Goal: Task Accomplishment & Management: Manage account settings

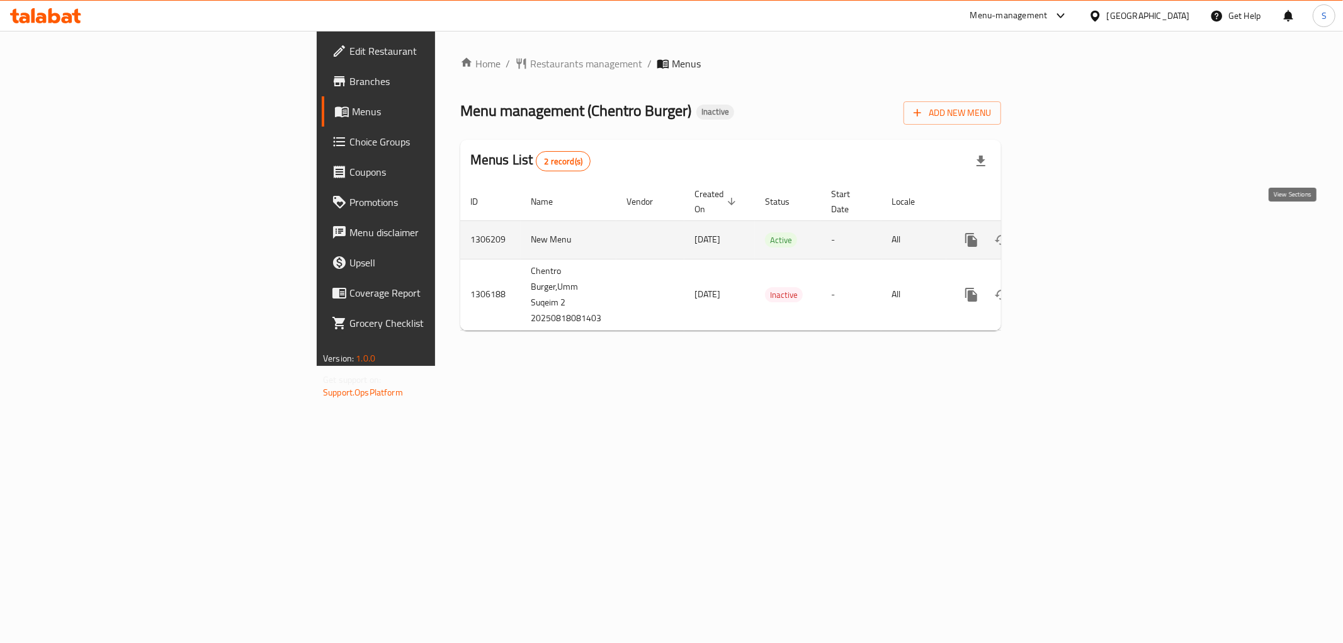
click at [1069, 232] on icon "enhanced table" at bounding box center [1061, 239] width 15 height 15
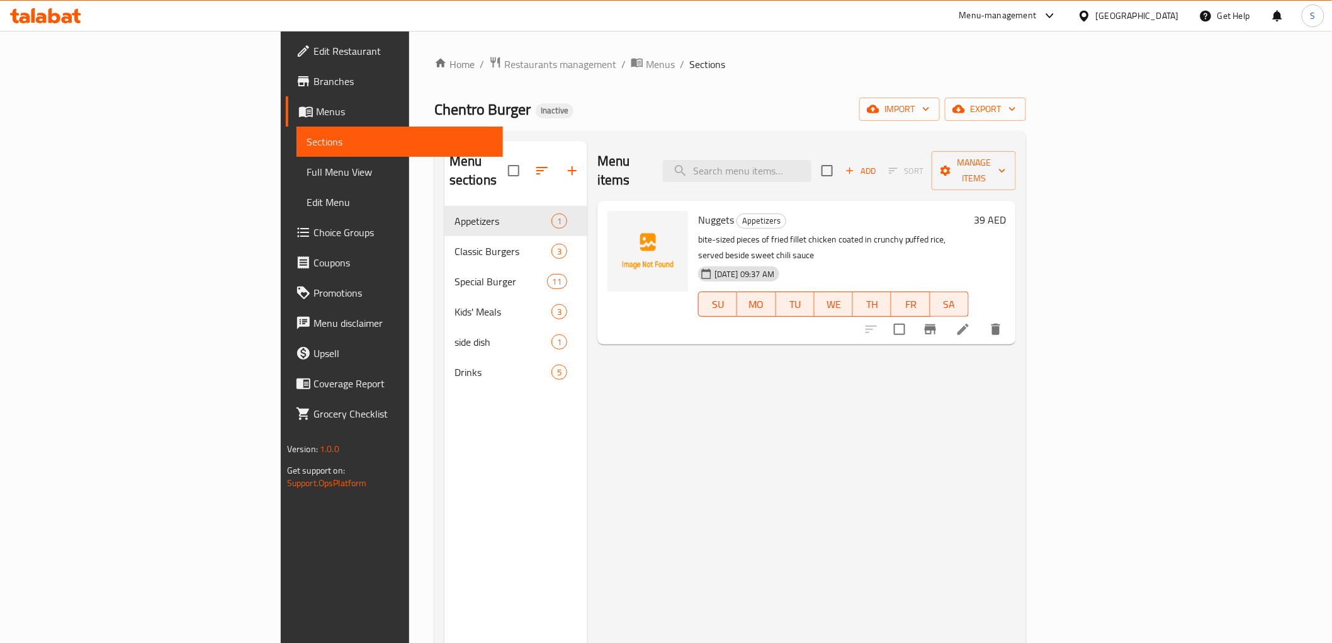
click at [313, 54] on span "Edit Restaurant" at bounding box center [402, 50] width 179 height 15
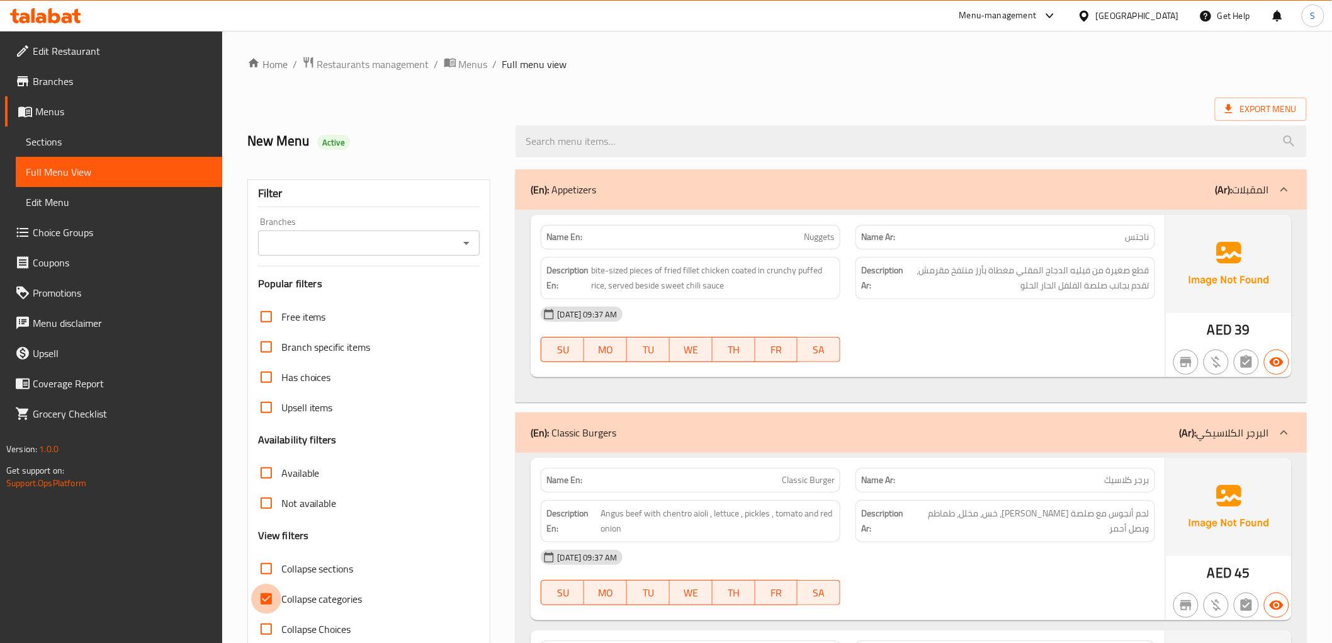
click at [271, 598] on input "Collapse categories" at bounding box center [266, 598] width 30 height 30
checkbox input "false"
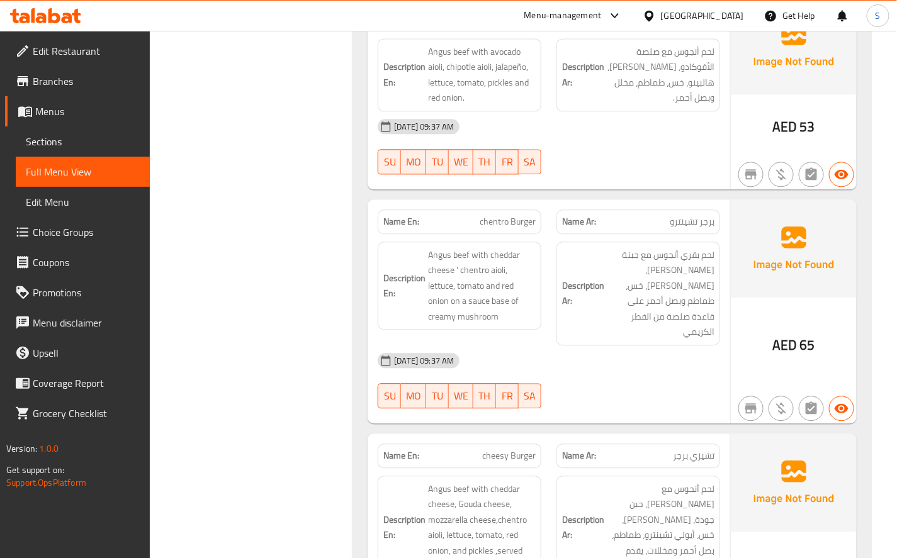
scroll to position [2518, 0]
click at [486, 213] on span "chentro Burger" at bounding box center [508, 219] width 56 height 13
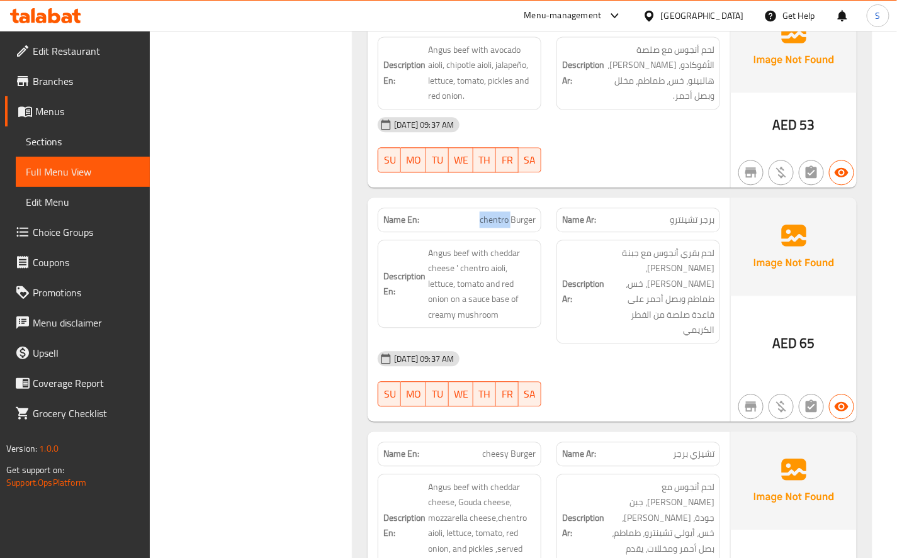
click at [486, 213] on span "chentro Burger" at bounding box center [508, 219] width 56 height 13
copy span "chentro"
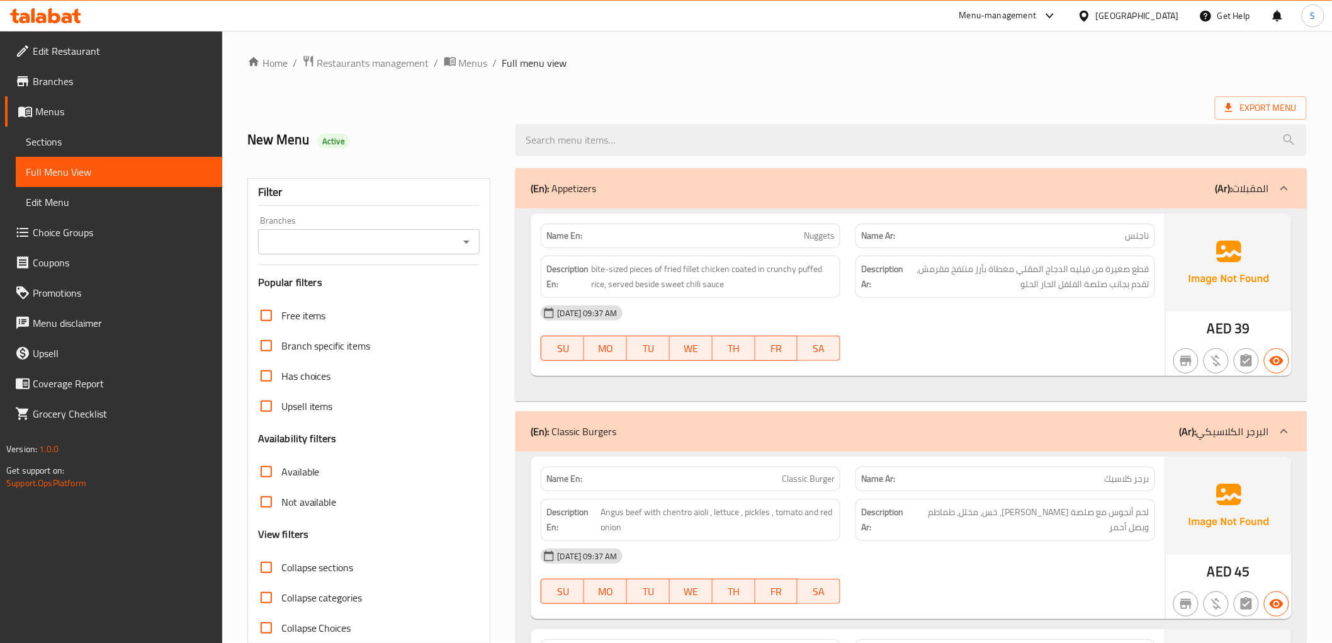
scroll to position [0, 0]
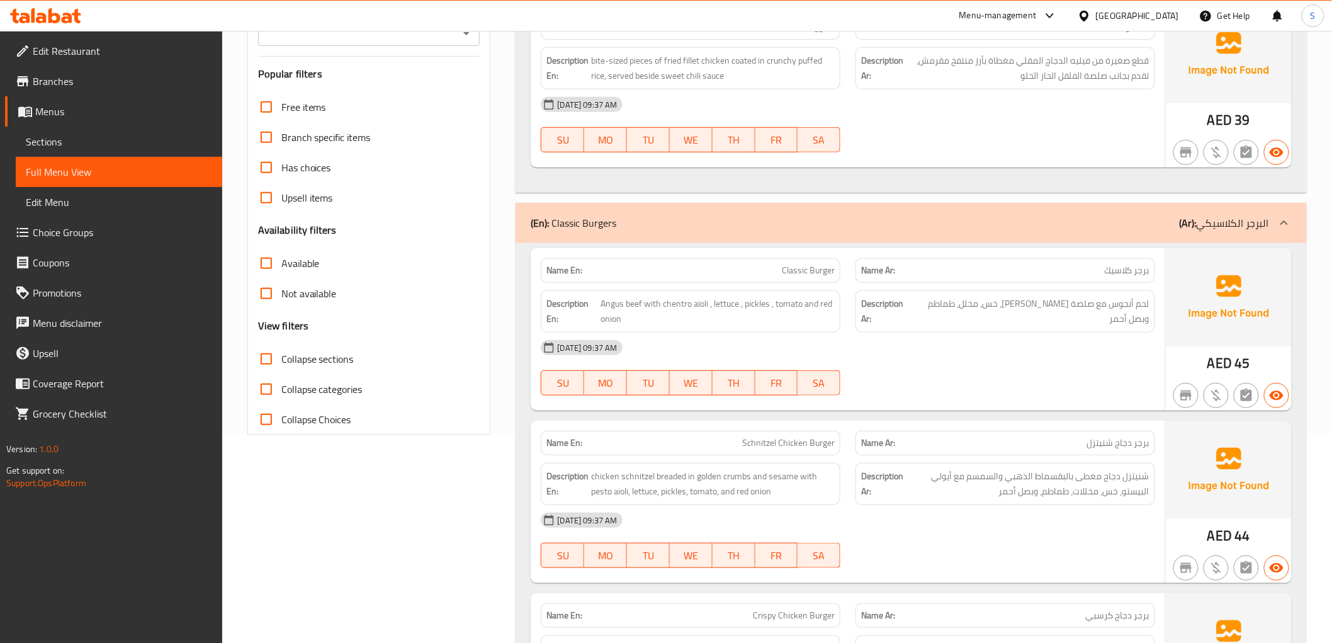
scroll to position [349, 0]
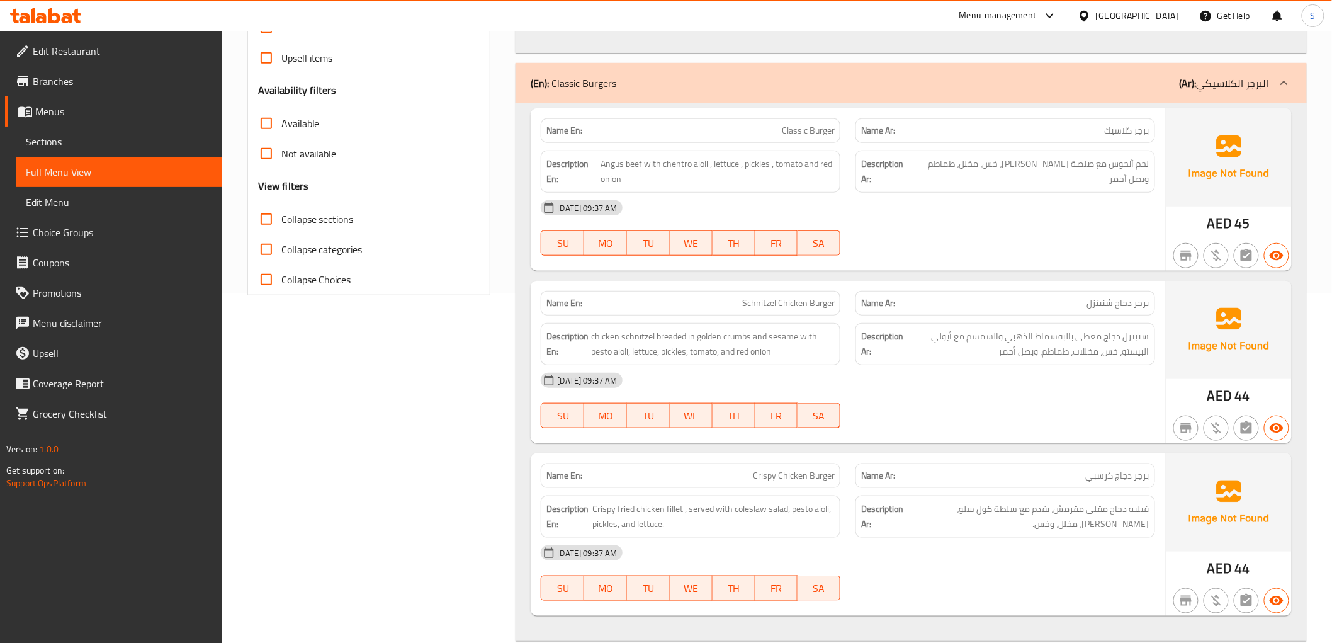
copy span "Classic Burger"
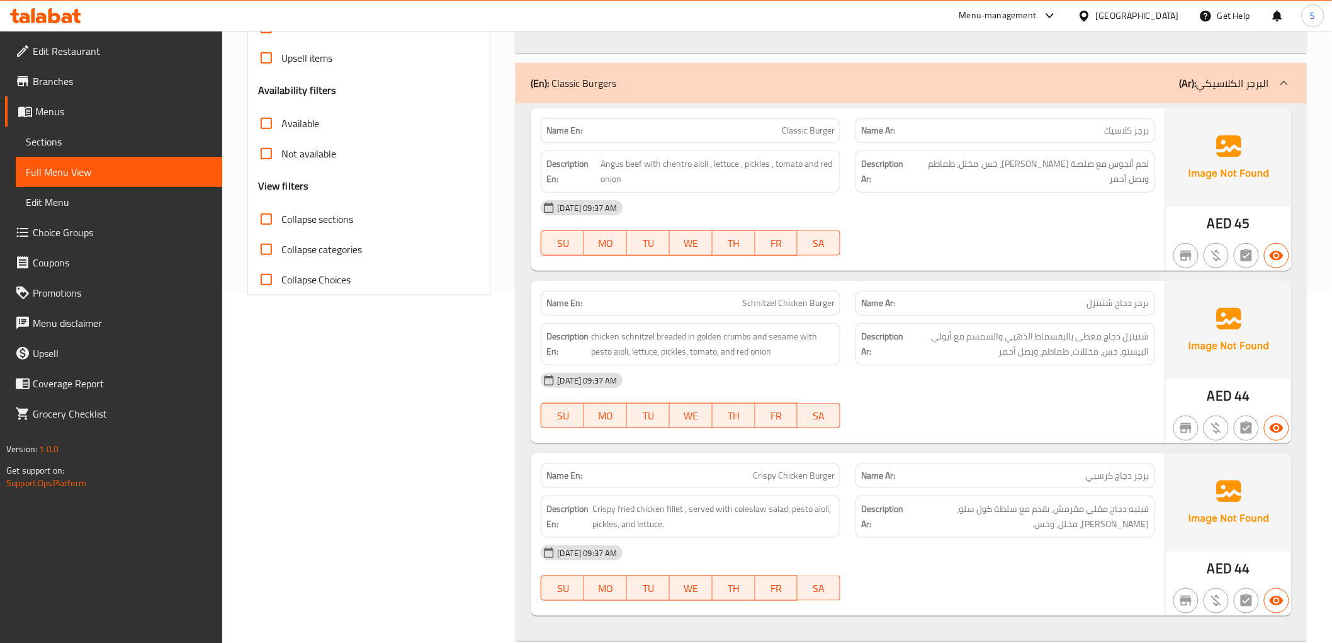
drag, startPoint x: 753, startPoint y: 203, endPoint x: 771, endPoint y: 200, distance: 18.0
click at [1074, 160] on span "لحم أنجوس مع صلصة أيولي تشينترو، خس، مخلل، طماطم وبصل أحمر" at bounding box center [1031, 171] width 237 height 31
click at [1098, 167] on span "لحم أنجوس مع صلصة أيولي تشينترو، خس، مخلل، طماطم وبصل أحمر" at bounding box center [1031, 171] width 237 height 31
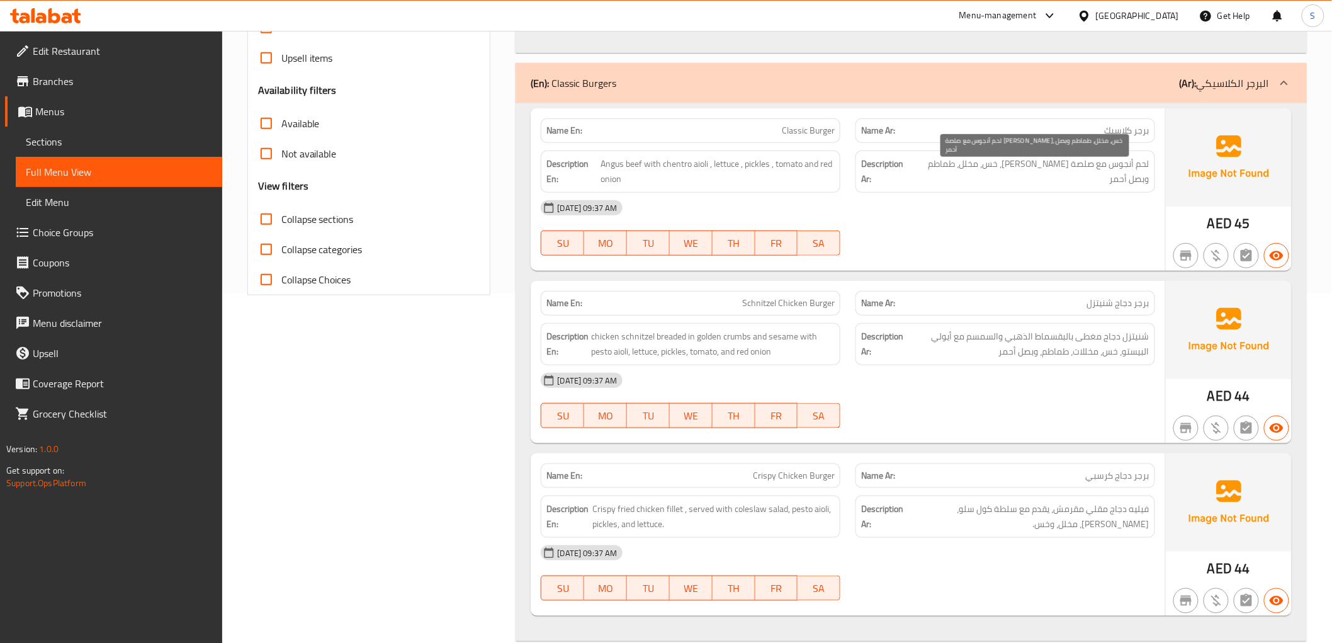
click at [1086, 159] on span "لحم أنجوس مع صلصة أيولي تشينترو، خس، مخلل، طماطم وبصل أحمر" at bounding box center [1031, 171] width 237 height 31
copy span "صلصة"
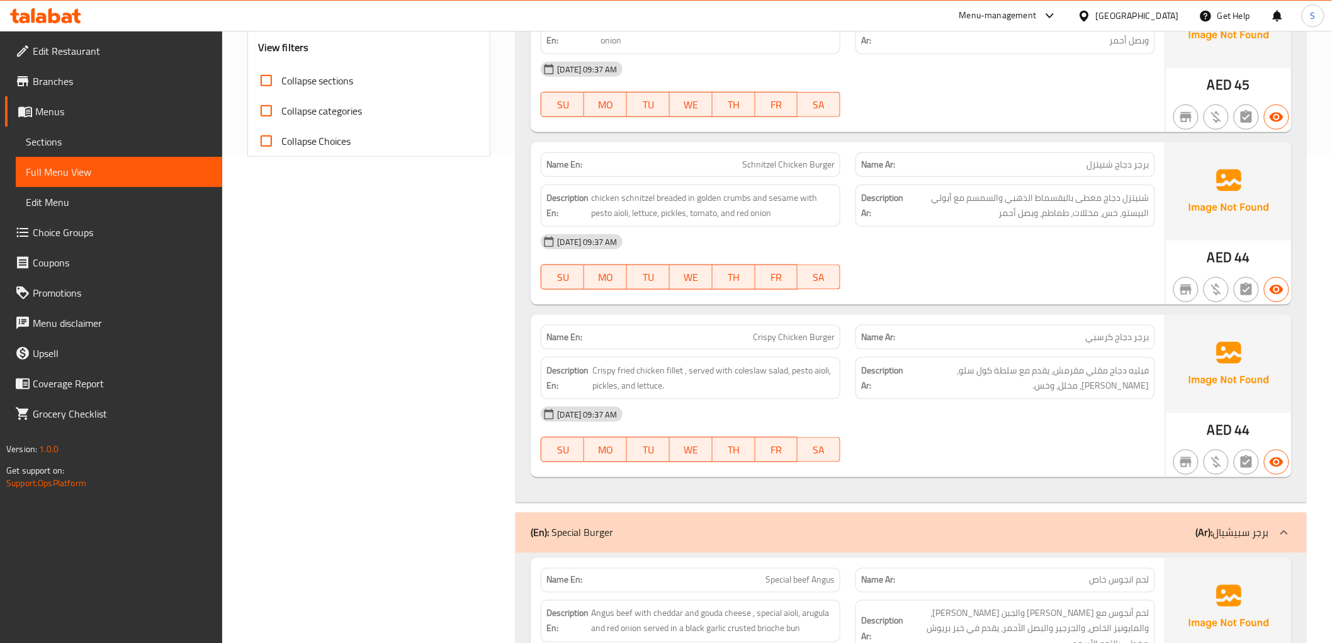
scroll to position [489, 0]
click at [730, 193] on span "chicken schnitzel breaded in golden crumbs and sesame with pesto aioli, lettuce…" at bounding box center [713, 204] width 244 height 31
copy span "crumbs"
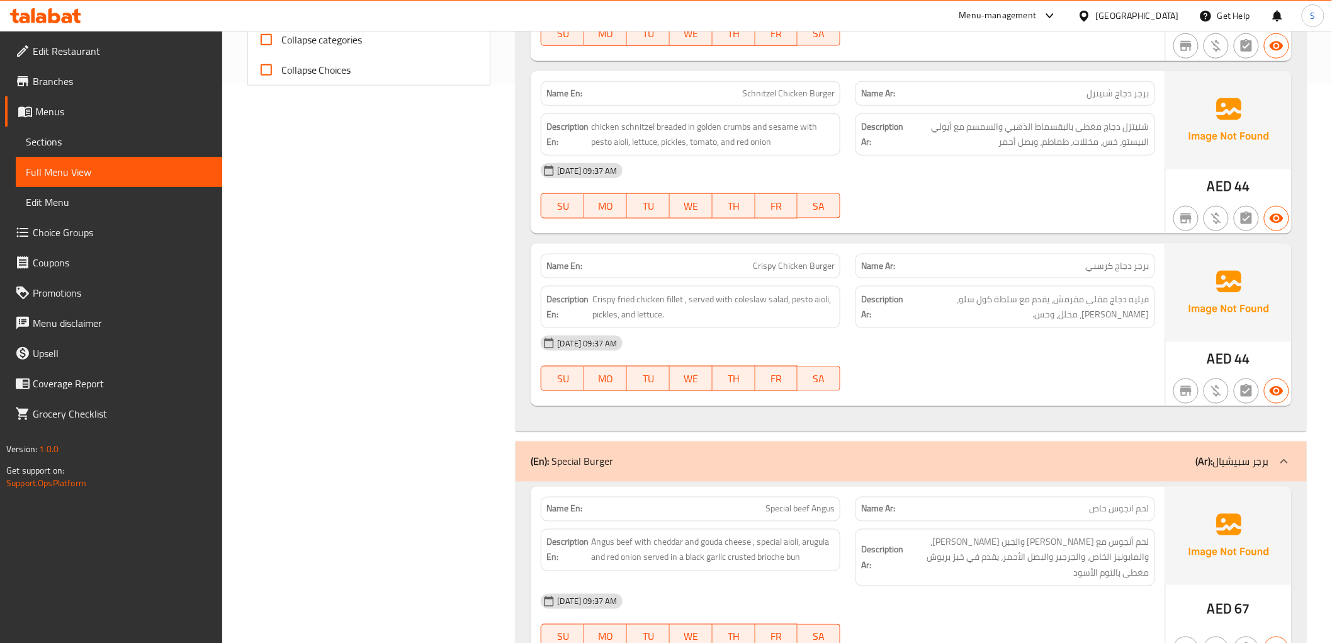
click at [1125, 368] on div "18-08-2025 09:37 AM SU MO TU WE TH FR SA" at bounding box center [847, 363] width 629 height 70
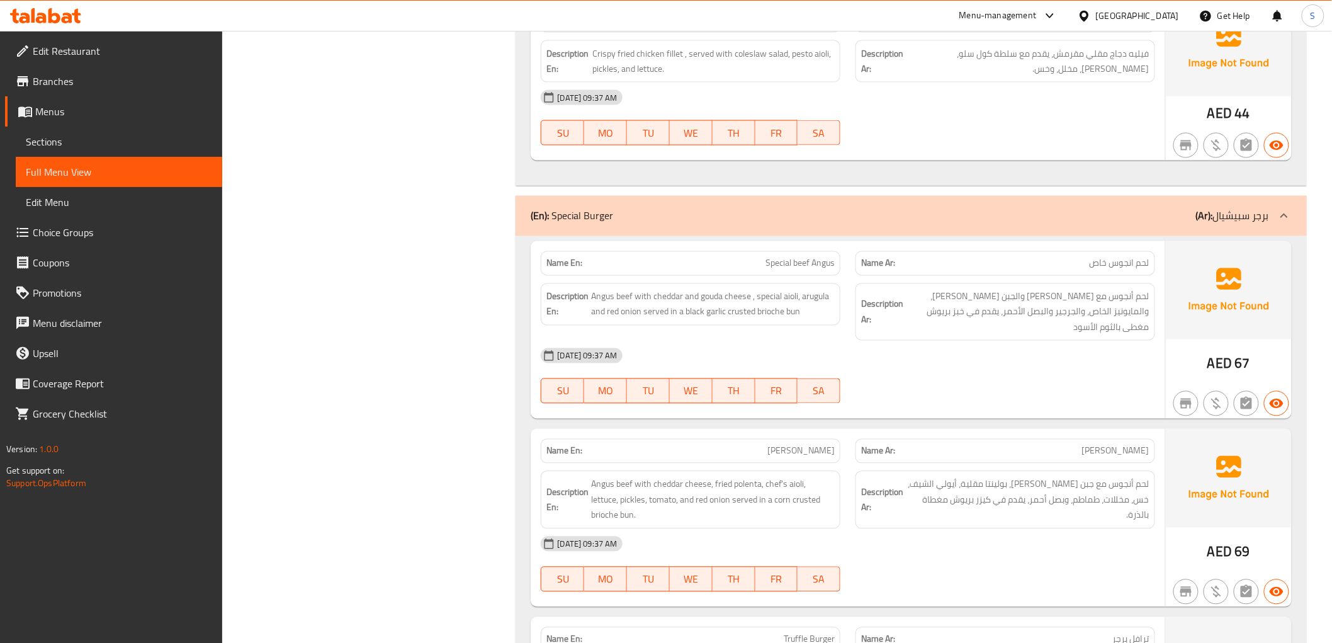
scroll to position [839, 0]
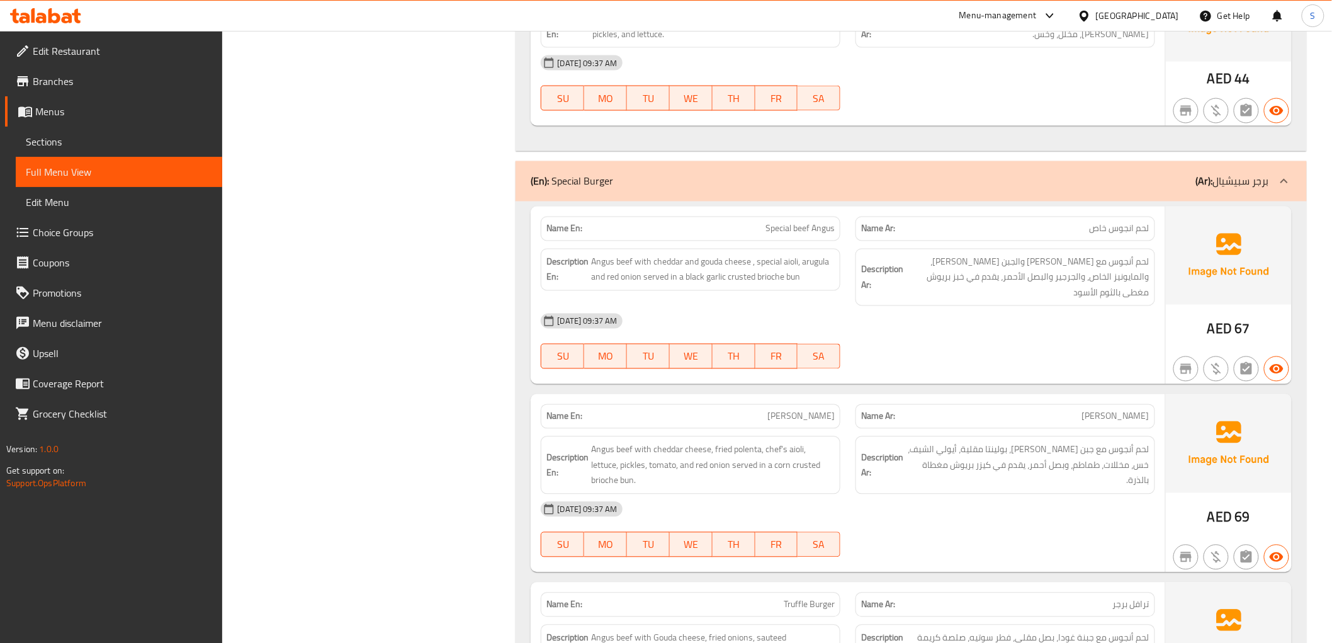
drag, startPoint x: 1093, startPoint y: 260, endPoint x: 1004, endPoint y: 257, distance: 88.8
click at [1004, 257] on span "لحم أنجوس مع جبن الشيدر والجبن الجودا، والمايونيز الخاص، والجرجير والبصل الأحمر…" at bounding box center [1028, 277] width 244 height 47
copy span "جبن الشيدر والجبن الجودا،"
click at [757, 255] on span "Angus beef with cheddar and gouda cheese , special aioli, arugula and red onion…" at bounding box center [713, 269] width 244 height 31
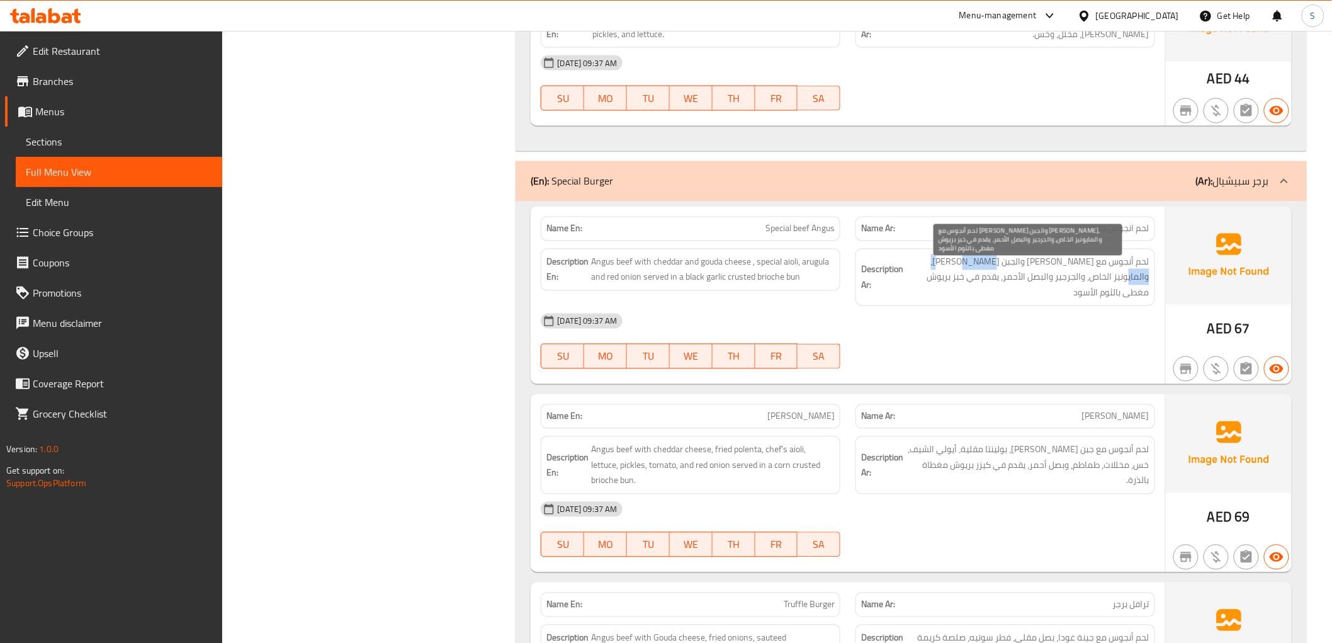
drag, startPoint x: 998, startPoint y: 265, endPoint x: 944, endPoint y: 266, distance: 54.1
click at [944, 266] on span "لحم أنجوس مع جبن الشيدر والجبن الجودا، والمايونيز الخاص، والجرجير والبصل الأحمر…" at bounding box center [1028, 277] width 244 height 47
copy span "المايونيز الخاص"
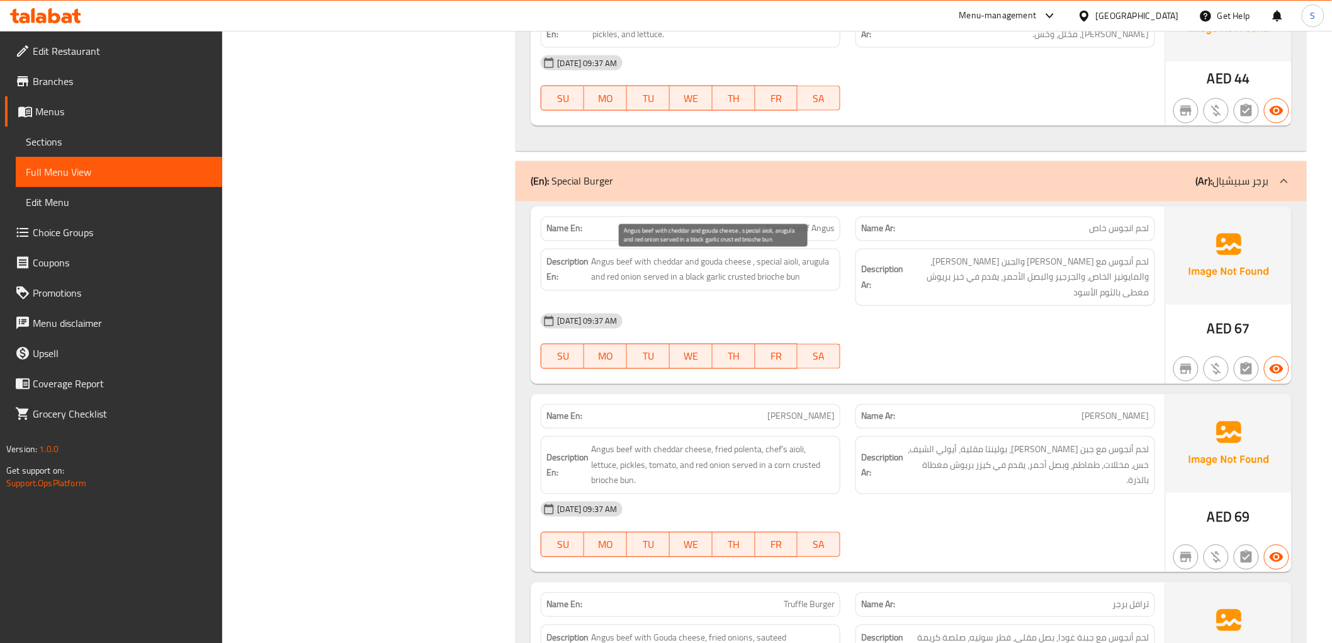
drag, startPoint x: 781, startPoint y: 281, endPoint x: 831, endPoint y: 276, distance: 50.0
click at [781, 281] on span "Angus beef with cheddar and gouda cheese , special aioli, arugula and red onion…" at bounding box center [713, 269] width 244 height 31
drag, startPoint x: 758, startPoint y: 279, endPoint x: 817, endPoint y: 279, distance: 59.2
click at [817, 279] on span "Angus beef with cheddar and gouda cheese , special aioli, arugula and red onion…" at bounding box center [713, 269] width 244 height 31
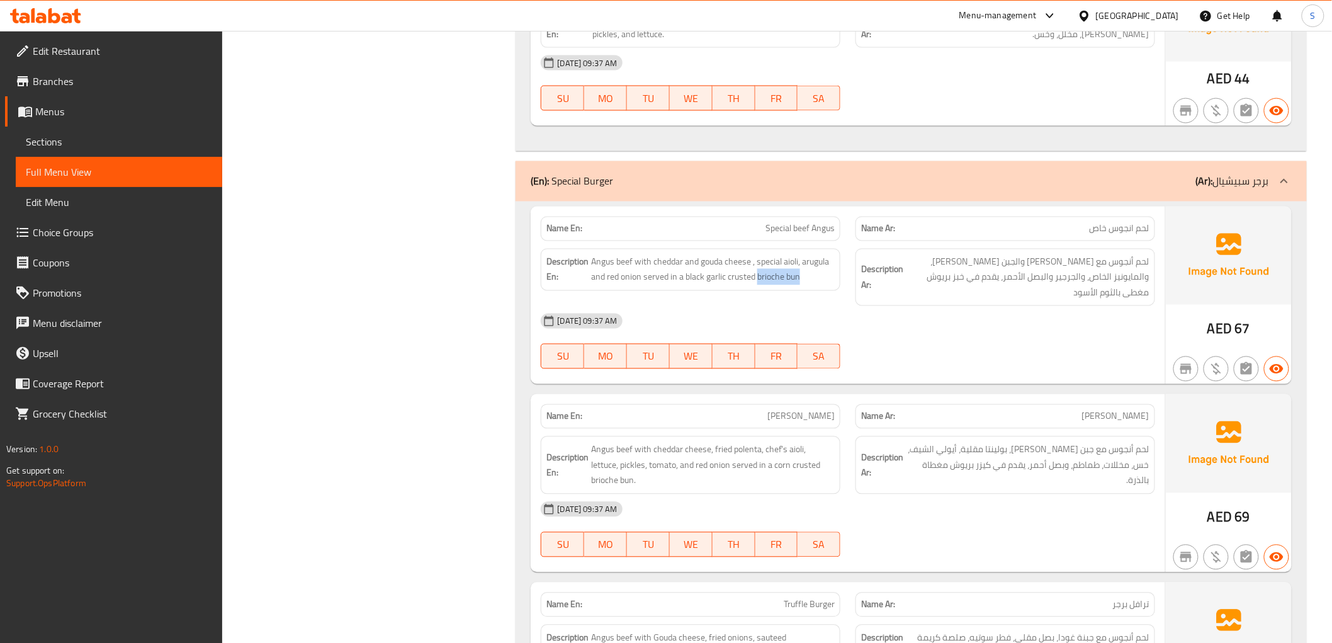
copy span "brioche bun"
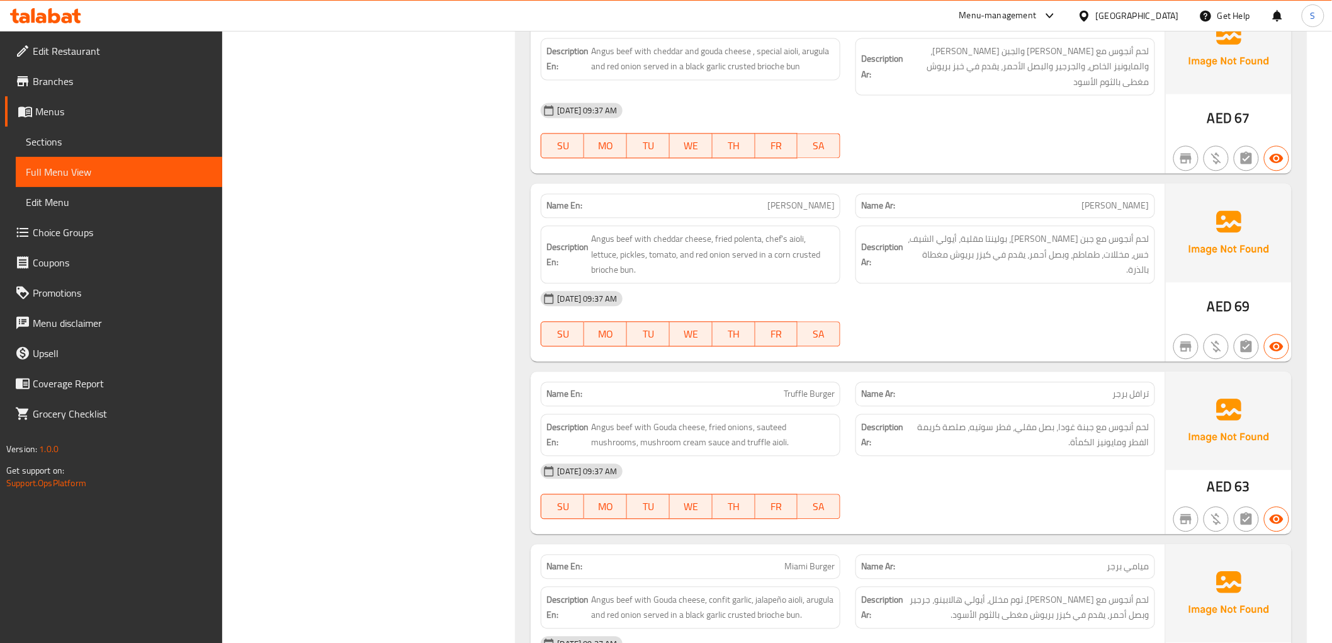
scroll to position [1188, 0]
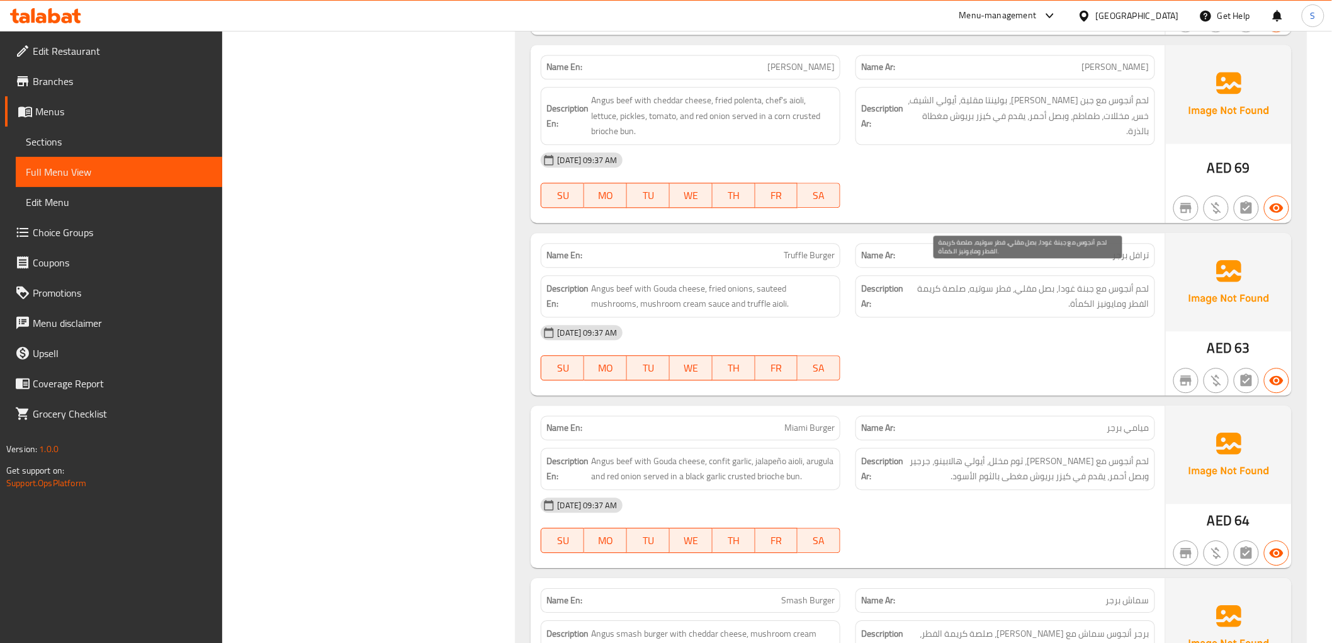
click at [1098, 290] on span "لحم أنجوس مع جبنة غودا، بصل مقلي، فطر سوتيه، صلصة كريمة الفطر ومايونيز الكمأة." at bounding box center [1028, 296] width 244 height 31
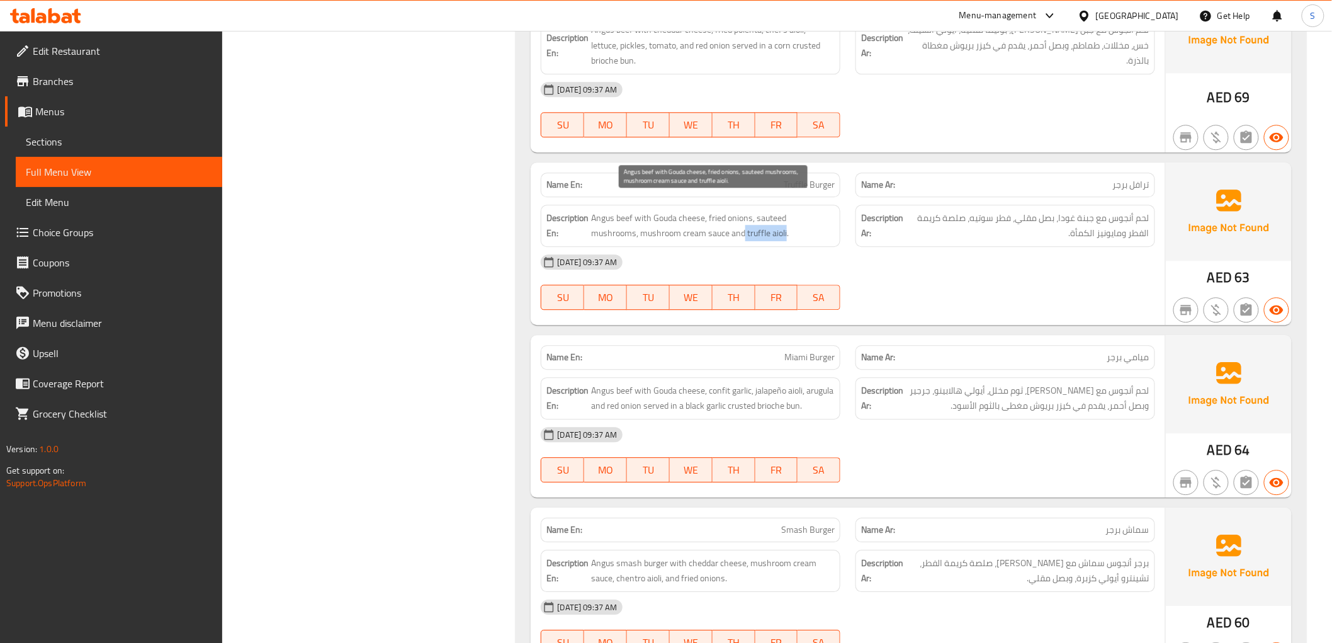
drag, startPoint x: 696, startPoint y: 219, endPoint x: 737, endPoint y: 217, distance: 41.0
click at [737, 217] on span "Angus beef with Gouda cheese, fried onions, sauteed mushrooms, mushroom cream s…" at bounding box center [713, 225] width 244 height 31
copy span "truffle aioli"
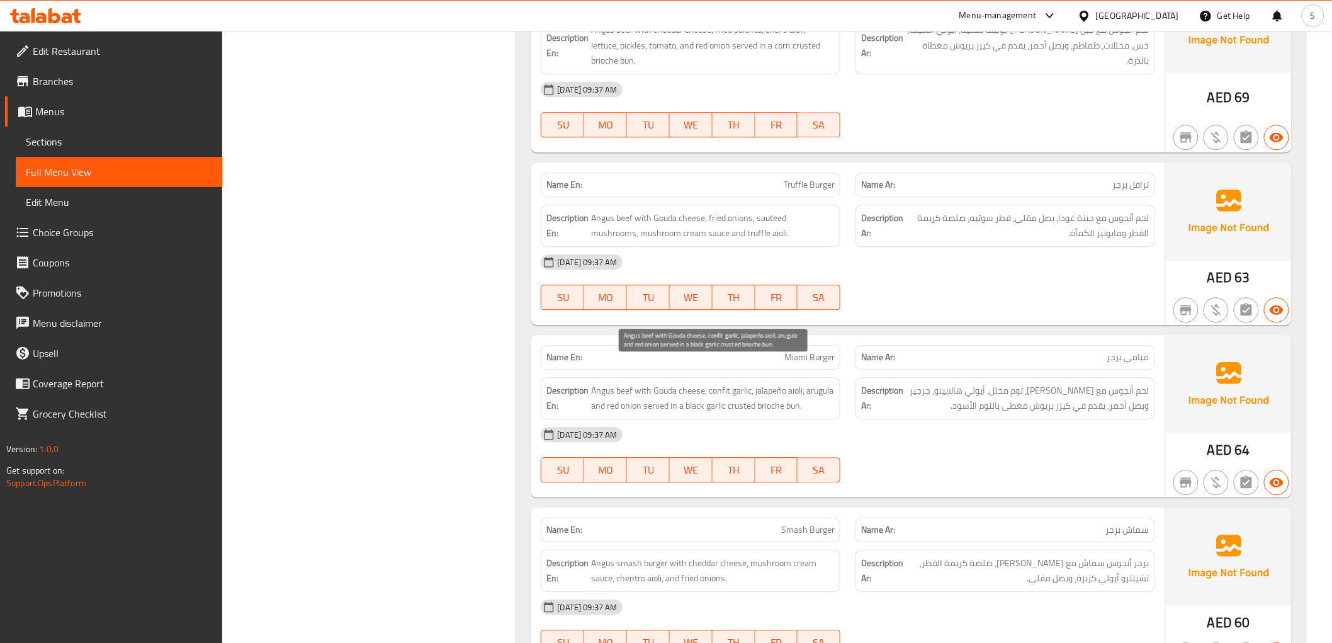
click at [796, 383] on span "Angus beef with Gouda cheese, confit garlic, jalapeño aioli, arugula and red on…" at bounding box center [713, 398] width 244 height 31
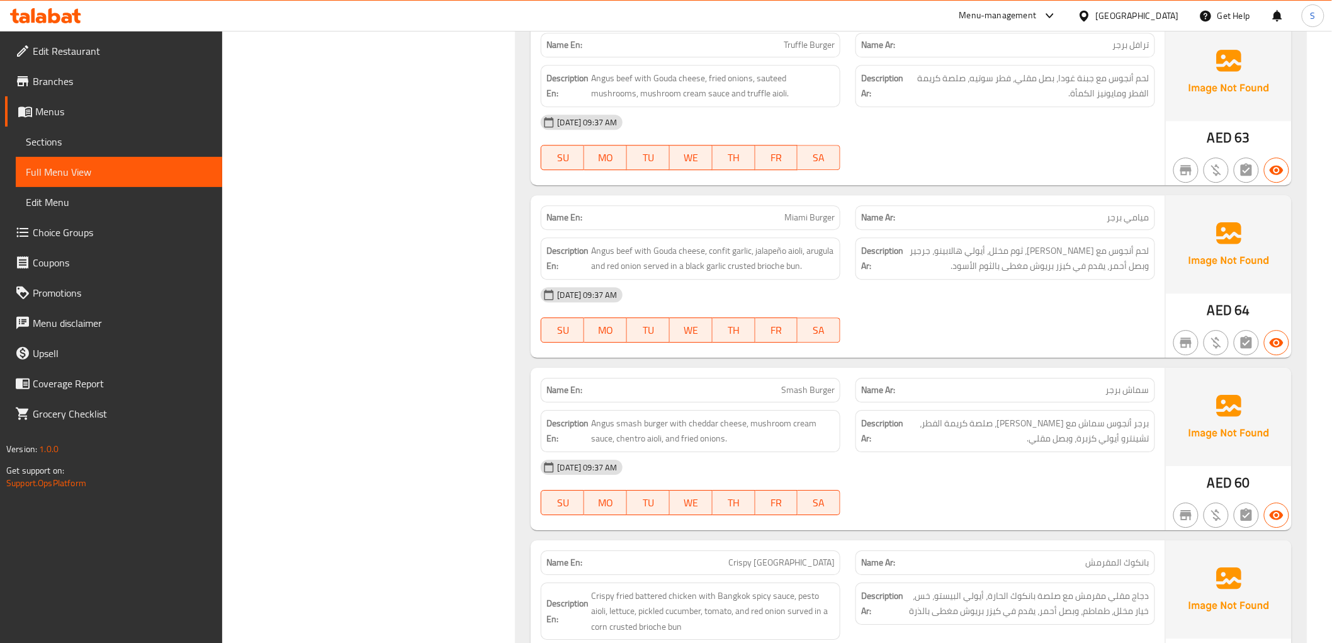
scroll to position [1468, 0]
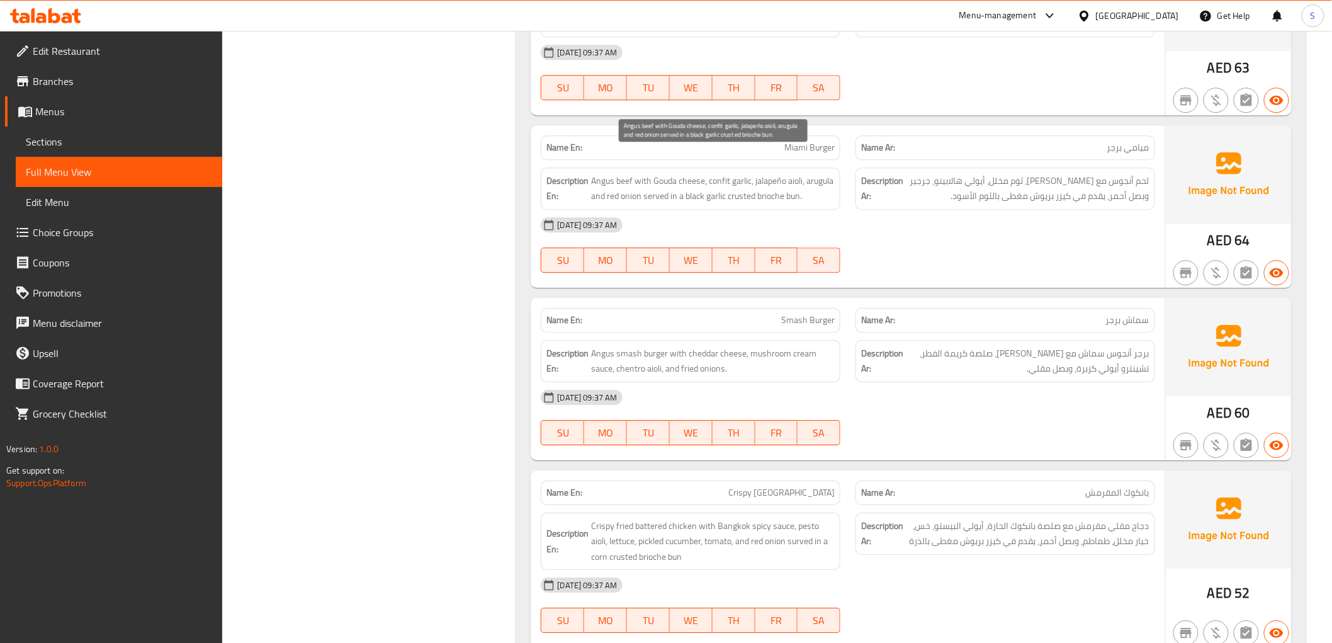
click at [670, 173] on span "Angus beef with Gouda cheese, confit garlic, jalapeño aioli, arugula and red on…" at bounding box center [713, 188] width 244 height 31
copy span "Gouda"
click at [724, 173] on span "Angus beef with Gouda cheese, confit garlic, jalapeño aioli, arugula and red on…" at bounding box center [713, 188] width 244 height 31
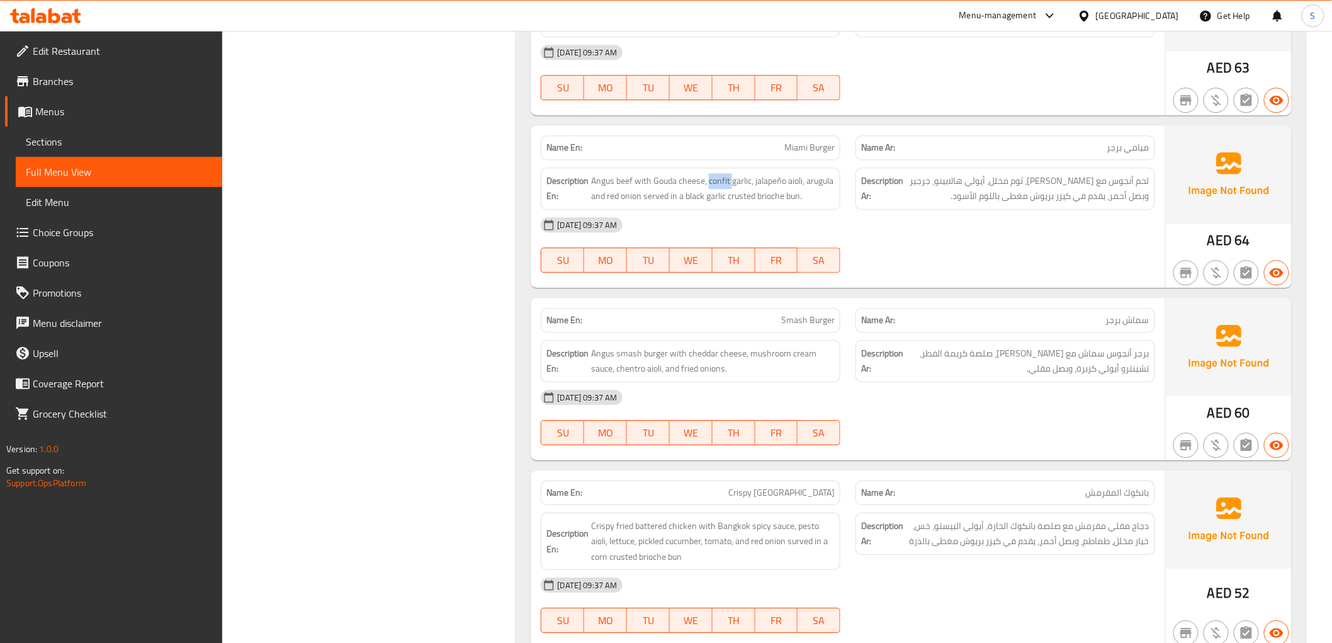
copy span "confit"
drag, startPoint x: 787, startPoint y: 346, endPoint x: 801, endPoint y: 334, distance: 17.8
click at [787, 346] on span "Angus smash burger with cheddar cheese, mushroom cream sauce, chentro aioli, an…" at bounding box center [713, 361] width 244 height 31
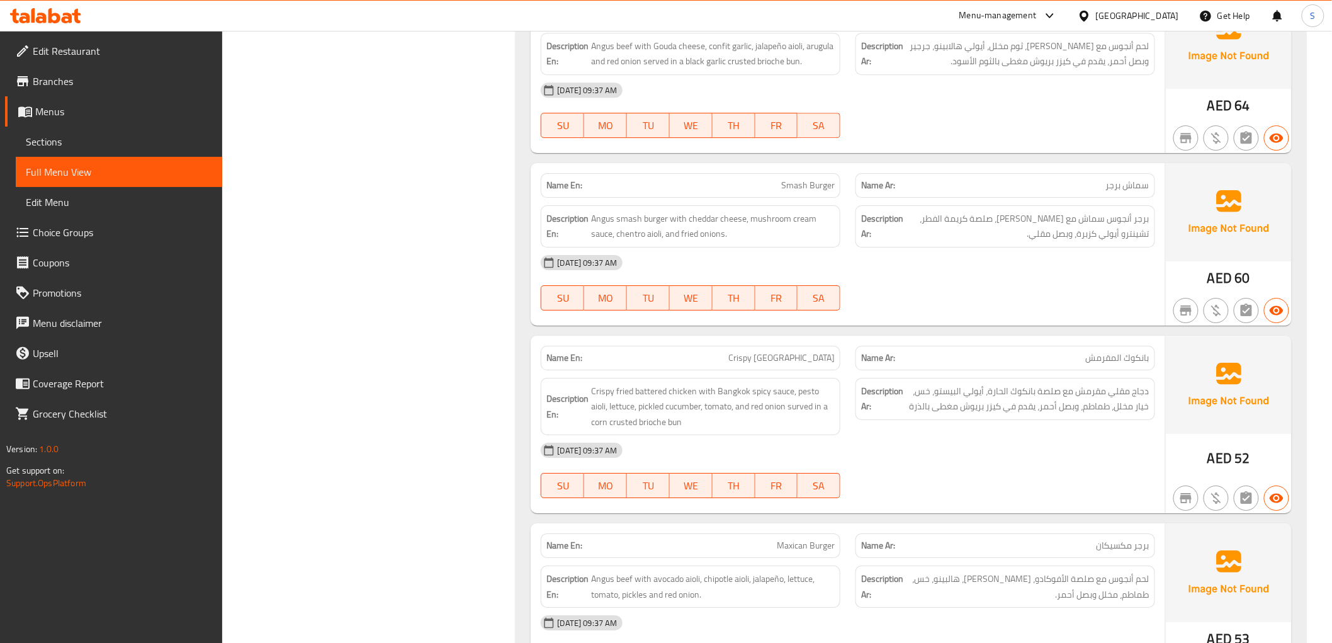
scroll to position [1608, 0]
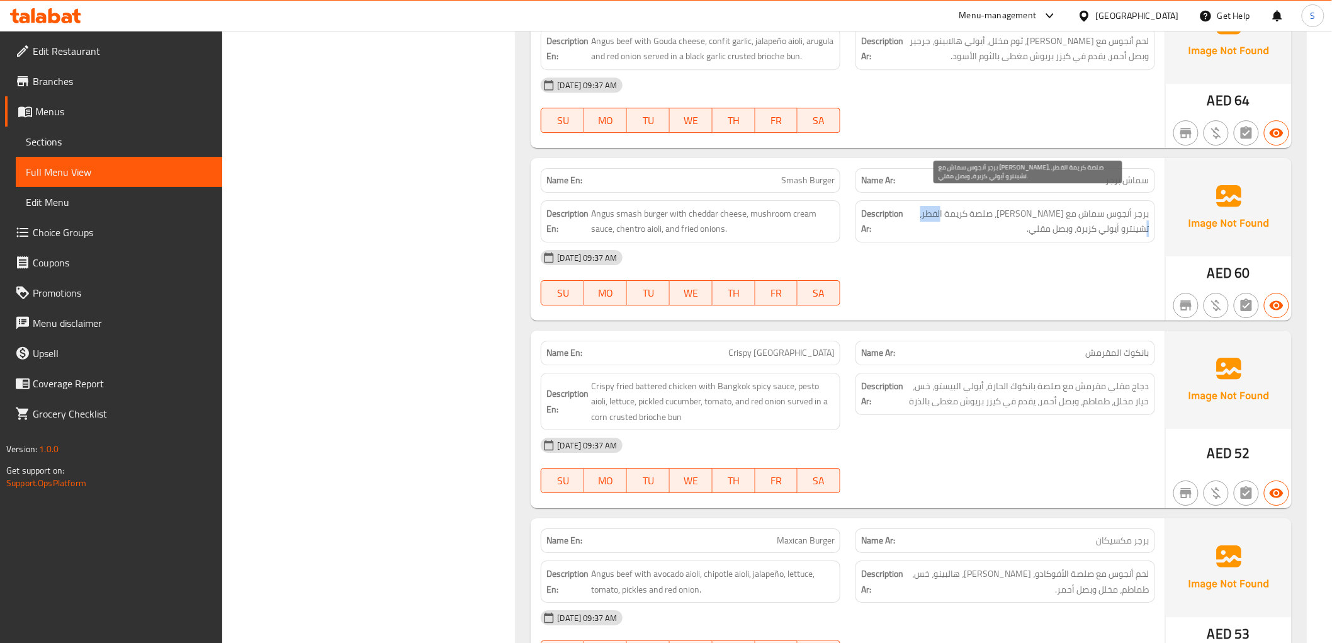
drag, startPoint x: 954, startPoint y: 194, endPoint x: 928, endPoint y: 200, distance: 26.6
click at [928, 206] on span "برجر أنجوس سماش مع جبن شيدر، صلصة كريمة الفطر، تشينترو أيولي كزبرة، وبصل مقلي." at bounding box center [1028, 221] width 244 height 31
click at [927, 210] on span "برجر أنجوس سماش مع جبن شيدر، صلصة كريمة الفطر، تشينترو أيولي كزبرة، وبصل مقلي." at bounding box center [1028, 221] width 244 height 31
drag, startPoint x: 952, startPoint y: 196, endPoint x: 1109, endPoint y: 218, distance: 158.4
click at [1109, 218] on span "برجر أنجوس سماش مع جبن شيدر، صلصة كريمة الفطر، تشينترو أيولي كزبرة، وبصل مقلي." at bounding box center [1028, 221] width 244 height 31
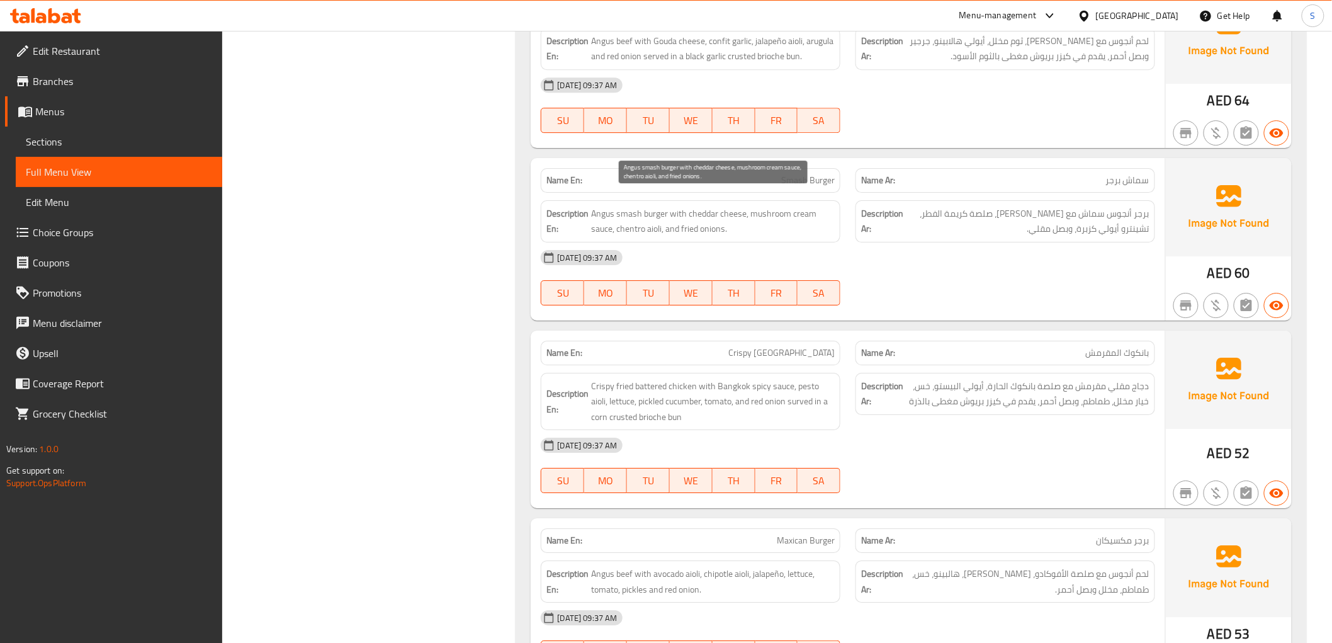
click at [802, 206] on span "Angus smash burger with cheddar cheese, mushroom cream sauce, chentro aioli, an…" at bounding box center [713, 221] width 244 height 31
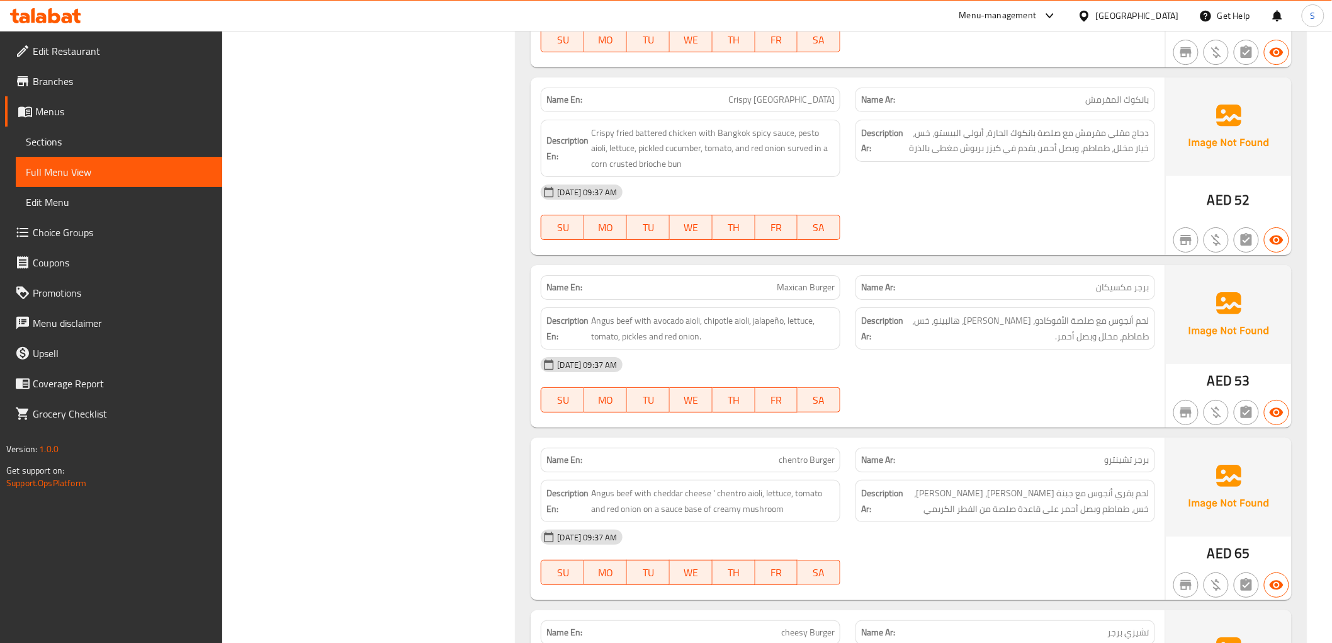
scroll to position [1888, 0]
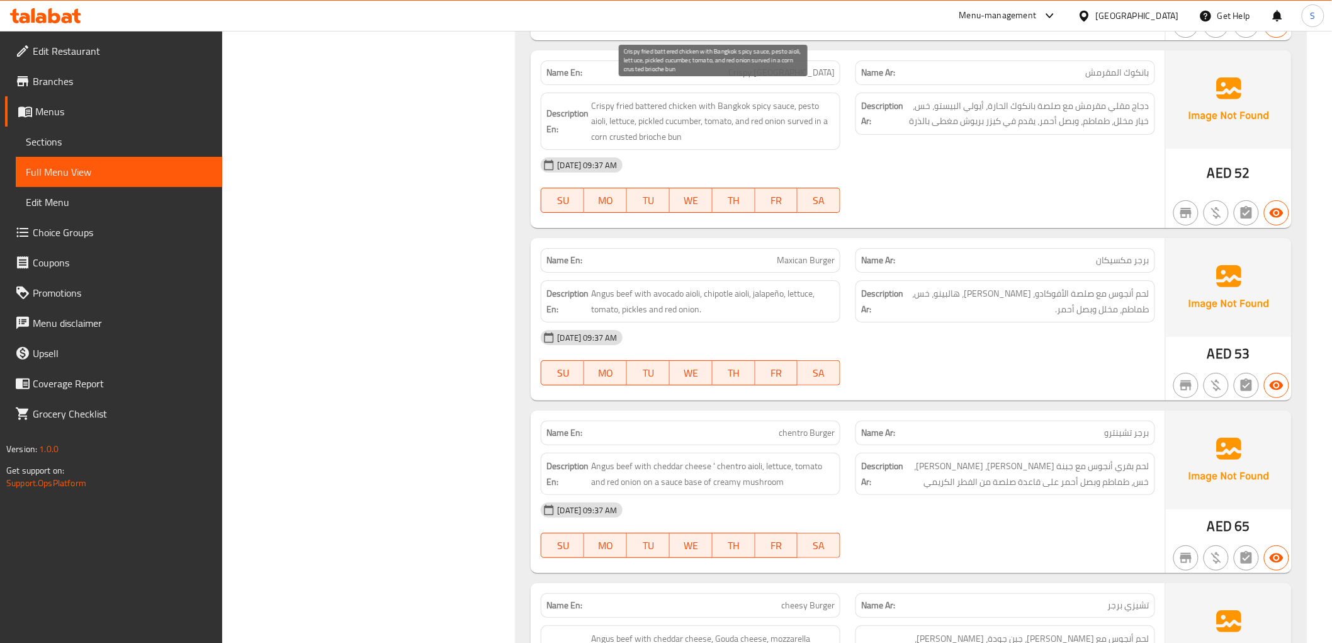
click at [653, 98] on span "Crispy fried battered chicken with Bangkok spicy sauce, pesto aioli, lettuce, p…" at bounding box center [713, 121] width 244 height 47
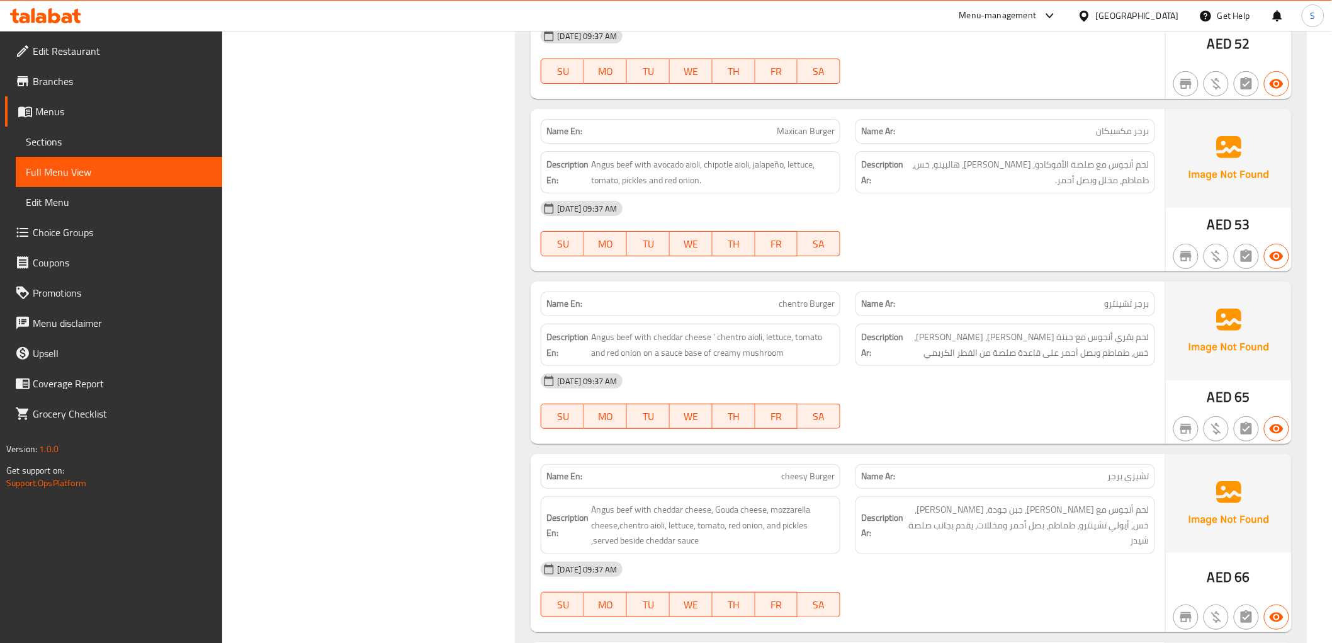
scroll to position [2028, 0]
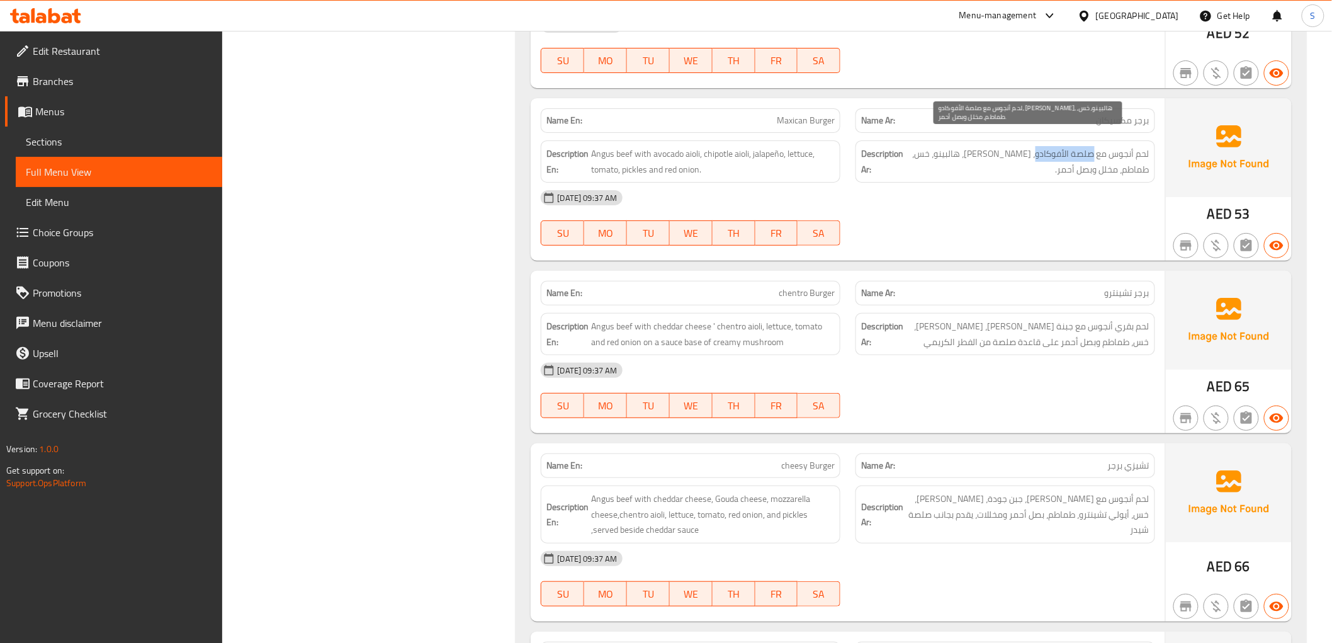
drag, startPoint x: 1093, startPoint y: 140, endPoint x: 1037, endPoint y: 147, distance: 56.4
click at [1037, 147] on span "لحم أنجوس مع صلصة الأفوكادو، [PERSON_NAME]، هالبينو، خس، طماطم، مخلل وبصل أحمر." at bounding box center [1028, 161] width 244 height 31
click at [810, 183] on div "18-08-2025 09:37 AM" at bounding box center [847, 198] width 629 height 30
drag, startPoint x: 1092, startPoint y: 142, endPoint x: 1040, endPoint y: 137, distance: 52.5
click at [1040, 146] on span "لحم أنجوس مع صلصة الأفوكادو، أيولي شيبولتي، هالبينو، خس، طماطم، مخلل وبصل أحمر." at bounding box center [1028, 161] width 244 height 31
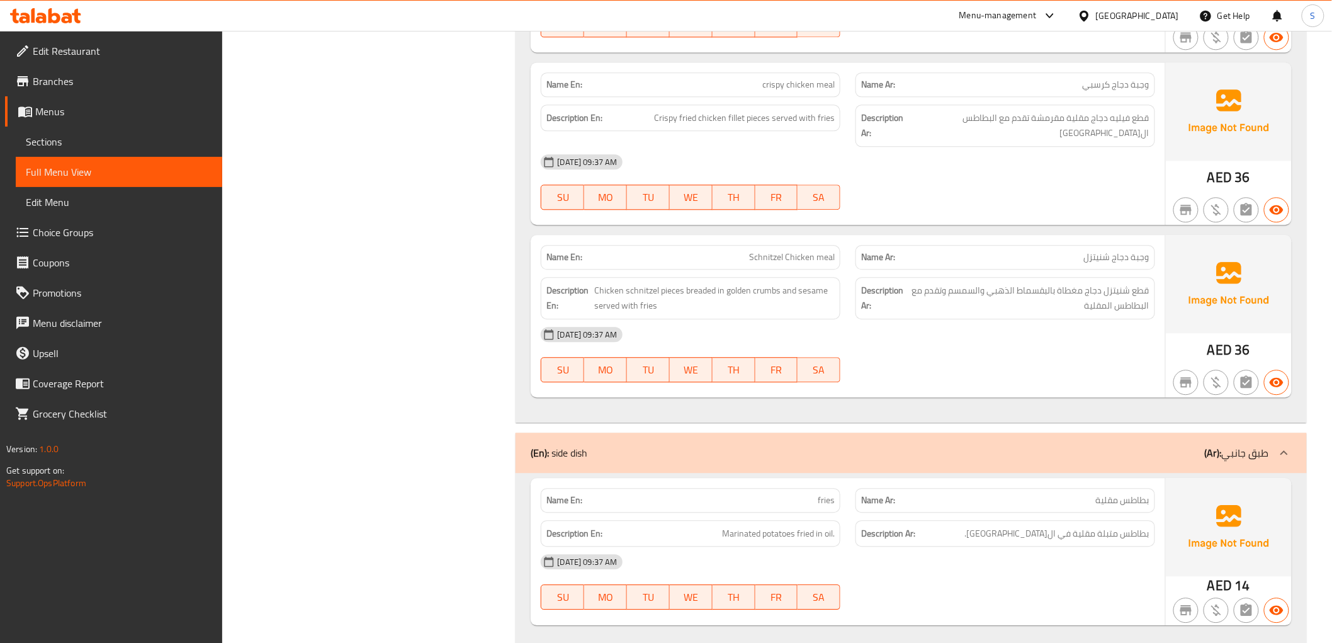
scroll to position [3217, 0]
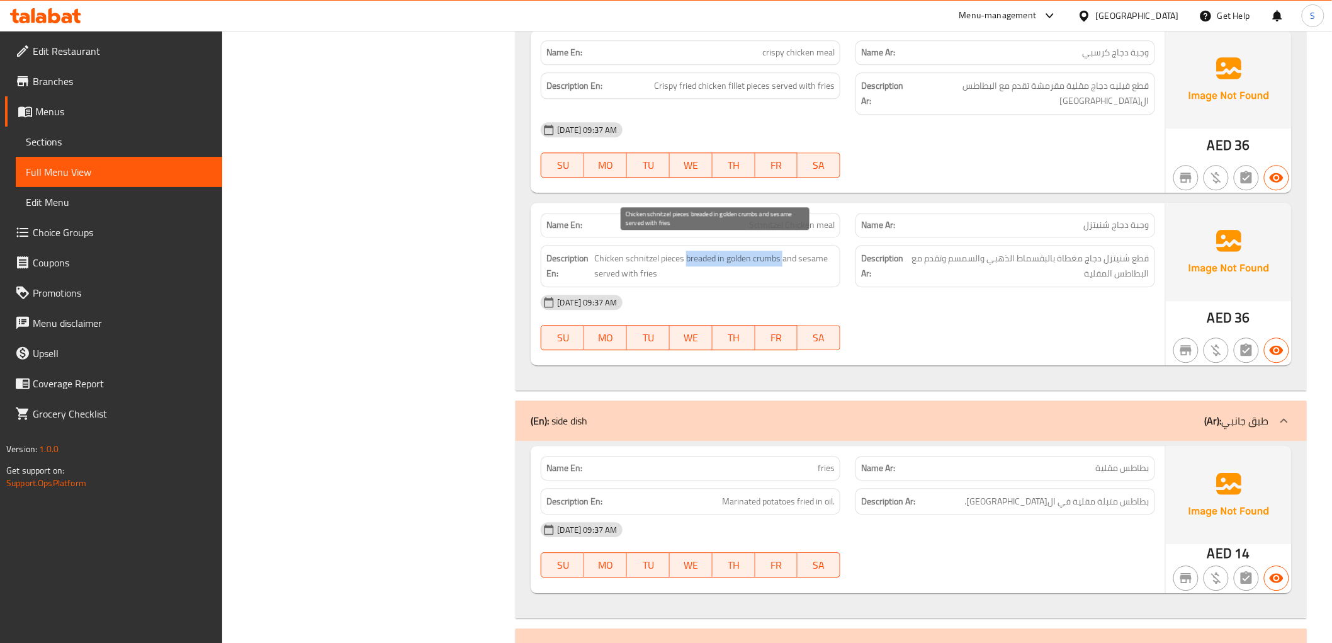
drag, startPoint x: 684, startPoint y: 247, endPoint x: 782, endPoint y: 246, distance: 98.2
click at [782, 251] on span "Chicken schnitzel pieces breaded in golden crumbs and sesame served with fries" at bounding box center [714, 266] width 240 height 31
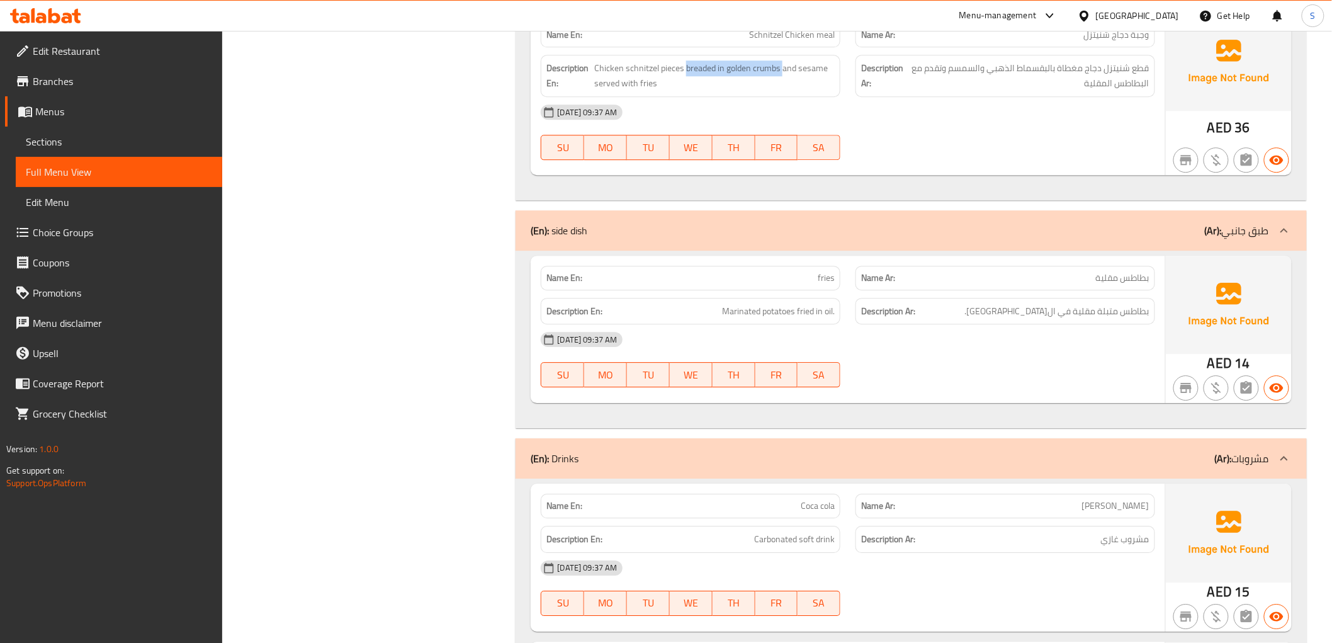
scroll to position [3426, 0]
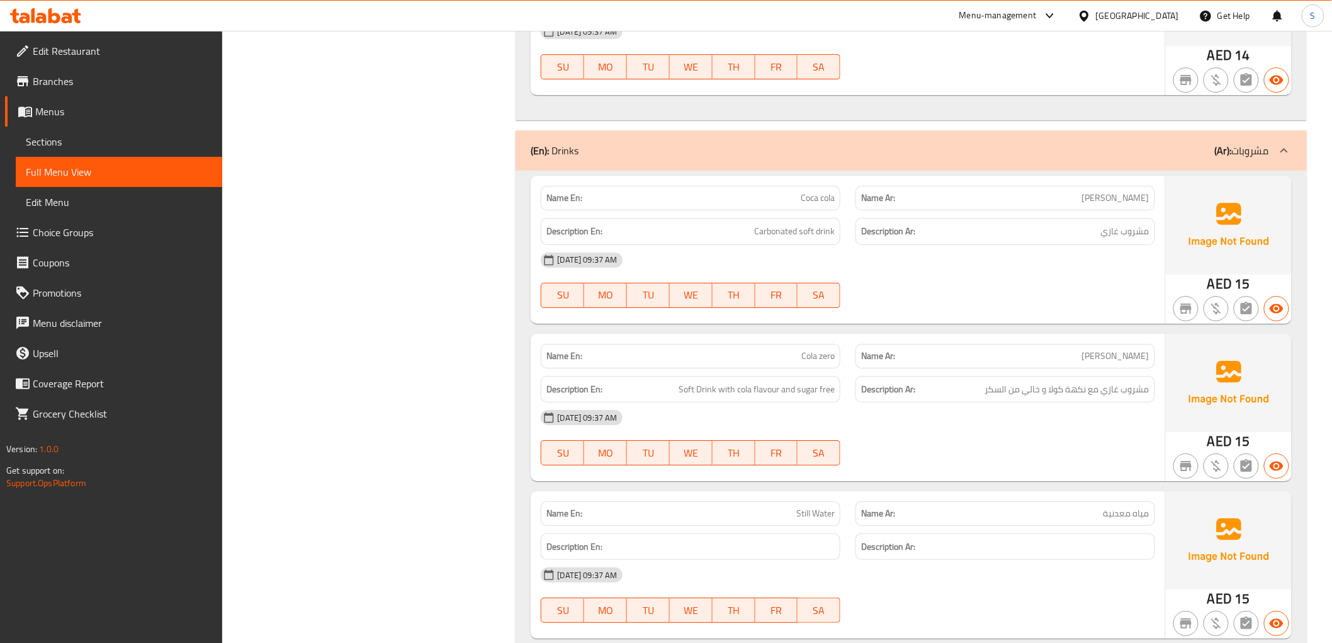
scroll to position [3706, 0]
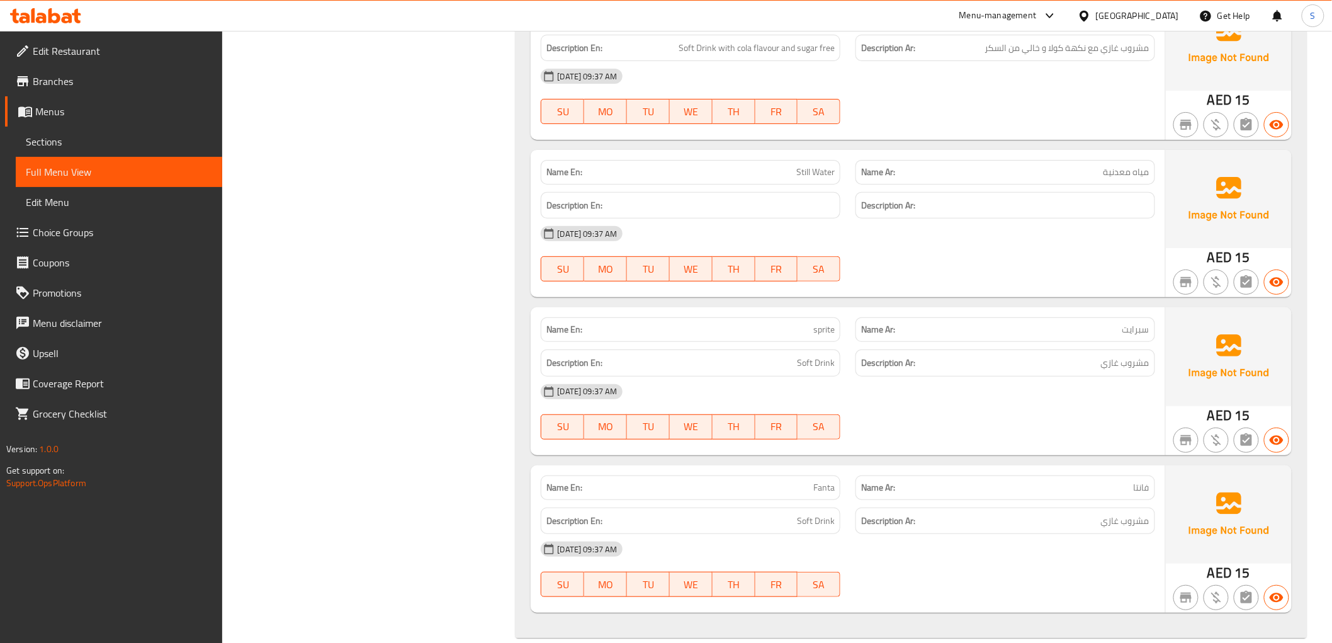
scroll to position [4064, 0]
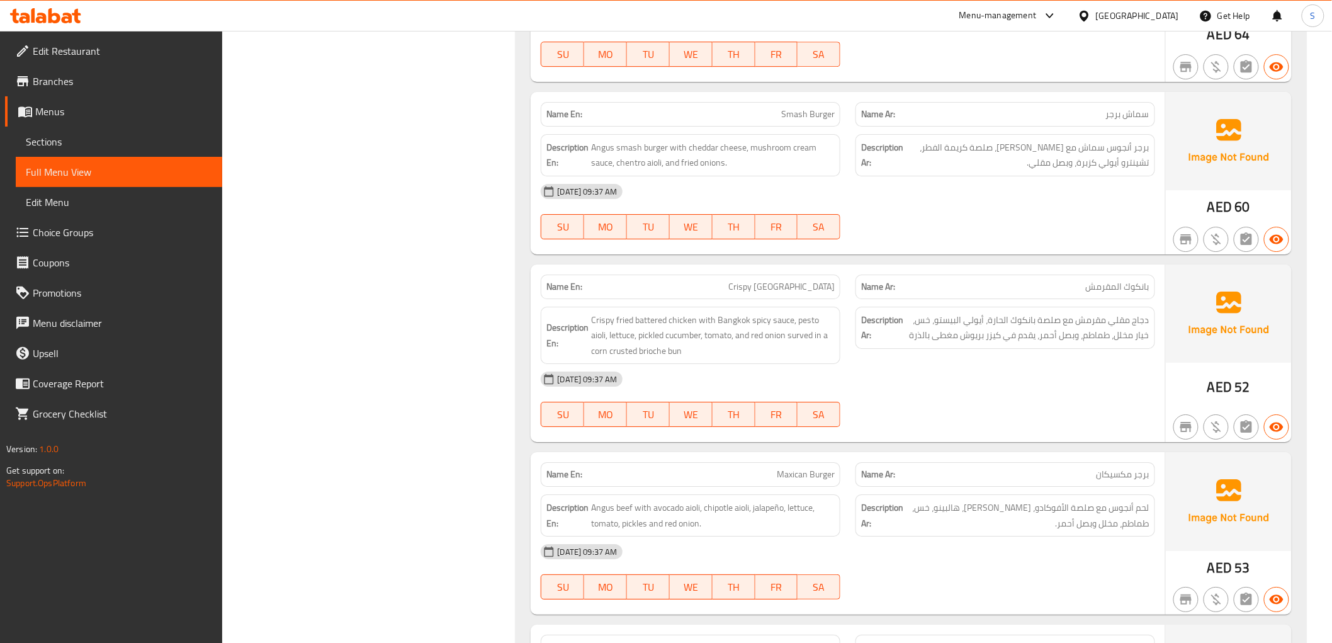
scroll to position [795, 0]
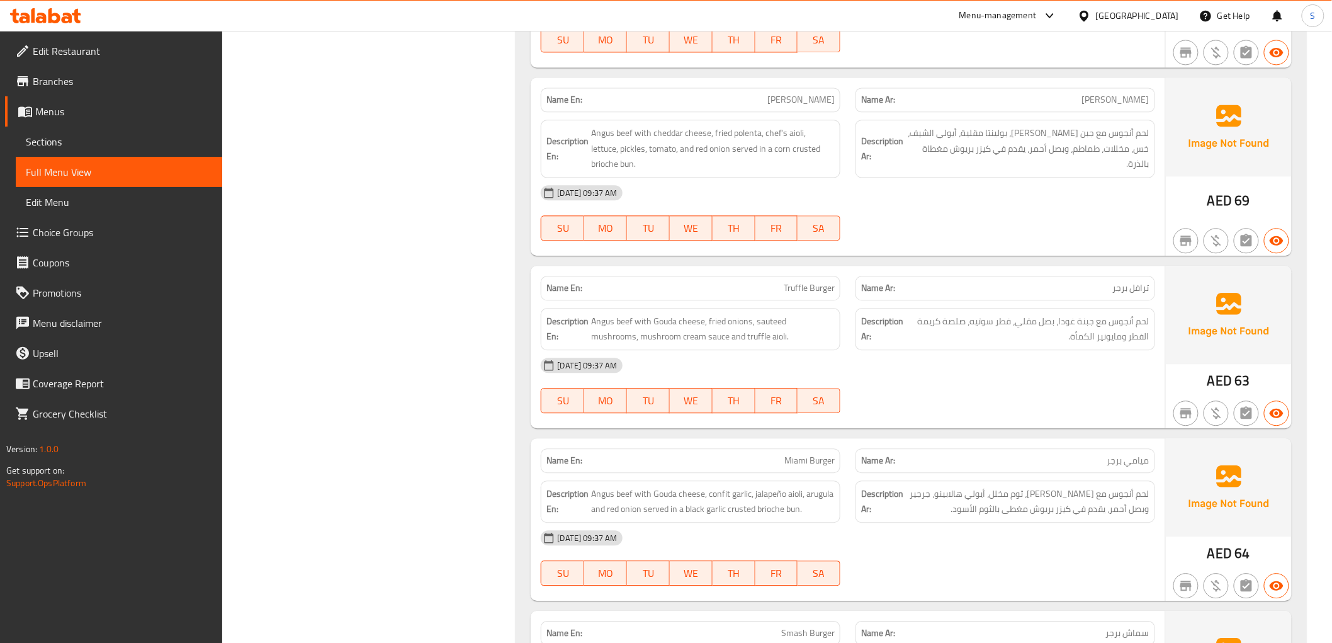
click at [668, 313] on span "Angus beef with Gouda cheese, fried onions, sauteed mushrooms, mushroom cream s…" at bounding box center [713, 328] width 244 height 31
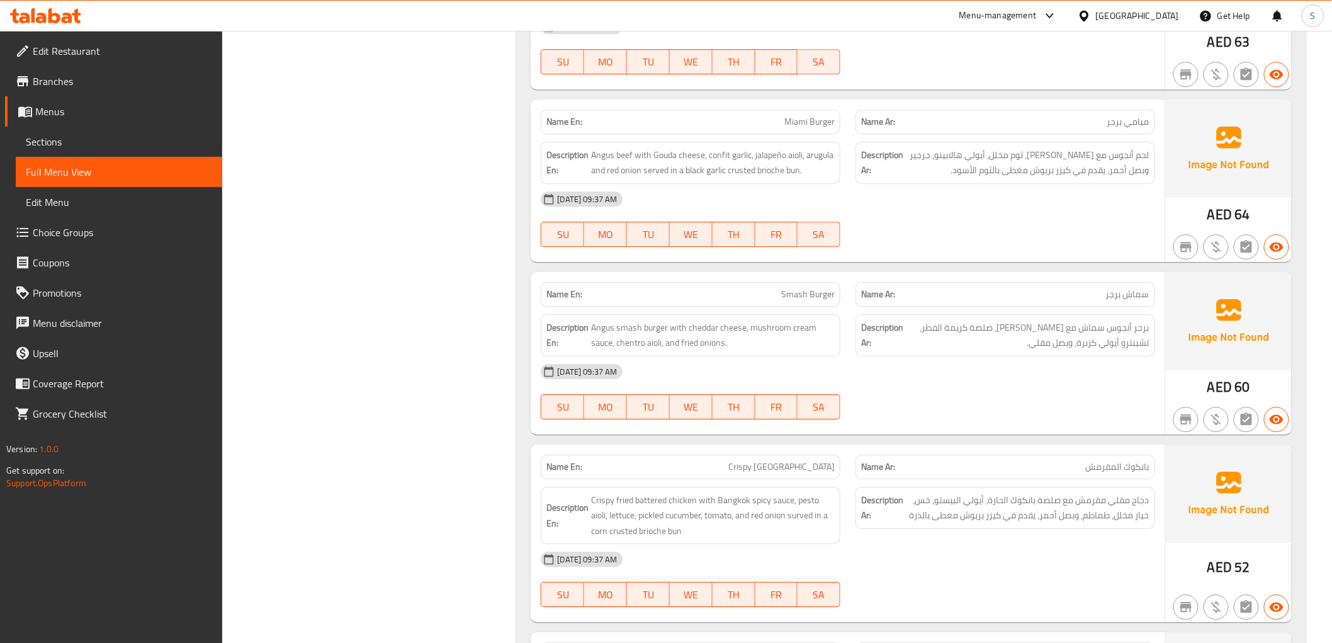
click at [765, 288] on p "Name En: Smash Burger" at bounding box center [690, 294] width 288 height 13
click at [784, 460] on span "Crispy Bangkok" at bounding box center [781, 466] width 106 height 13
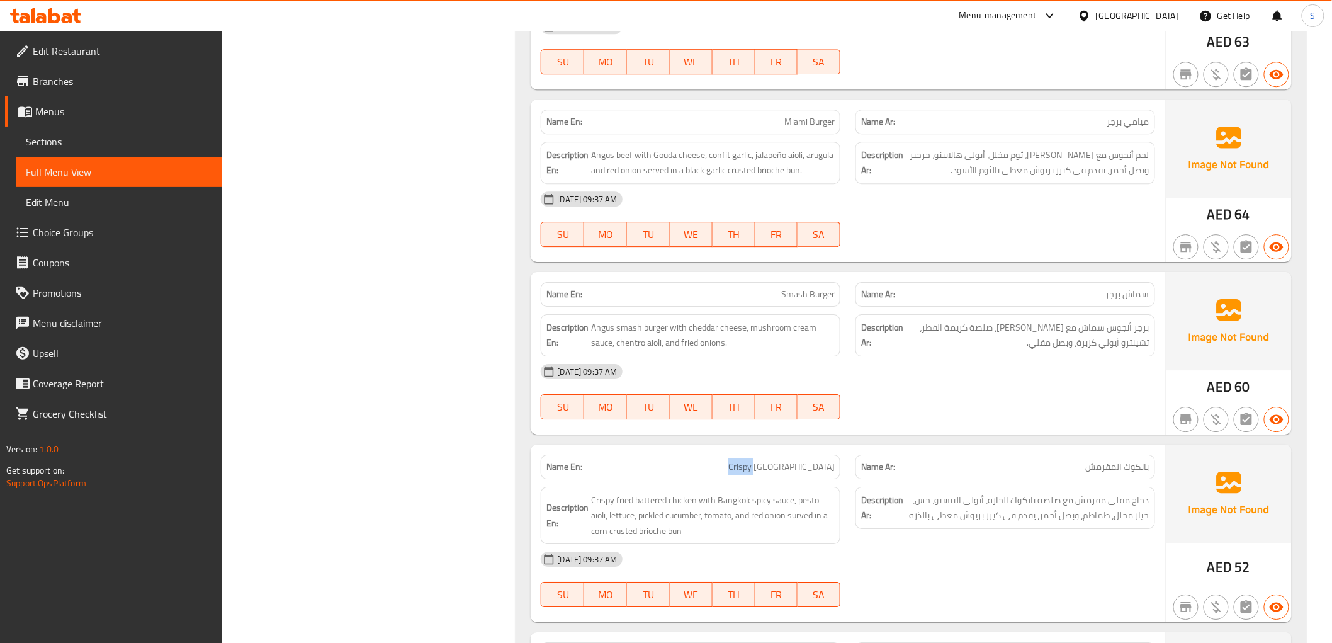
click at [784, 460] on span "Crispy Bangkok" at bounding box center [781, 466] width 106 height 13
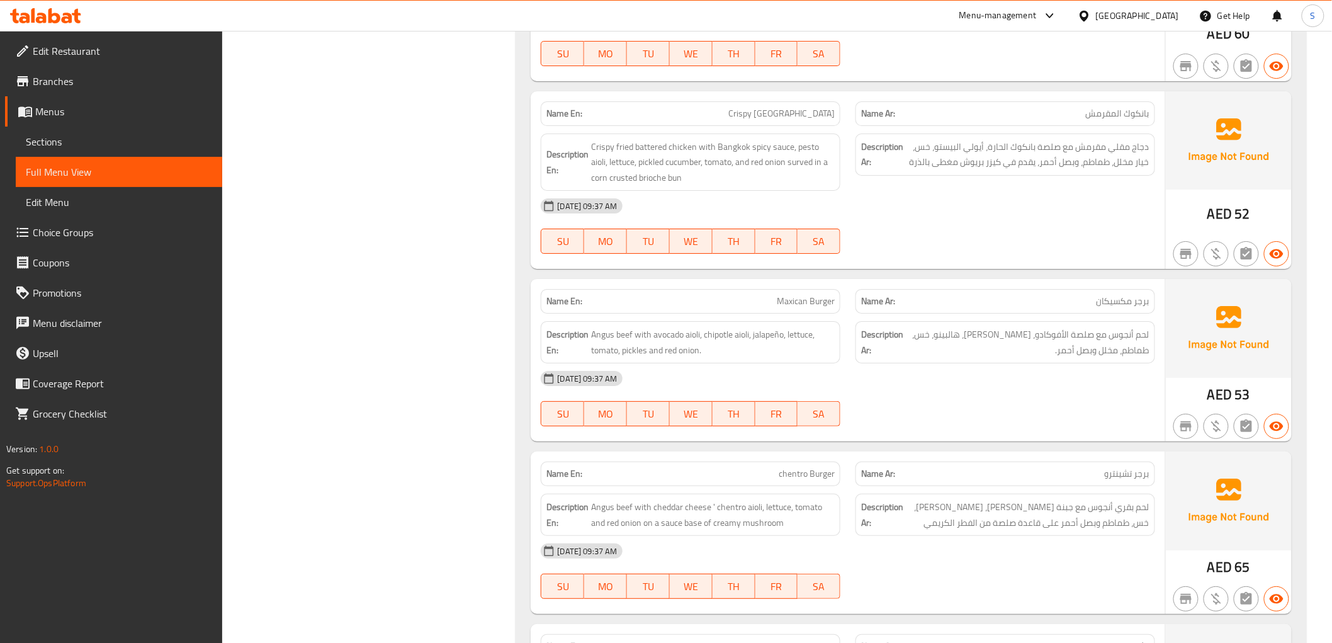
click at [776, 289] on div "Name En: Maxican Burger" at bounding box center [691, 301] width 300 height 25
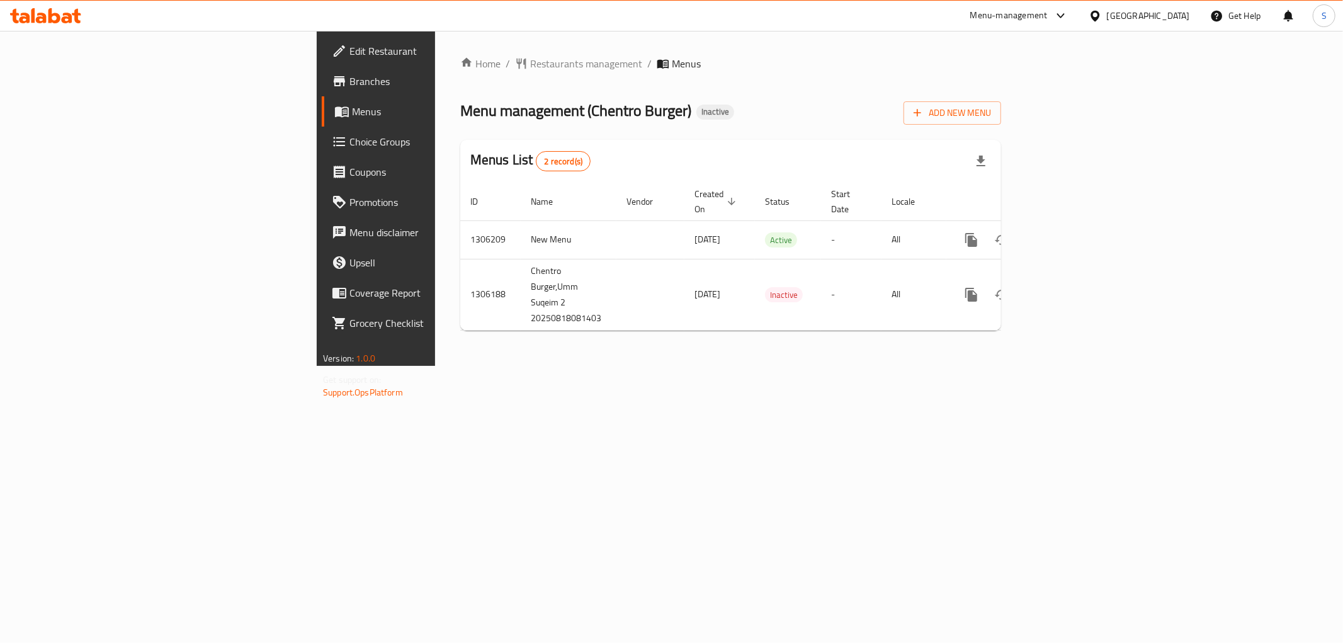
click at [703, 366] on div "Home / Restaurants management / Menus Menu management ( Chentro Burger ) Inacti…" at bounding box center [730, 198] width 591 height 335
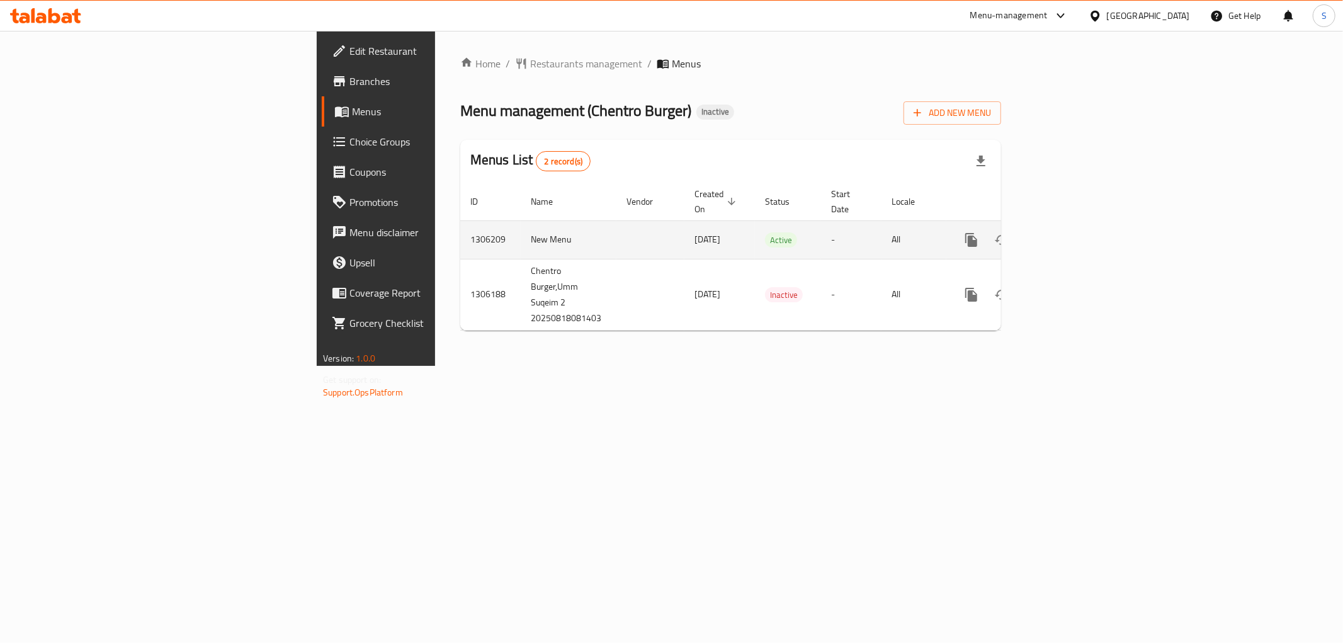
click at [1069, 232] on icon "enhanced table" at bounding box center [1061, 239] width 15 height 15
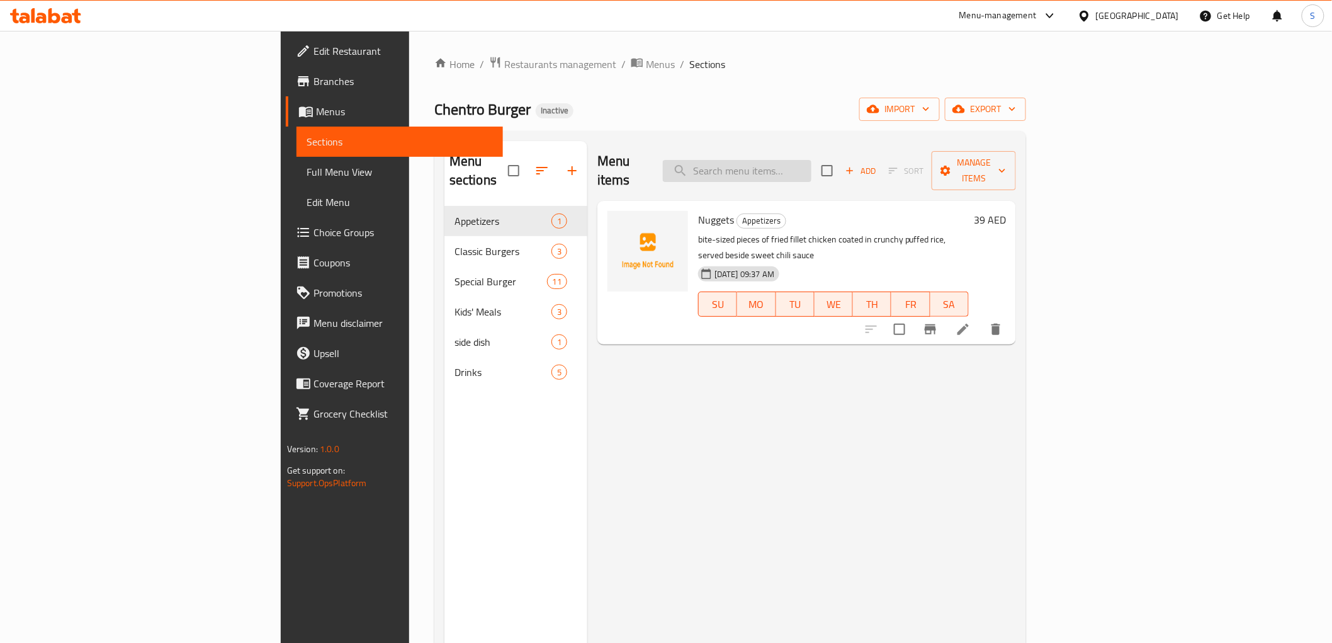
click at [811, 166] on input "search" at bounding box center [737, 171] width 149 height 22
paste input "Coca cola"
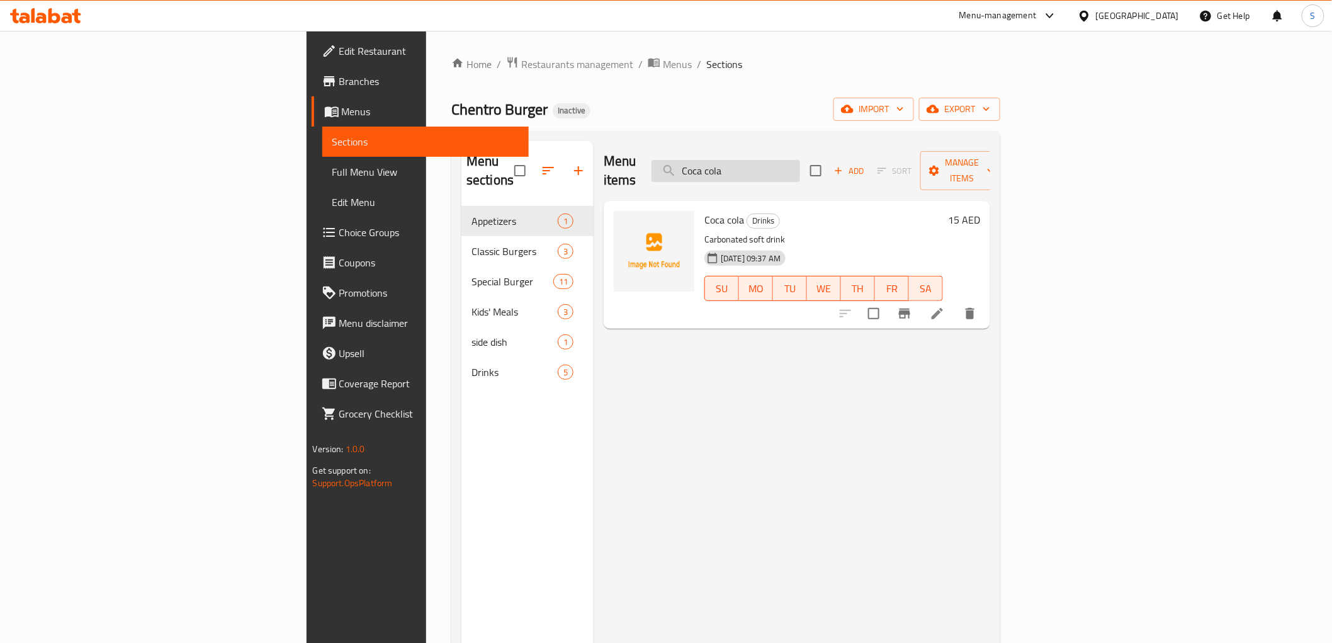
click at [800, 162] on input "Coca cola" at bounding box center [725, 171] width 149 height 22
paste input "chentro"
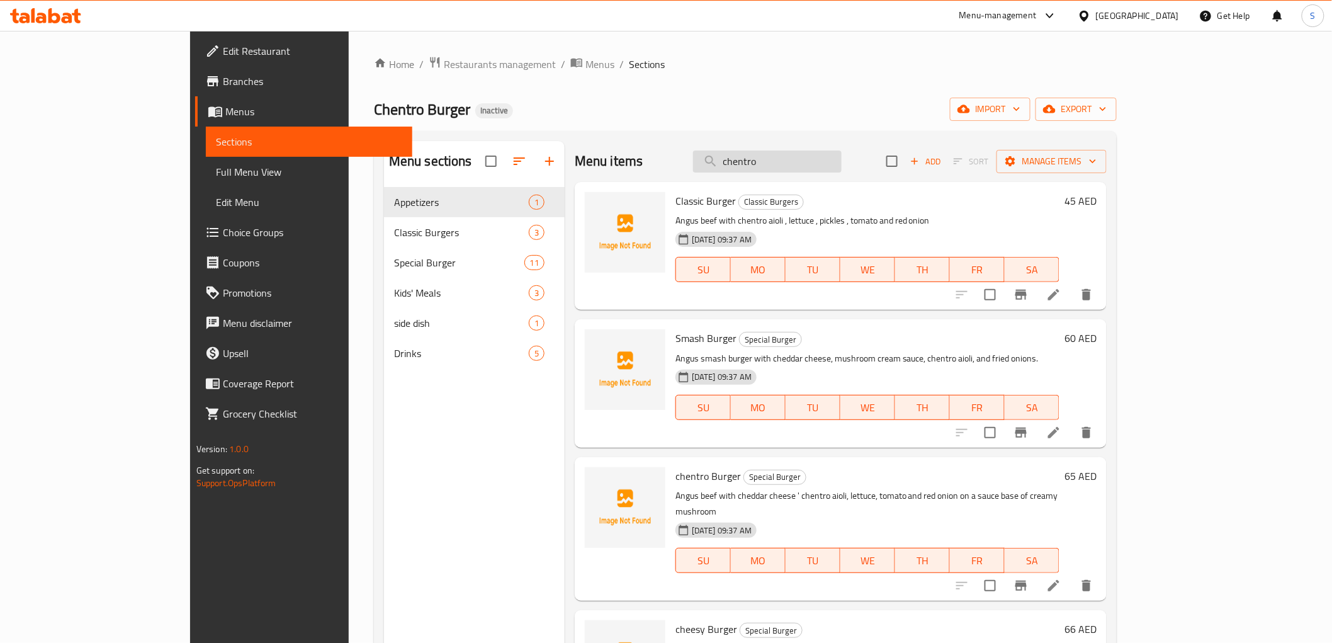
click at [831, 166] on input "chentro" at bounding box center [767, 161] width 149 height 22
paste input "Special beef Angus"
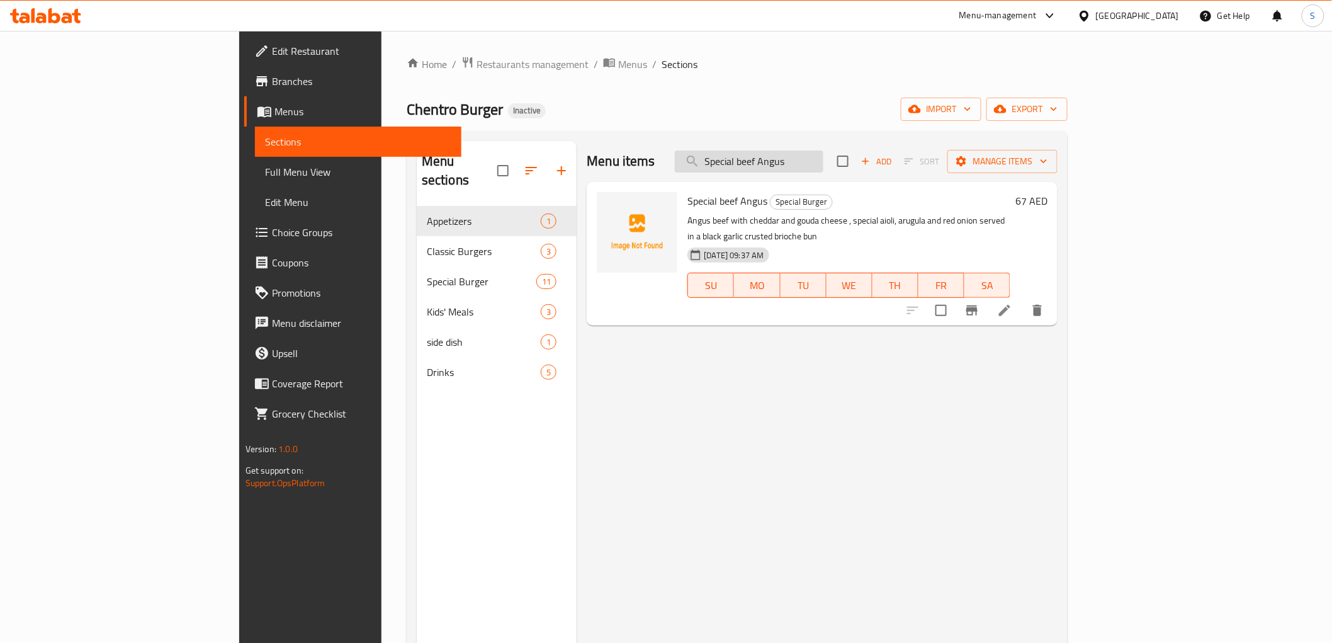
click at [823, 154] on input "Special beef Angus" at bounding box center [749, 161] width 149 height 22
paste input "Truffle Burger"
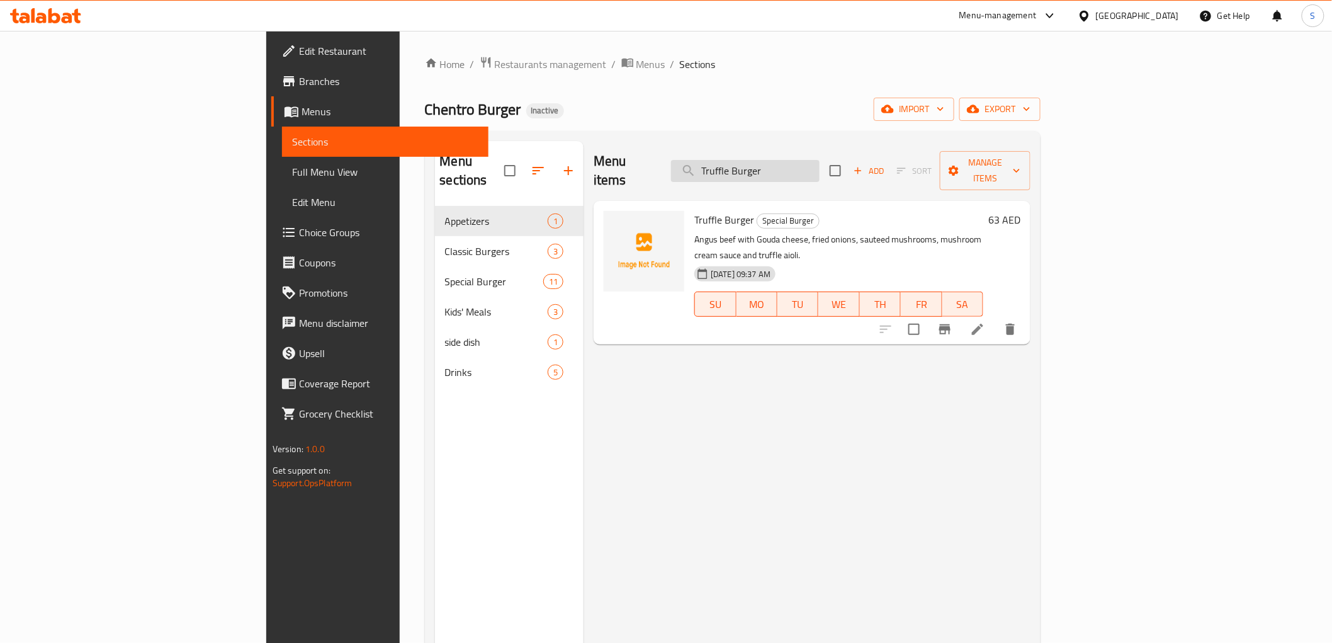
click at [819, 168] on input "Truffle Burger" at bounding box center [745, 171] width 149 height 22
paste input "confit"
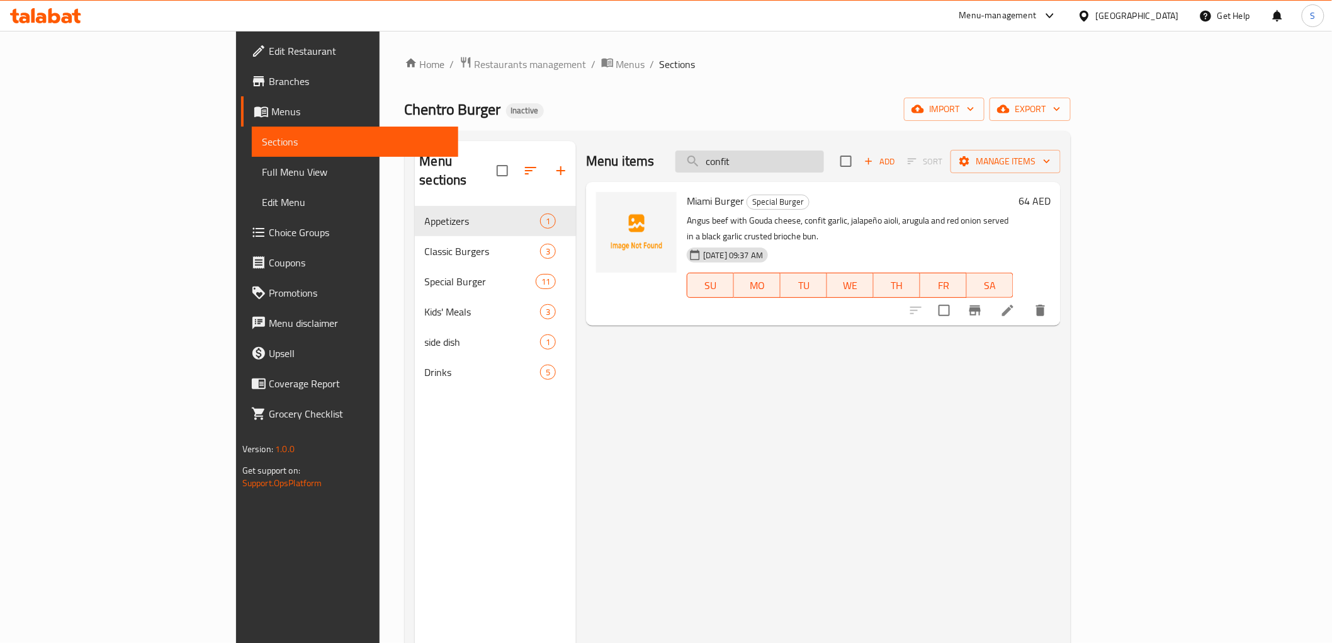
click at [824, 165] on input "confit" at bounding box center [749, 161] width 149 height 22
paste input "Smash Burger"
click at [824, 165] on input "confitSmash Burger" at bounding box center [749, 161] width 149 height 22
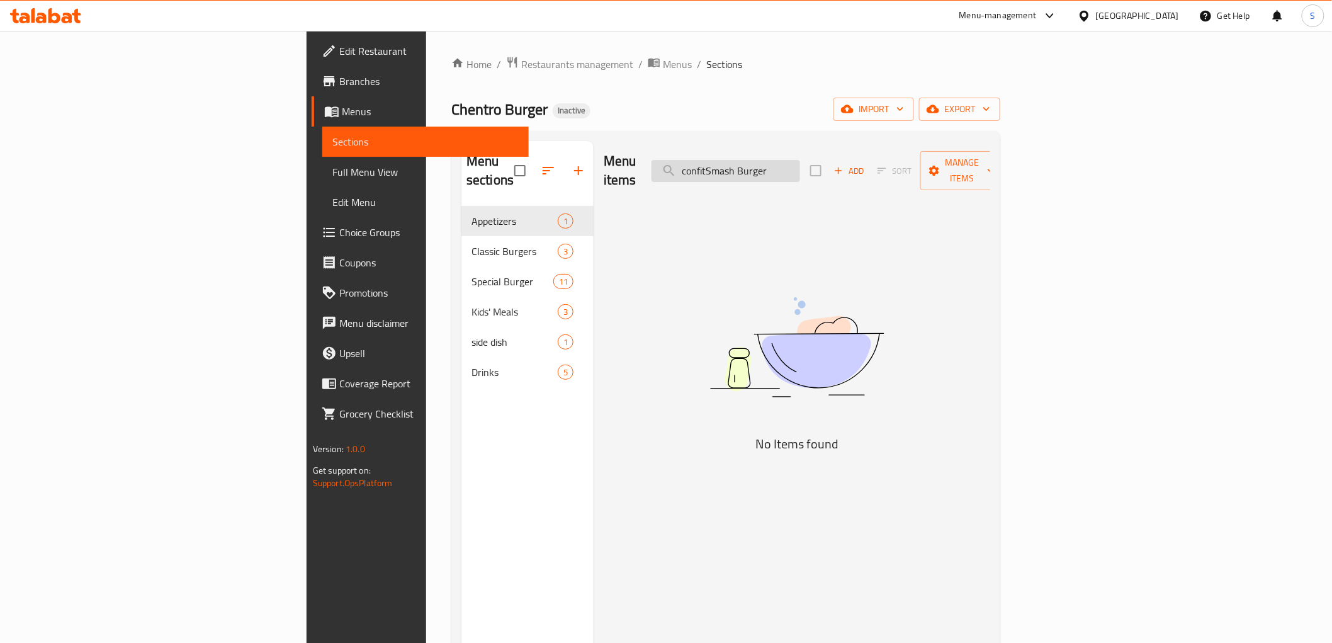
click at [800, 165] on input "confitSmash Burger" at bounding box center [725, 171] width 149 height 22
paste input "search"
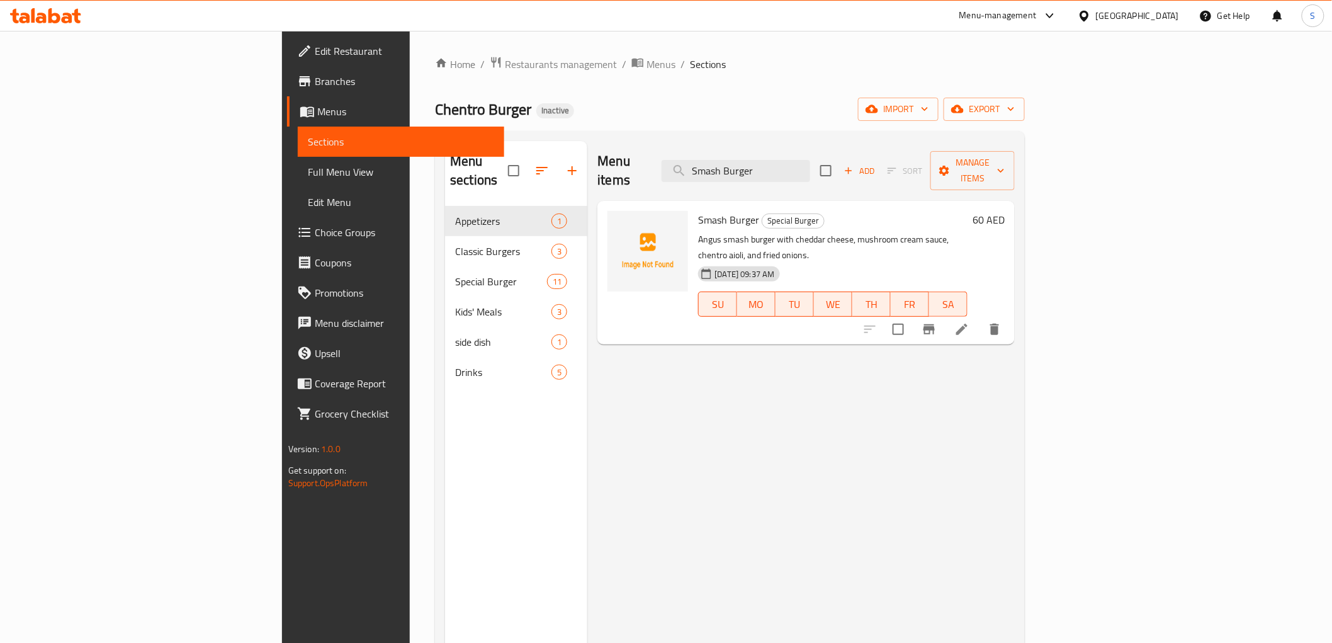
click at [842, 179] on div "Menu items Smash Burger Add Sort Manage items" at bounding box center [805, 171] width 417 height 60
click at [810, 160] on input "Smash Burger" at bounding box center [736, 171] width 149 height 22
paste input "Crispy [GEOGRAPHIC_DATA]"
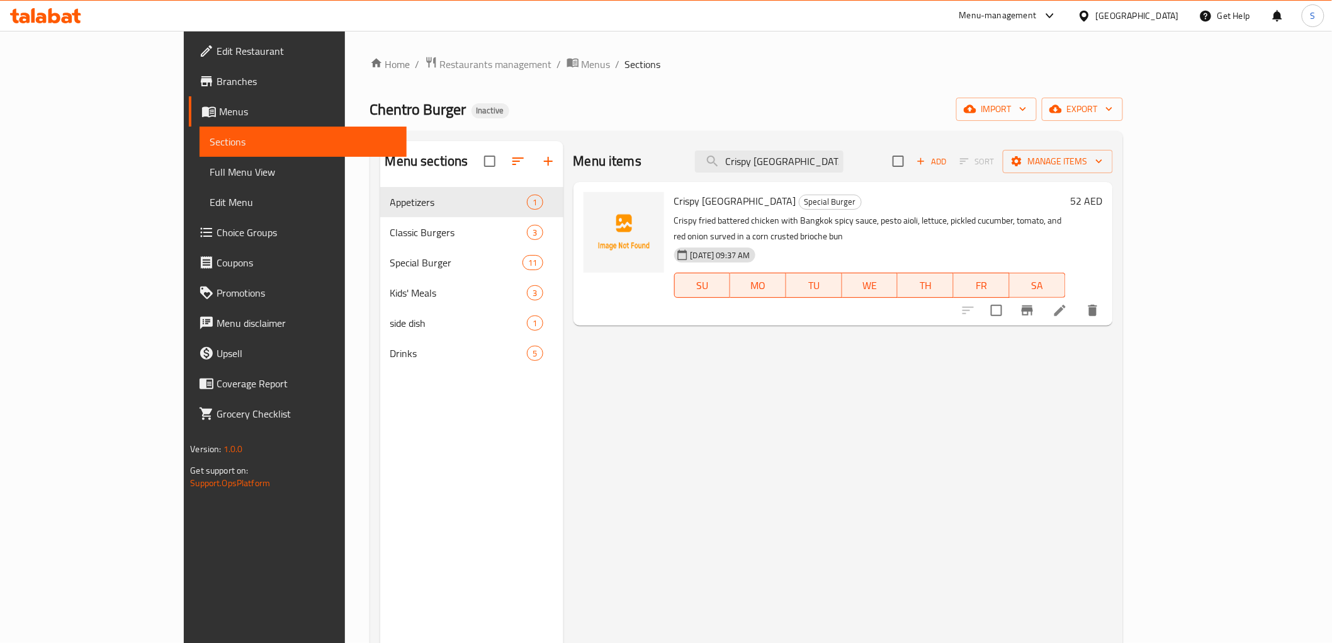
click at [839, 142] on div "Menu items Crispy Bangkok Add Sort Manage items" at bounding box center [842, 161] width 539 height 41
click at [819, 174] on div "Menu items Crispy Bangkok Add Sort Manage items" at bounding box center [842, 161] width 539 height 41
click at [811, 159] on input "Crispy Bangkok" at bounding box center [769, 161] width 149 height 22
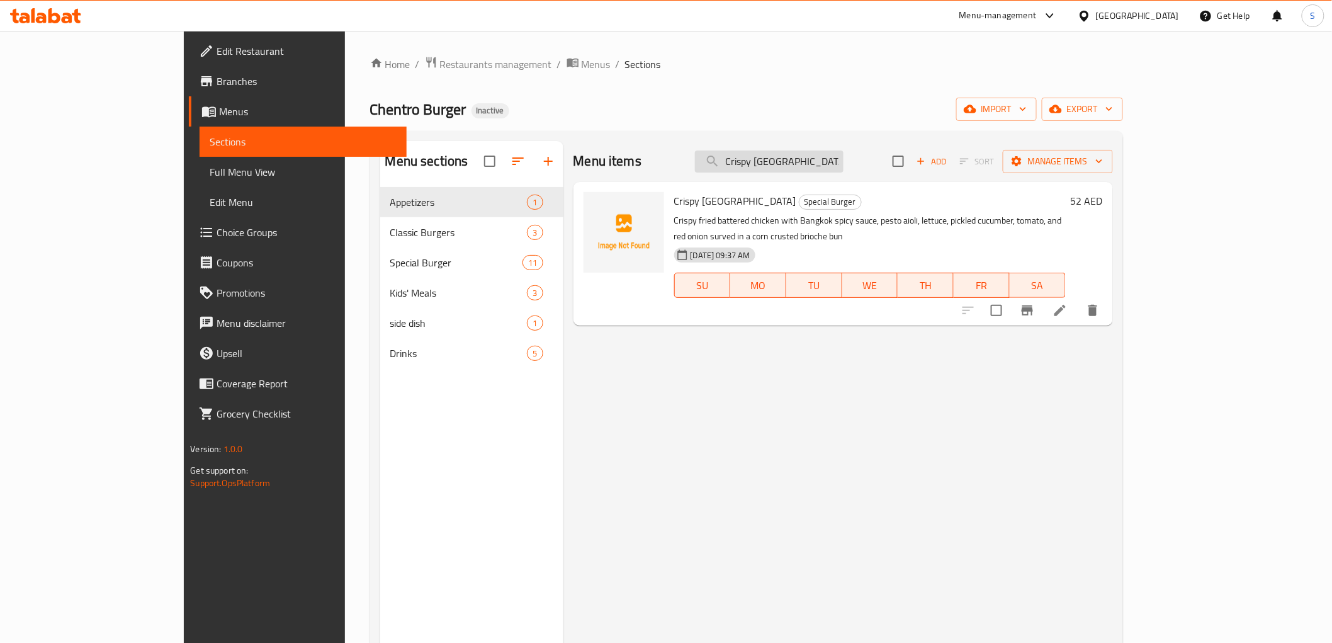
paste input "Maxican Burger"
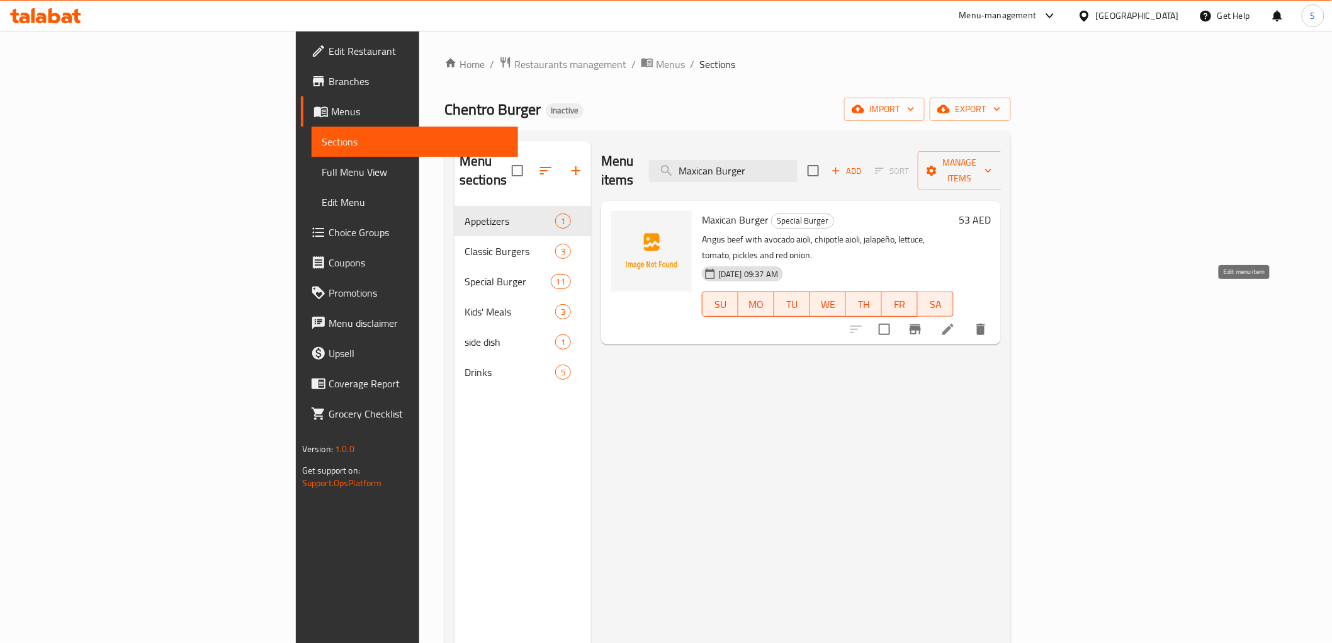
type input "Maxican Burger"
click at [1011, 98] on button "export" at bounding box center [970, 109] width 81 height 23
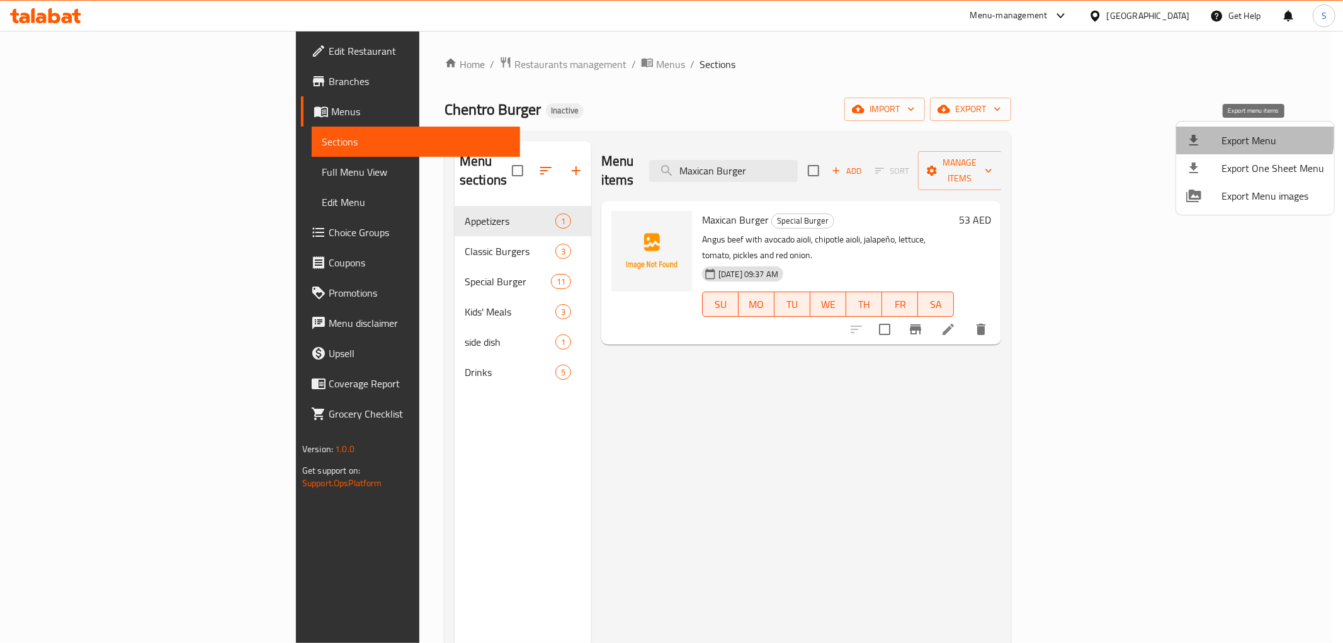
click at [1204, 131] on li "Export Menu" at bounding box center [1255, 141] width 158 height 28
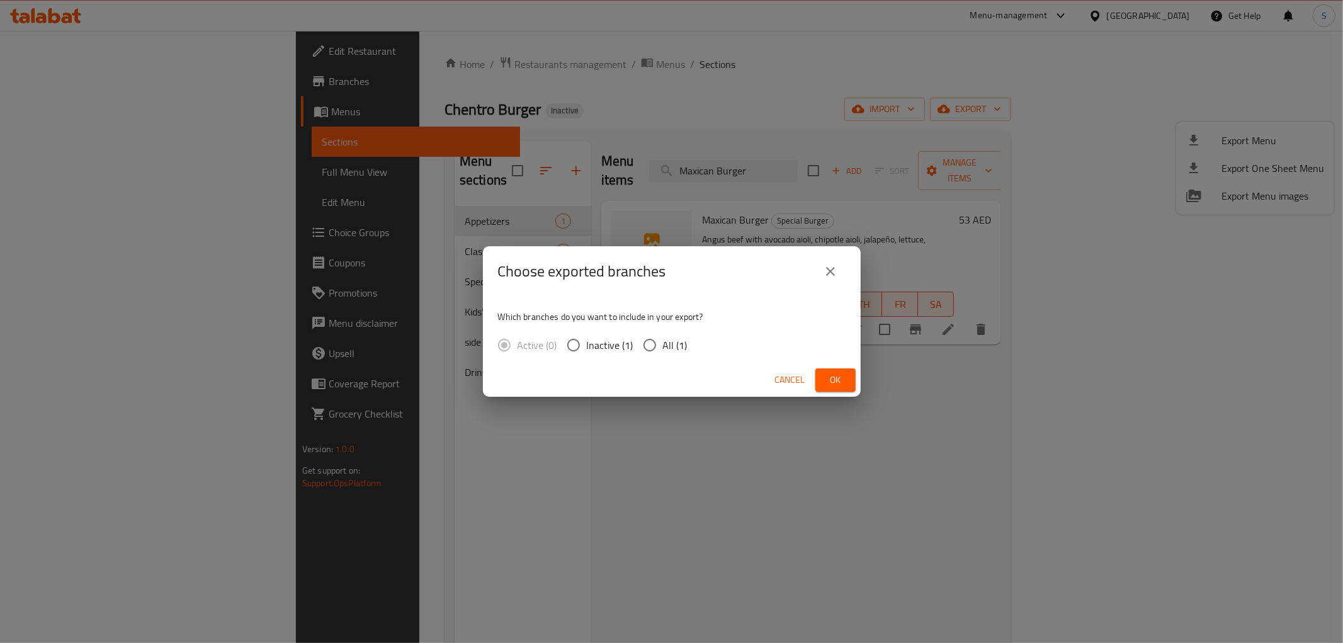
click at [684, 354] on label "All (1)" at bounding box center [661, 345] width 51 height 26
click at [663, 354] on input "All (1)" at bounding box center [649, 345] width 26 height 26
radio input "true"
drag, startPoint x: 845, startPoint y: 382, endPoint x: 848, endPoint y: 361, distance: 20.9
click at [845, 383] on button "Ok" at bounding box center [835, 379] width 40 height 23
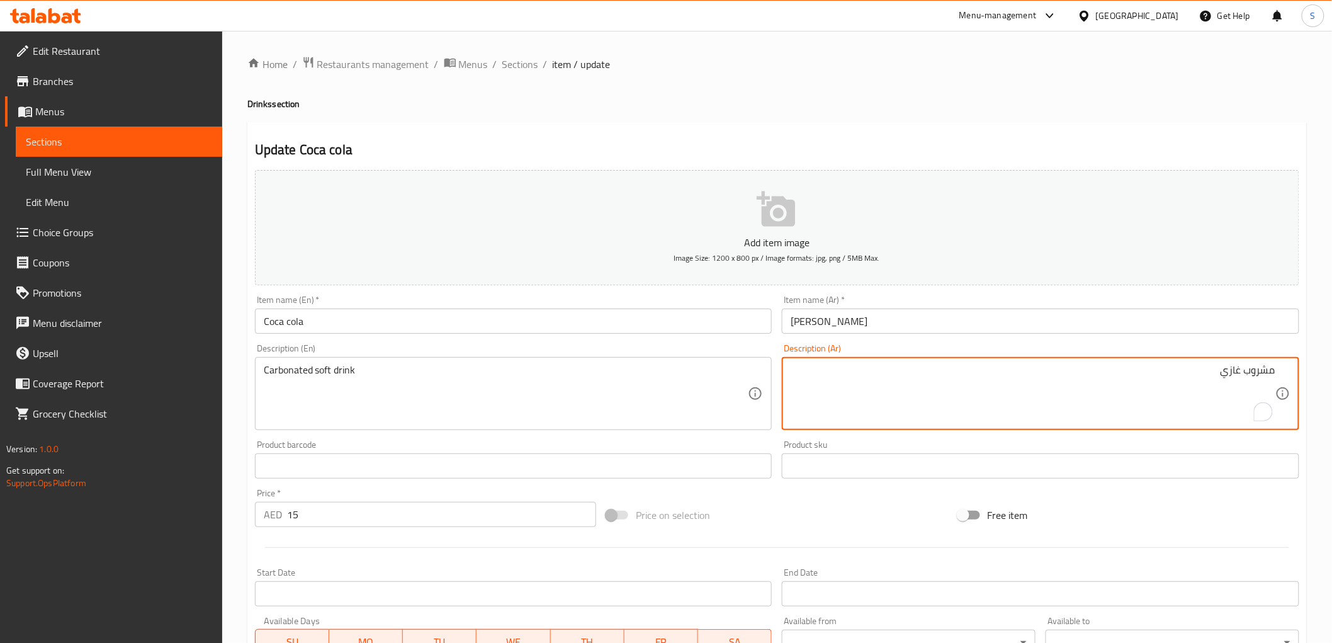
click at [946, 368] on textarea "مشروب غازي" at bounding box center [1033, 394] width 485 height 60
type textarea "مشروب غازي كربونى"
click at [657, 320] on input "Coca cola" at bounding box center [513, 320] width 517 height 25
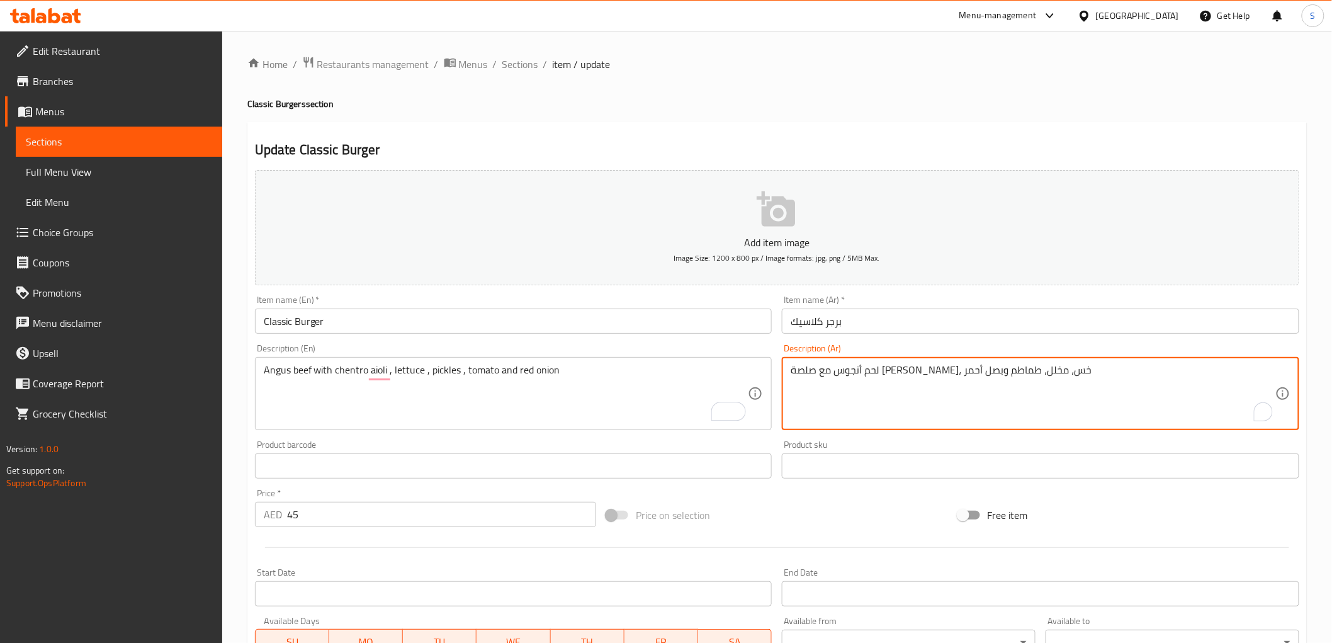
click at [996, 371] on textarea "لحم أنجوس مع صلصة [PERSON_NAME]، خس، مخلل، طماطم وبصل أحمر" at bounding box center [1033, 394] width 485 height 60
click at [935, 368] on textarea "لحم أنجوس مع [PERSON_NAME]، خس، مخلل، طماطم وبصل أحمر" at bounding box center [1033, 394] width 485 height 60
paste textarea "ينترو"
type textarea "لحم أنجوس مع [PERSON_NAME]، خس، مخلل، طماطم وبصل أحمر"
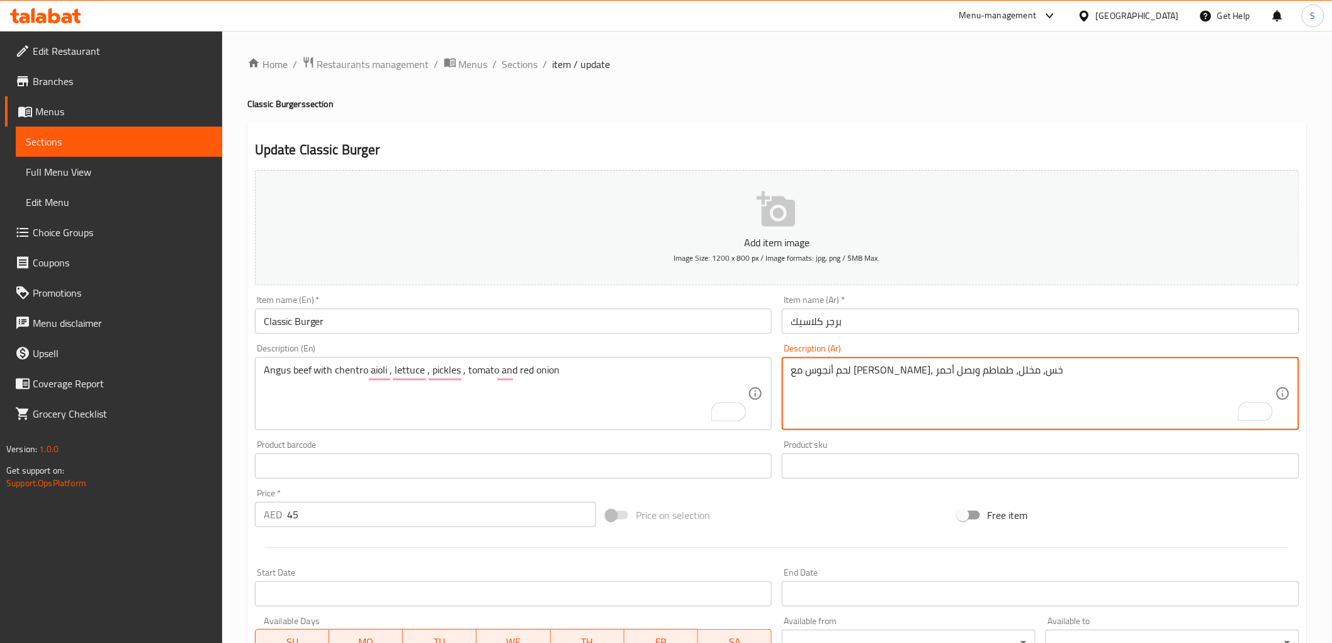
click at [872, 325] on input "برجر كلاسيك" at bounding box center [1040, 320] width 517 height 25
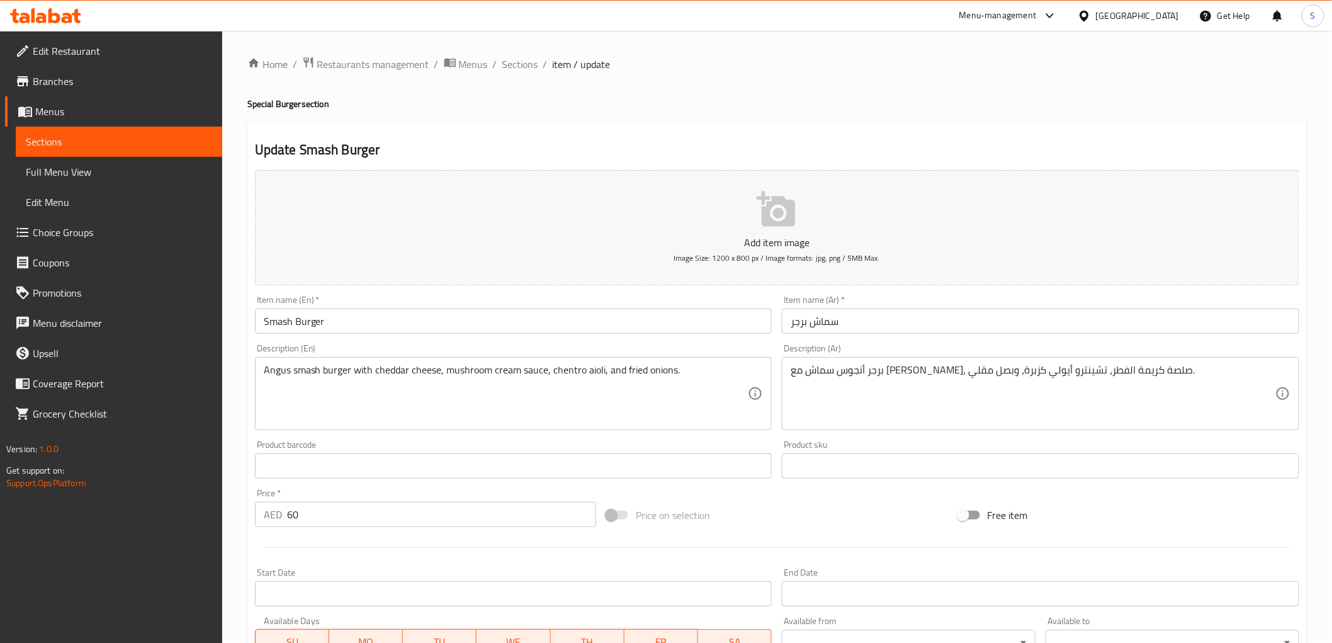
click at [916, 376] on textarea "برجر أنجوس سماش مع جبن شيدر، صلصة كريمة الفطر، تشينترو أيولي كزبرة، وبصل مقلي." at bounding box center [1033, 394] width 485 height 60
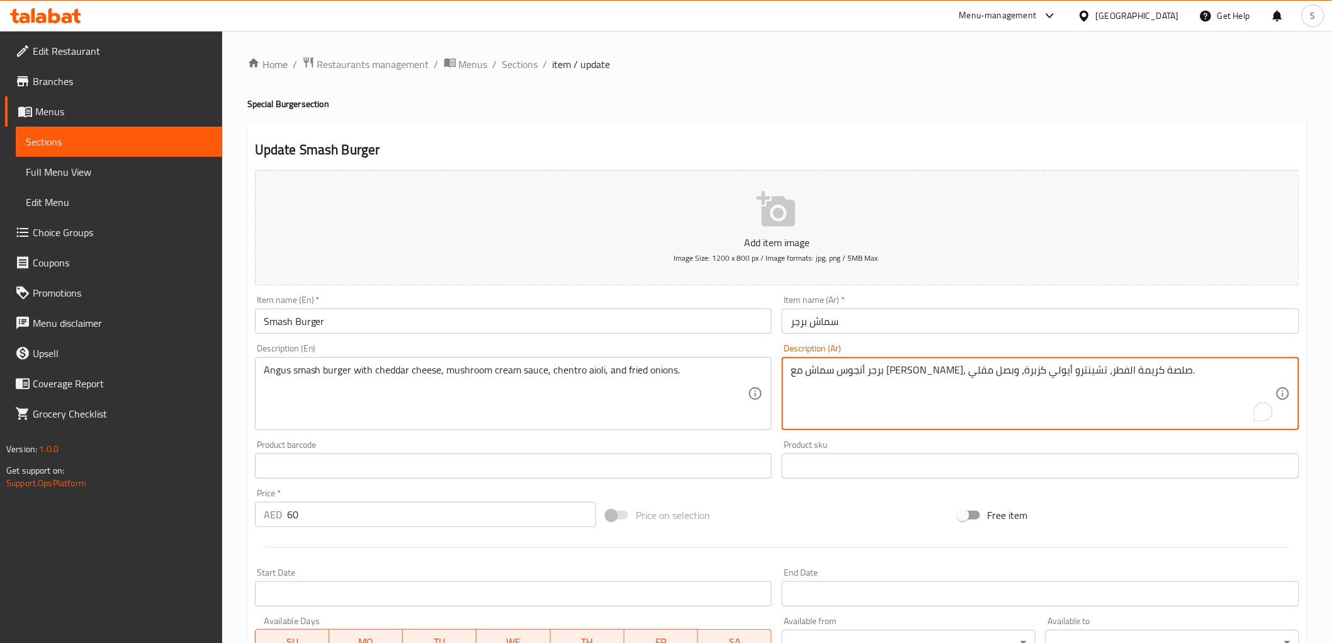
paste textarea "To enrich screen reader interactions, please activate Accessibility in Grammarl…"
type textarea "برجر أنجوس سماش مع جبن شيدر، صلصة كريمة الفطر، شينترو أيولي كزبرة، وبصل مقلي."
click at [921, 321] on input "سماش برجر" at bounding box center [1040, 320] width 517 height 25
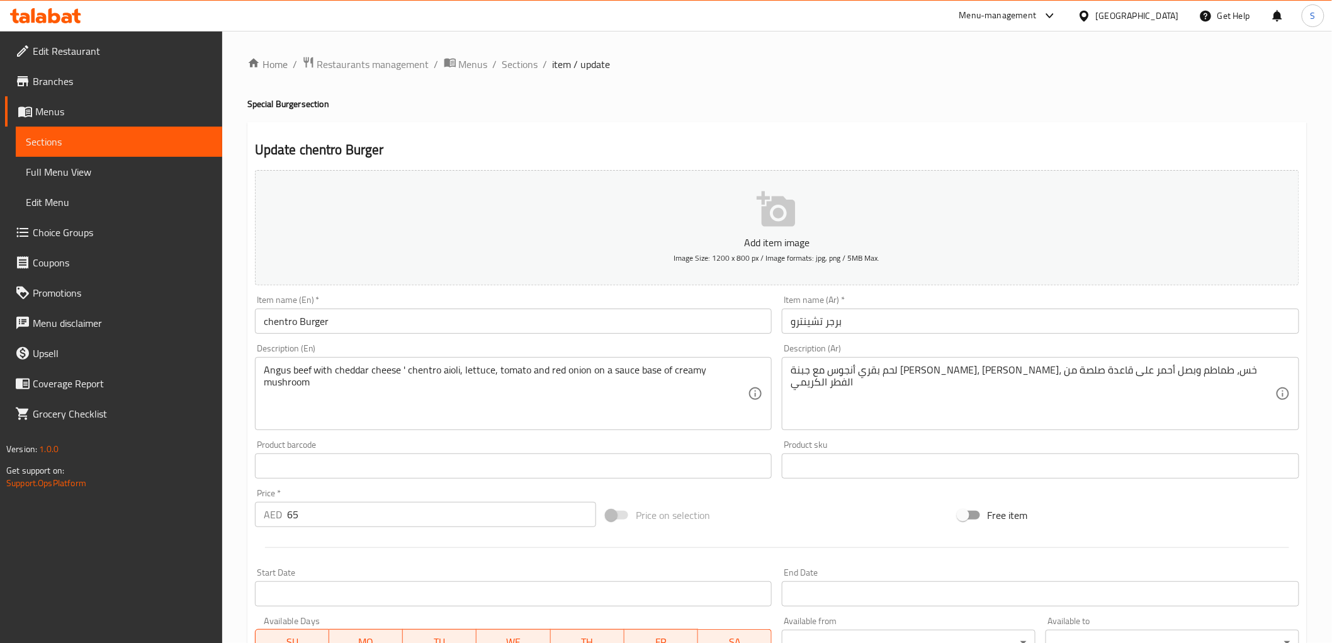
click at [818, 319] on input "برجر تشينترو" at bounding box center [1040, 320] width 517 height 25
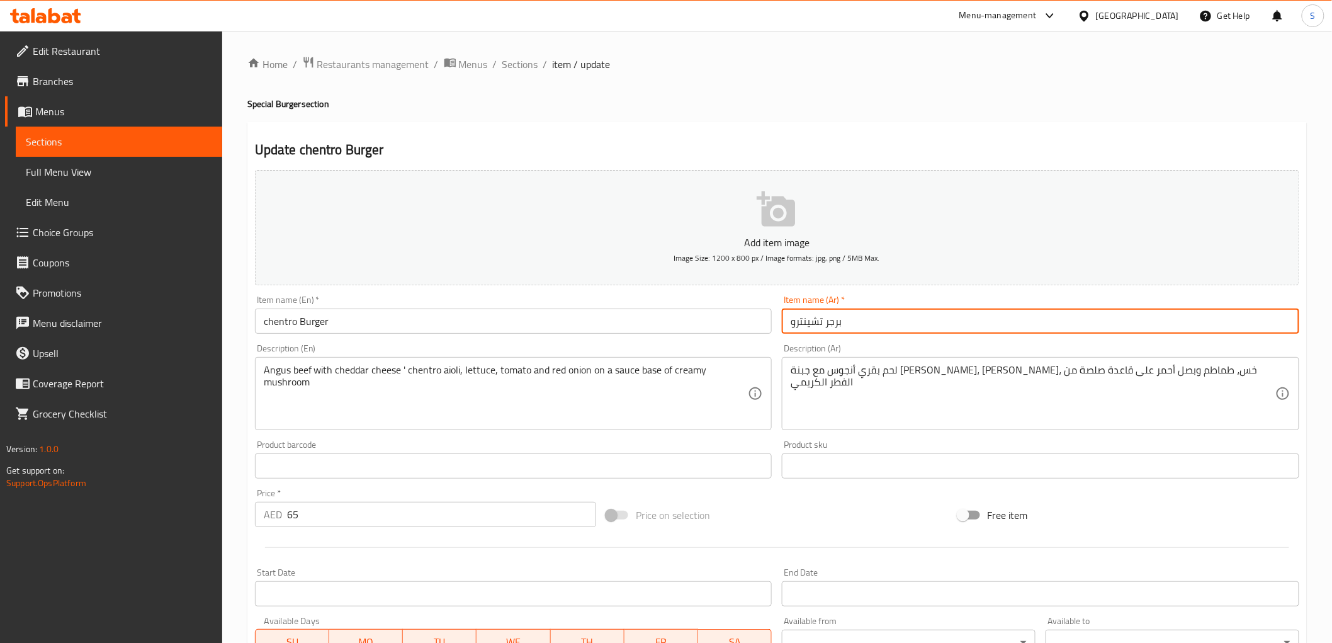
click at [818, 319] on input "برجر تشينترو" at bounding box center [1040, 320] width 517 height 25
paste input "ينترو"
type input "برجر شينترو"
click at [1061, 376] on textarea "لحم بقري أنجوس مع جبنة [PERSON_NAME]، [PERSON_NAME]، خس، طماطم وبصل أحمر على قا…" at bounding box center [1033, 394] width 485 height 60
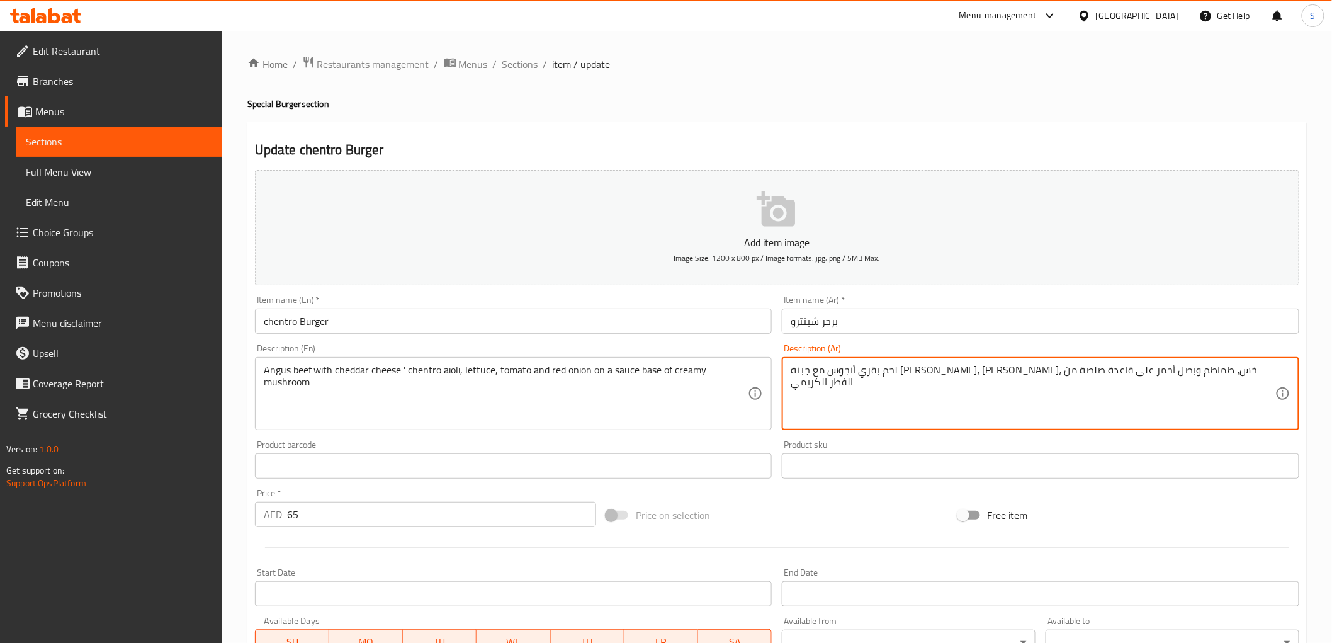
paste textarea "ينترو"
type textarea "لحم بقري أنجوس مع جبنة شيدر، [PERSON_NAME] ، خس، طماطم وبصل أحمر على قاعدة صلصة…"
click at [921, 328] on input "برجر شينترو" at bounding box center [1040, 320] width 517 height 25
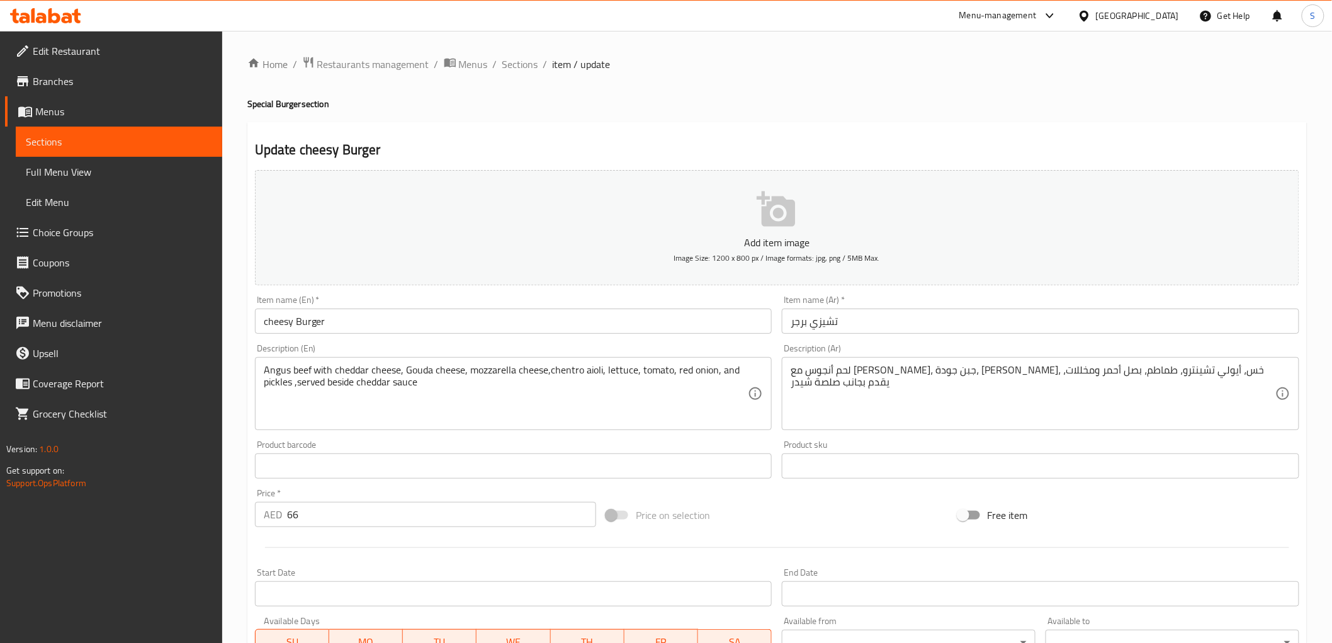
click at [1002, 374] on textarea "لحم أنجوس مع [PERSON_NAME]، جبن جودة، [PERSON_NAME]، خس، أيولي تشينترو، طماطم، …" at bounding box center [1033, 394] width 485 height 60
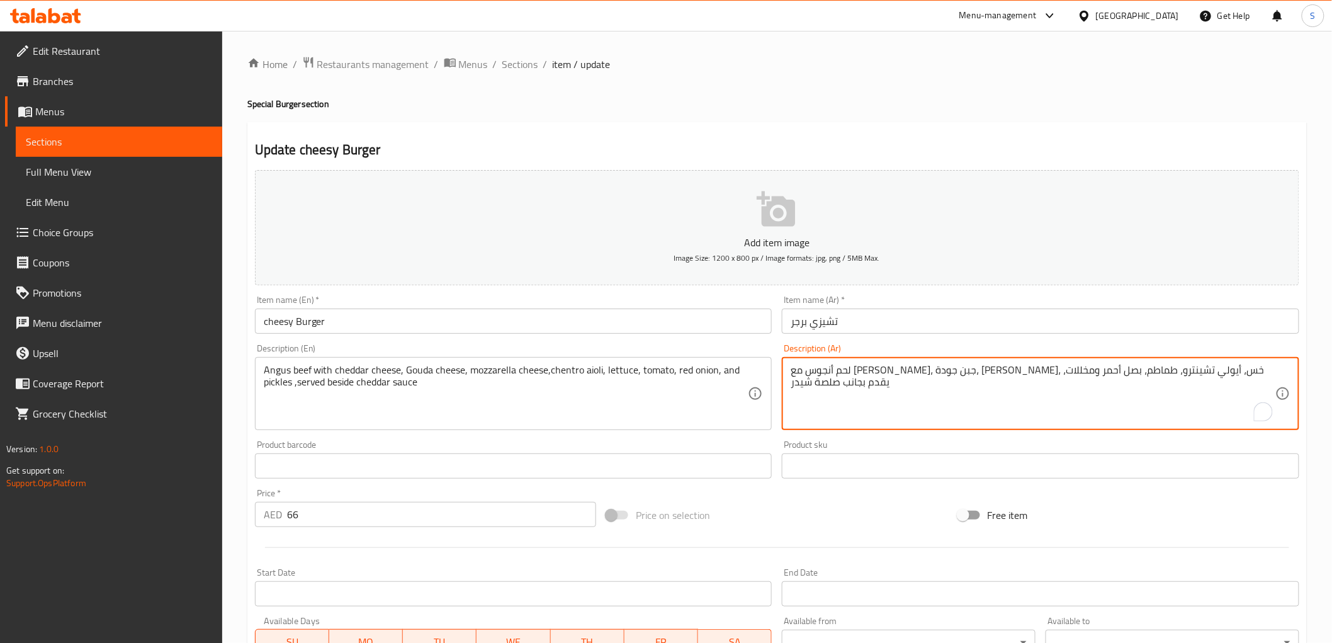
paste textarea "ينترو"
type textarea "لحم أنجوس مع [PERSON_NAME]، جبن جودة، [PERSON_NAME]، خس، أيولي شينترو ، طماطم، …"
click at [896, 315] on input "تشيزي برجر" at bounding box center [1040, 320] width 517 height 25
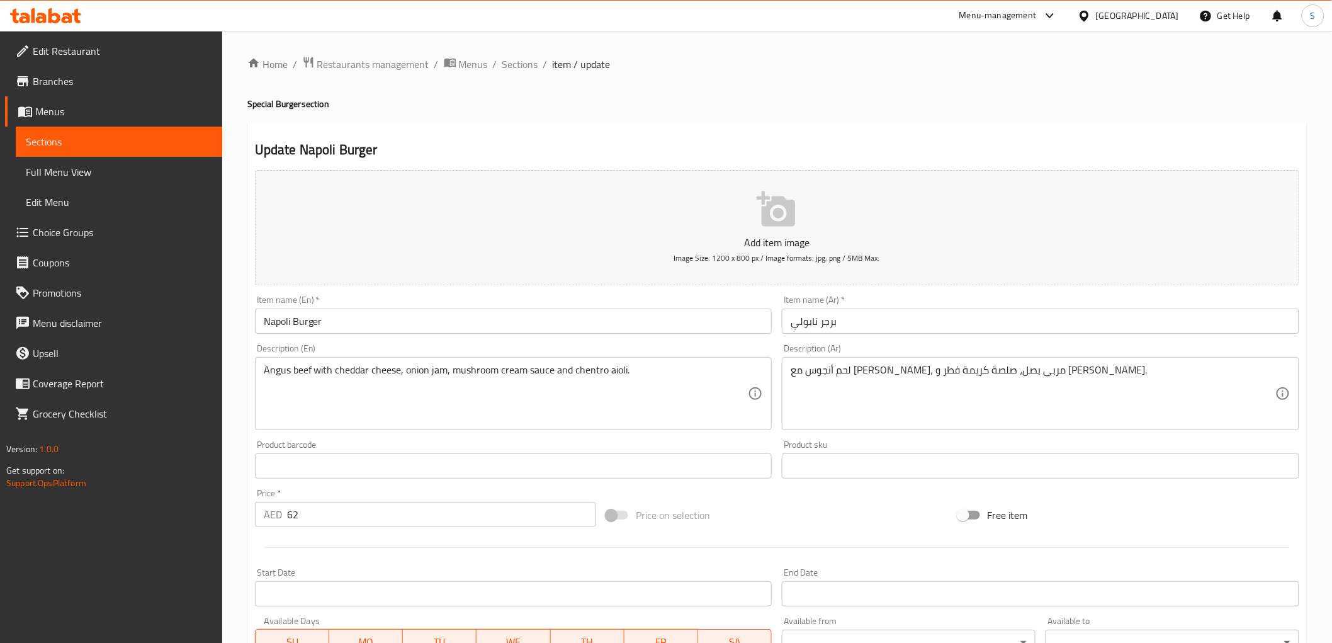
click at [808, 374] on textarea "لحم أنجوس مع جبنة شيدر، مربى بصل، صلصة كريمة فطر و أيولي تشينترو." at bounding box center [1033, 394] width 485 height 60
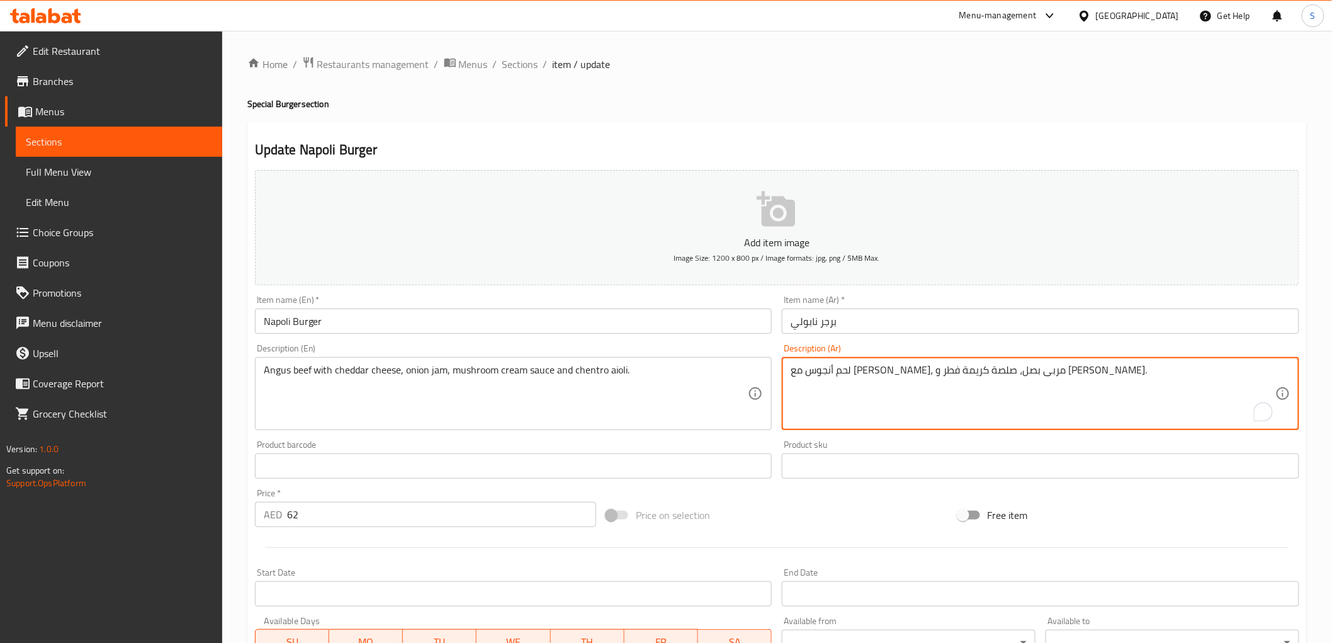
paste textarea "ينترو"
type textarea "لحم أنجوس مع جبنة شيدر، مربى بصل، صلصة كريمة فطر و أيولي شينترو ."
click at [884, 327] on input "برجر نابولي" at bounding box center [1040, 320] width 517 height 25
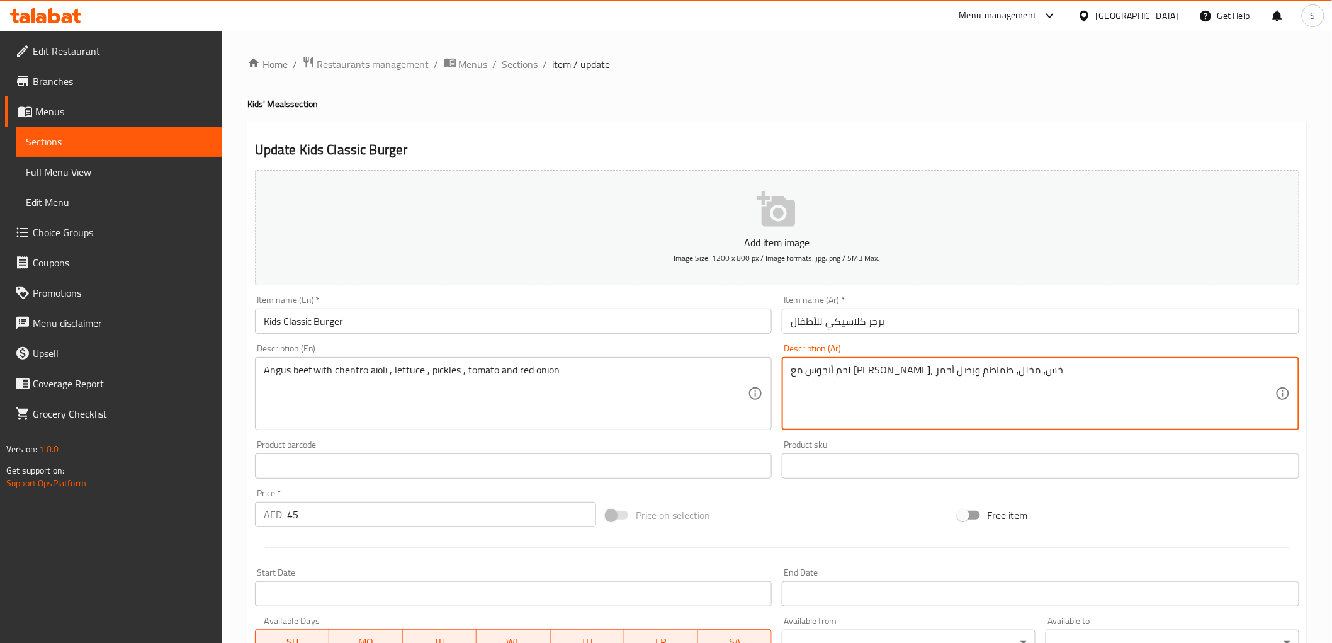
click at [933, 374] on textarea "لحم أنجوس مع [PERSON_NAME]، خس، مخلل، طماطم وبصل أحمر" at bounding box center [1033, 394] width 485 height 60
paste textarea "ينترو"
type textarea "لحم أنجوس مع [PERSON_NAME] ، خس، مخلل، طماطم وبصل أحمر"
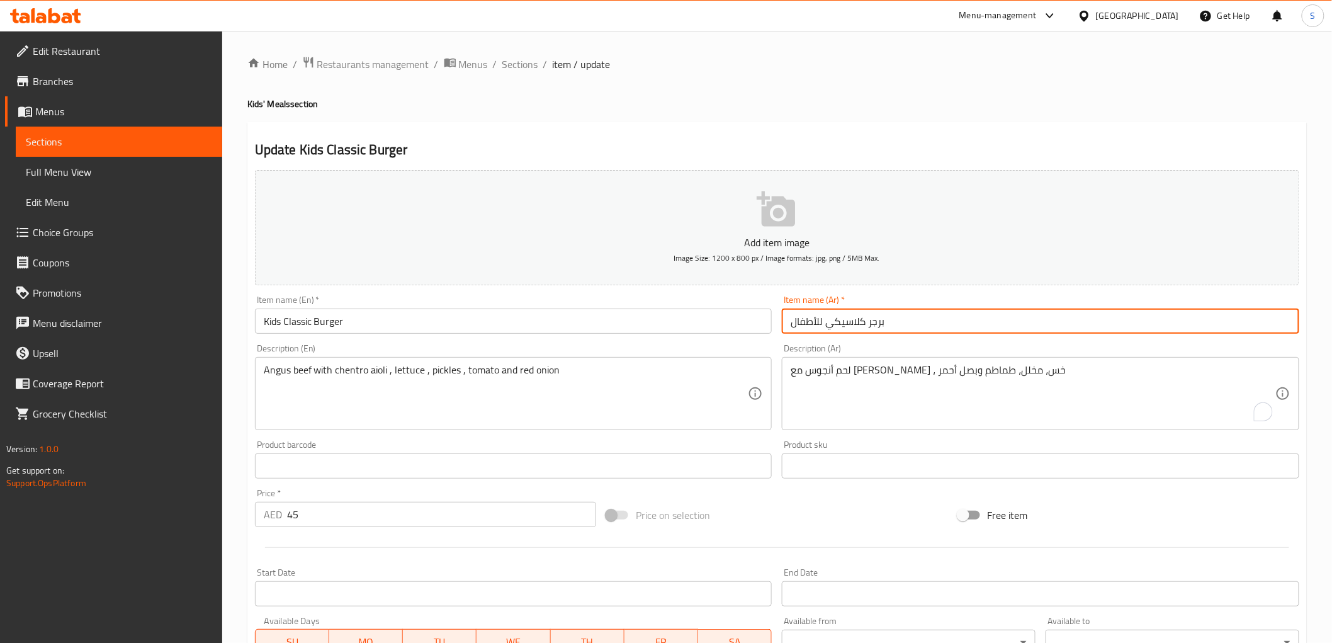
click at [957, 321] on input "برجر كلاسيكي للأطفال" at bounding box center [1040, 320] width 517 height 25
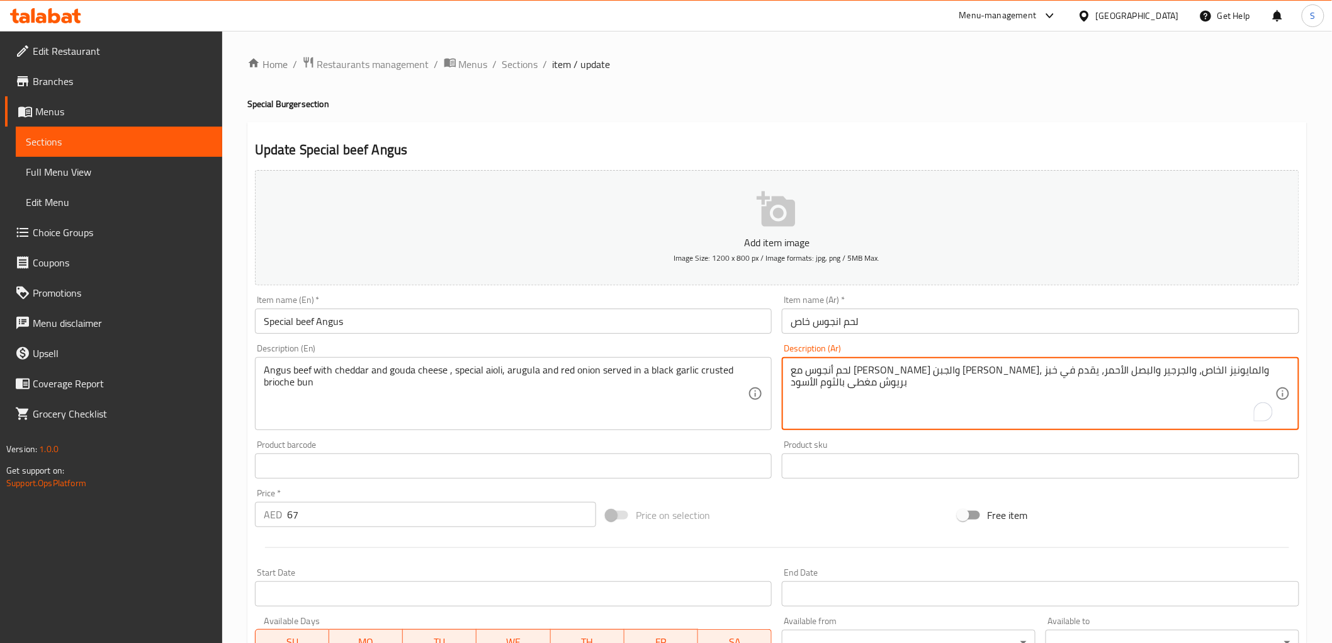
drag, startPoint x: 1156, startPoint y: 369, endPoint x: 1133, endPoint y: 369, distance: 23.3
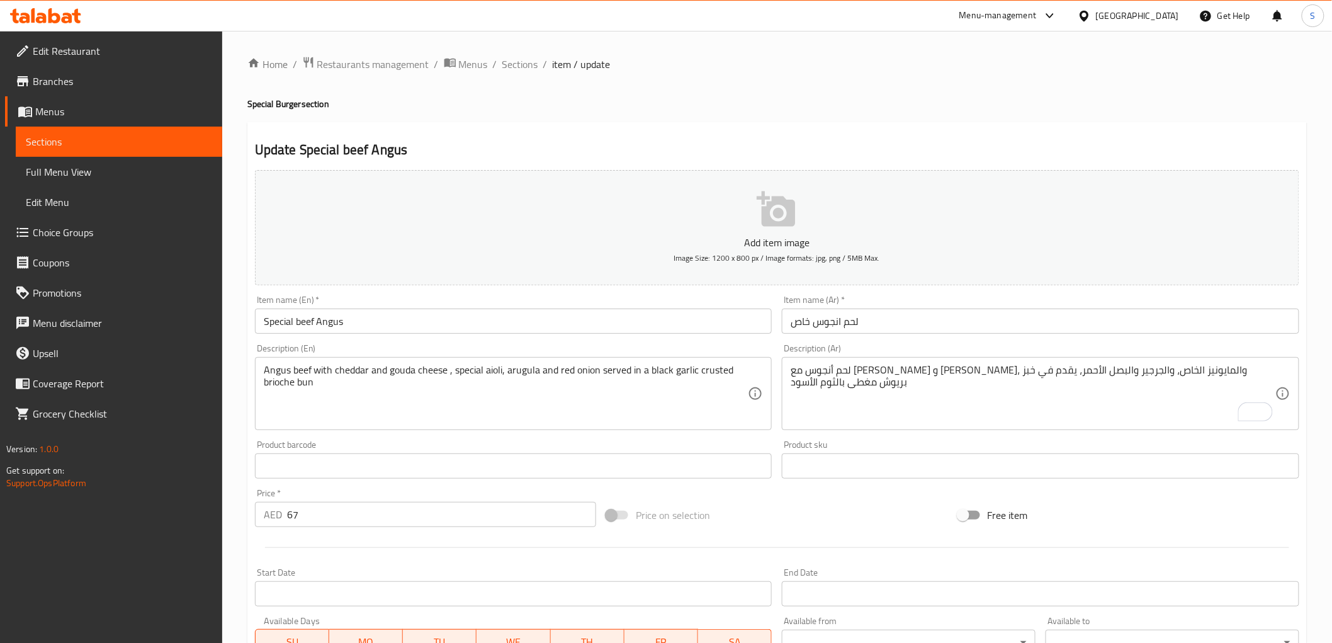
click at [866, 406] on textarea "لحم أنجوس مع [PERSON_NAME] و [PERSON_NAME]، والمايونيز الخاص، والجرجير والبصل ا…" at bounding box center [1033, 394] width 485 height 60
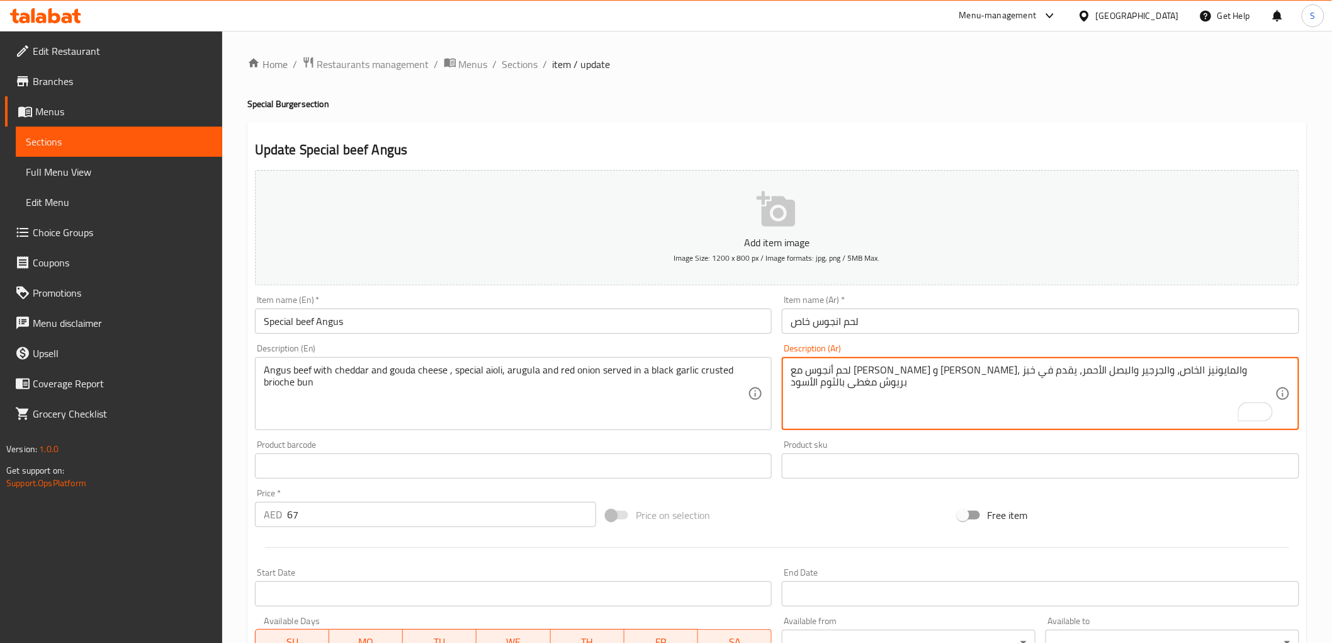
click at [1088, 373] on textarea "لحم أنجوس مع [PERSON_NAME] و [PERSON_NAME]، والمايونيز الخاص، والجرجير والبصل ا…" at bounding box center [1033, 394] width 485 height 60
paste textarea "ايولي"
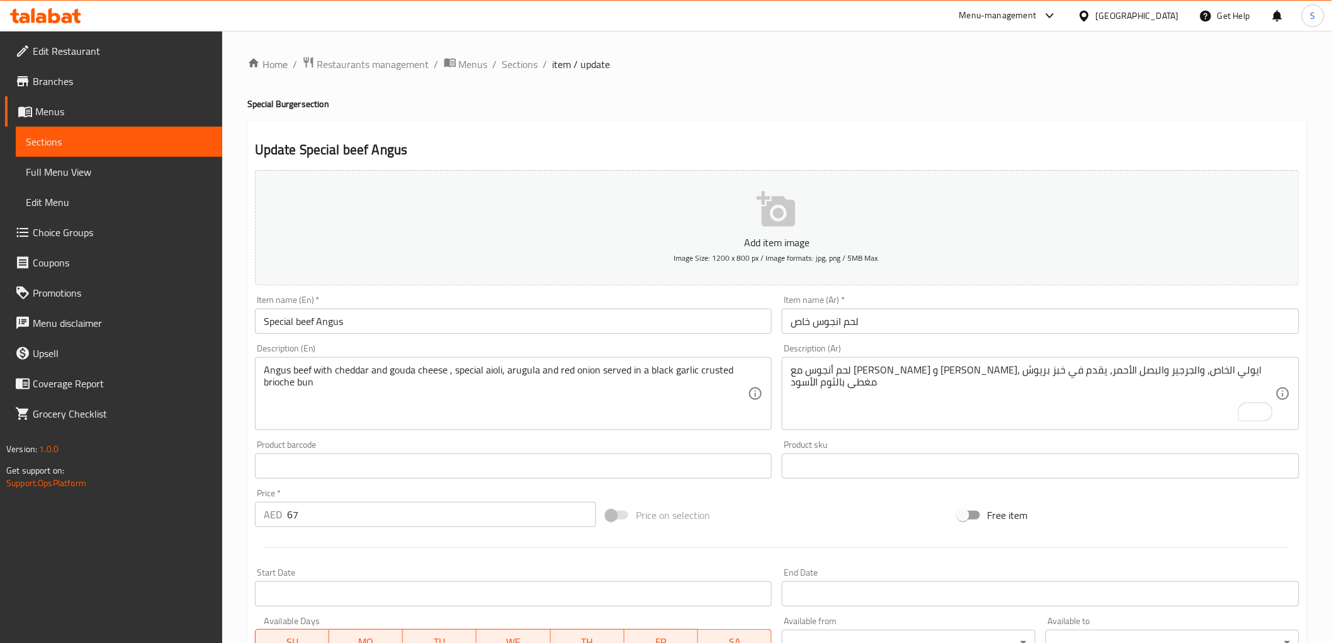
click at [860, 393] on textarea "لحم أنجوس مع [PERSON_NAME] و [PERSON_NAME]، ايولي الخاص، والجرجير والبصل الأحمر…" at bounding box center [1033, 394] width 485 height 60
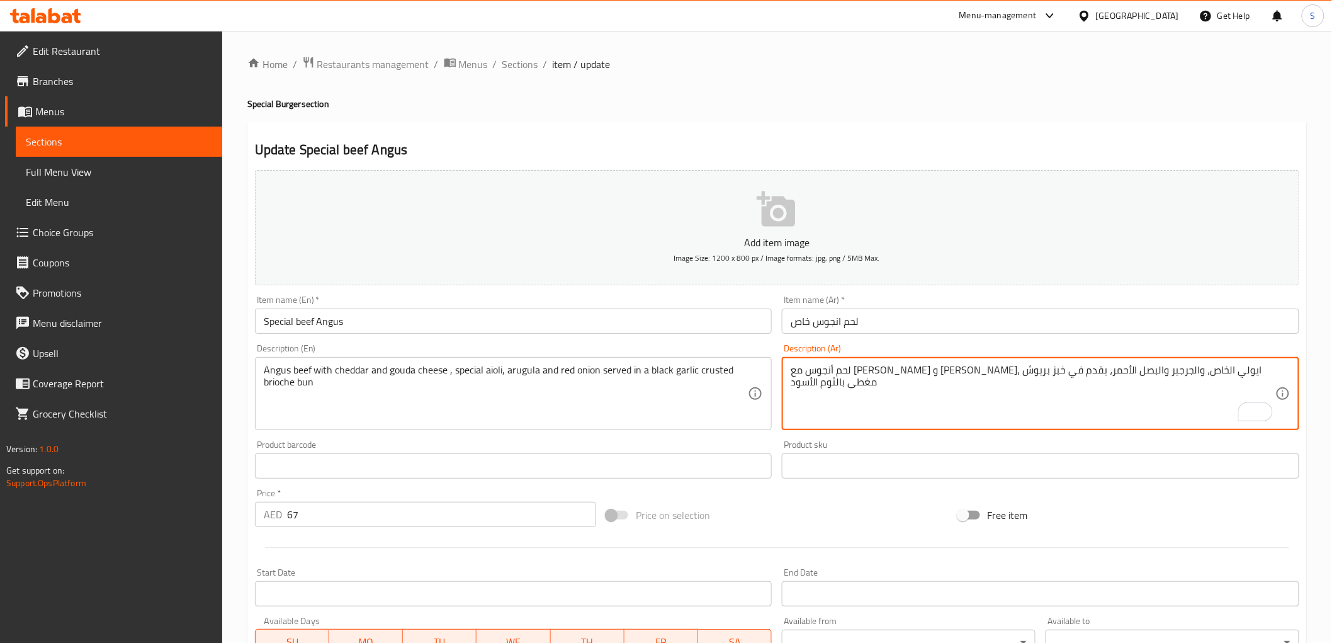
click at [913, 368] on textarea "لحم أنجوس مع [PERSON_NAME] و [PERSON_NAME]، ايولي الخاص، والجرجير والبصل الأحمر…" at bounding box center [1033, 394] width 485 height 60
paste textarea "كيزر"
type textarea "لحم أنجوس مع [PERSON_NAME] و [PERSON_NAME]، ايولي الخاص، والجرجير والبصل الأحمر…"
click at [889, 312] on input "لحم انجوس خاص" at bounding box center [1040, 320] width 517 height 25
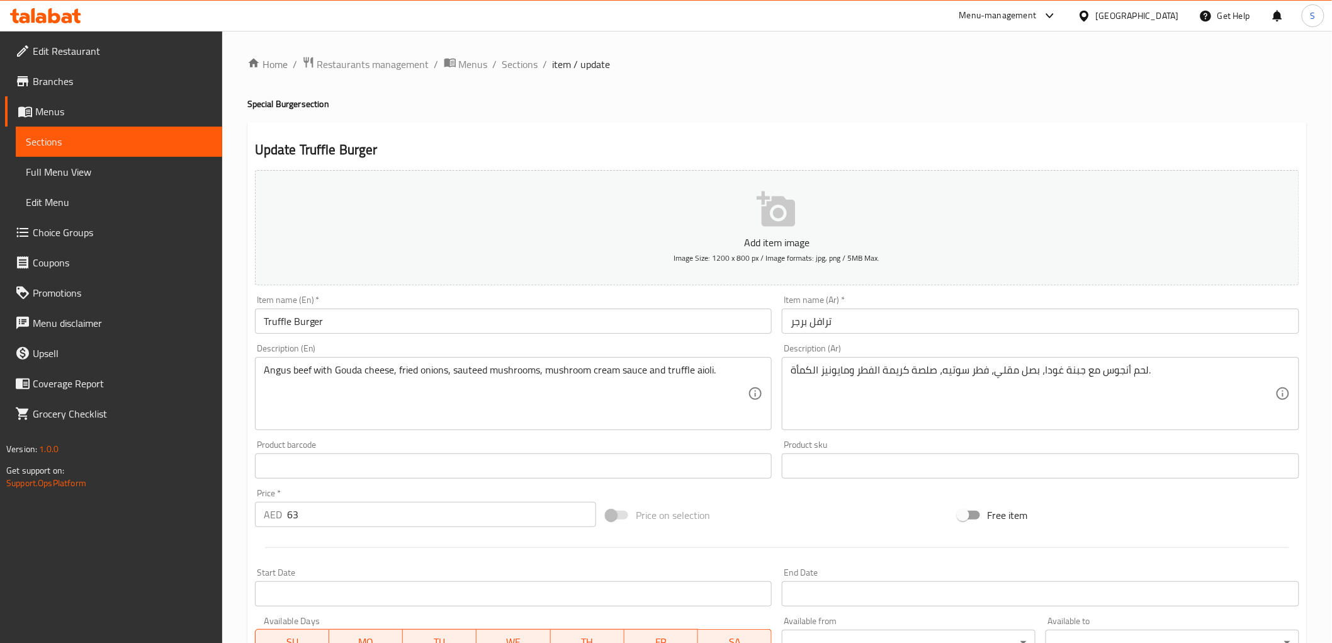
drag, startPoint x: 819, startPoint y: 412, endPoint x: 833, endPoint y: 373, distance: 42.0
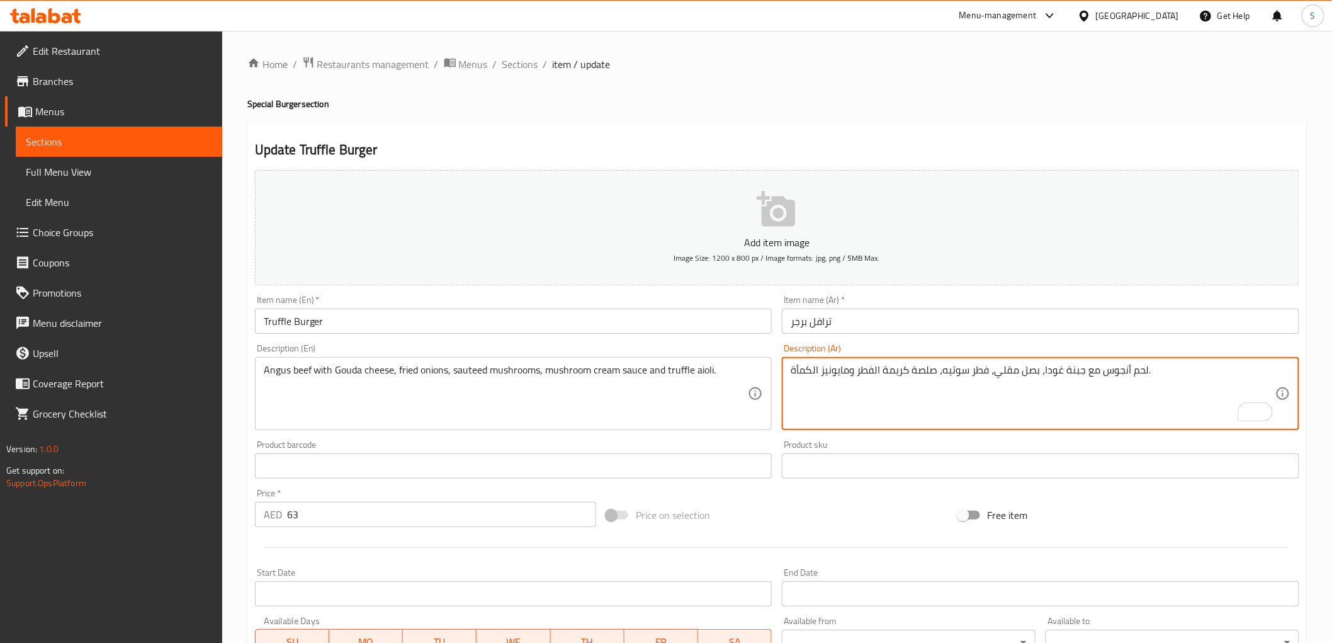
drag, startPoint x: 840, startPoint y: 391, endPoint x: 842, endPoint y: 385, distance: 7.0
click at [840, 391] on textarea "لحم أنجوس مع جبنة غودا، بصل مقلي، فطر سوتيه، صلصة كريمة الفطر ومايونيز الكمأة." at bounding box center [1033, 394] width 485 height 60
drag, startPoint x: 848, startPoint y: 373, endPoint x: 750, endPoint y: 386, distance: 99.8
click at [750, 386] on div "Add item image Image Size: 1200 x 800 px / Image formats: jpg, png / 5MB Max. I…" at bounding box center [777, 436] width 1054 height 543
paste textarea "[PERSON_NAME]"
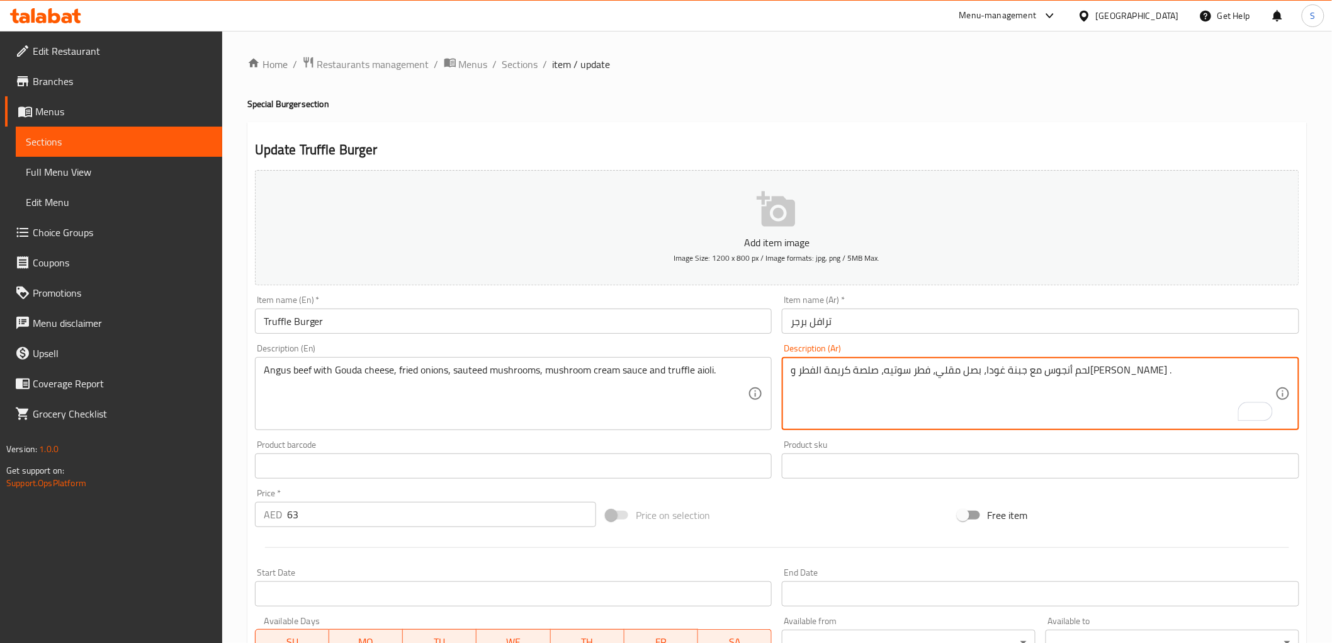
click at [838, 374] on textarea "لحم أنجوس مع جبنة غودا، بصل مقلي، فطر سوتيه، صلصة كريمة الفطر و[PERSON_NAME] ." at bounding box center [1033, 394] width 485 height 60
type textarea "لحم أنجوس مع جبنة غودا، بصل مقلي، فطر سوتيه، صلصة كريمة الفطر و[PERSON_NAME] ."
click at [879, 323] on input "ترافل برجر" at bounding box center [1040, 320] width 517 height 25
click at [808, 366] on textarea "لحم أنجوس مع جبنة غودا، بصل مقلي، فطر سوتيه، صلصة كريمة الفطر و[PERSON_NAME] ." at bounding box center [1033, 394] width 485 height 60
click at [816, 325] on input "ترافل برجر" at bounding box center [1040, 320] width 517 height 25
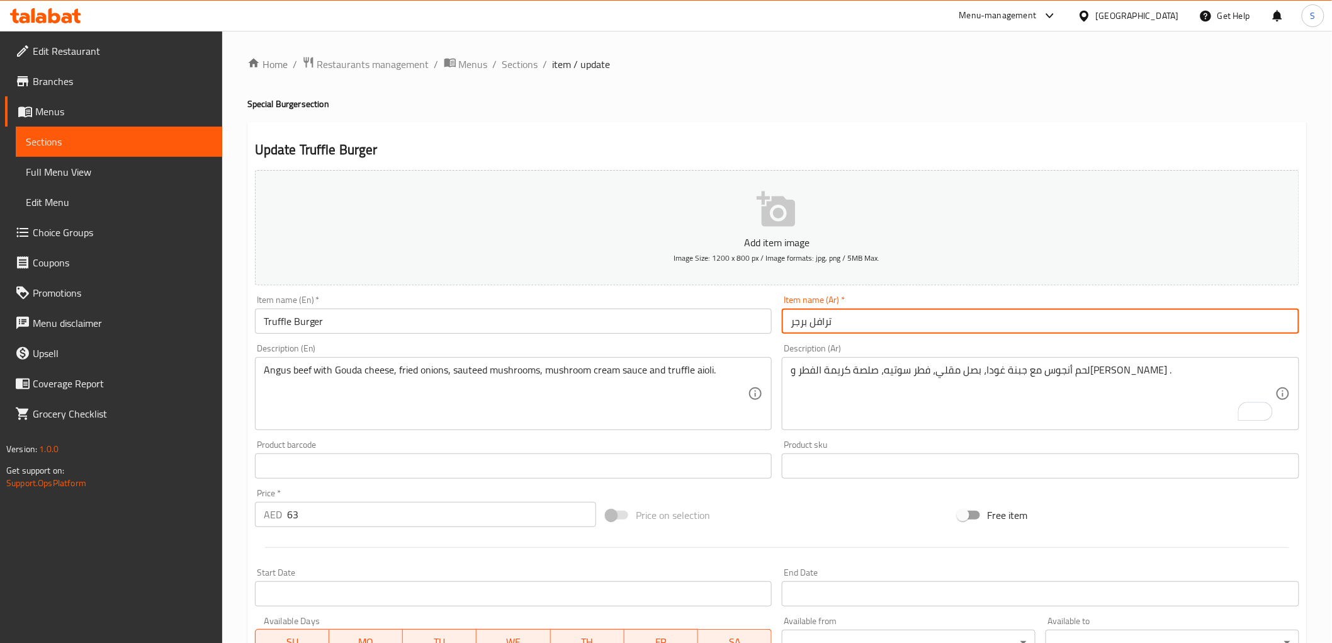
click at [816, 325] on input "ترافل برجر" at bounding box center [1040, 320] width 517 height 25
paste input "و"
click at [874, 329] on input "تروفل برجر" at bounding box center [1040, 320] width 517 height 25
type input "تروفل برجر"
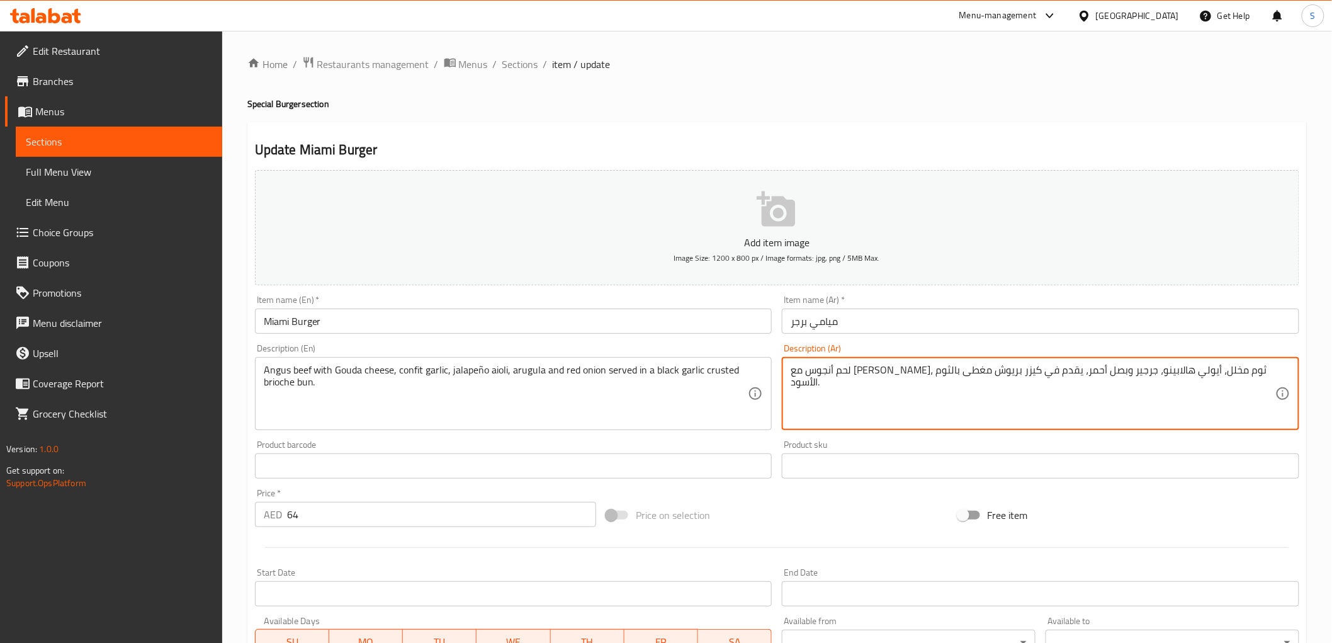
click at [1125, 373] on textarea "لحم أنجوس مع جبن جودة، ثوم مخلل، أيولي هالابينو، جرجير وبصل أحمر، يقدم في كيزر …" at bounding box center [1033, 394] width 485 height 60
paste textarea "ونفيت"
type textarea "لحم أنجوس مع جبن جودة، ثوم كونفيت، أيولي هالابينو، جرجير وبصل أحمر، يقدم في كيز…"
click at [933, 323] on input "ميامي برجر" at bounding box center [1040, 320] width 517 height 25
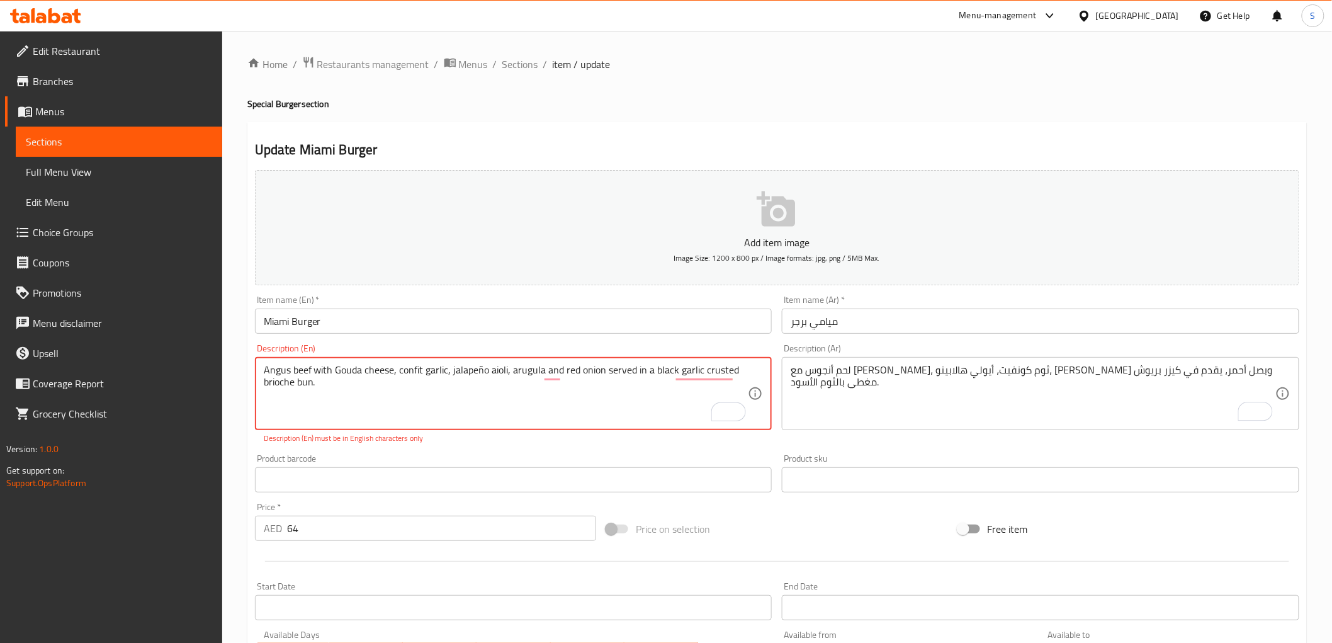
click at [480, 369] on textarea "Angus beef with Gouda cheese, confit garlic, jalapeño aioli, arugula and red on…" at bounding box center [506, 394] width 485 height 60
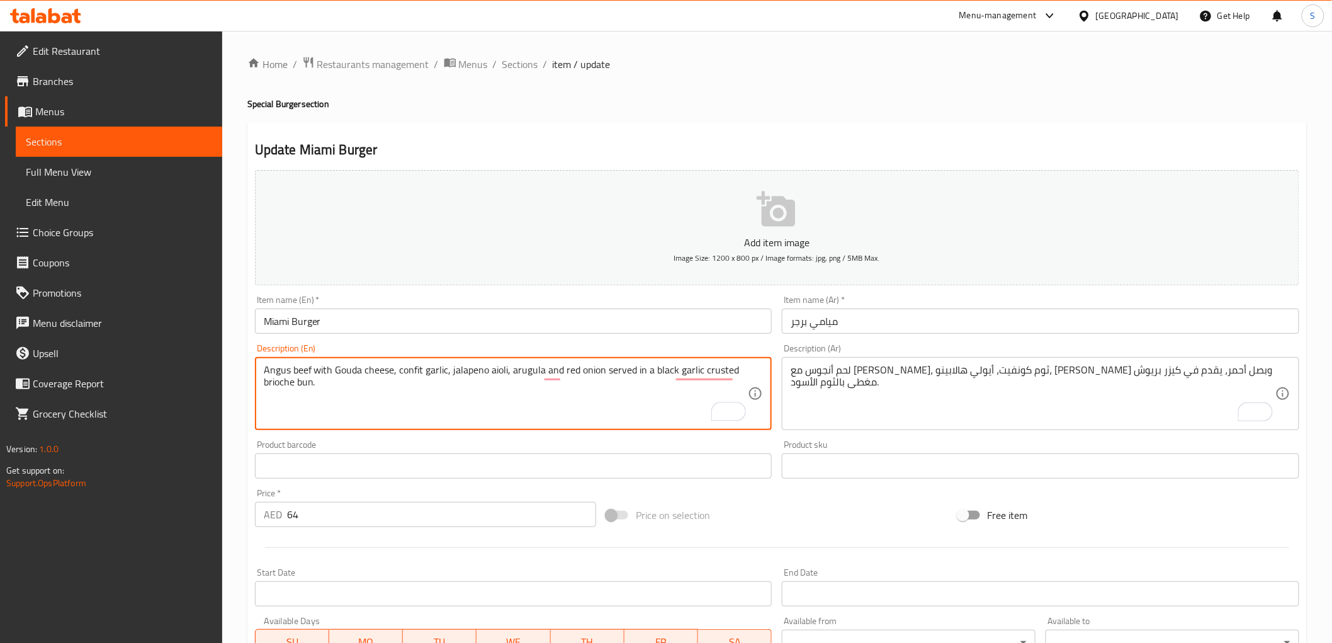
type textarea "Angus beef with Gouda cheese, confit garlic, jalapeno aioli, arugula and red on…"
click at [554, 334] on input "Miami Burger" at bounding box center [513, 320] width 517 height 25
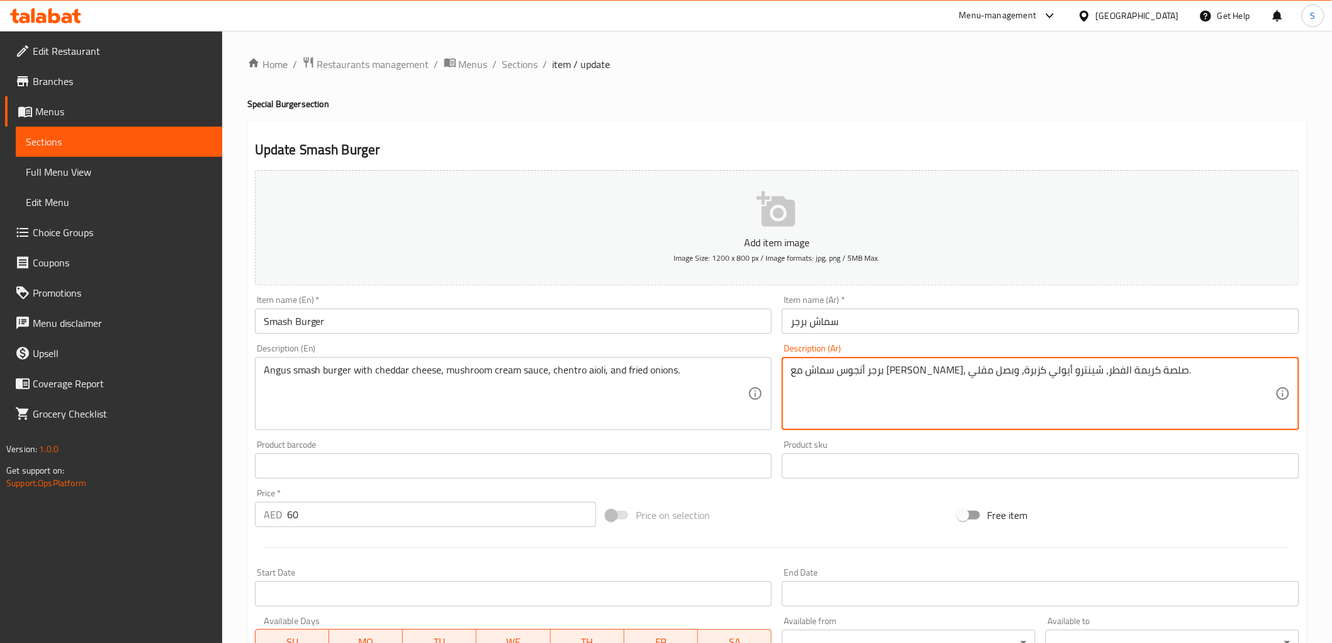
click at [860, 373] on textarea "برجر أنجوس سماش مع جبن شيدر، صلصة كريمة الفطر، شينترو أيولي كزبرة، وبصل مقلي." at bounding box center [1033, 394] width 485 height 60
type textarea "برجر أنجوس سماش مع جبن شيدر، صلصة كريمة الفطر، شينترو أيولي، وبصل مقلي."
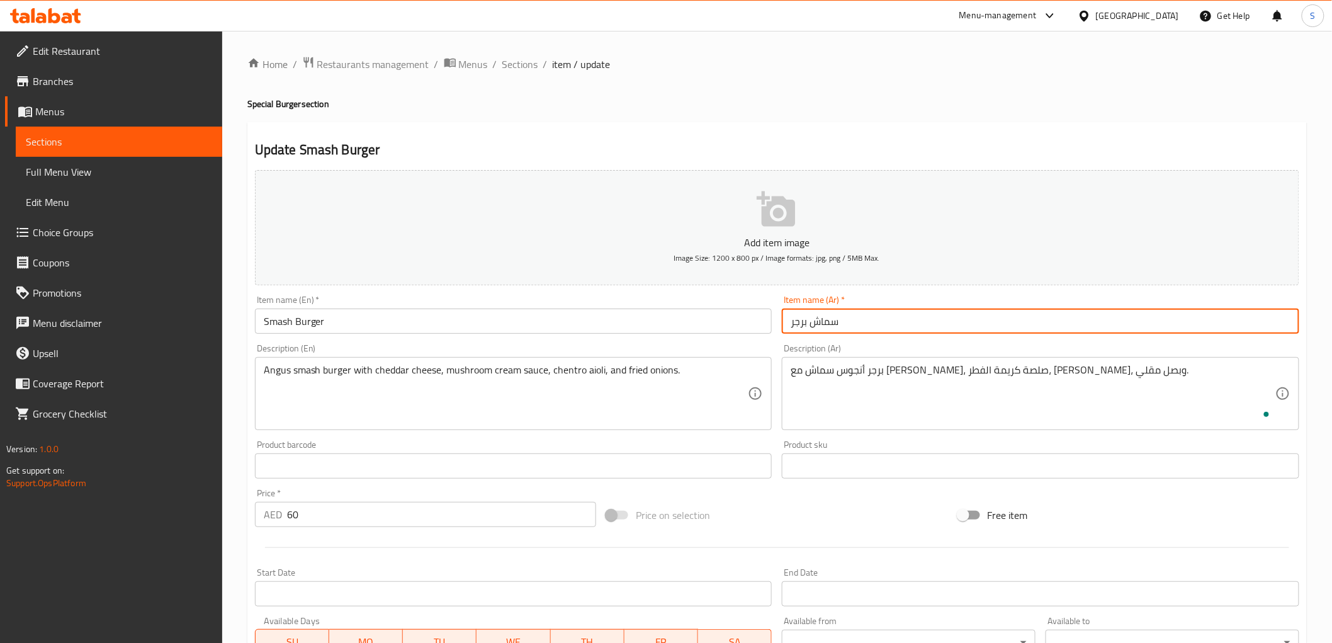
click at [891, 324] on input "سماش برجر" at bounding box center [1040, 320] width 517 height 25
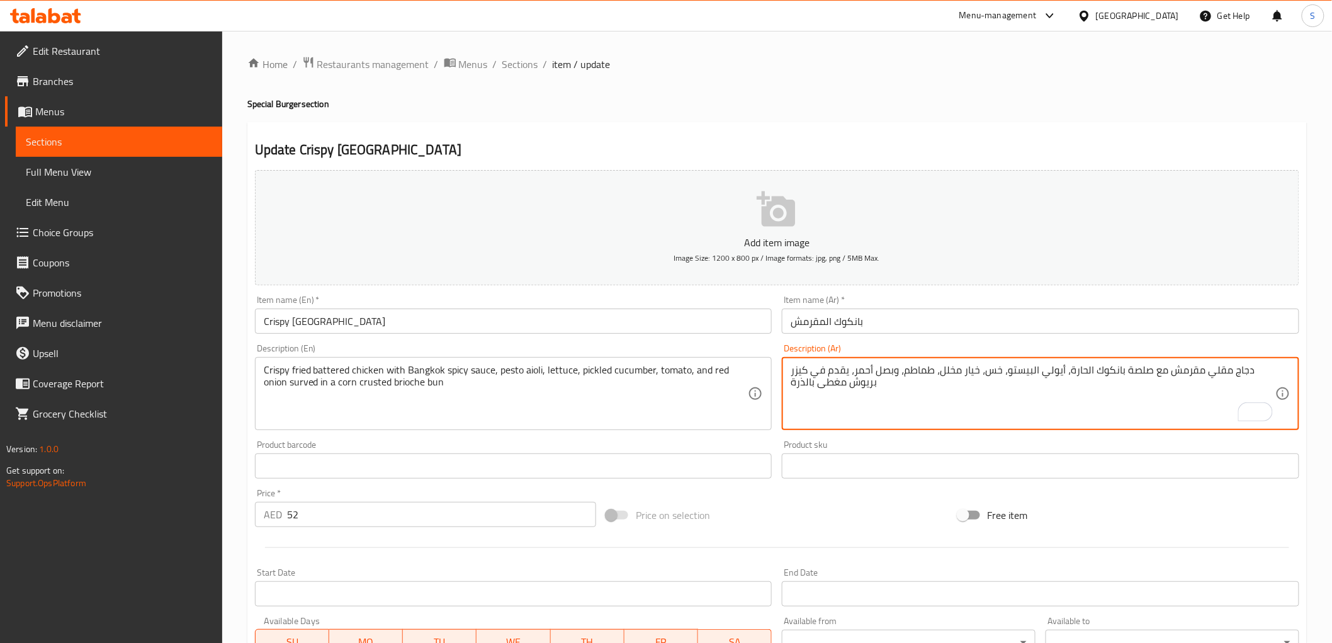
click at [1225, 368] on textarea "دجاج مقلي مقرمش مع صلصة بانكوك الحارة، أيولي البيستو، خس، خيار مخلل، طماطم، وبص…" at bounding box center [1033, 394] width 485 height 60
type textarea "دجاج باتيرد مقلي مقرمش مع صلصة بانكوك الحارة، أيولي البيستو، خس، خيار مخلل، طما…"
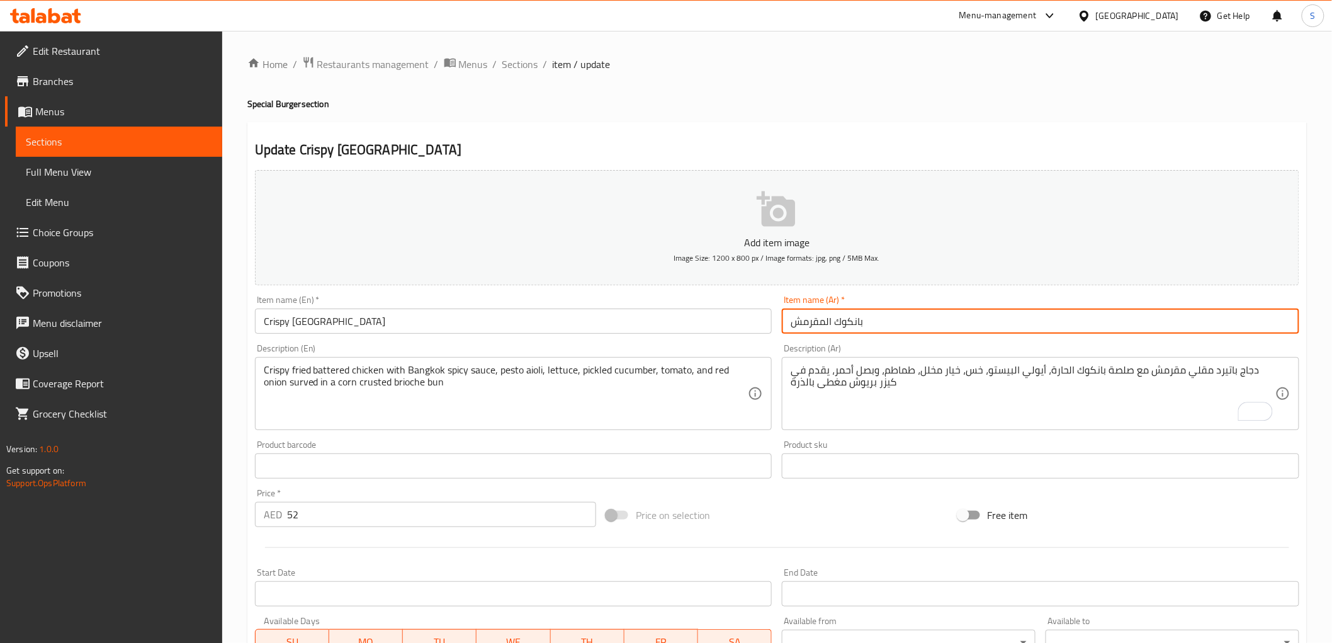
click at [989, 325] on input "بانكوك المقرمش" at bounding box center [1040, 320] width 517 height 25
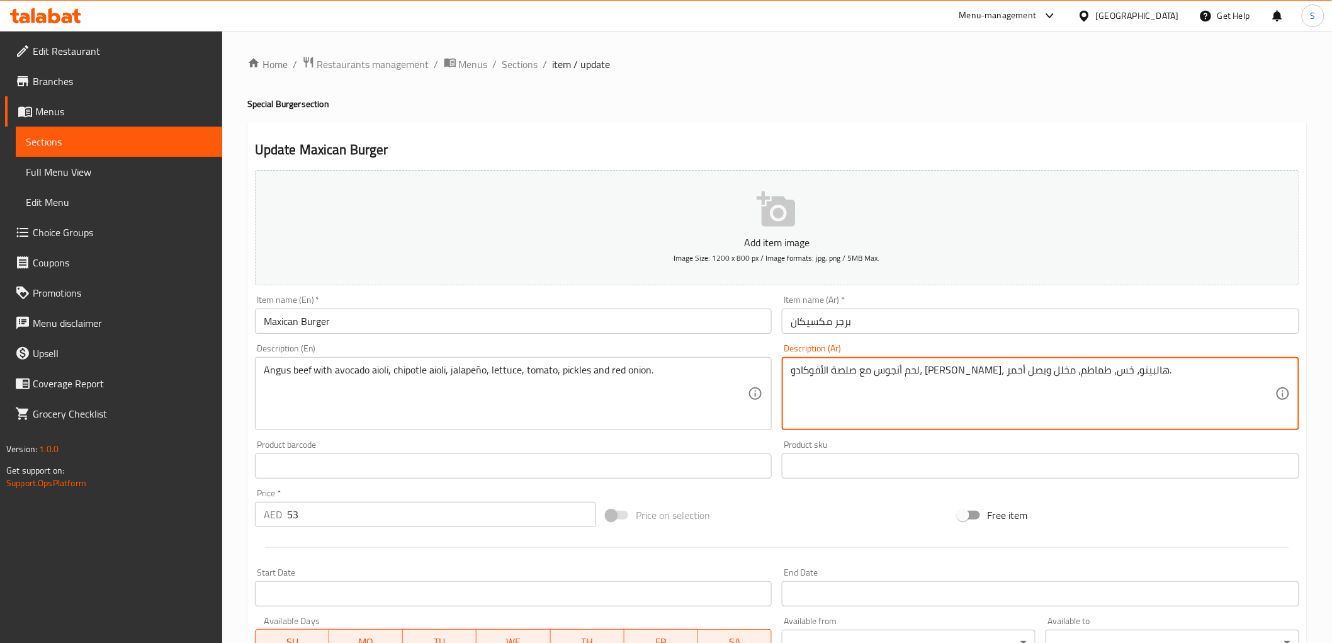
click at [1077, 368] on textarea "لحم أنجوس مع صلصة الأفوكادو، [PERSON_NAME]، هالبينو، خس، طماطم، مخلل وبصل أحمر." at bounding box center [1033, 394] width 485 height 60
paste textarea "يولي"
type textarea "لحم أنجوس مع [PERSON_NAME]، [PERSON_NAME]، هالبينو، خس، طماطم، مخلل وبصل أحمر."
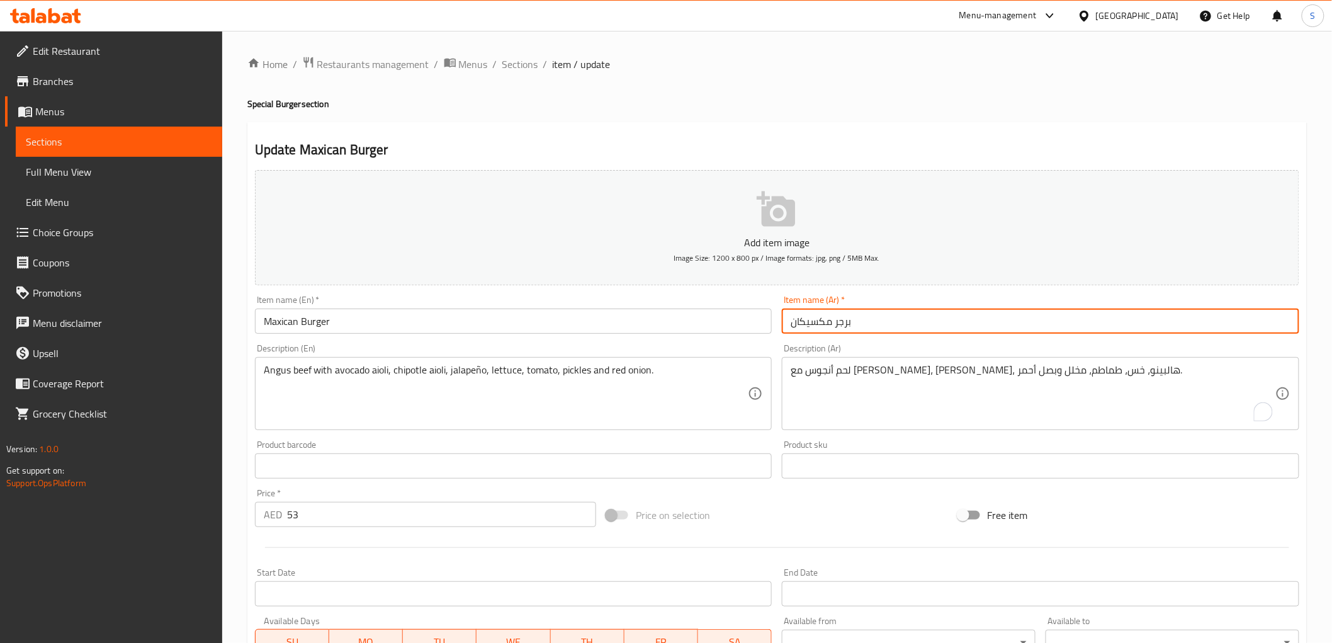
click at [960, 324] on input "برجر مكسيكان" at bounding box center [1040, 320] width 517 height 25
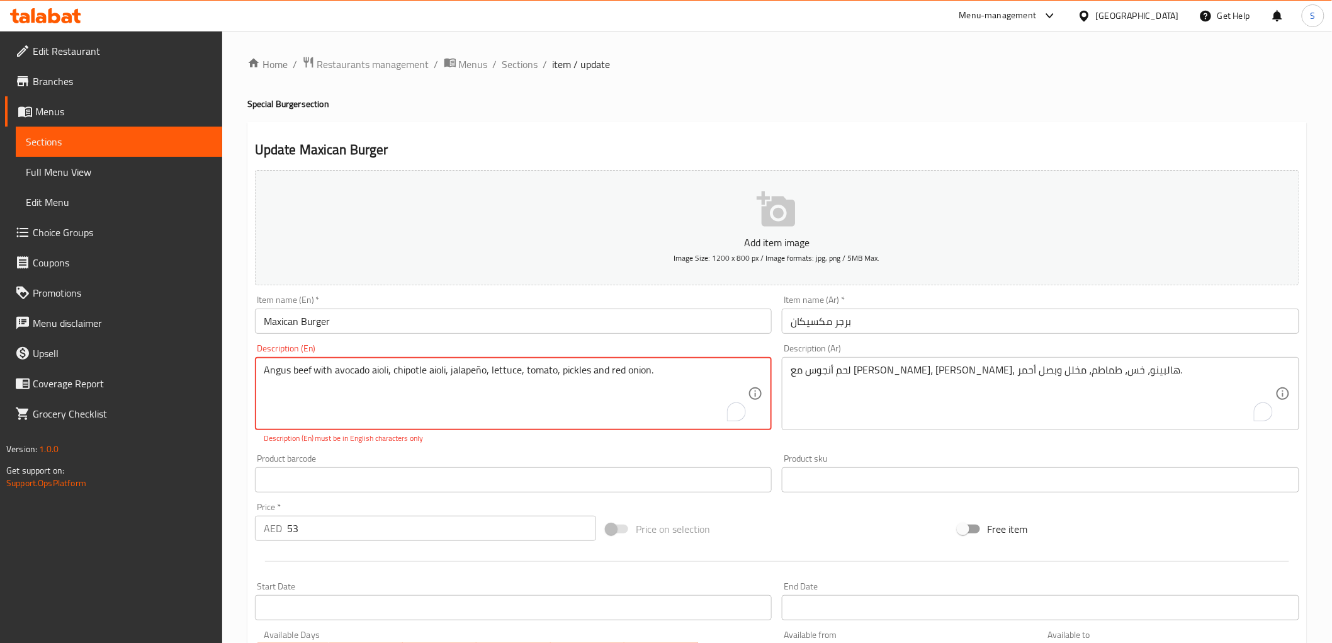
click at [481, 374] on textarea "Angus beef with avocado aioli, chipotle aioli, jalapeño, lettuce, tomato, pickl…" at bounding box center [506, 394] width 485 height 60
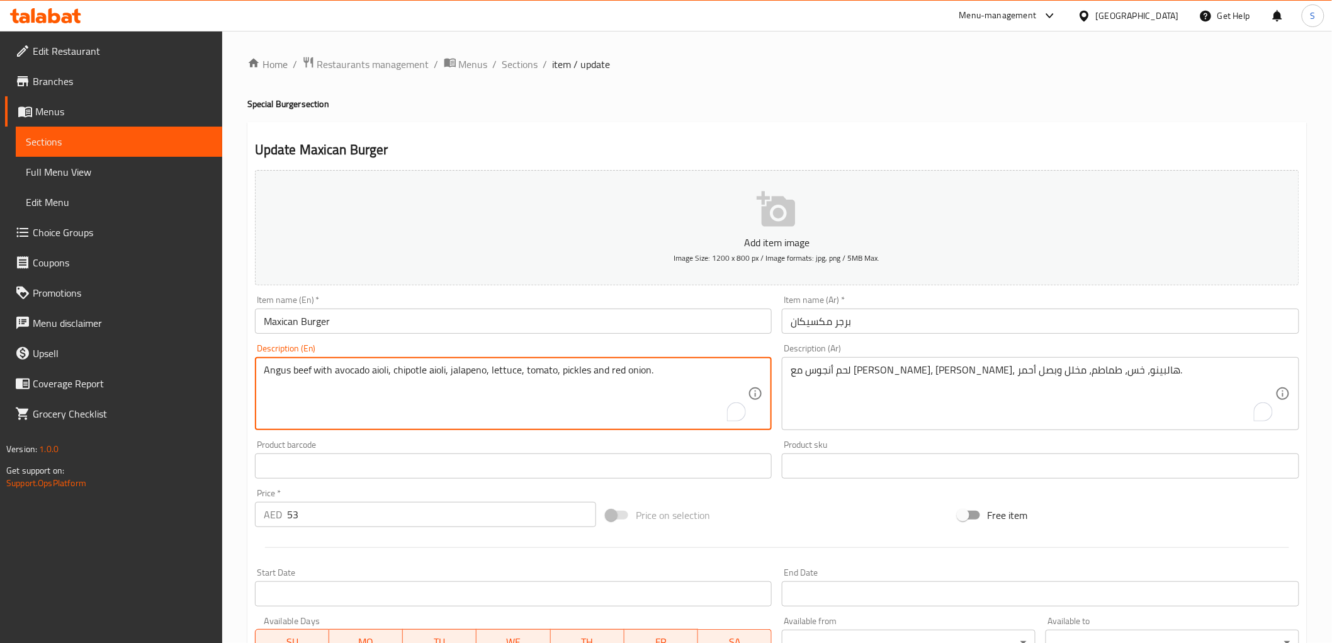
type textarea "Angus beef with avocado aioli, chipotle aioli, jalapeno, lettuce, tomato, pickl…"
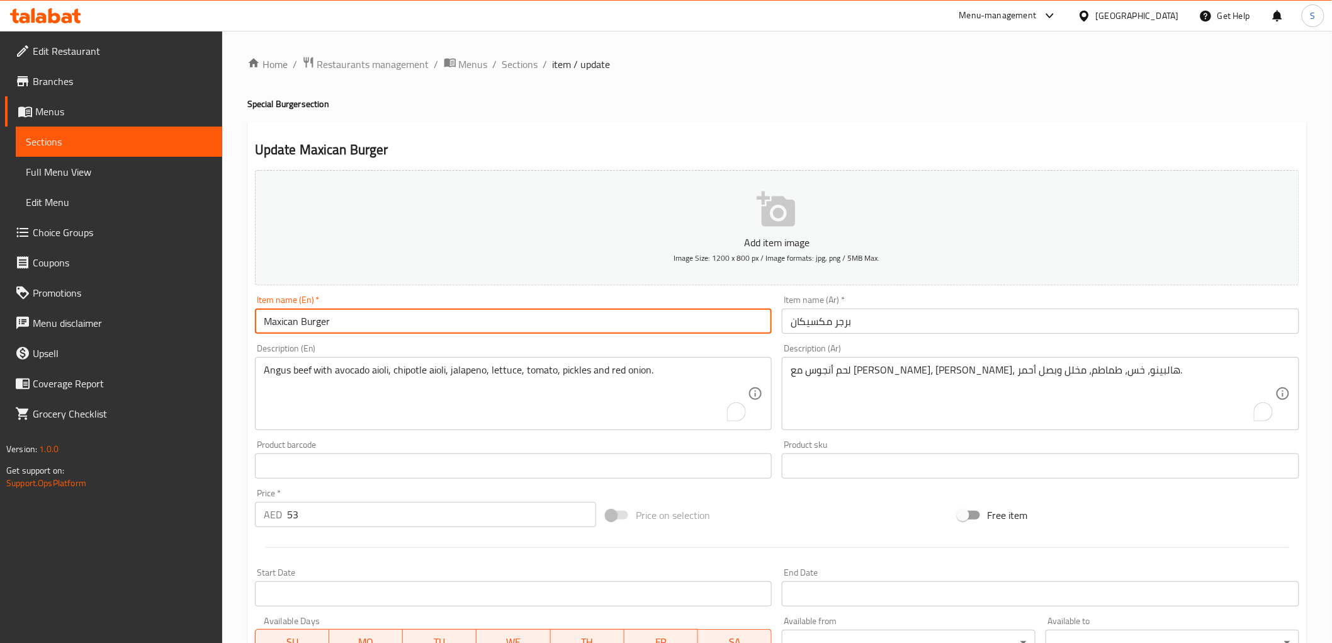
click at [476, 312] on input "Maxican Burger" at bounding box center [513, 320] width 517 height 25
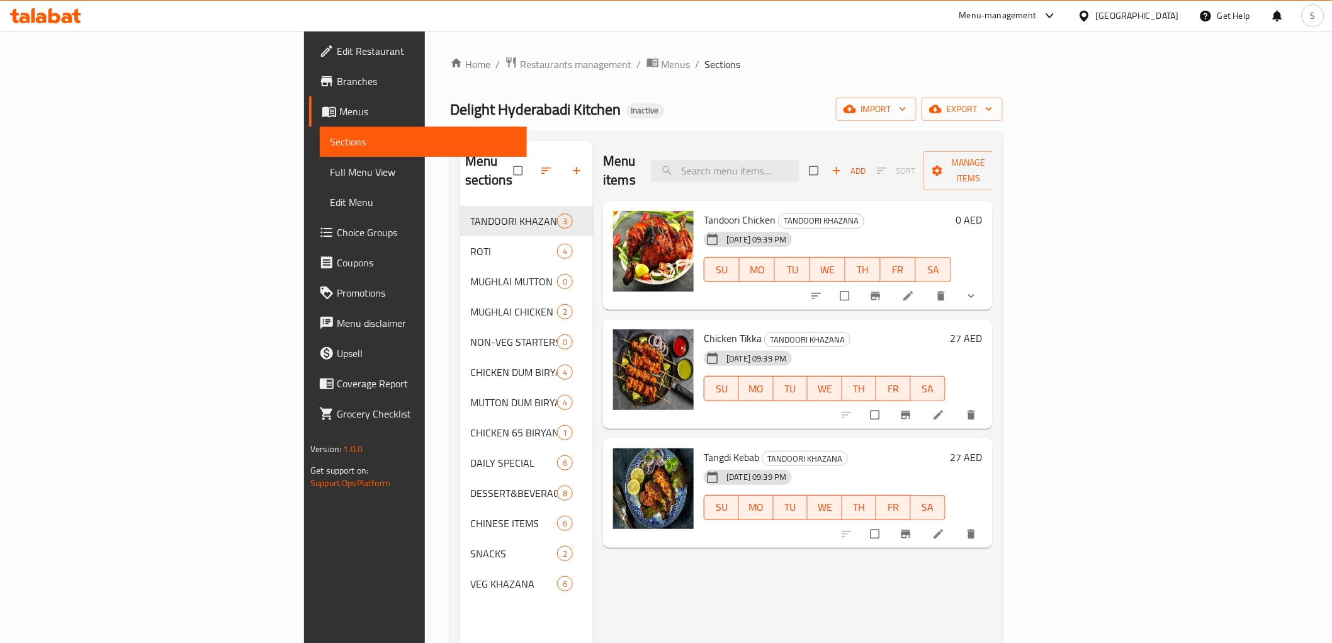
click at [330, 177] on span "Full Menu View" at bounding box center [423, 171] width 186 height 15
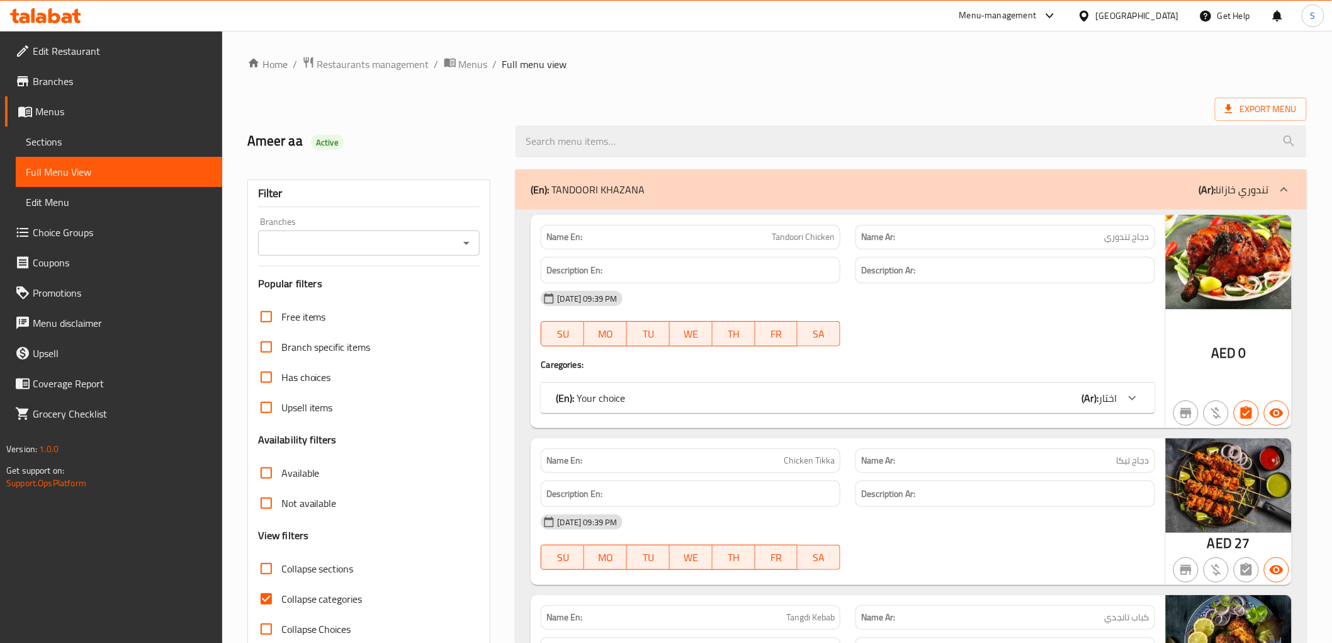
scroll to position [210, 0]
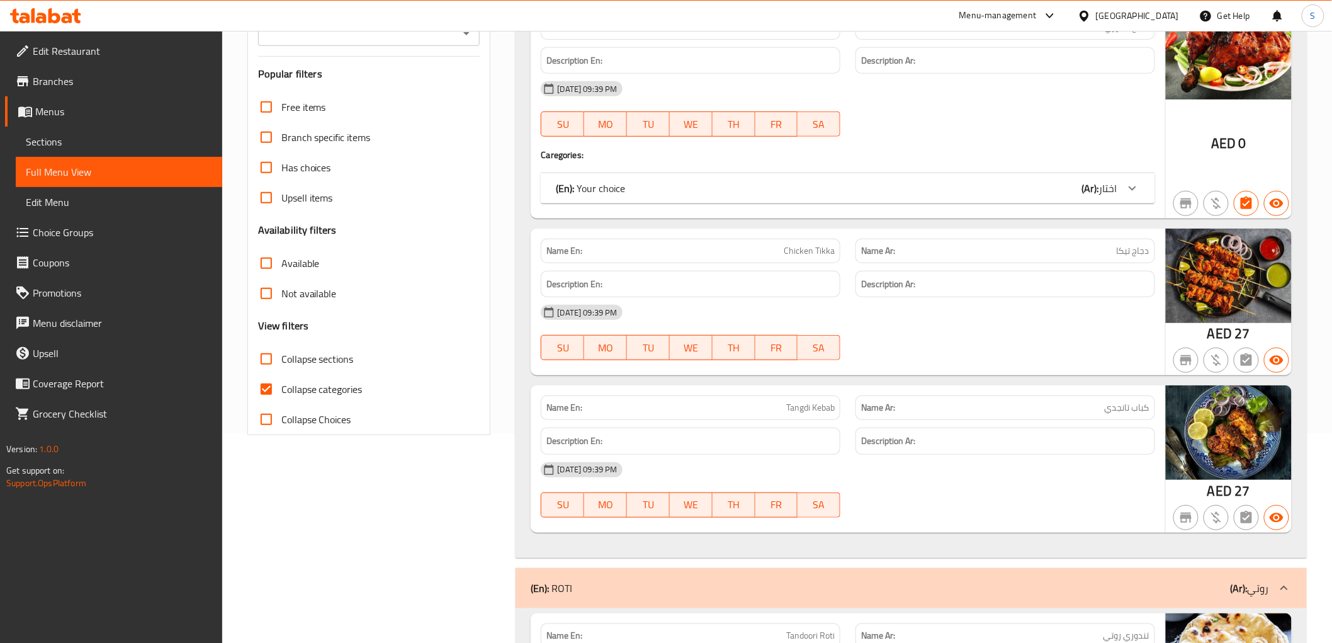
click at [301, 394] on span "Collapse categories" at bounding box center [321, 388] width 81 height 15
click at [281, 394] on input "Collapse categories" at bounding box center [266, 389] width 30 height 30
checkbox input "false"
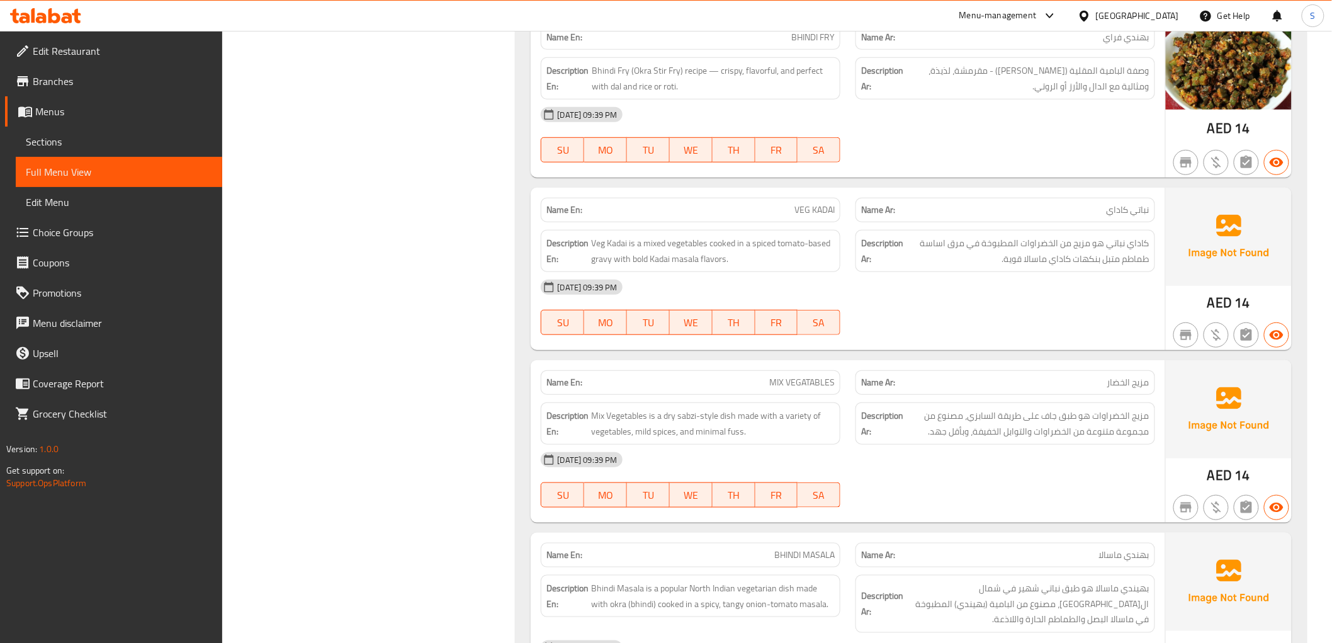
scroll to position [8027, 0]
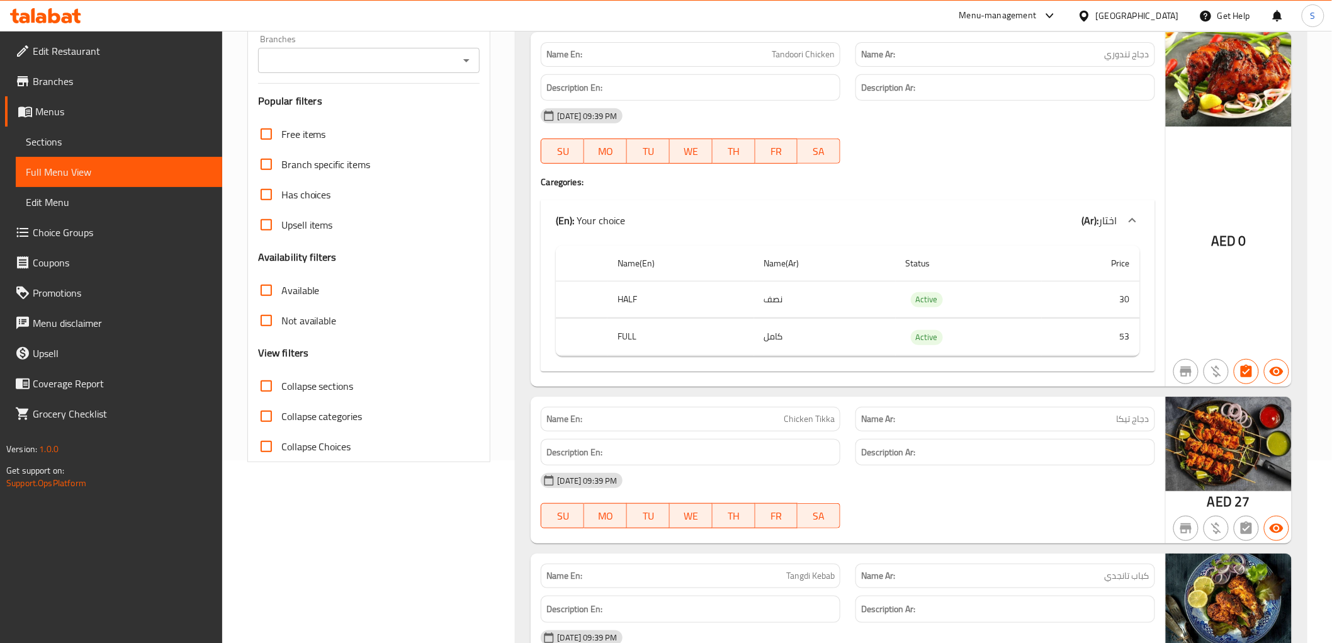
scroll to position [0, 0]
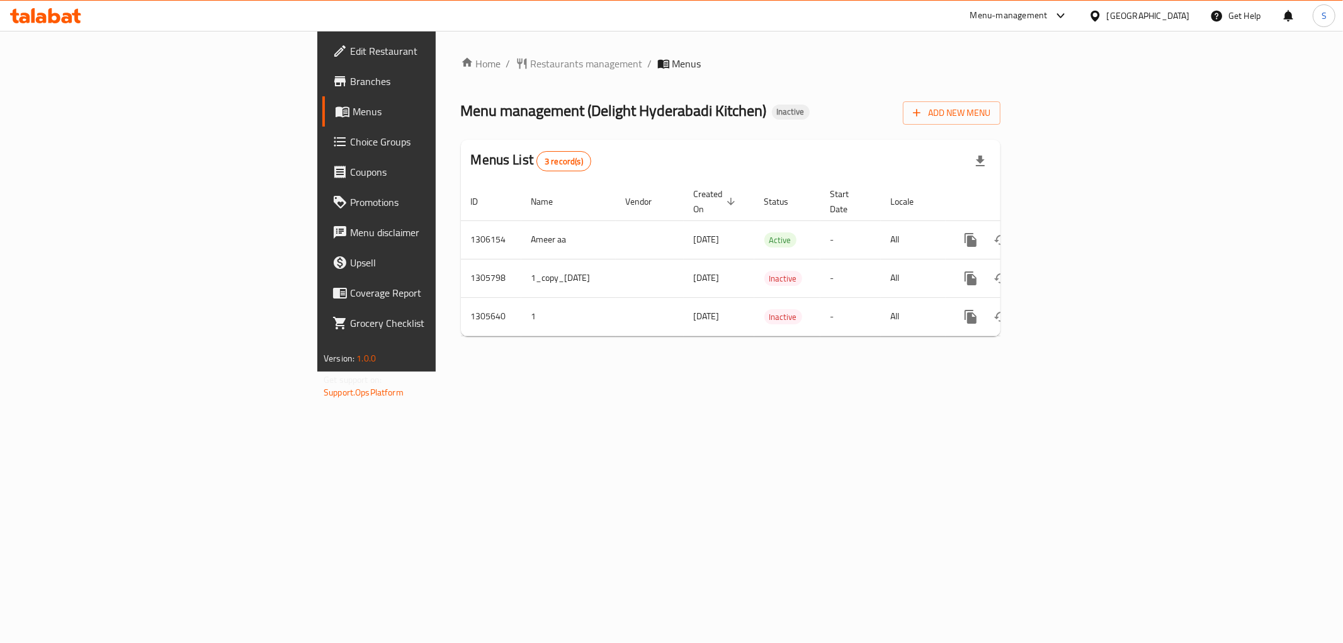
click at [322, 67] on link "Branches" at bounding box center [431, 81] width 219 height 30
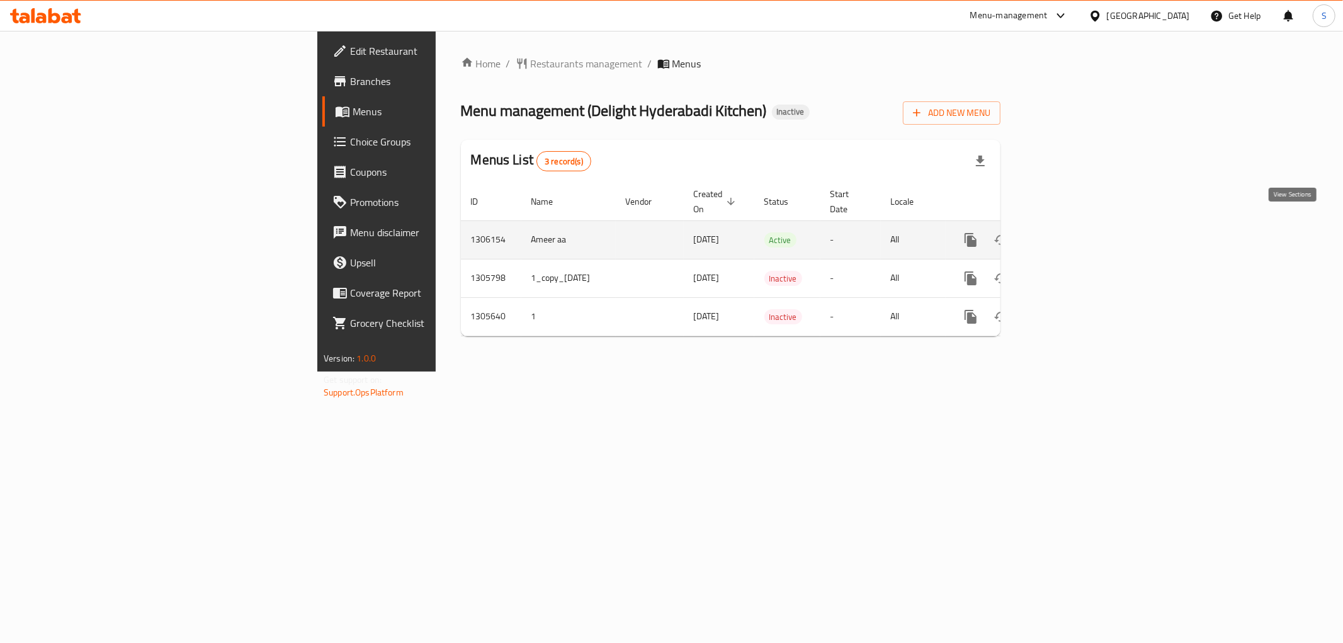
click at [1076, 225] on link "enhanced table" at bounding box center [1061, 240] width 30 height 30
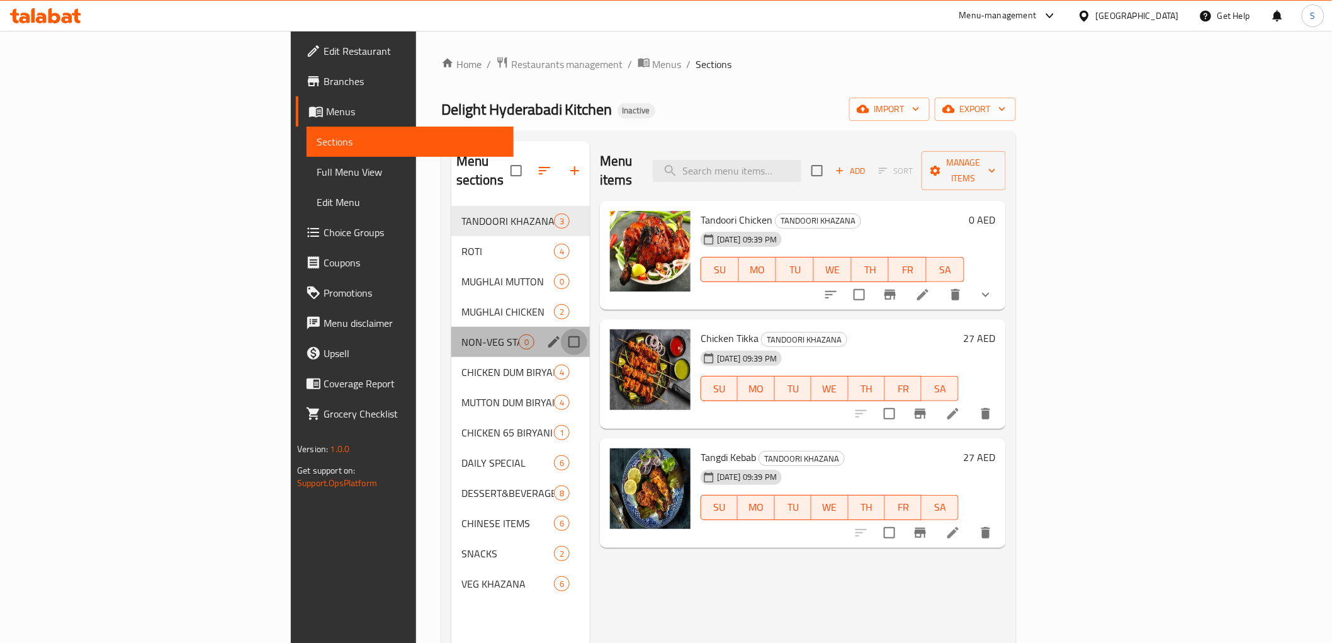
click at [561, 329] on input "Menu sections" at bounding box center [574, 342] width 26 height 26
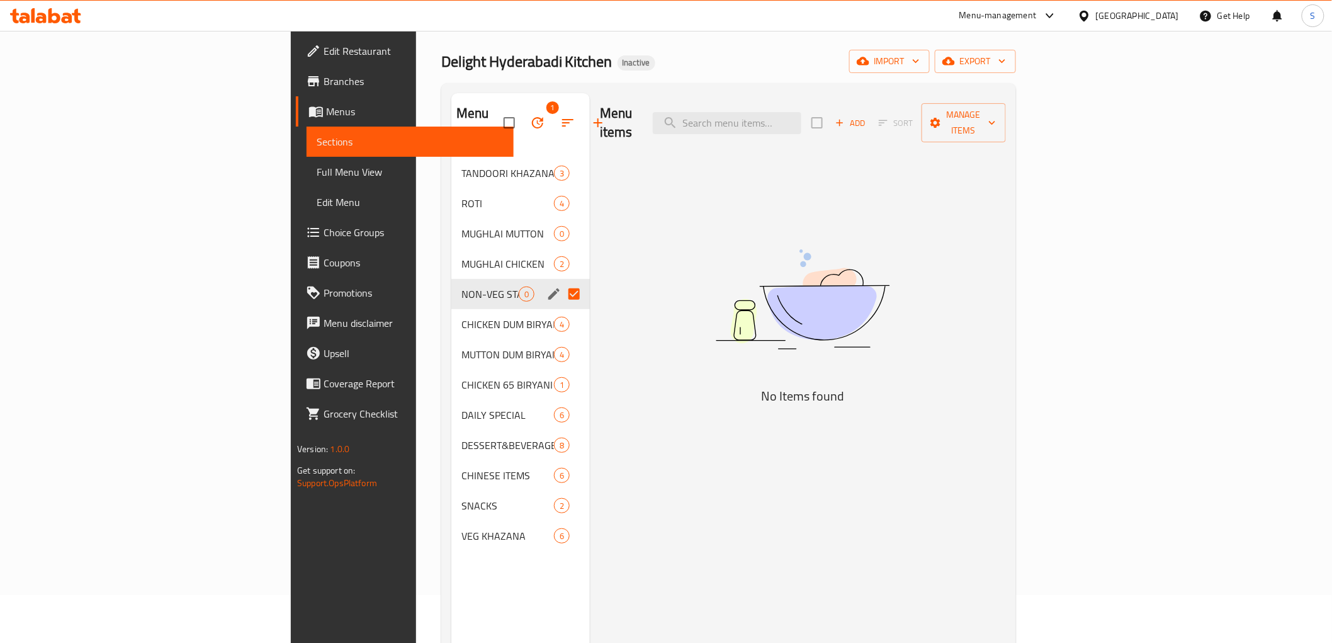
scroll to position [70, 0]
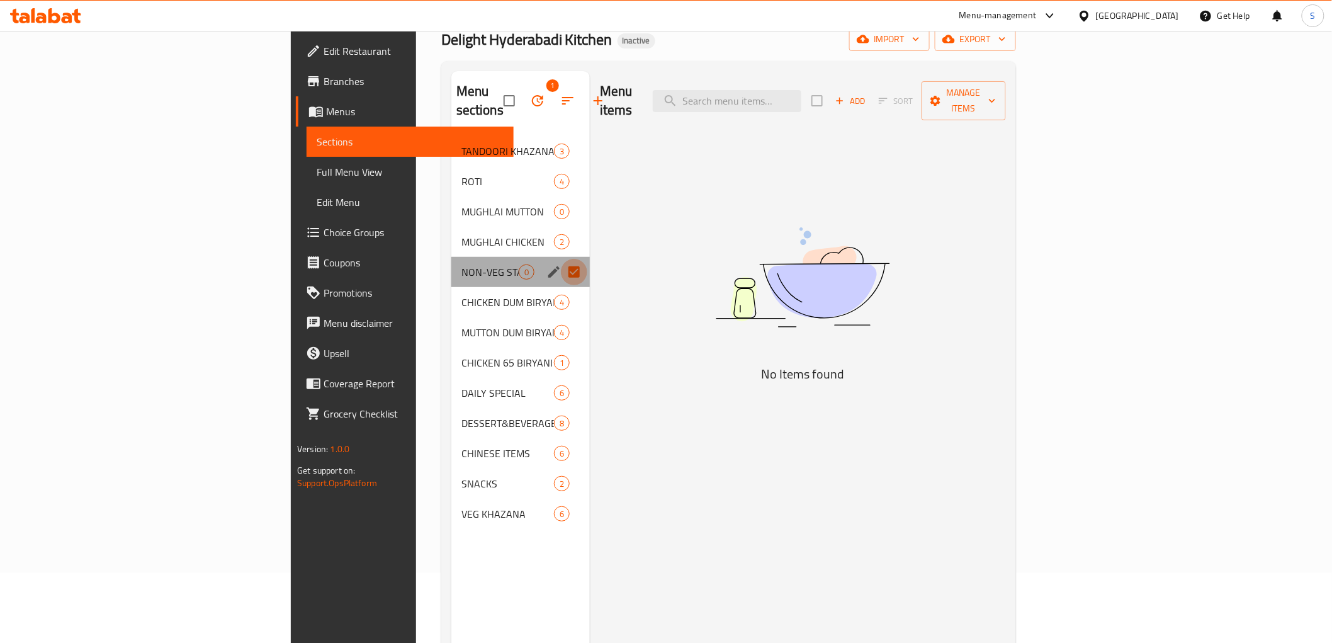
click at [561, 259] on input "Menu sections" at bounding box center [574, 272] width 26 height 26
checkbox input "false"
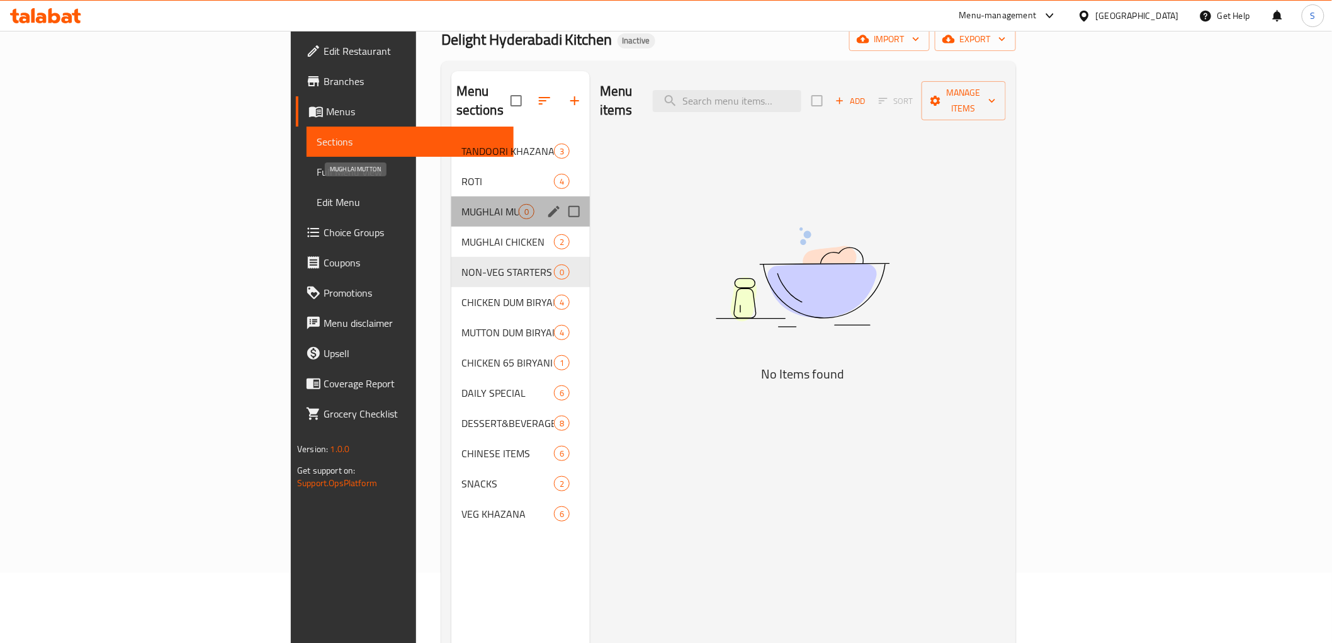
click at [461, 204] on span "MUGHLAI MUTTON" at bounding box center [489, 211] width 57 height 15
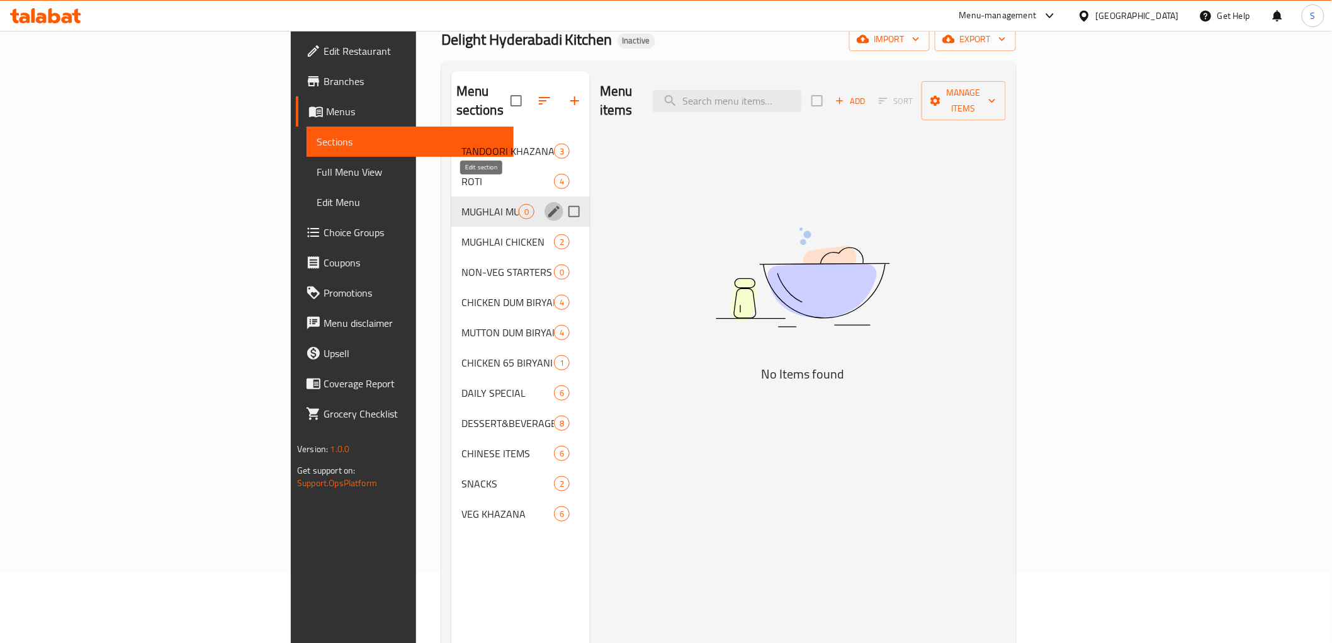
click at [548, 206] on icon "edit" at bounding box center [553, 211] width 11 height 11
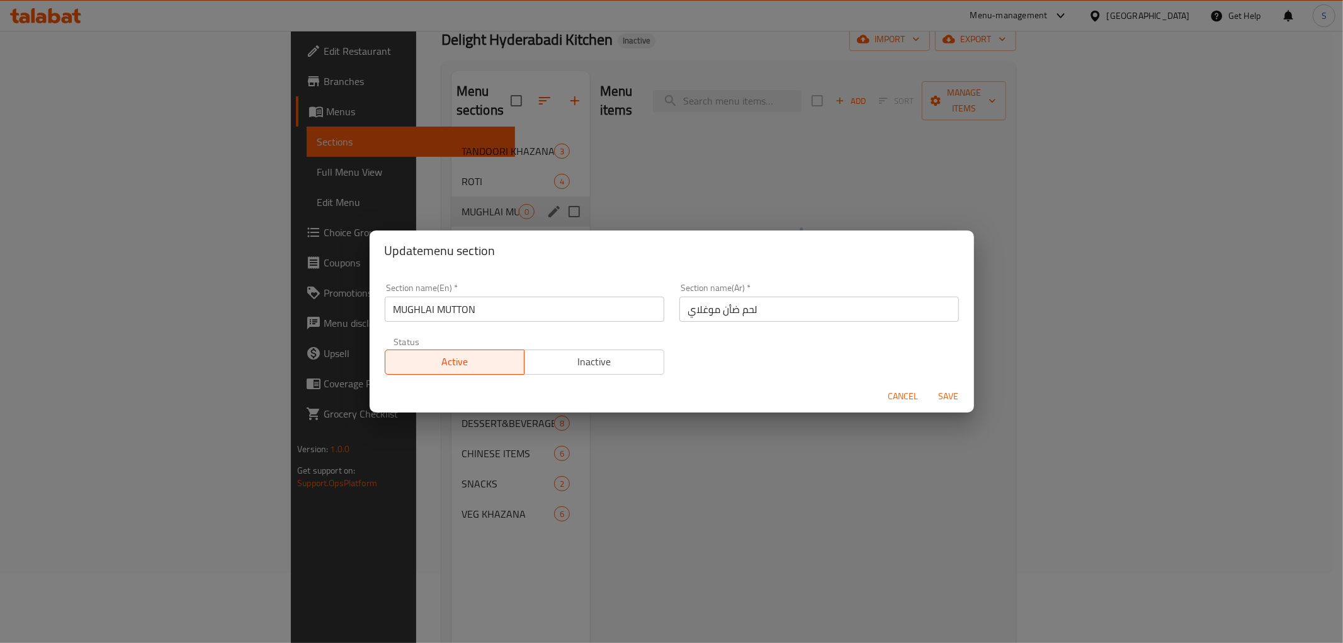
click at [492, 311] on input "MUGHLAI MUTTON" at bounding box center [524, 308] width 279 height 25
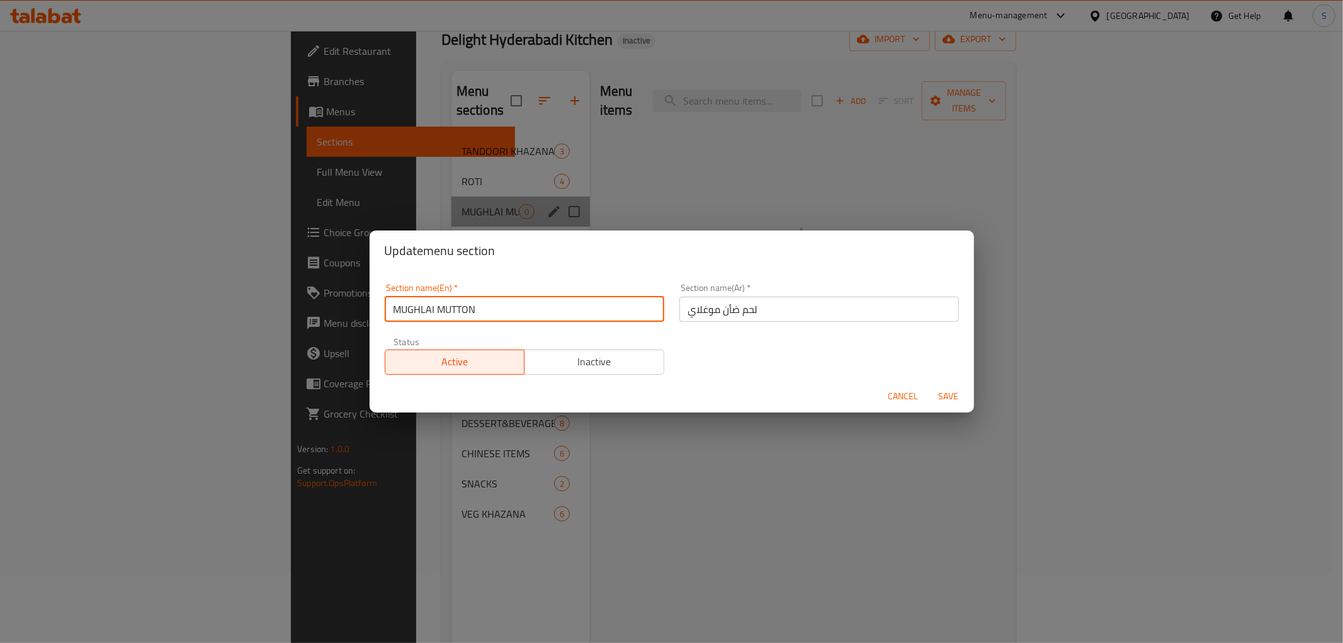
click at [492, 311] on input "MUGHLAI MUTTON" at bounding box center [524, 308] width 279 height 25
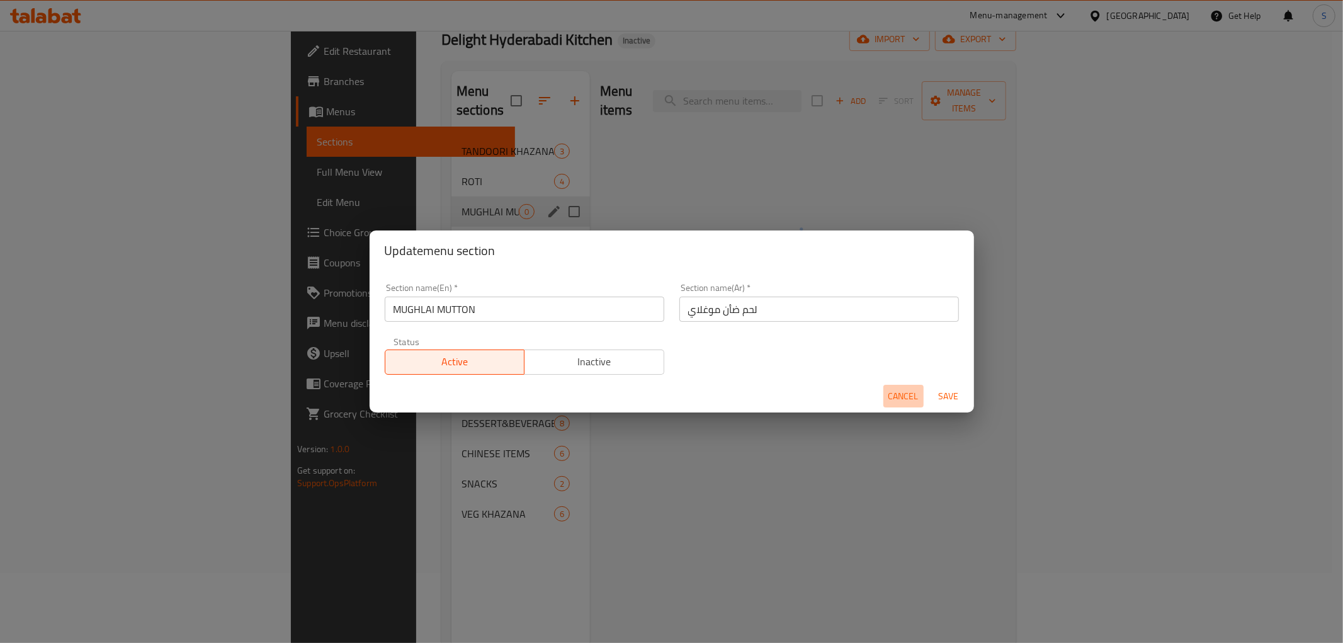
click at [894, 386] on button "Cancel" at bounding box center [903, 396] width 40 height 23
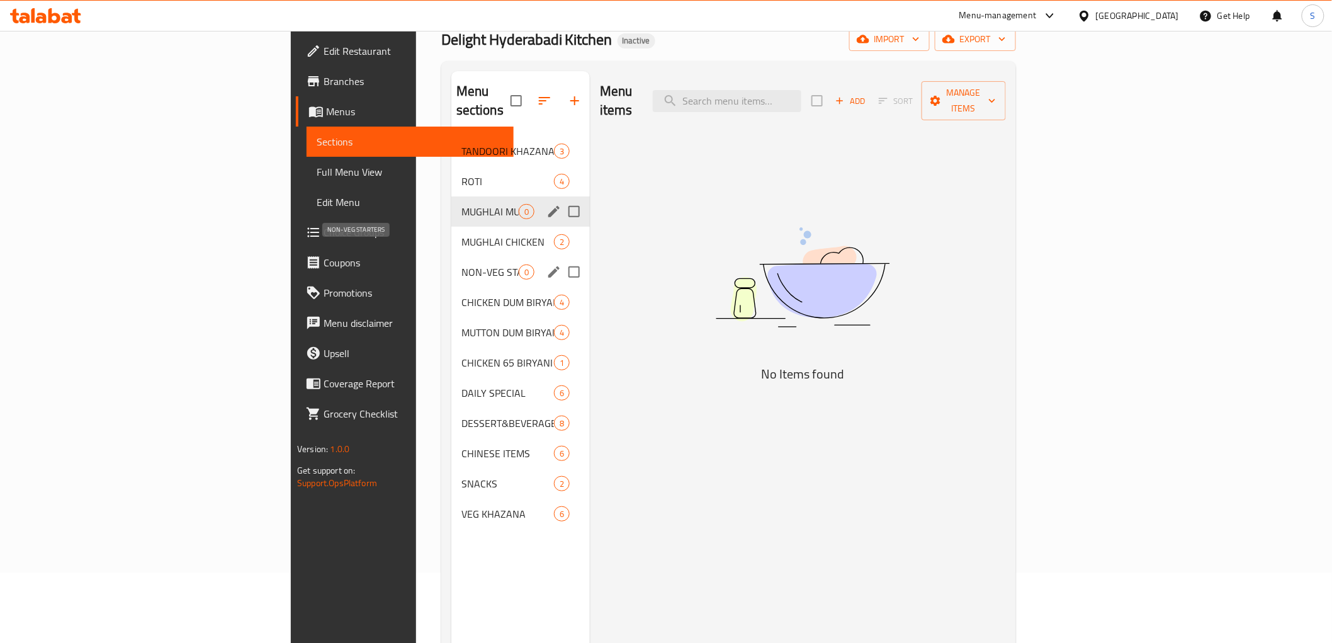
click at [461, 264] on span "NON-VEG STARTERS" at bounding box center [489, 271] width 57 height 15
click at [546, 264] on icon "edit" at bounding box center [553, 271] width 15 height 15
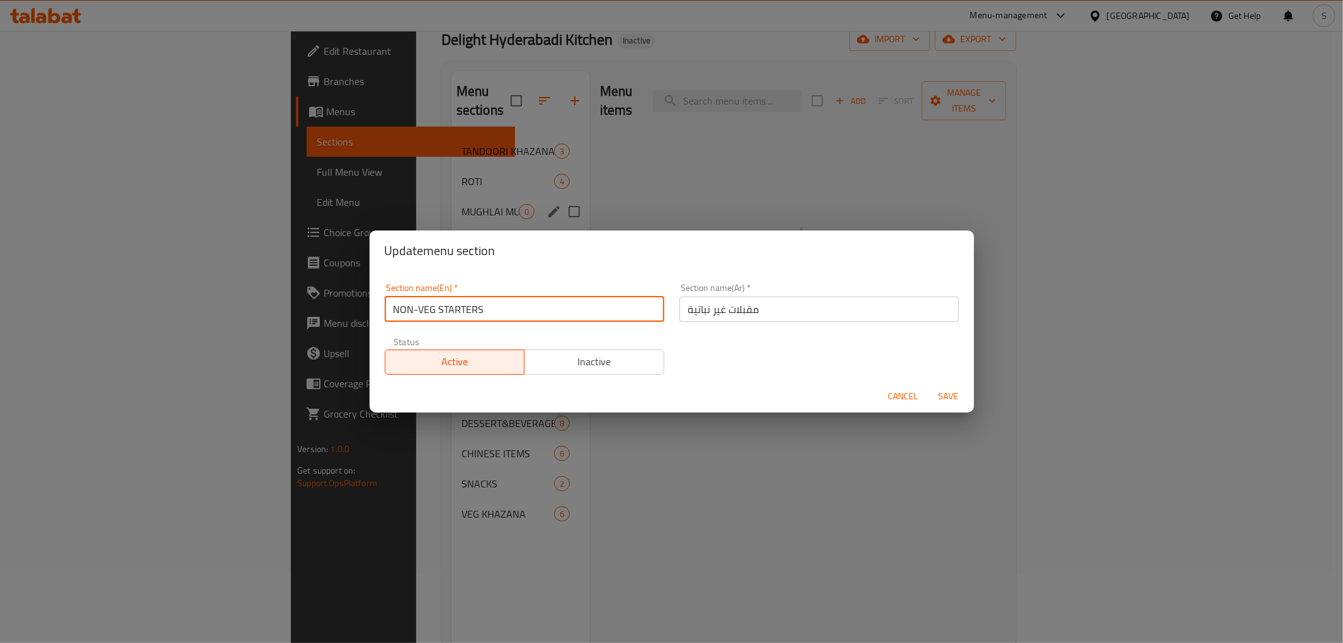
click at [456, 312] on input "NON-VEG STARTERS" at bounding box center [524, 308] width 279 height 25
click at [896, 399] on span "Cancel" at bounding box center [903, 396] width 30 height 16
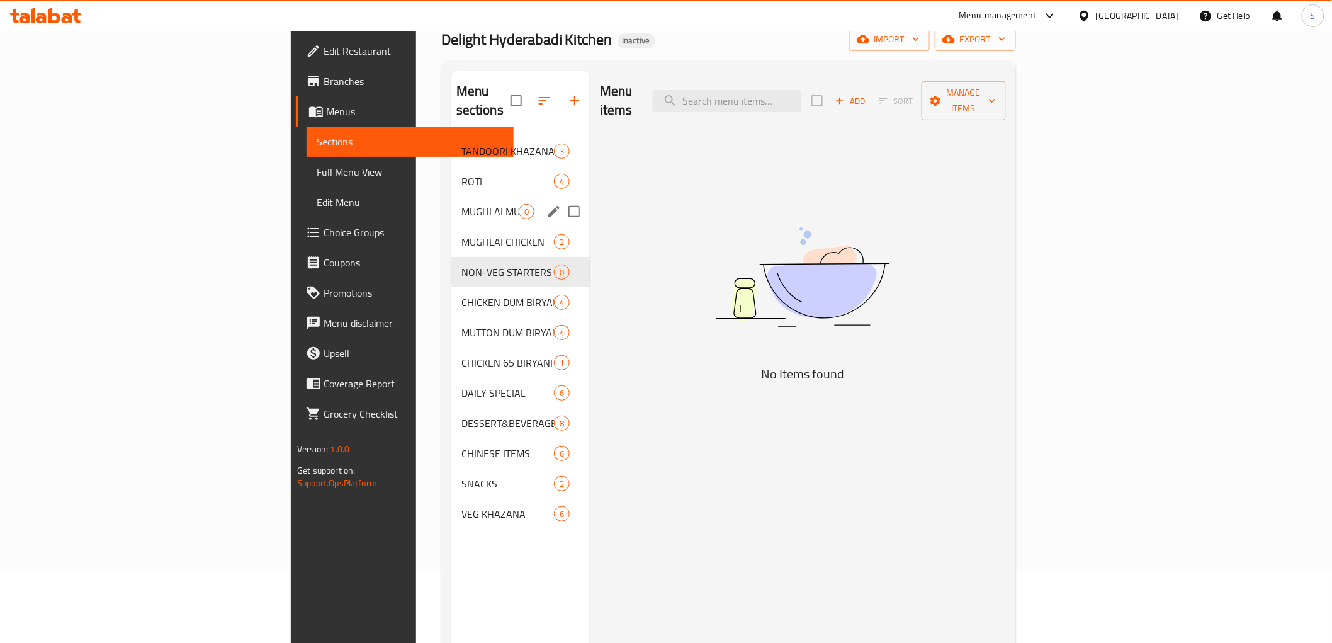
click at [714, 320] on div "Menu items Add Sort Manage items No Items found" at bounding box center [798, 392] width 416 height 643
click at [561, 198] on input "Menu sections" at bounding box center [574, 211] width 26 height 26
checkbox input "true"
click at [561, 259] on input "Menu sections" at bounding box center [574, 272] width 26 height 26
checkbox input "true"
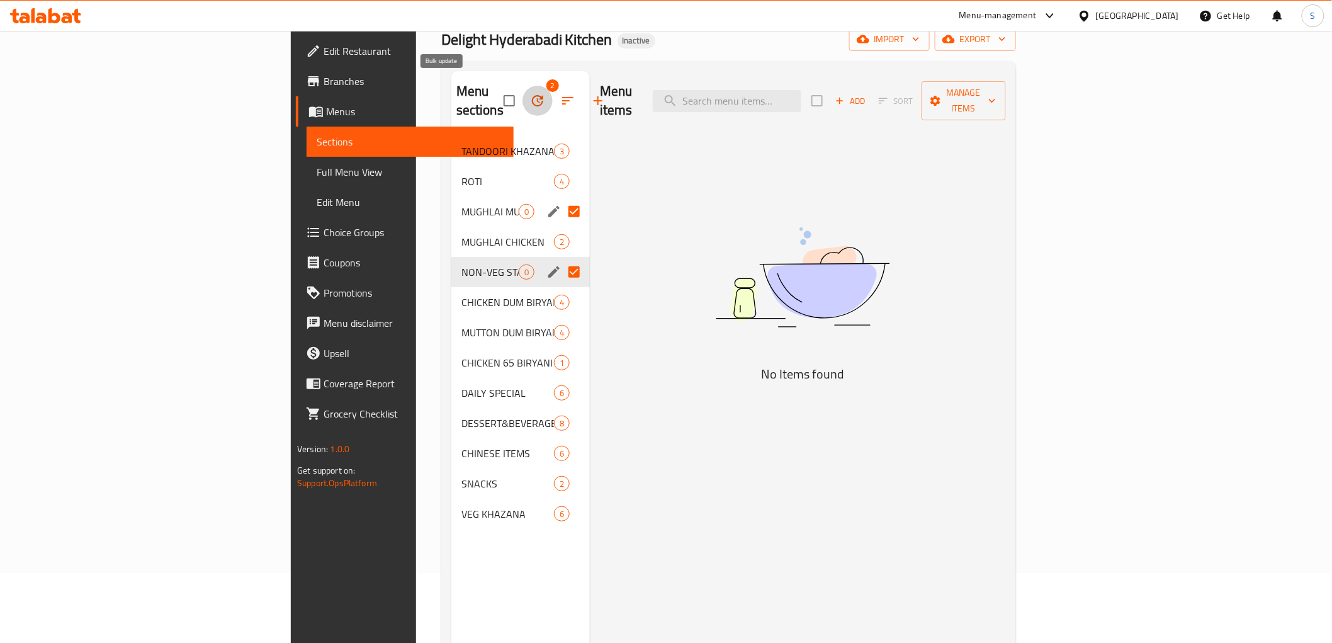
click at [530, 93] on icon "button" at bounding box center [537, 100] width 15 height 15
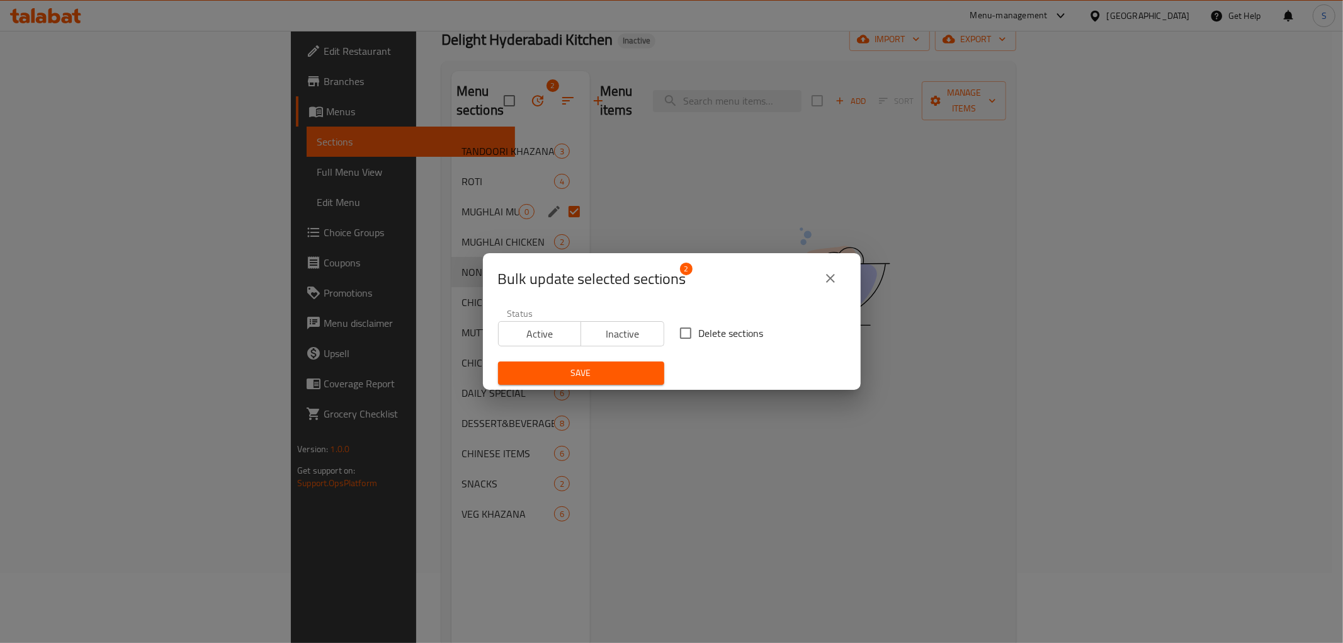
click at [703, 337] on span "Delete sections" at bounding box center [731, 332] width 65 height 15
click at [699, 337] on input "Delete sections" at bounding box center [685, 333] width 26 height 26
checkbox input "true"
click at [570, 369] on span "Save" at bounding box center [581, 373] width 146 height 16
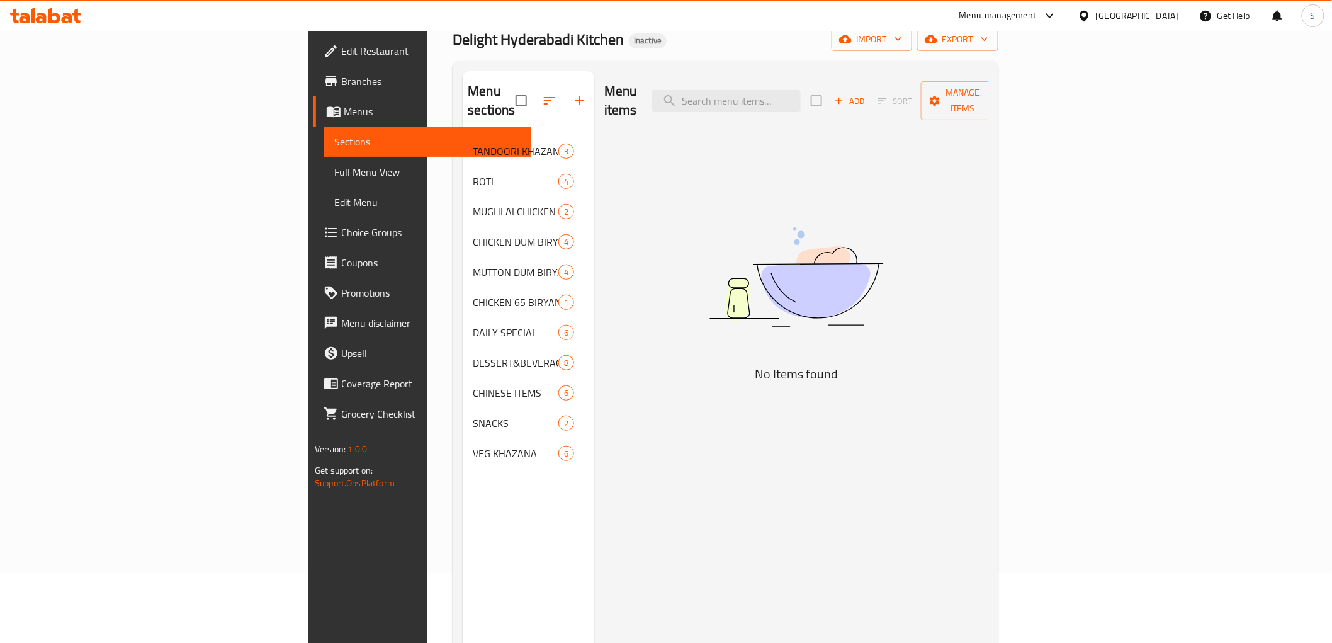
click at [665, 126] on div "Menu items Add Sort Manage items No Items found" at bounding box center [791, 392] width 394 height 643
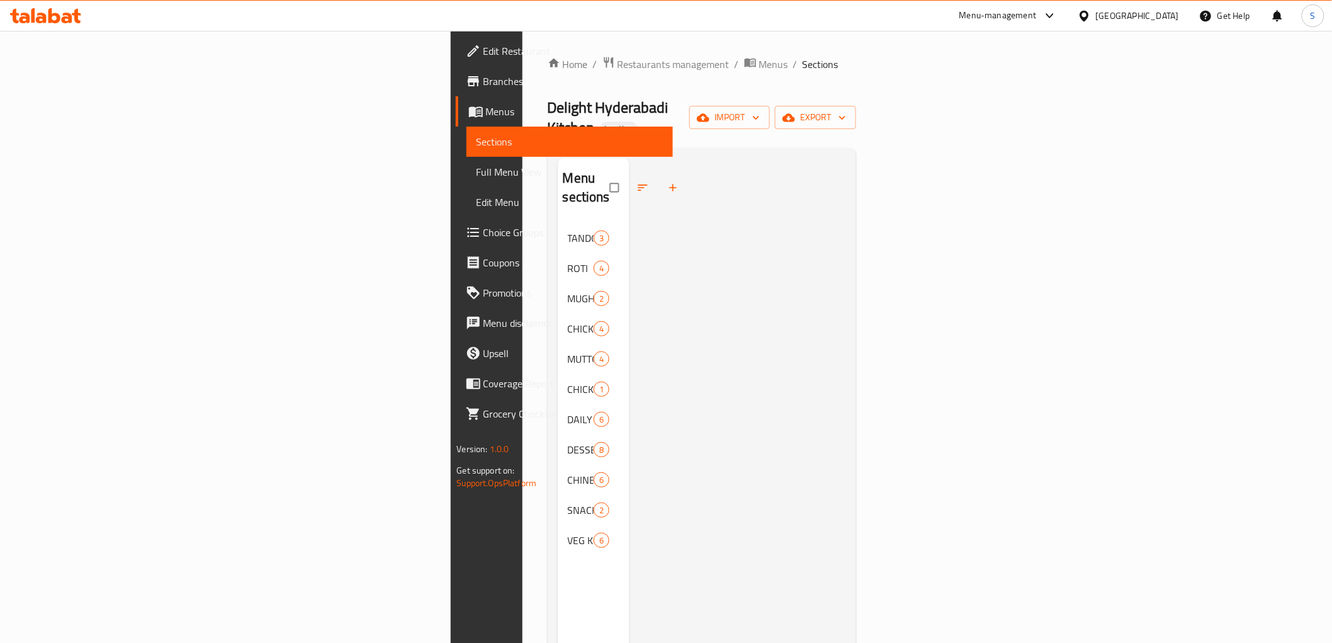
click at [476, 174] on span "Full Menu View" at bounding box center [569, 171] width 186 height 15
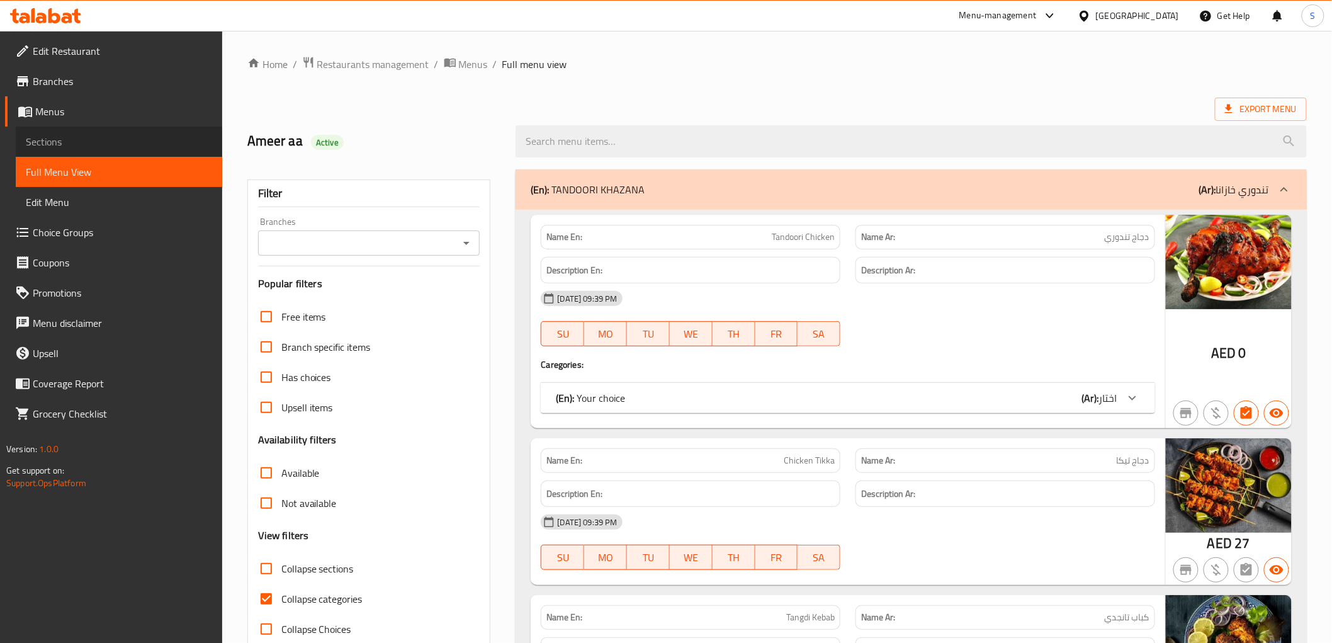
click at [64, 135] on span "Sections" at bounding box center [119, 141] width 186 height 15
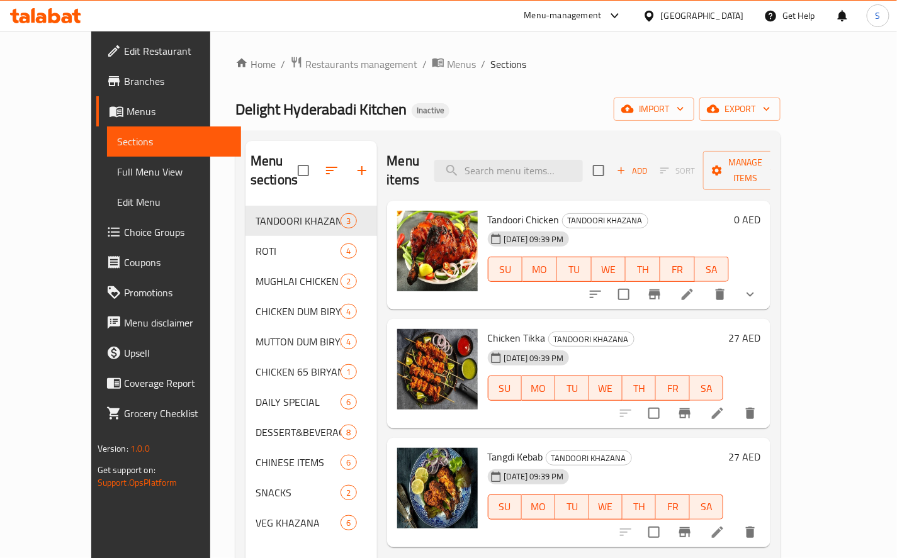
click at [127, 116] on span "Menus" at bounding box center [179, 111] width 104 height 15
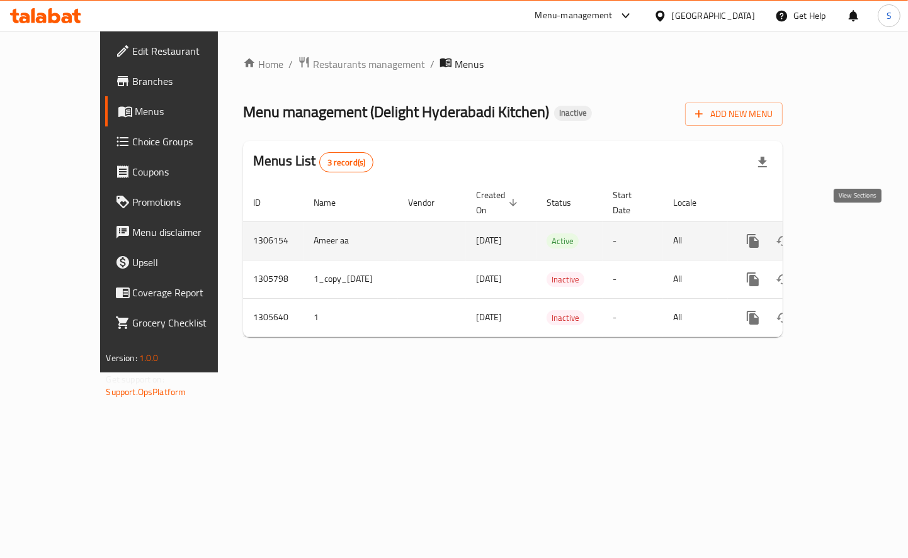
click at [851, 234] on icon "enhanced table" at bounding box center [843, 241] width 15 height 15
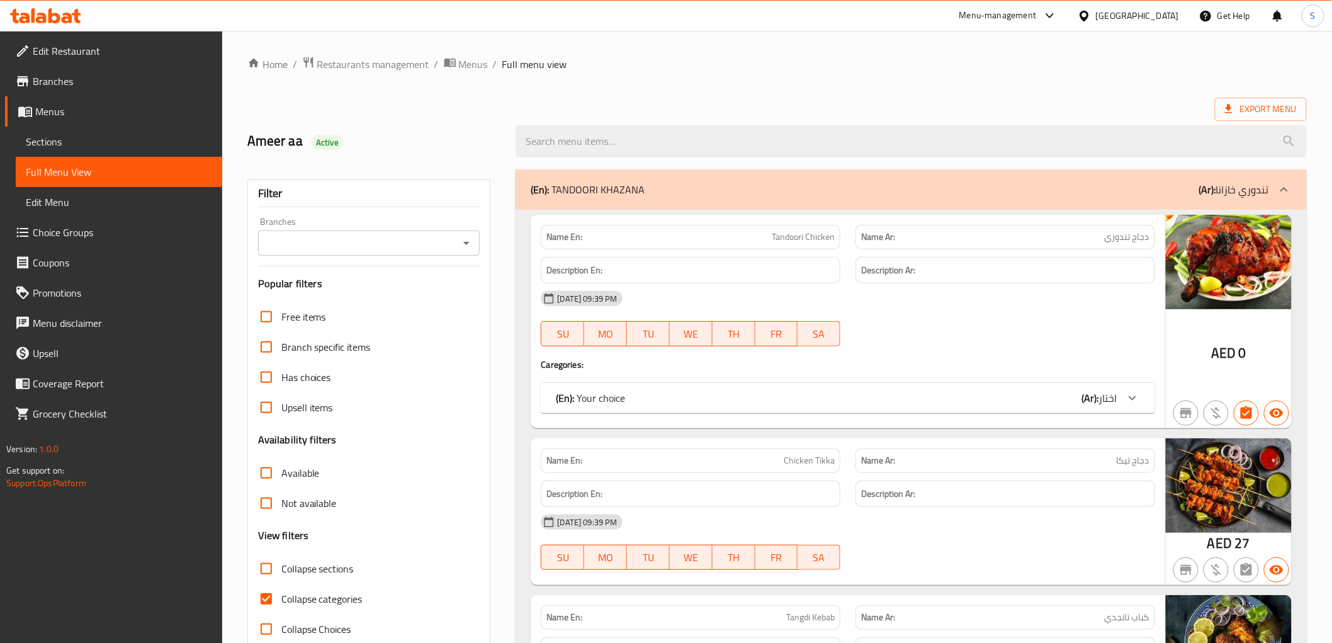
click at [332, 607] on label "Collapse categories" at bounding box center [306, 598] width 111 height 30
click at [281, 607] on input "Collapse categories" at bounding box center [266, 598] width 30 height 30
checkbox input "false"
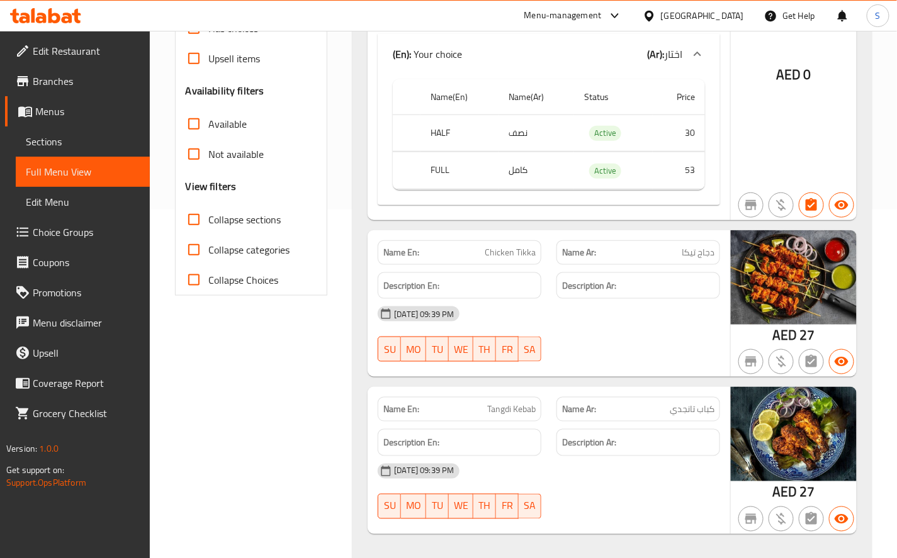
scroll to position [349, 0]
click at [500, 256] on span "Chicken Tikka" at bounding box center [510, 251] width 51 height 13
copy span "Chicken Tikka"
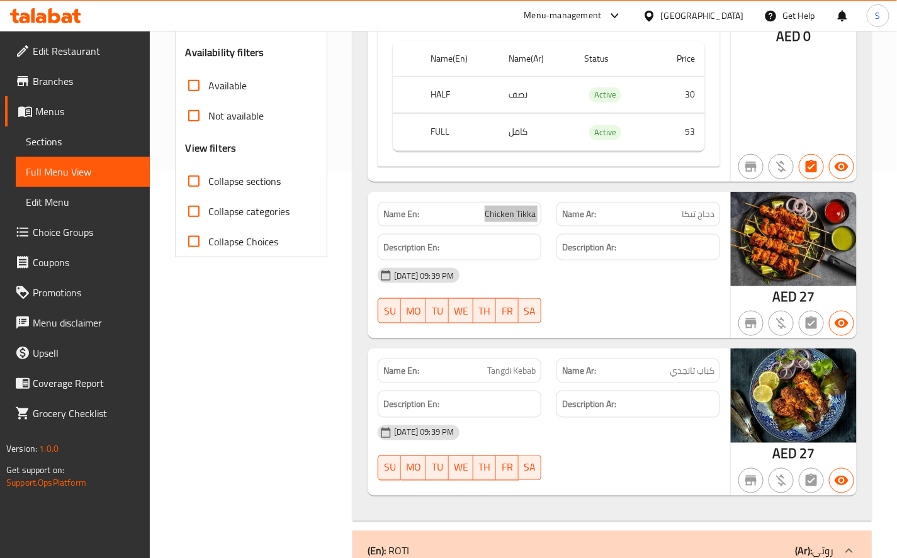
scroll to position [419, 0]
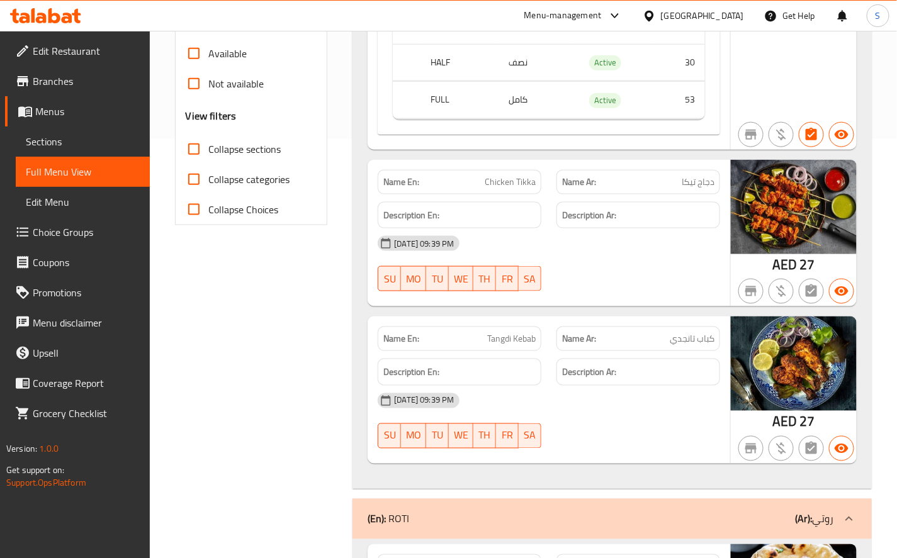
click at [501, 329] on div "Name En: Tangdi Kebab" at bounding box center [460, 339] width 164 height 25
copy span "Tangdi Kebab"
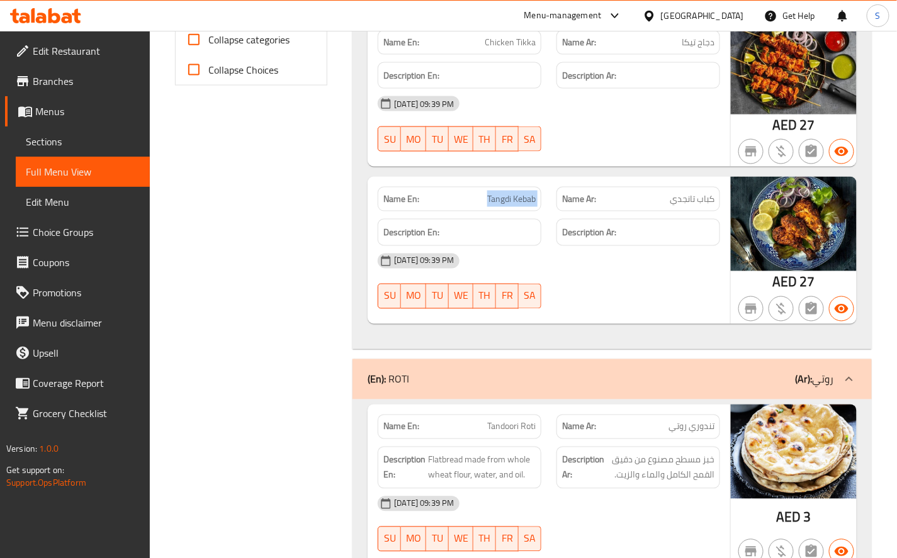
scroll to position [699, 0]
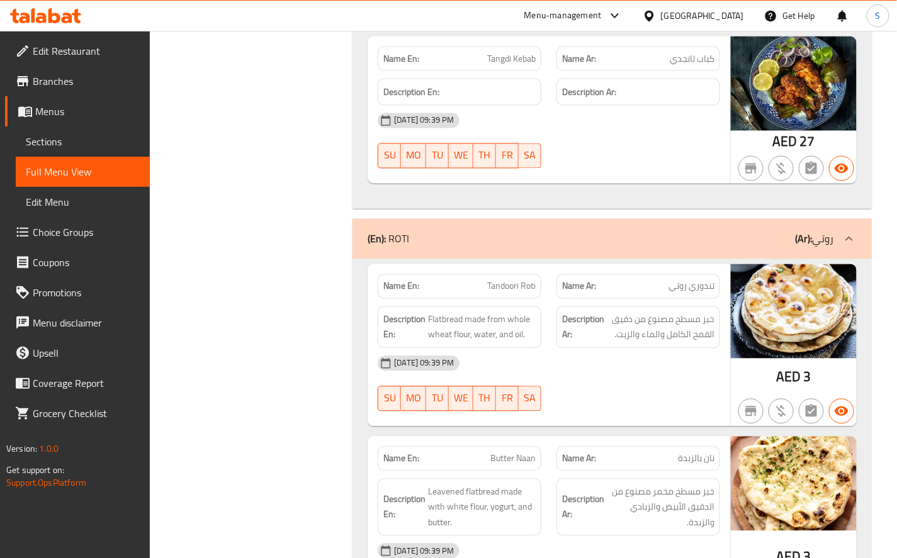
copy span "Tandoori Roti"
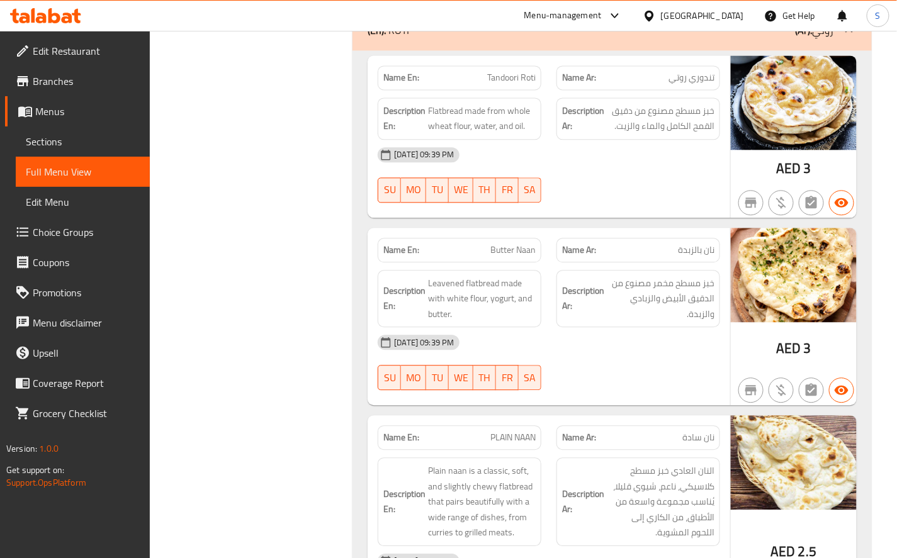
scroll to position [909, 0]
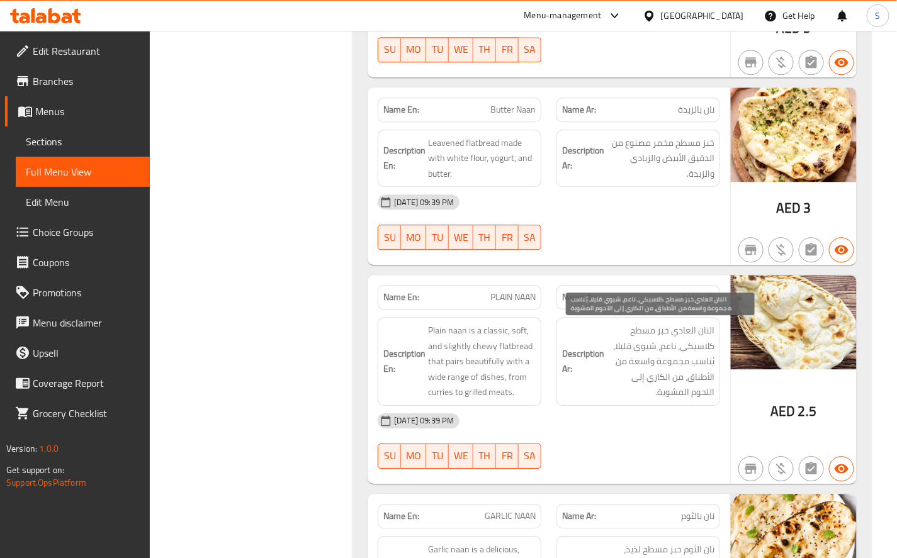
click at [621, 358] on span "النان العادي خبز مسطح كلاسيكي، ناعم، شيوي قليلا، يُناسب مجموعة واسعة من الأطباق…" at bounding box center [661, 361] width 108 height 77
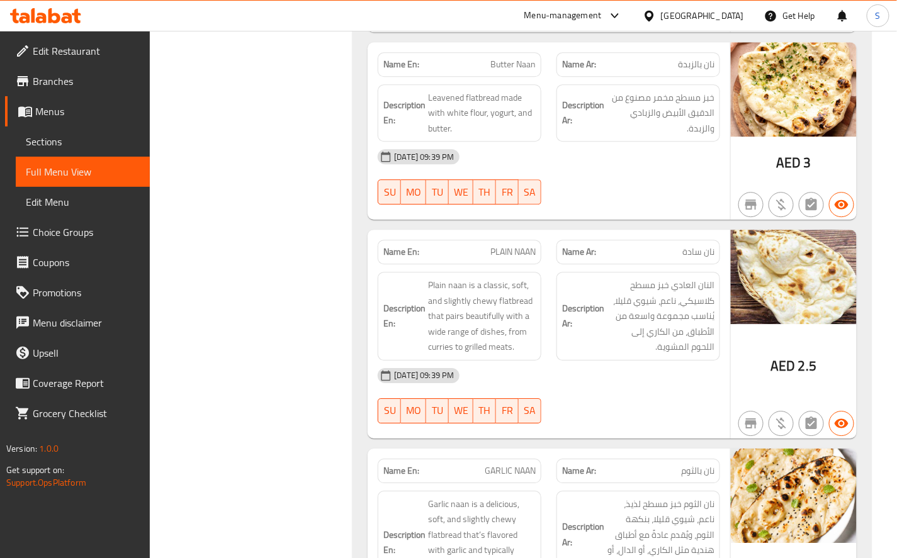
scroll to position [1118, 0]
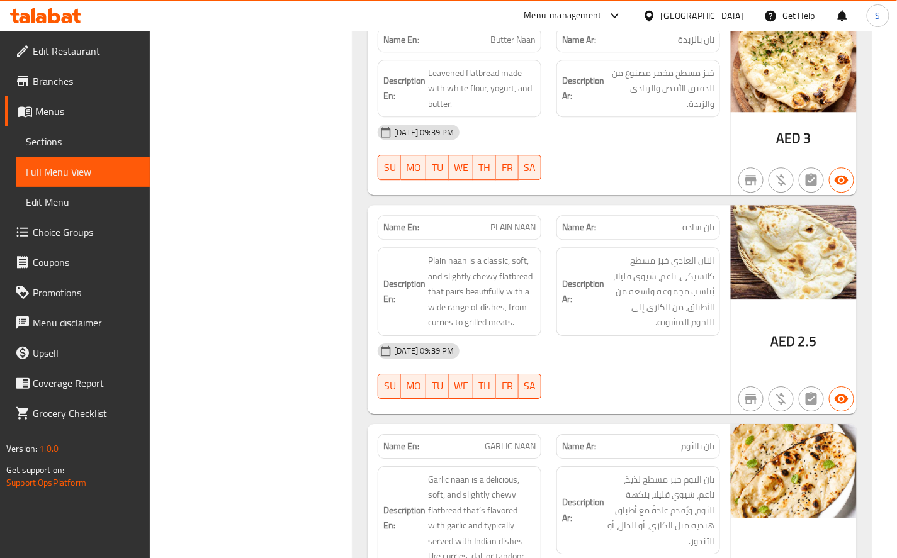
copy span "PLAIN NAAN"
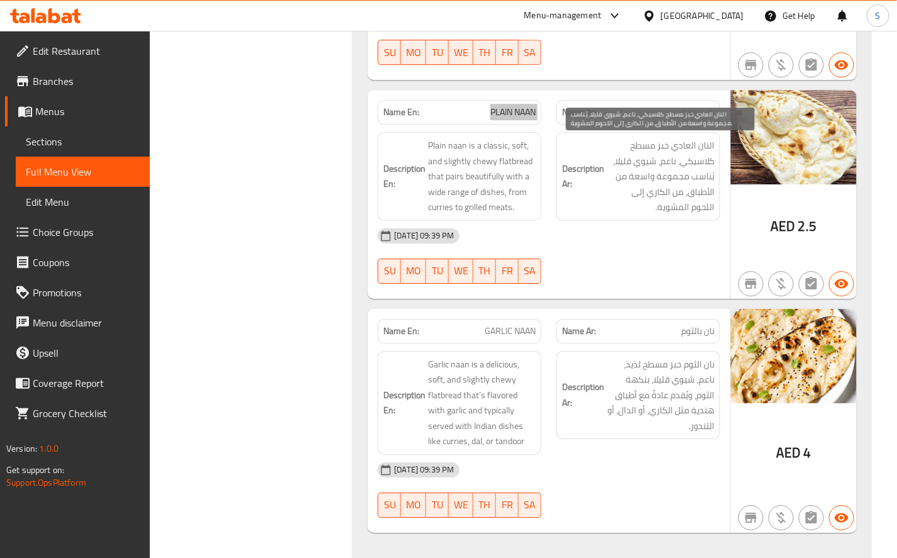
scroll to position [1259, 0]
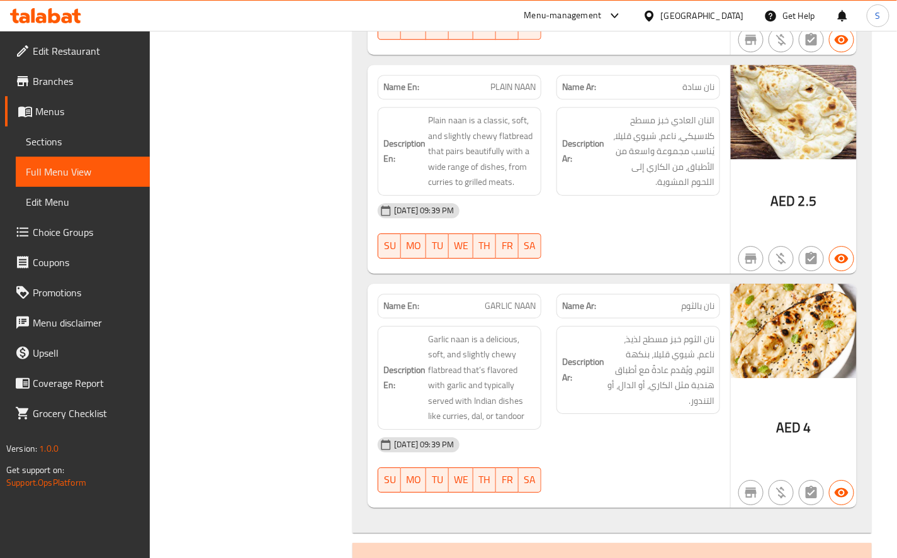
click at [504, 303] on span "GARLIC NAAN" at bounding box center [510, 306] width 51 height 13
copy span "GARLIC NAAN"
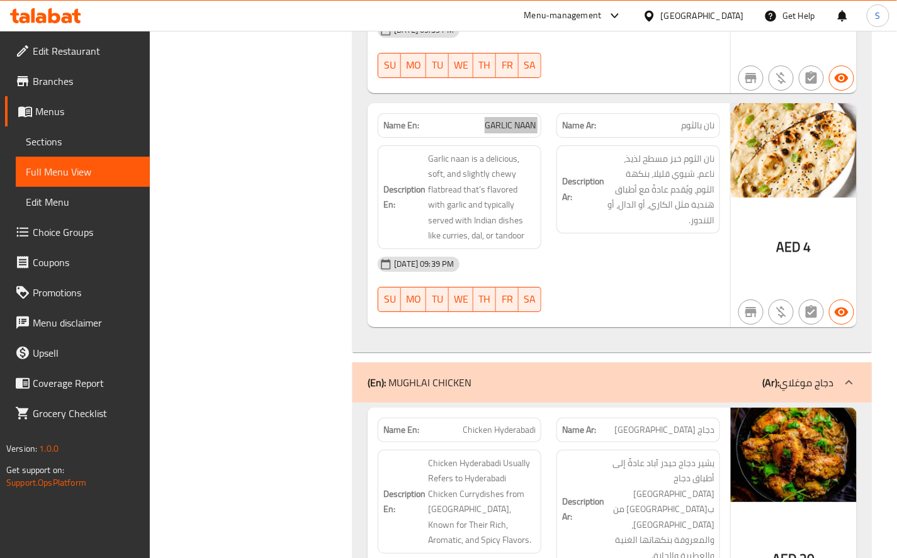
scroll to position [1608, 0]
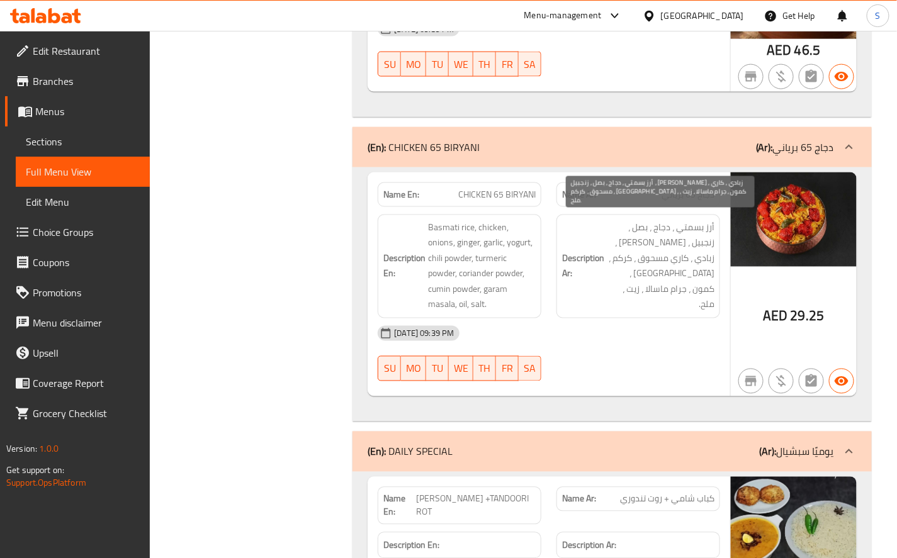
scroll to position [3736, 0]
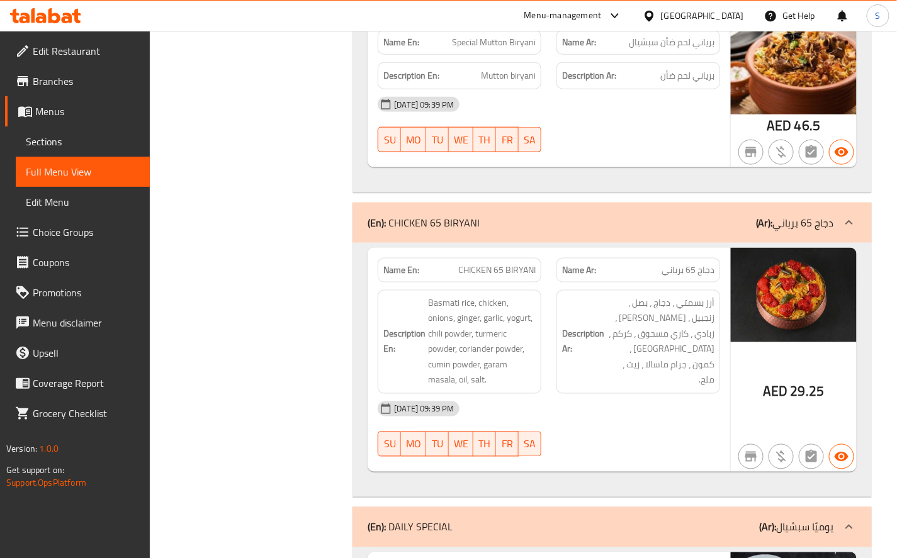
copy span "CHICKEN 65 BIRYANI"
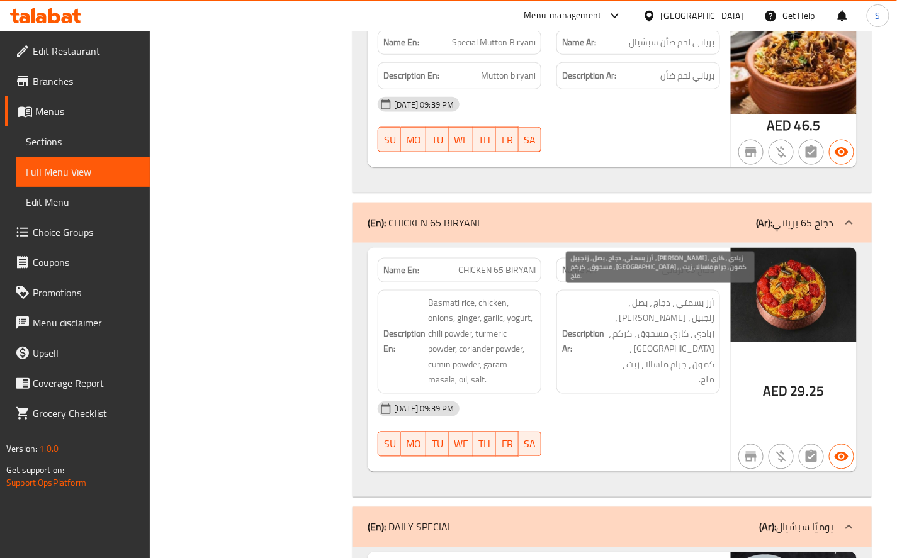
click at [663, 345] on span "أرز بسمتي ، دجاج ، بصل ، زنجبيل ، ثوم ، زبادي ، كاري مسحوق ، كركم ، كزبرة ، كمو…" at bounding box center [661, 342] width 108 height 93
click at [626, 356] on span "أرز بسمتي ، دجاج ، بصل ، زنجبيل ، ثوم ، زبادي ، كاري مسحوق ، كركم ، كزبرة ، كمو…" at bounding box center [661, 342] width 108 height 93
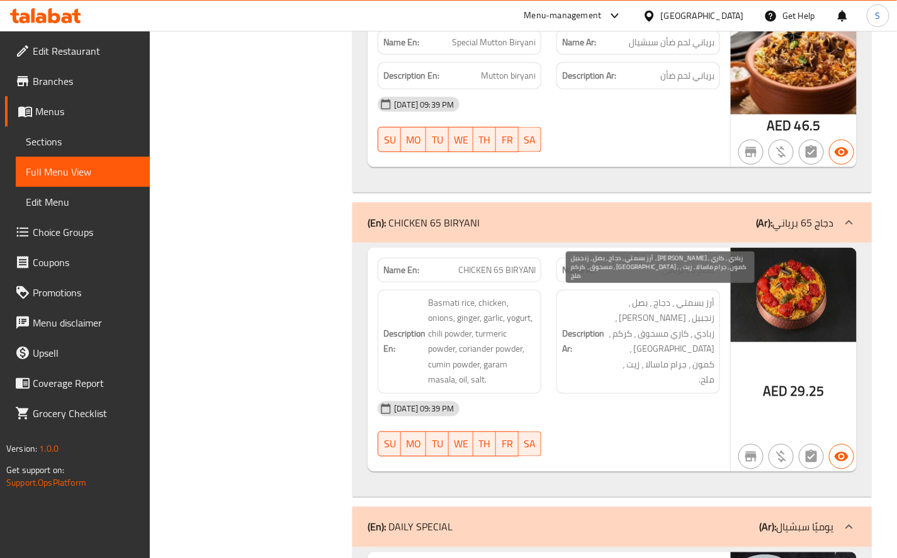
click at [653, 352] on span "أرز بسمتي ، دجاج ، بصل ، زنجبيل ، ثوم ، زبادي ، كاري مسحوق ، كركم ، كزبرة ، كمو…" at bounding box center [661, 342] width 108 height 93
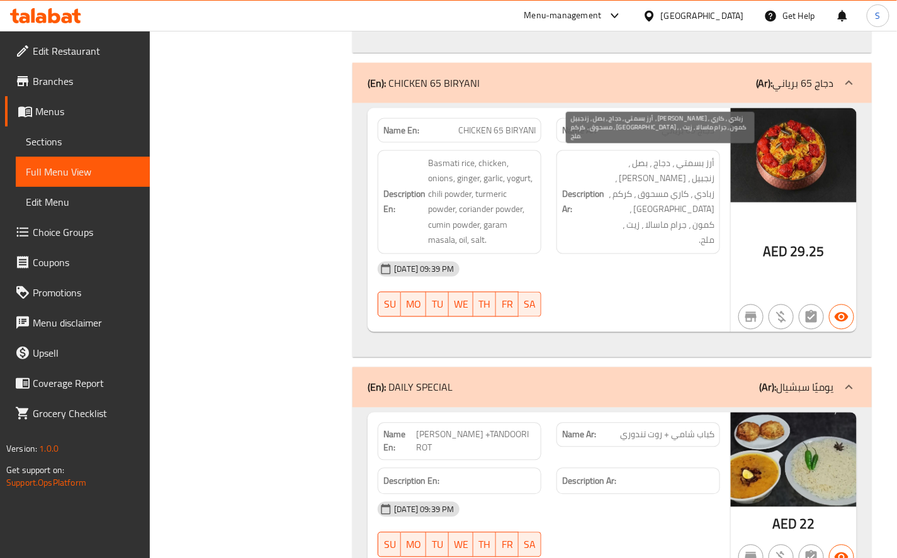
scroll to position [1591, 0]
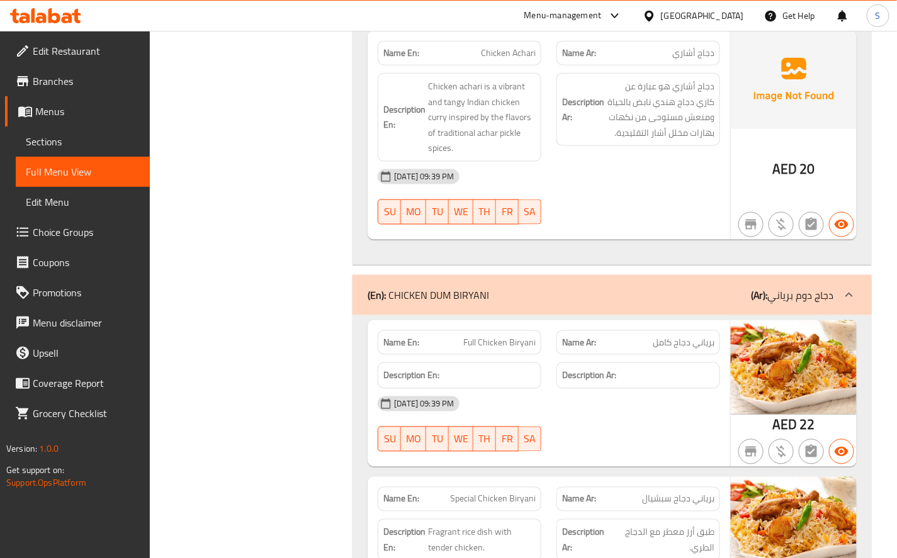
scroll to position [2080, 0]
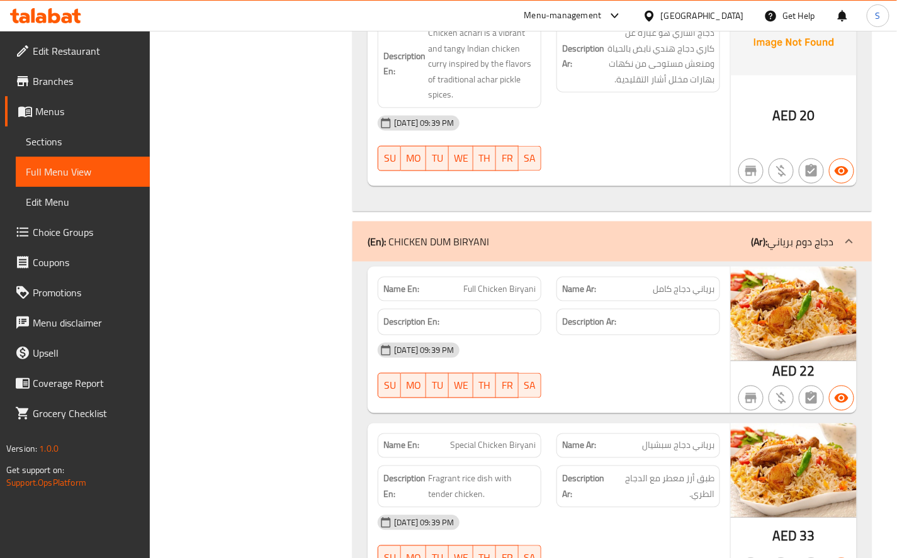
scroll to position [2150, 0]
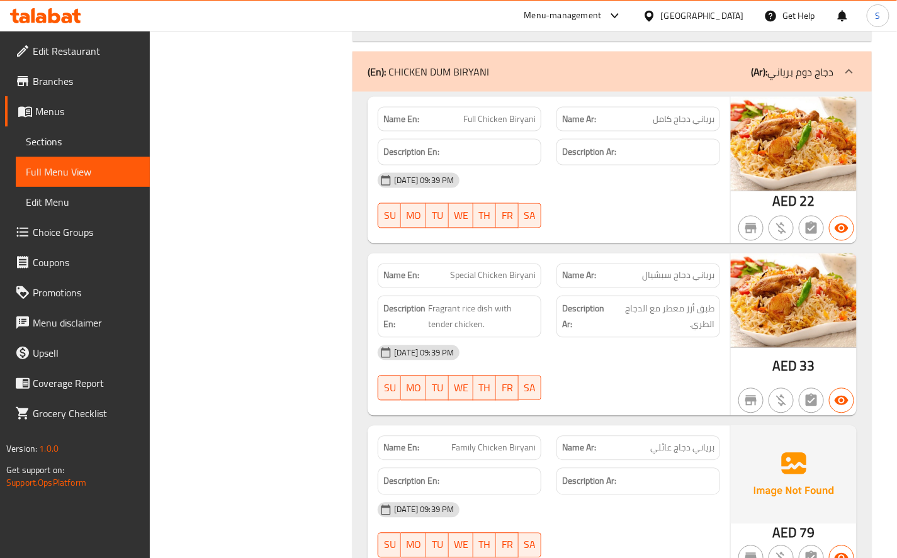
scroll to position [2290, 0]
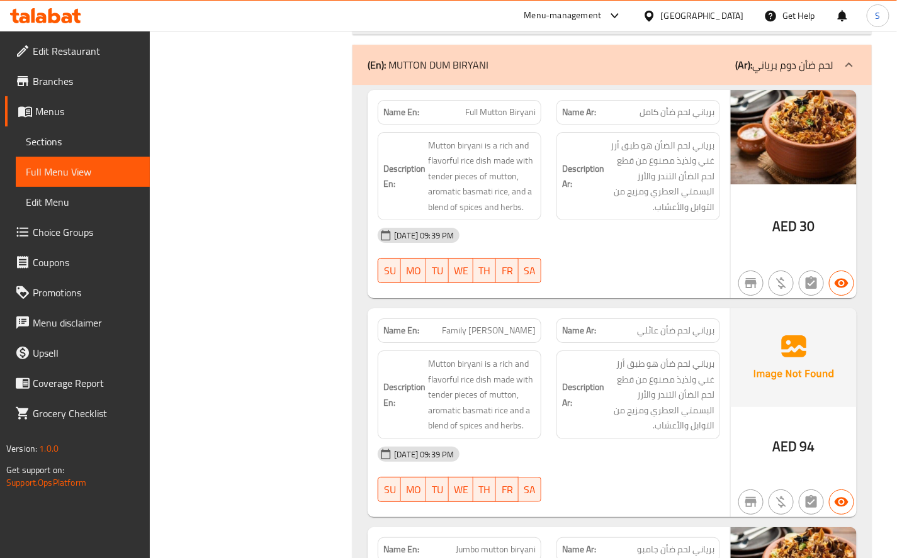
scroll to position [3017, 0]
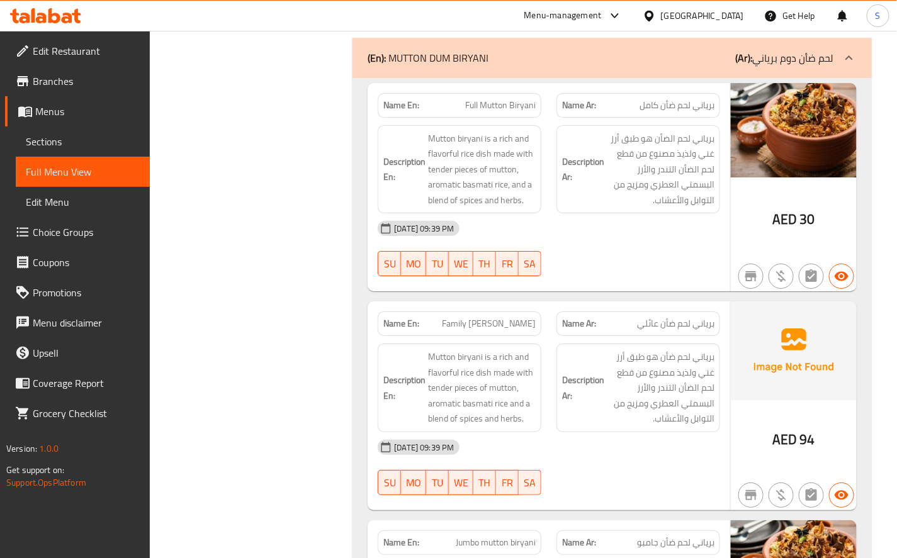
copy span "Full Mutton Biryani"
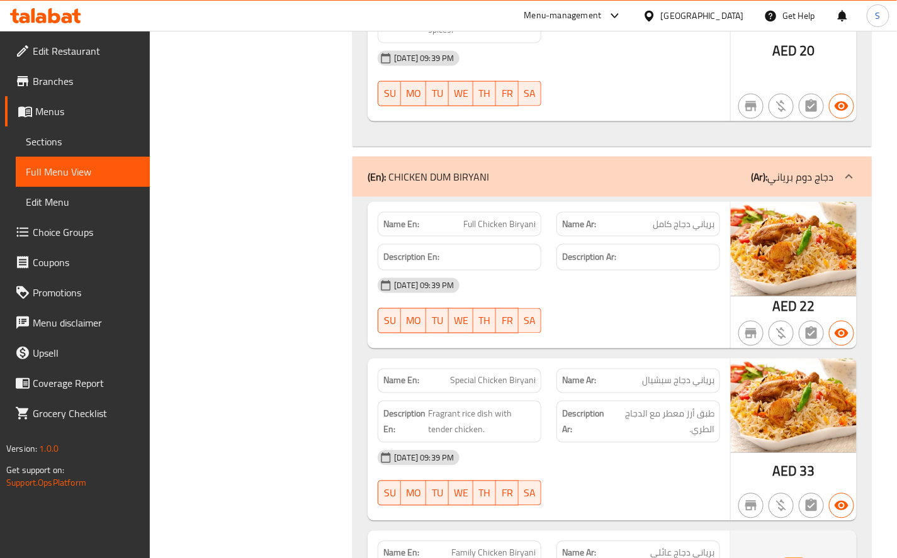
scroll to position [2178, 0]
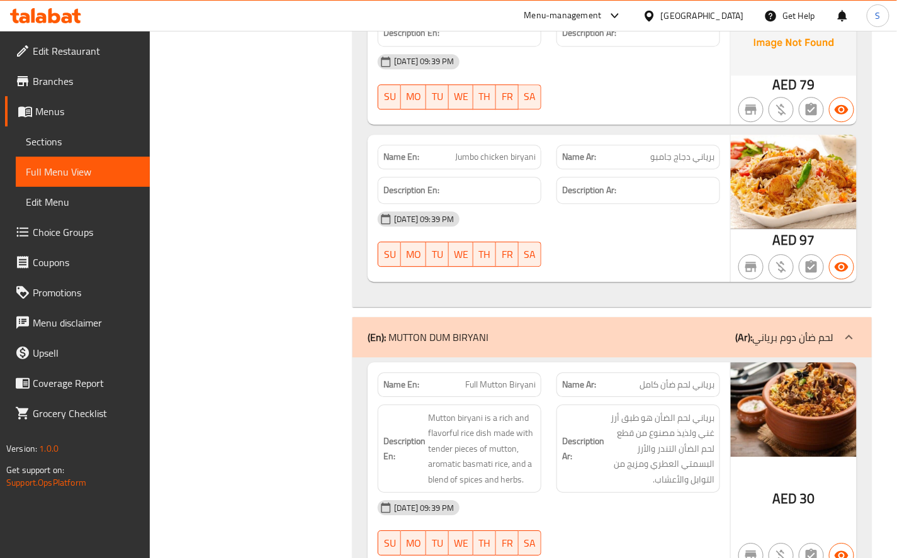
scroll to position [2808, 0]
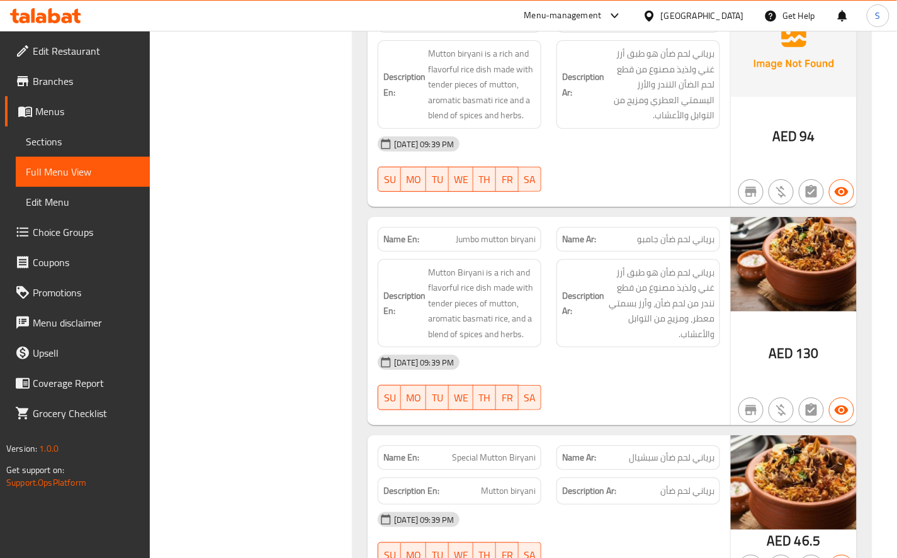
scroll to position [3346, 0]
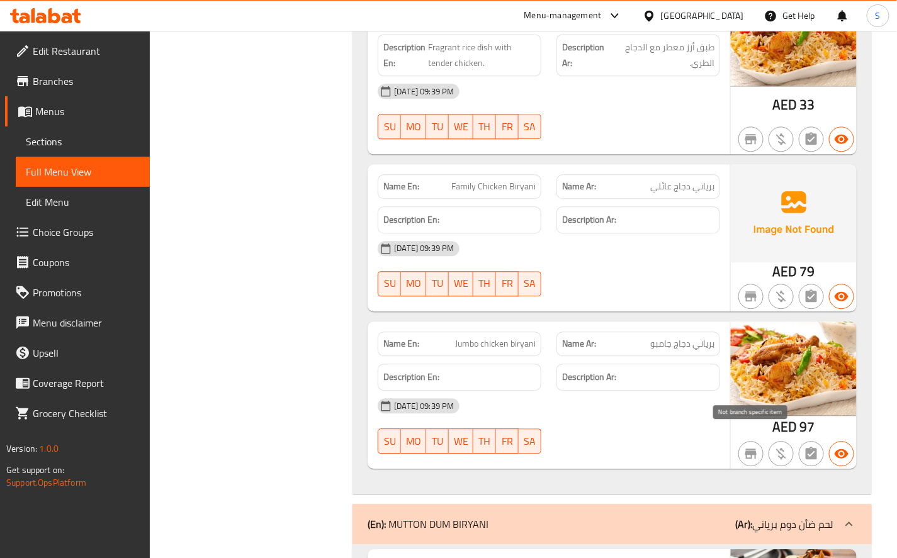
scroll to position [2552, 0]
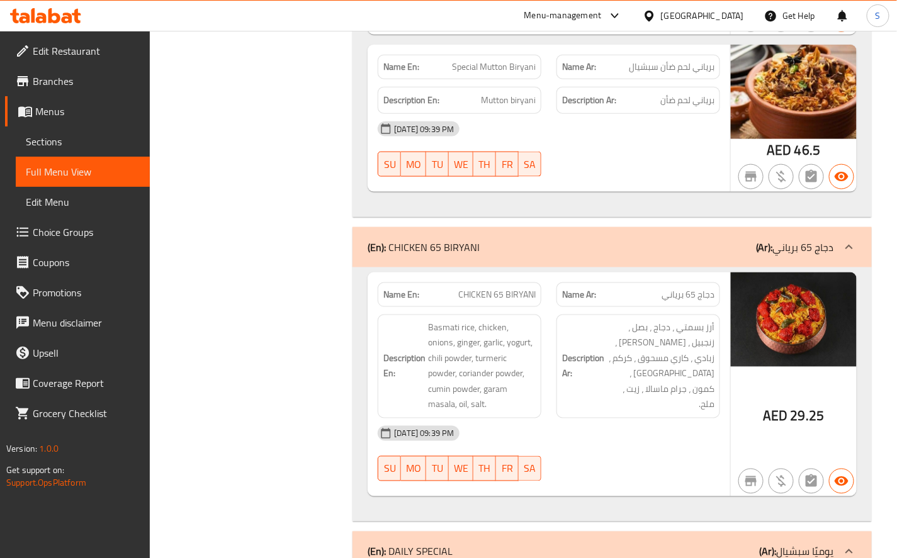
scroll to position [3736, 0]
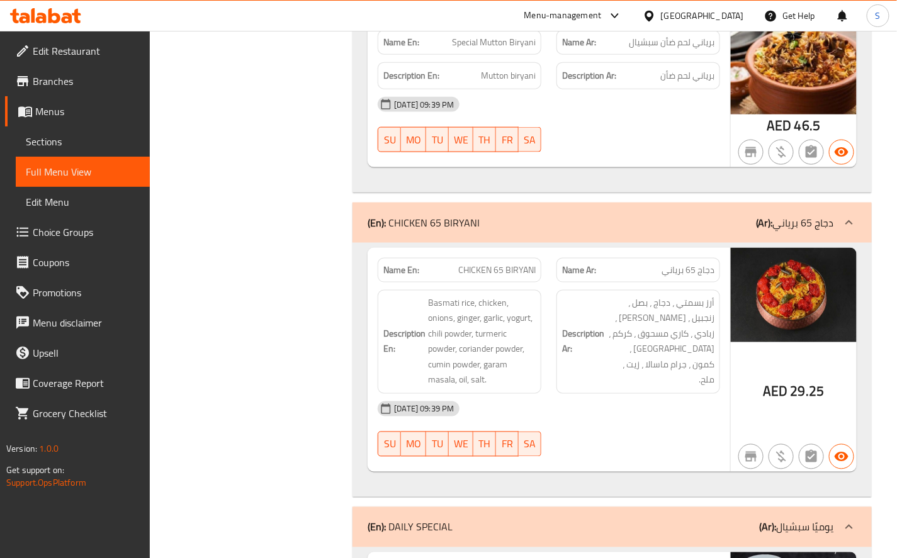
copy span "CHICKEN 65 BIRYANI"
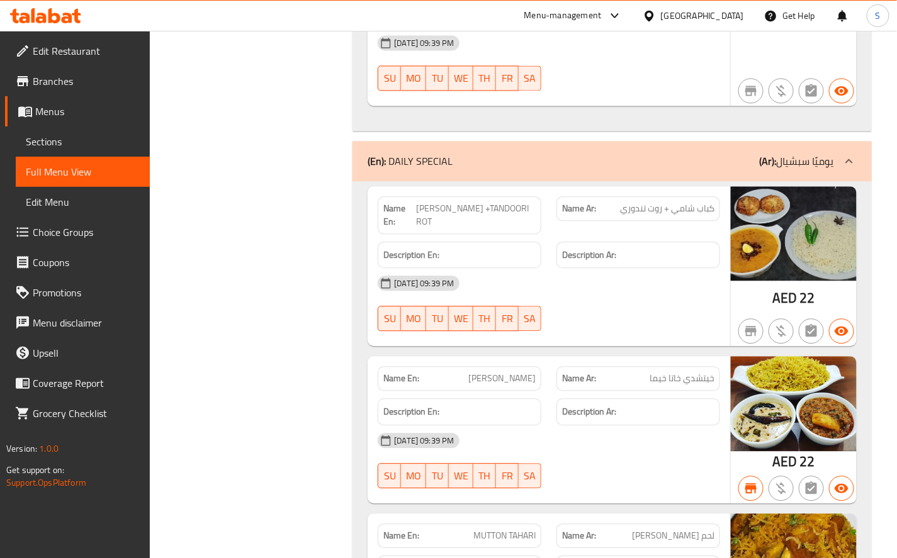
scroll to position [4126, 0]
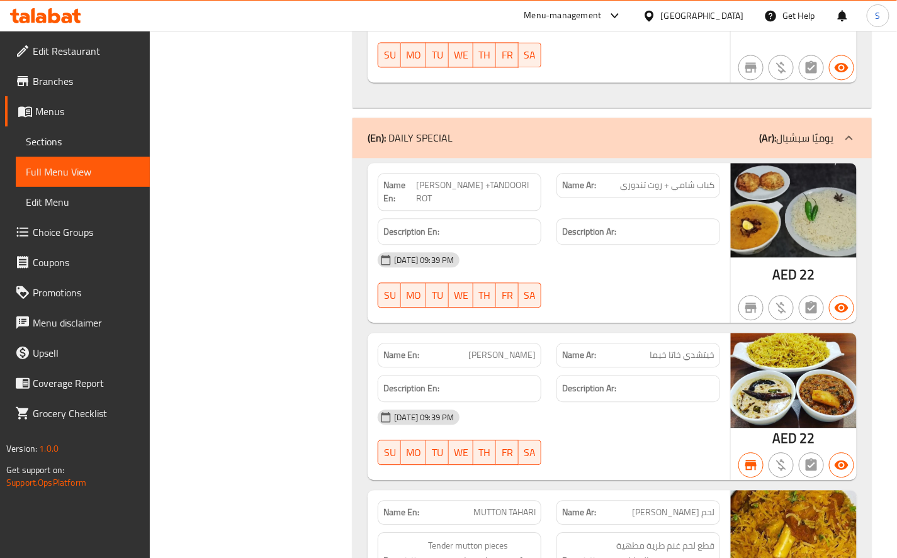
copy span "SHAMI KEBAB +TANDOORI ROT"
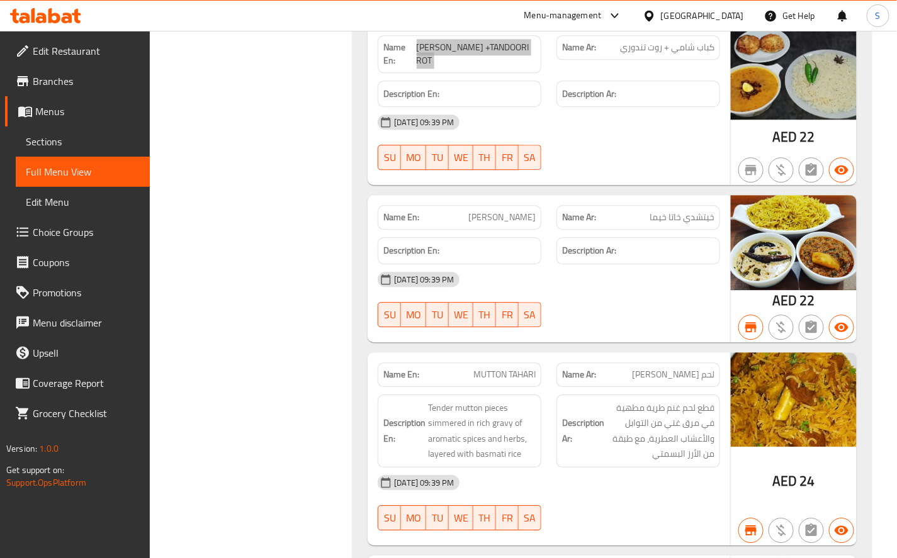
scroll to position [4265, 0]
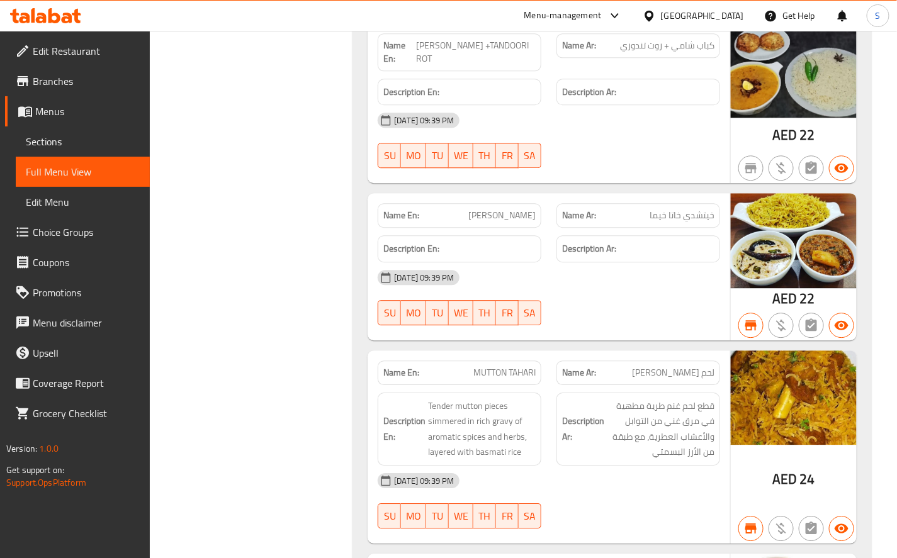
copy span "KHICHDI KHATTA KHEEMA"
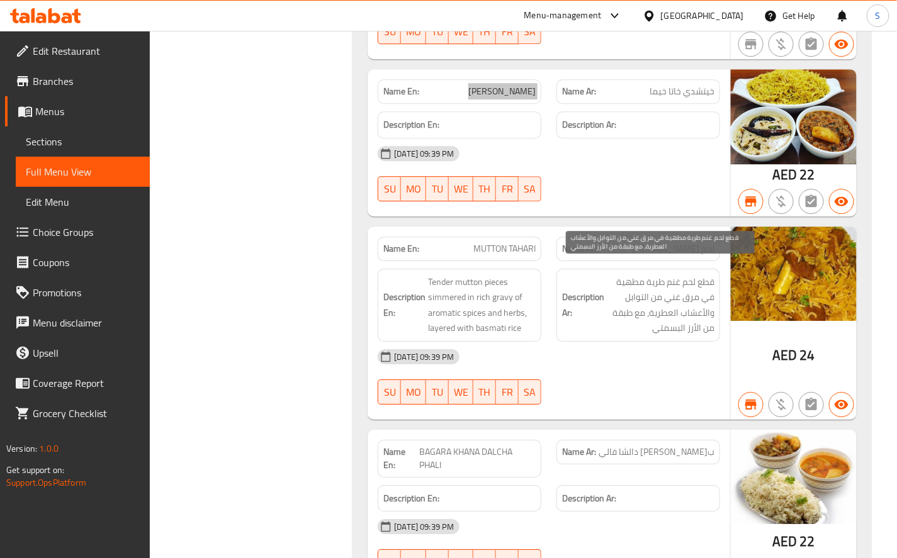
scroll to position [4406, 0]
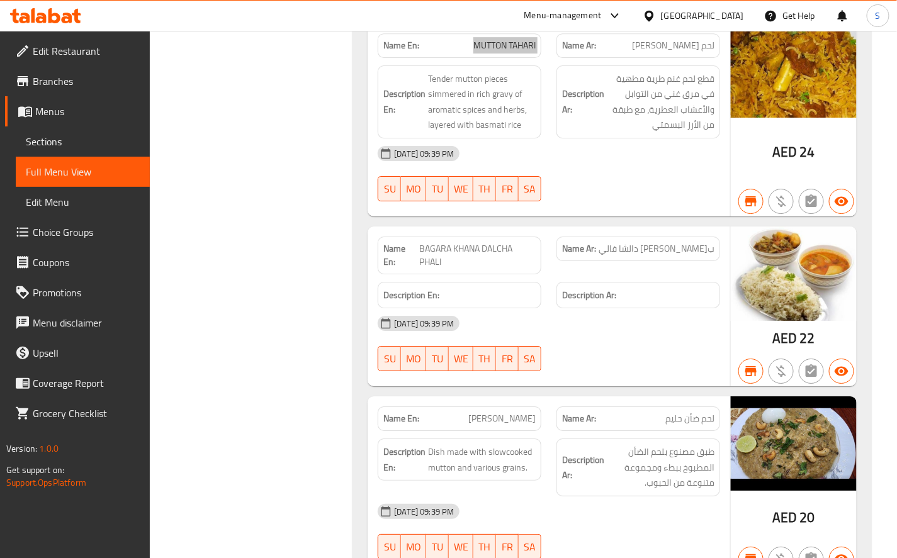
scroll to position [4615, 0]
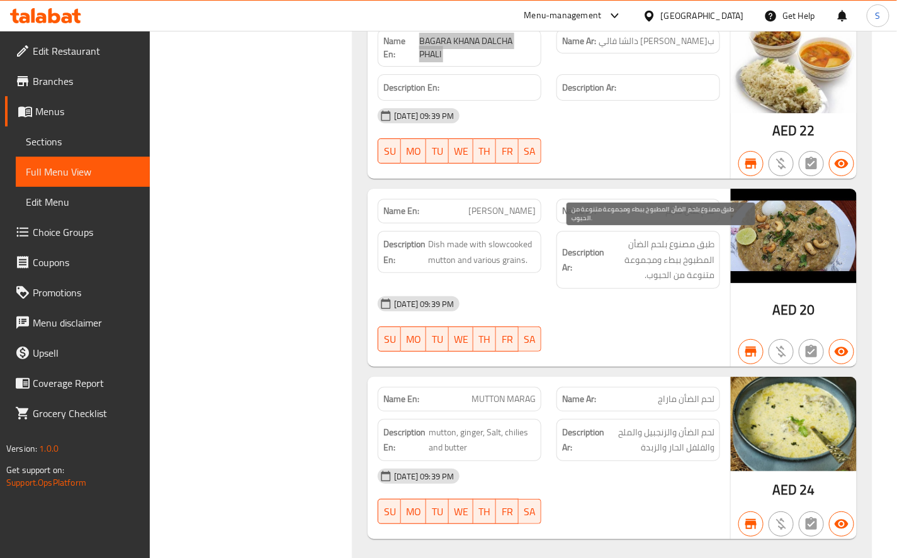
scroll to position [4825, 0]
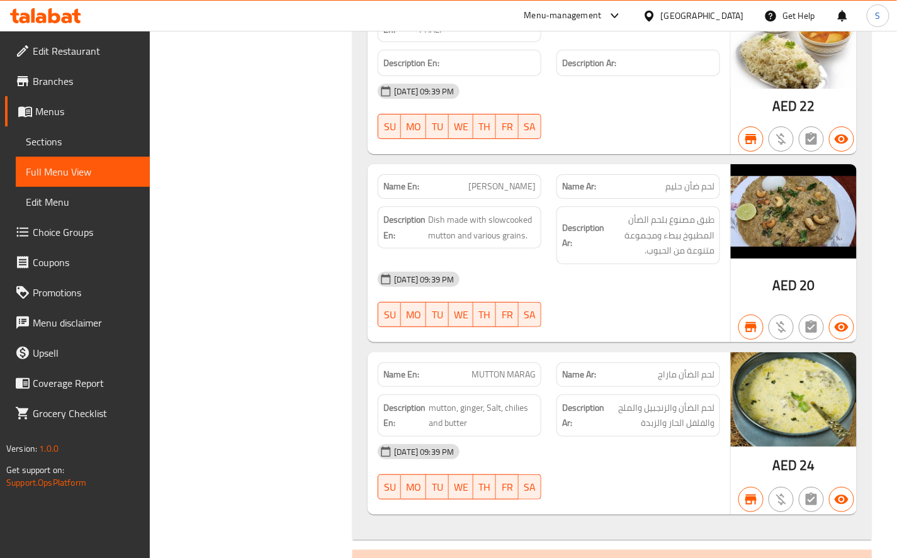
click at [499, 180] on span "MUTTON HALEEM" at bounding box center [501, 186] width 67 height 13
click at [529, 368] on span "MUTTON MARAG" at bounding box center [503, 374] width 64 height 13
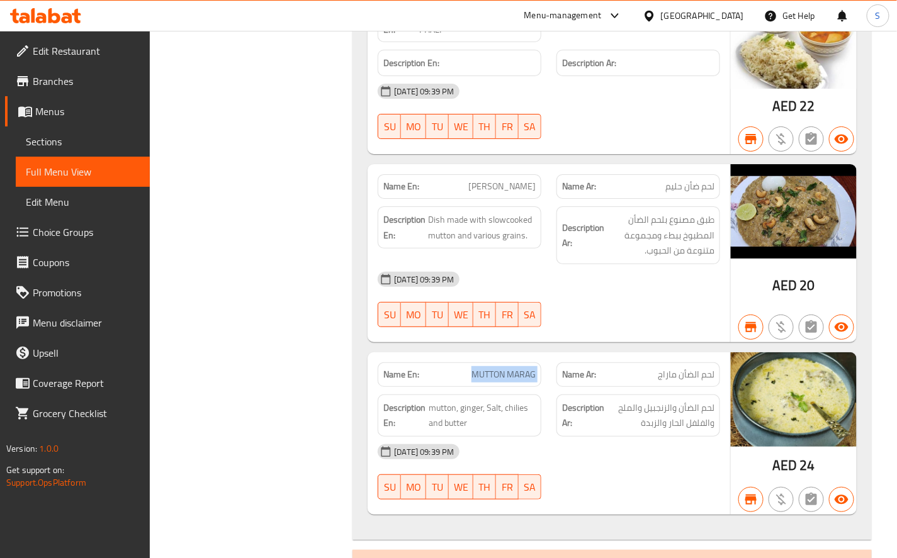
click at [529, 368] on span "MUTTON MARAG" at bounding box center [503, 374] width 64 height 13
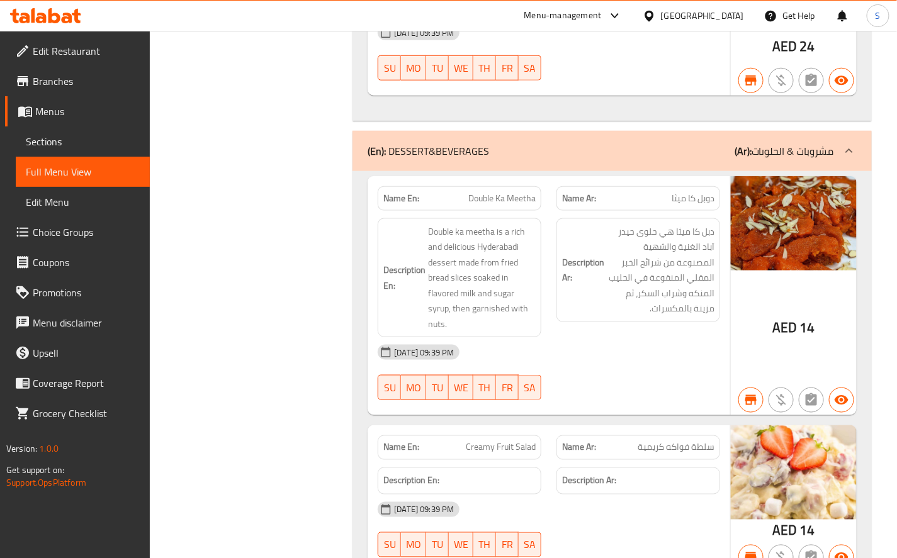
scroll to position [5245, 0]
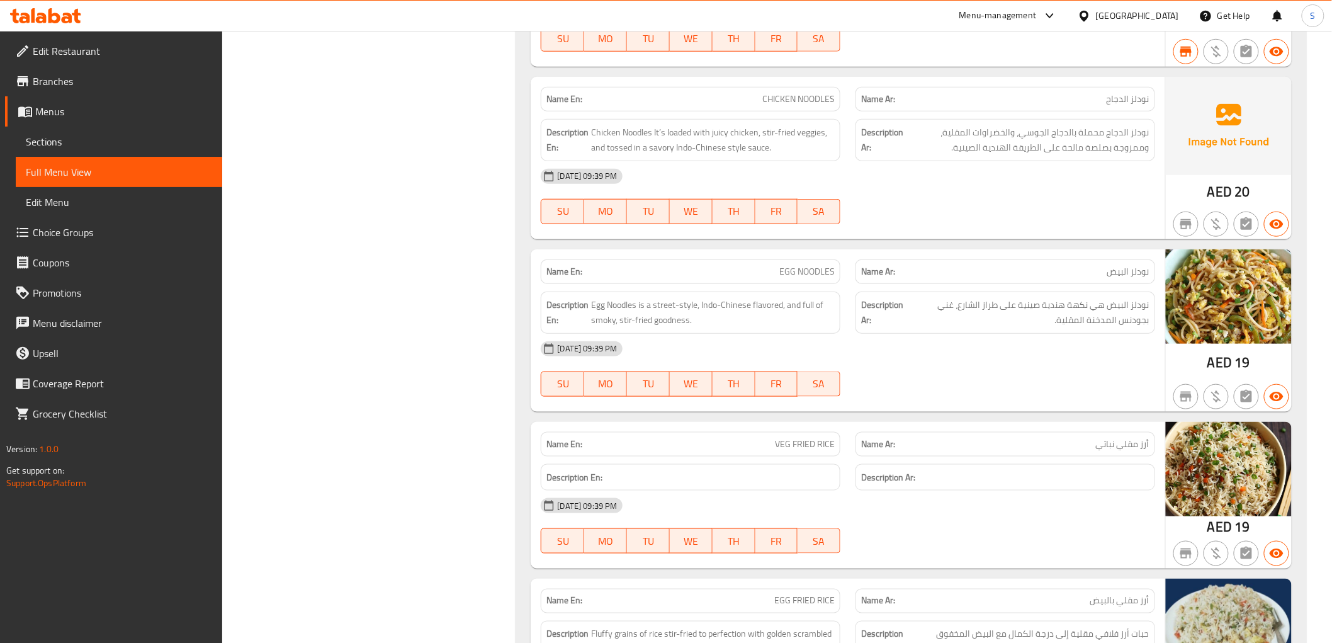
scroll to position [5913, 0]
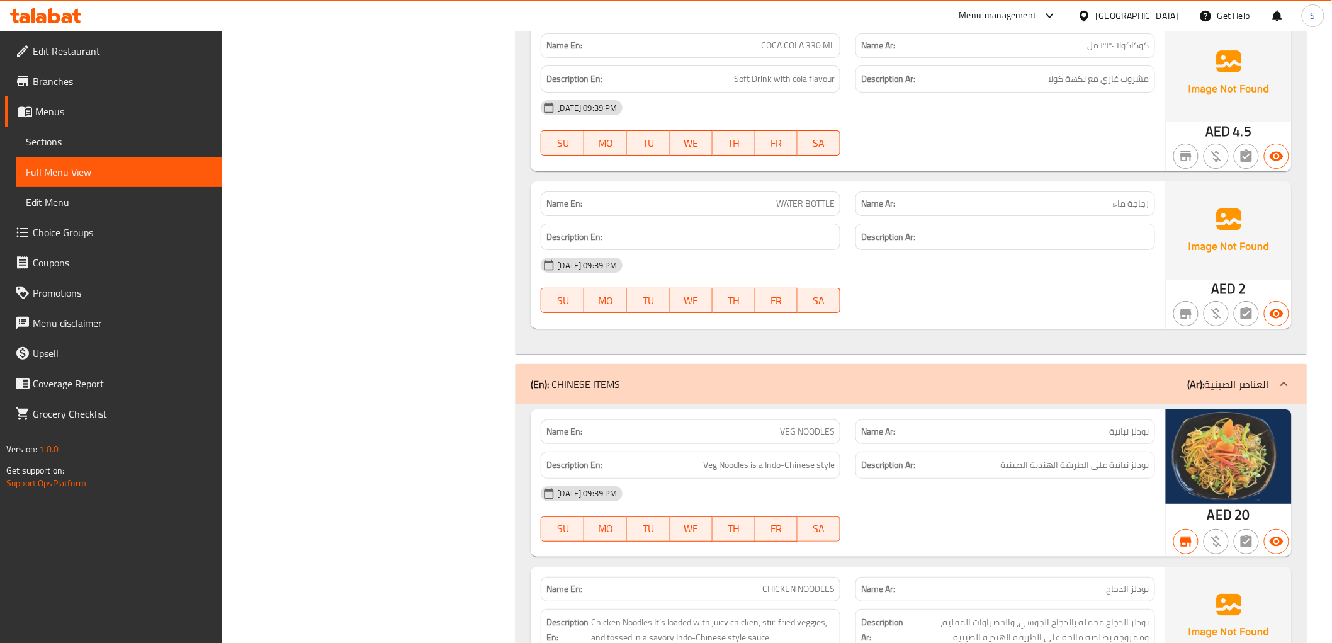
click at [925, 296] on div "17-08-2025 09:39 PM SU MO TU WE TH FR SA" at bounding box center [847, 285] width 629 height 70
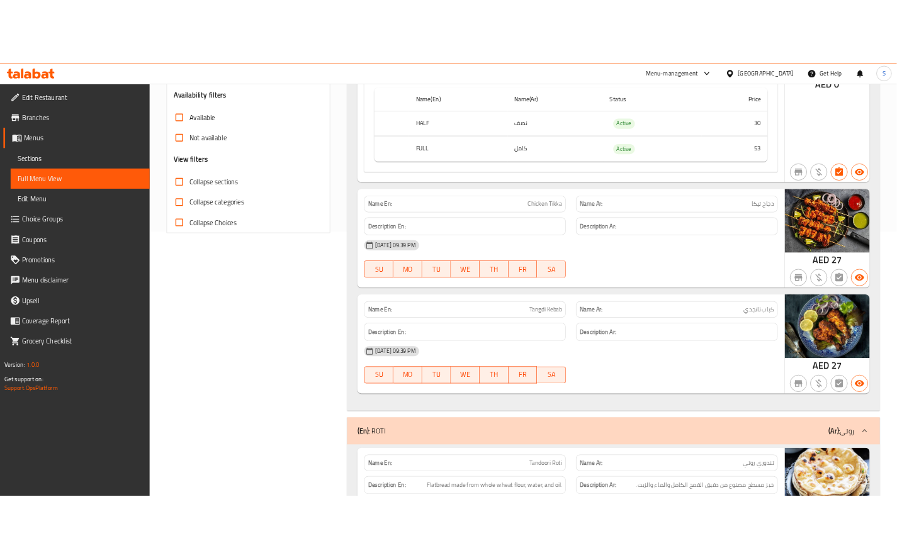
scroll to position [0, 0]
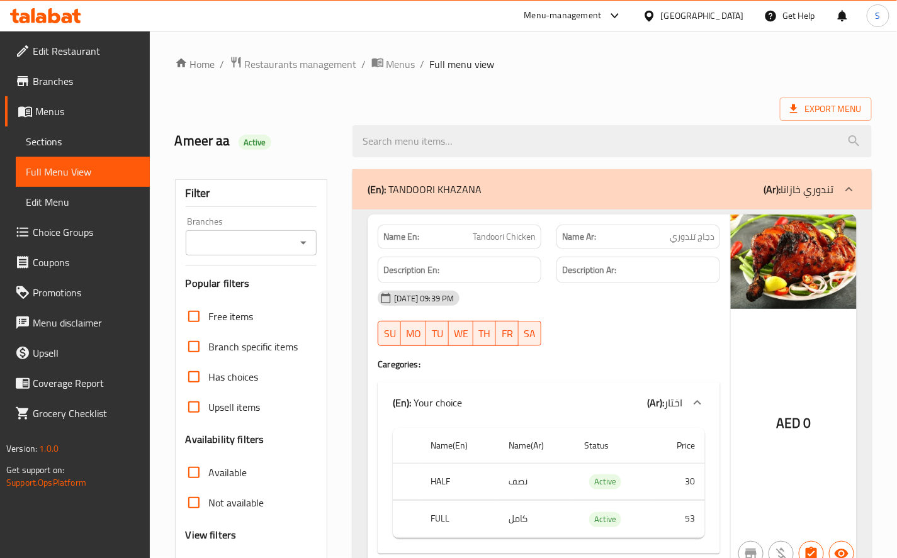
click at [684, 182] on div "(En): TANDOORI KHAZANA (Ar): تندوري خازانا" at bounding box center [601, 189] width 466 height 15
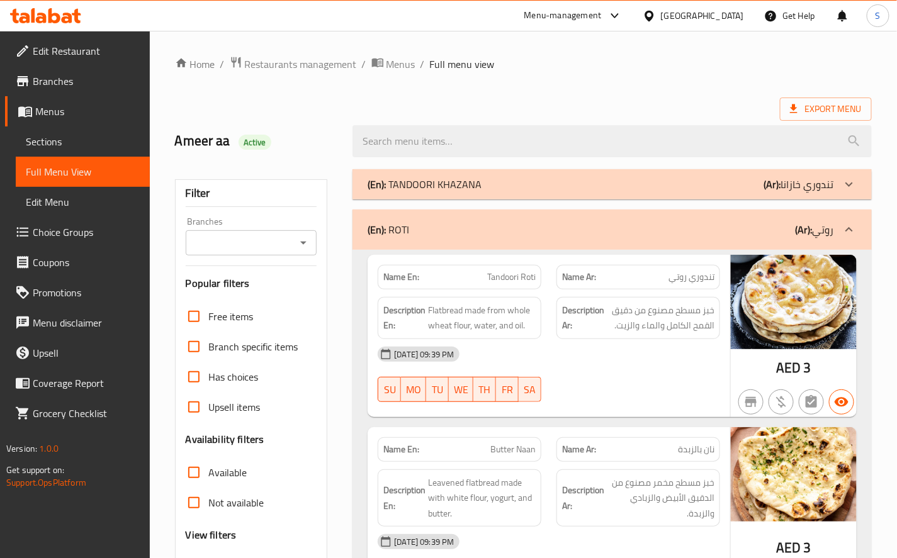
click at [816, 184] on p "(Ar): تندوري خازانا" at bounding box center [799, 184] width 70 height 15
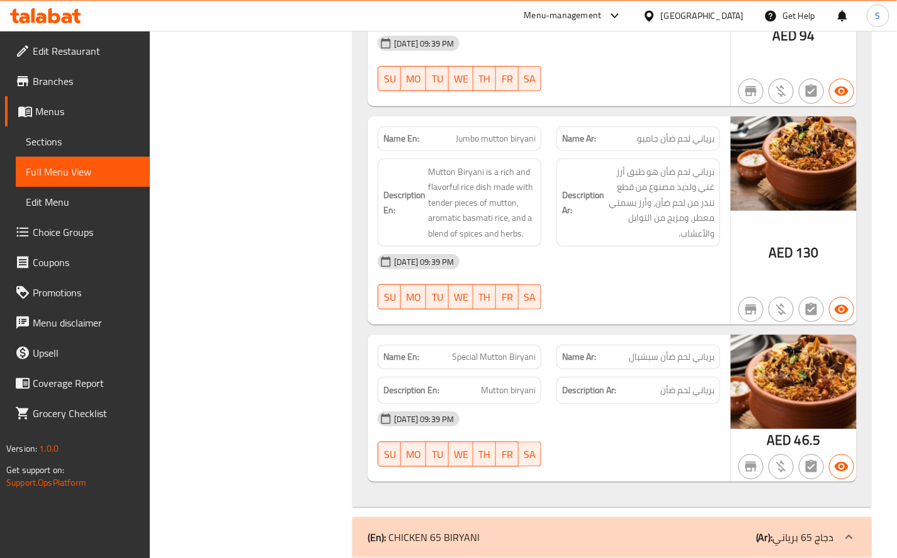
scroll to position [3426, 0]
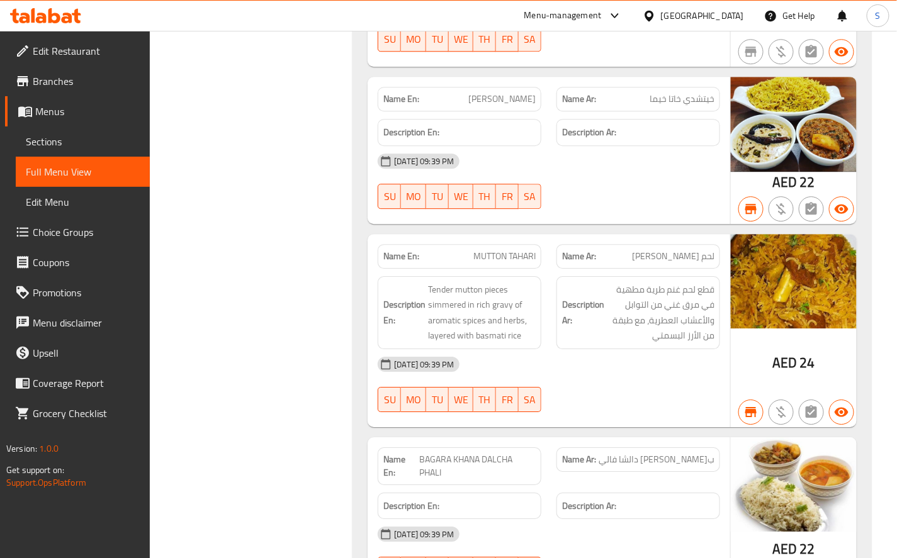
scroll to position [4406, 0]
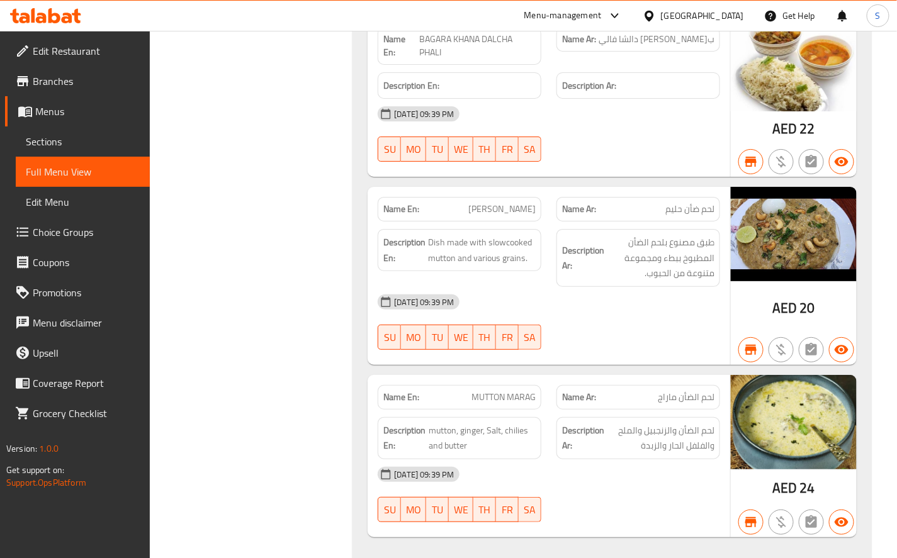
scroll to position [4825, 0]
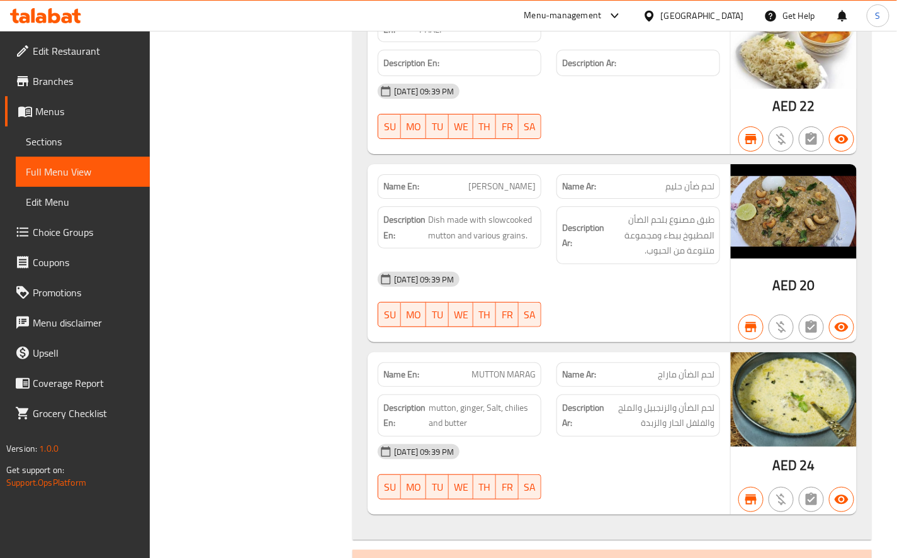
click at [502, 180] on span "MUTTON HALEEM" at bounding box center [501, 186] width 67 height 13
click at [483, 368] on span "MUTTON MARAG" at bounding box center [503, 374] width 64 height 13
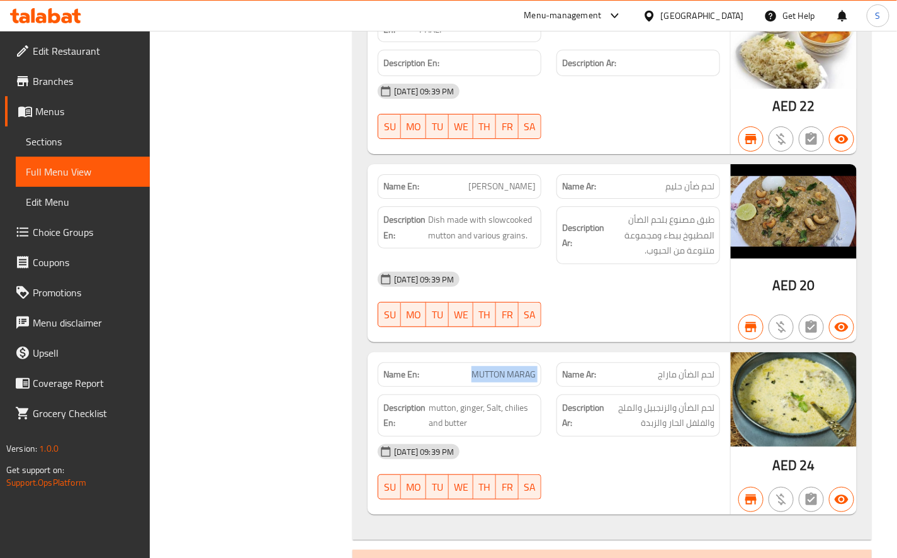
click at [483, 368] on span "MUTTON MARAG" at bounding box center [503, 374] width 64 height 13
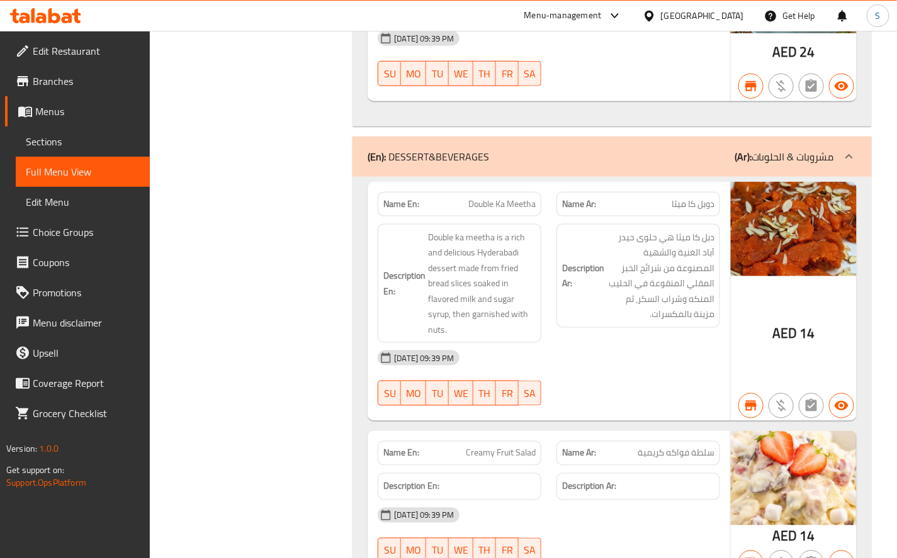
scroll to position [5315, 0]
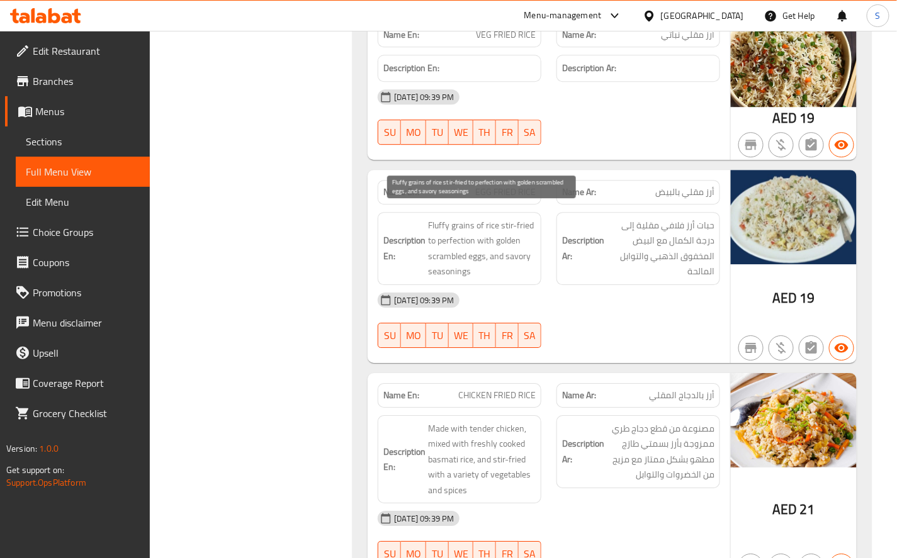
scroll to position [6014, 0]
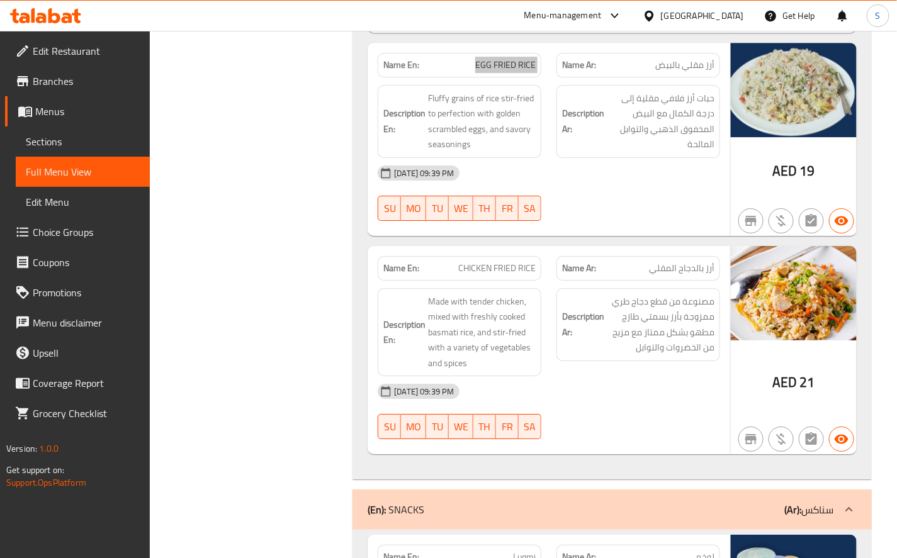
scroll to position [6224, 0]
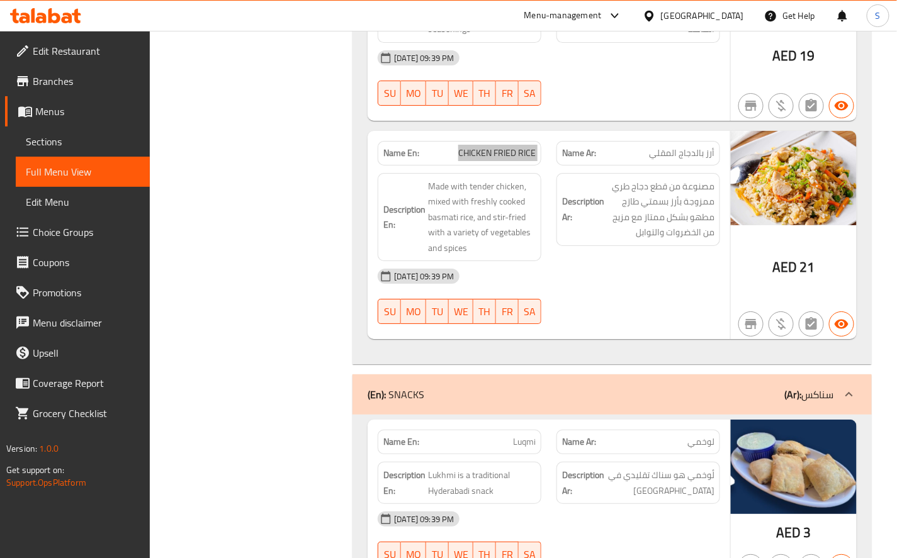
scroll to position [6364, 0]
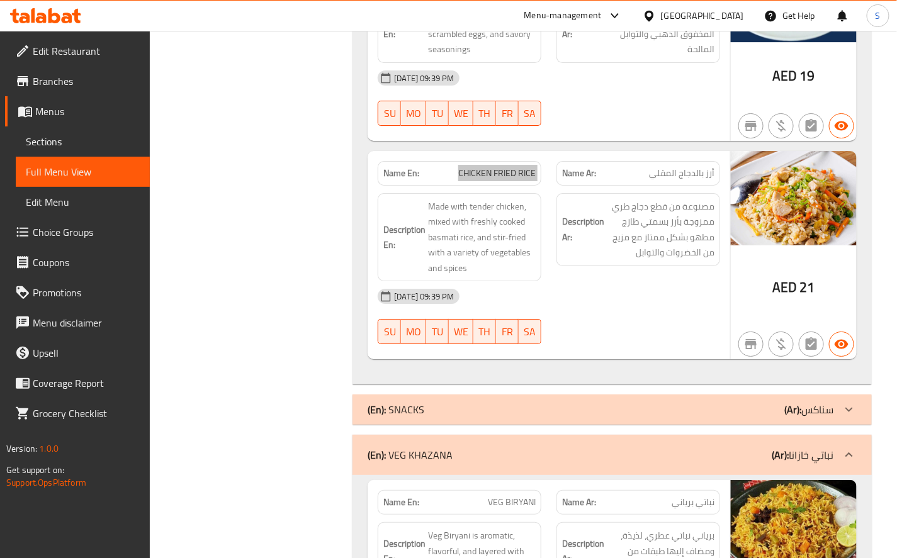
scroll to position [6333, 0]
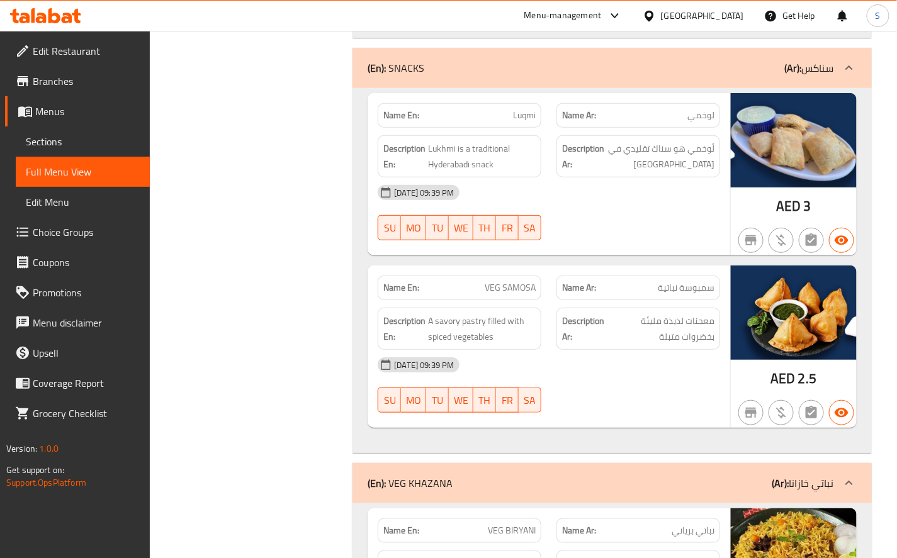
scroll to position [6613, 0]
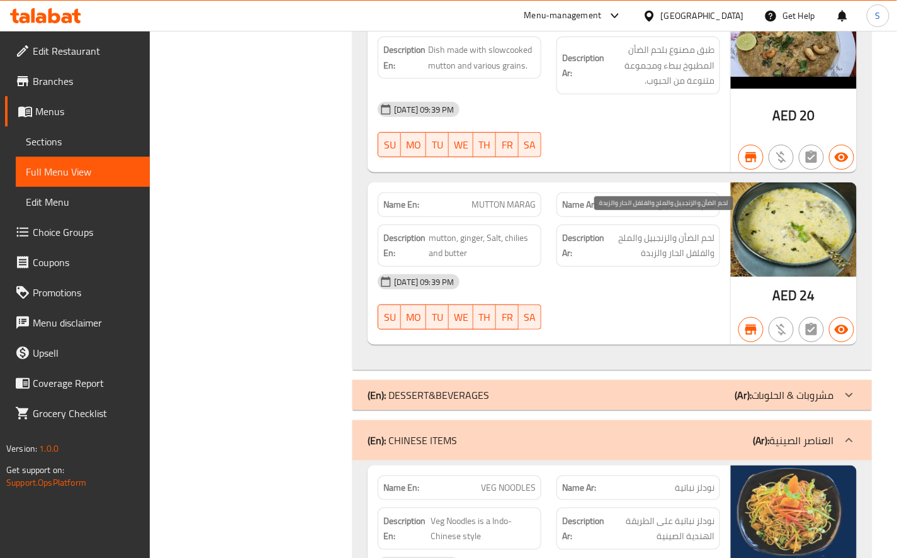
scroll to position [5074, 0]
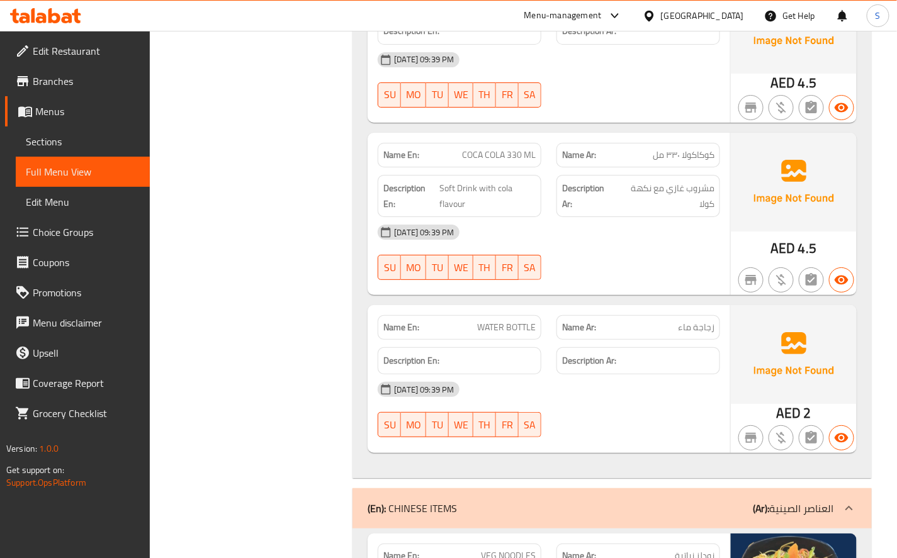
scroll to position [6403, 0]
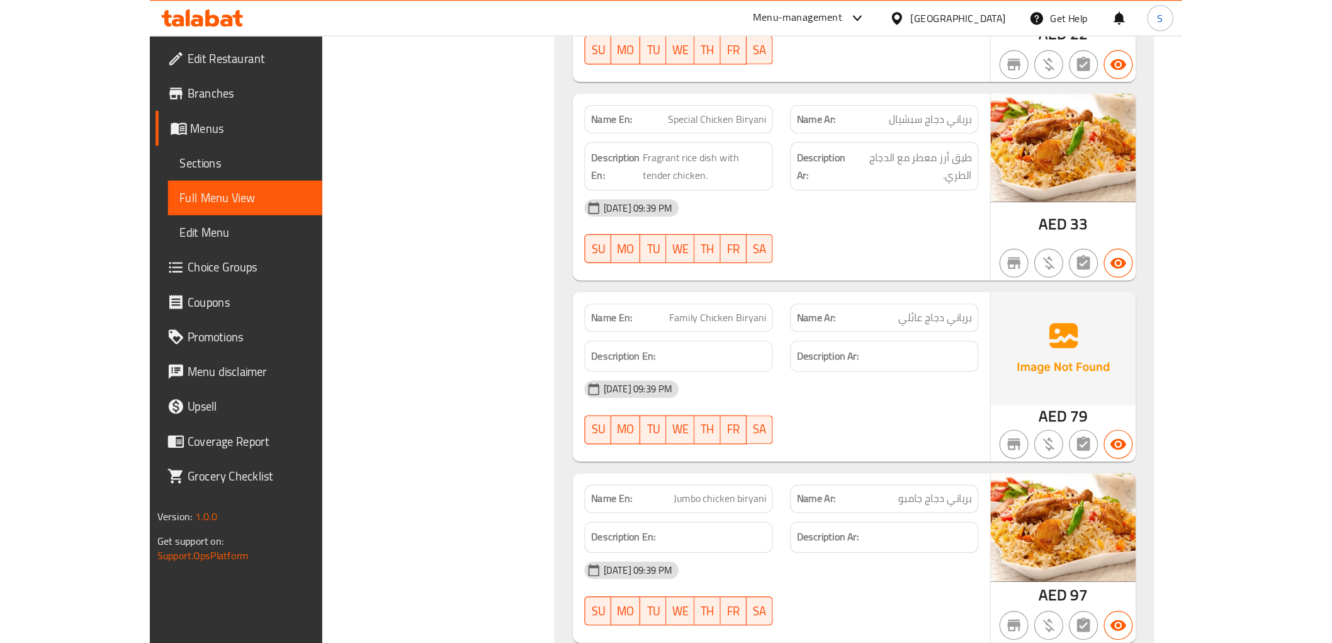
scroll to position [2464, 0]
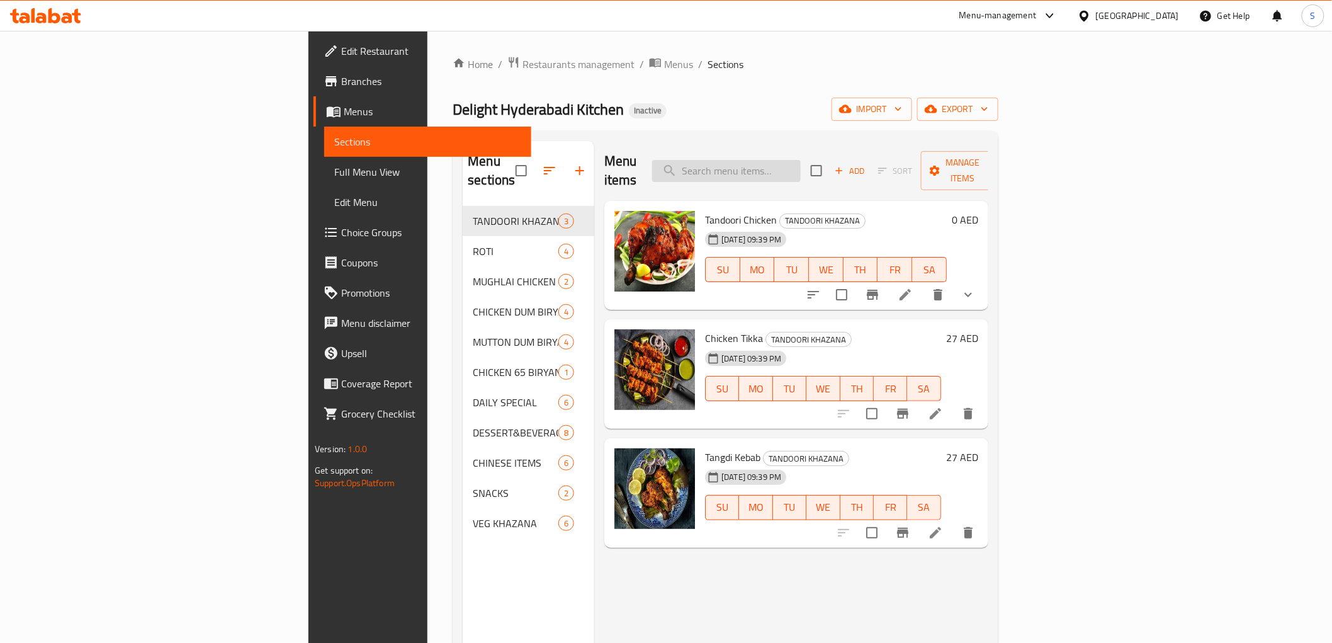
click at [801, 160] on input "search" at bounding box center [726, 171] width 149 height 22
paste input "MUTTON TAHARI"
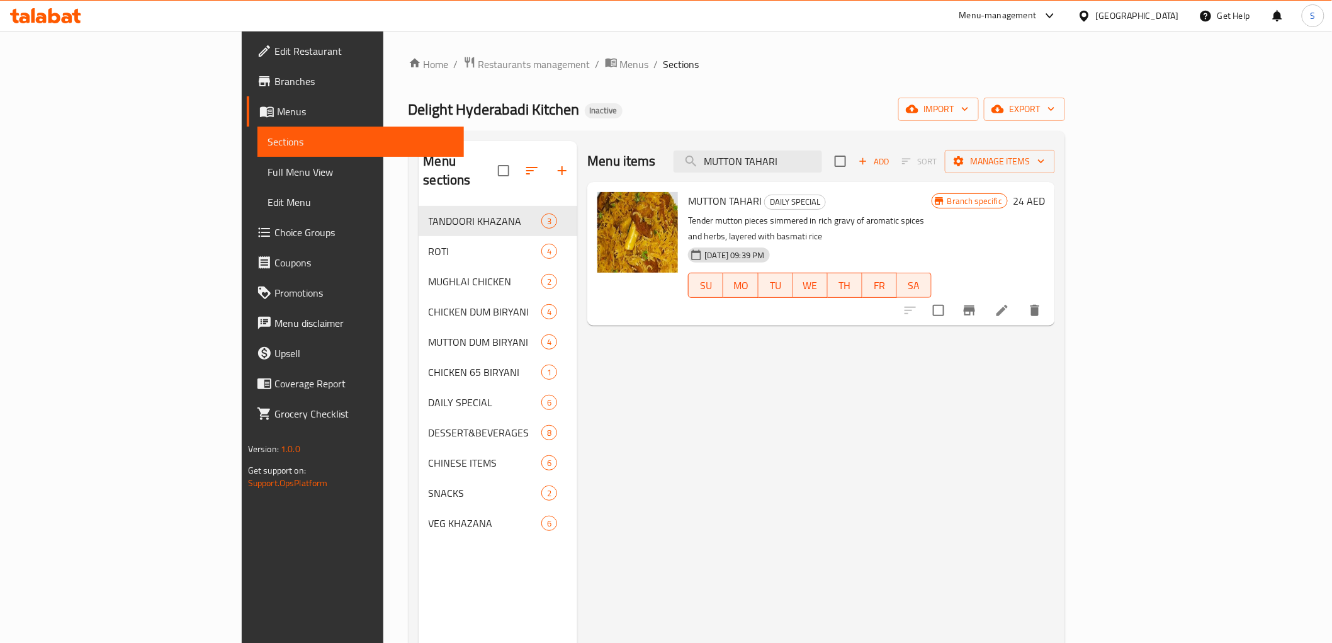
click at [887, 149] on div "Menu items MUTTON TAHARI Add Sort Manage items" at bounding box center [821, 161] width 468 height 41
click at [822, 155] on input "MUTTON TAHARI" at bounding box center [747, 161] width 149 height 22
paste input "HALEEM"
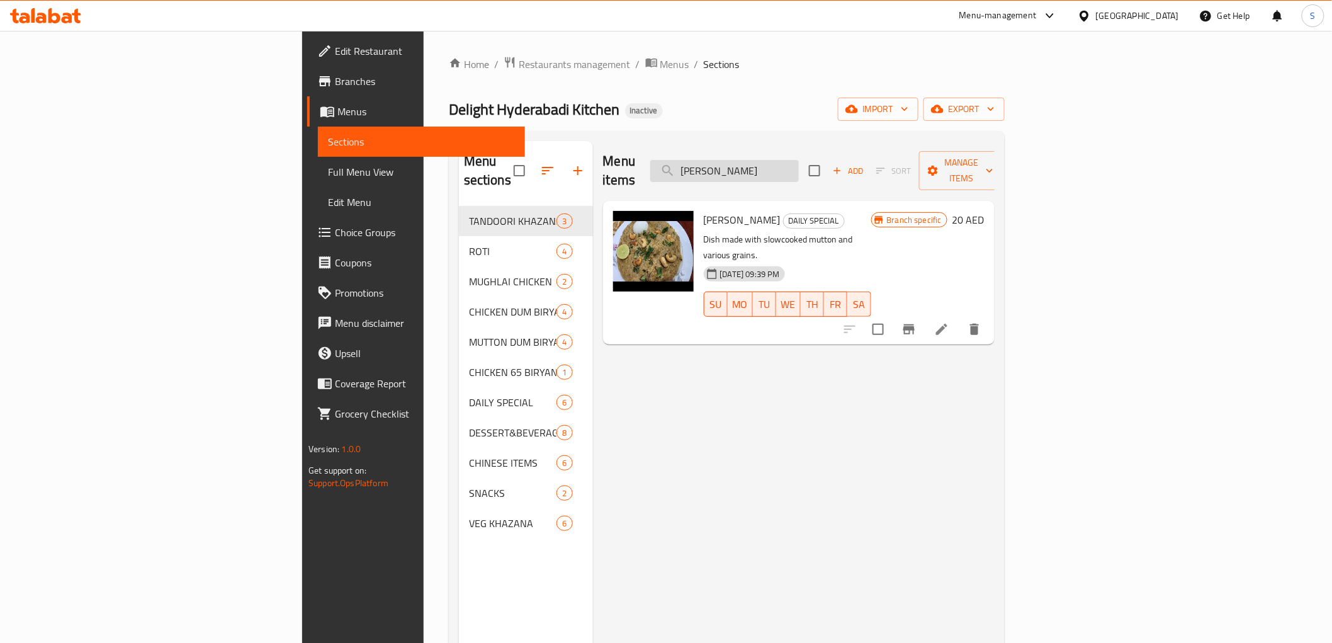
click at [799, 166] on input "[PERSON_NAME]" at bounding box center [724, 171] width 149 height 22
paste input "MARAG"
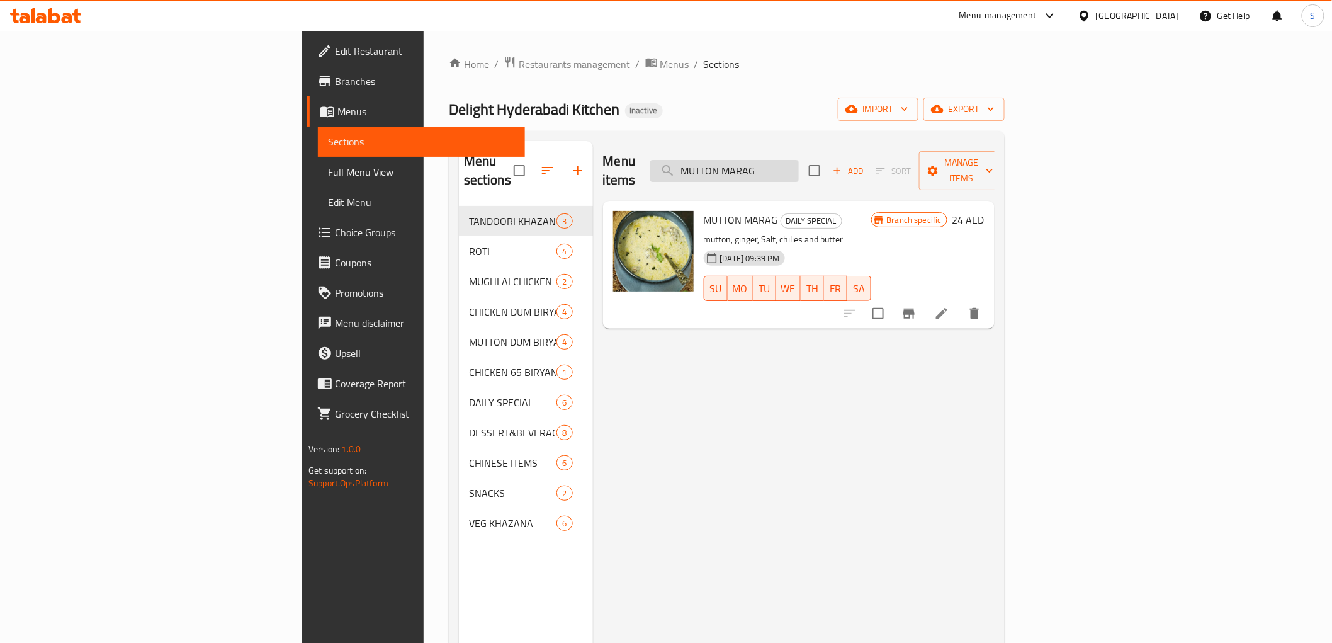
click at [799, 162] on input "MUTTON MARAG" at bounding box center [724, 171] width 149 height 22
paste input "Special Mutton Biryani"
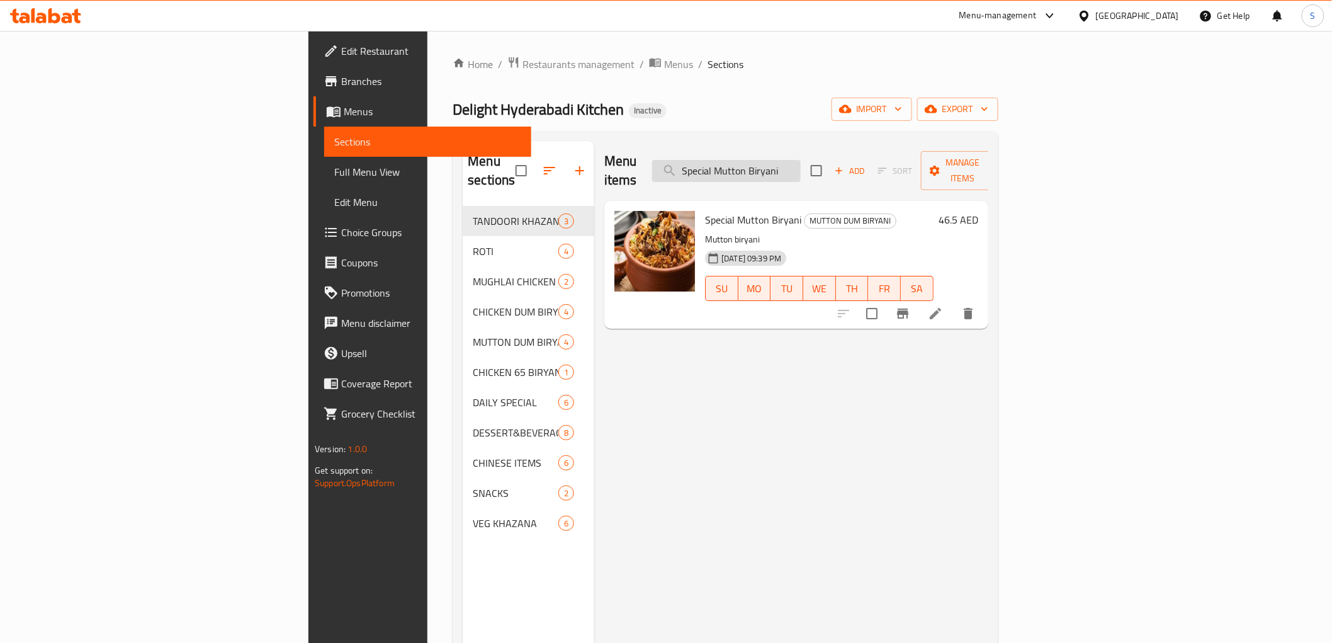
click at [801, 164] on input "Special Mutton Biryani" at bounding box center [726, 171] width 149 height 22
paste input "EGG FRIED RICE"
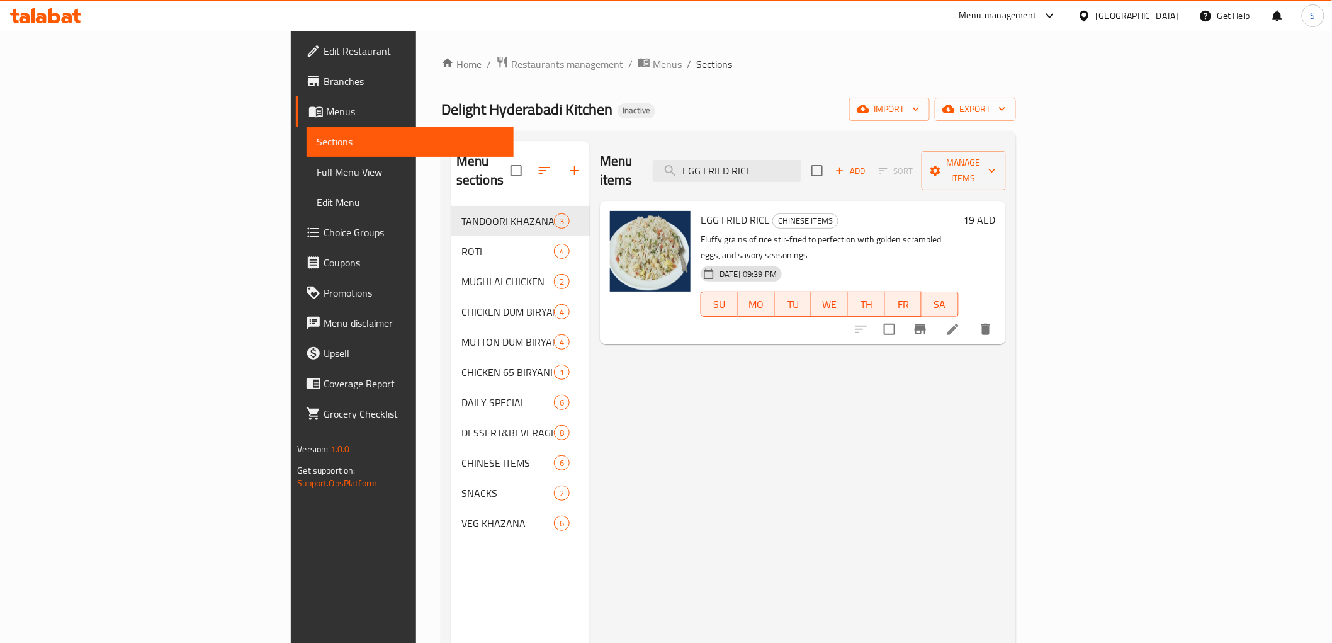
click at [883, 435] on div "Menu items EGG FRIED RICE Add Sort Manage items EGG FRIED RICE CHINESE ITEMS Fl…" at bounding box center [797, 462] width 415 height 643
click at [801, 160] on input "EGG FRIED RICE" at bounding box center [727, 171] width 149 height 22
paste input "CHICKEN"
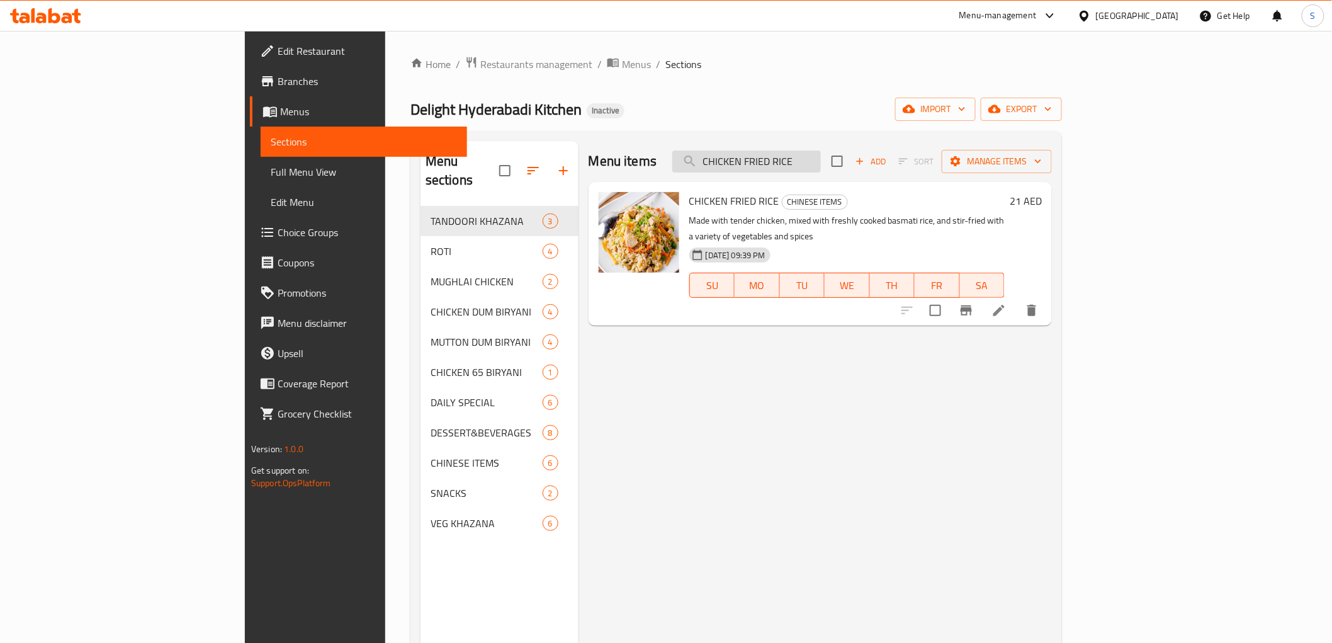
click at [821, 153] on input "CHICKEN FRIED RICE" at bounding box center [746, 161] width 149 height 22
paste input "VEG SAMOSA"
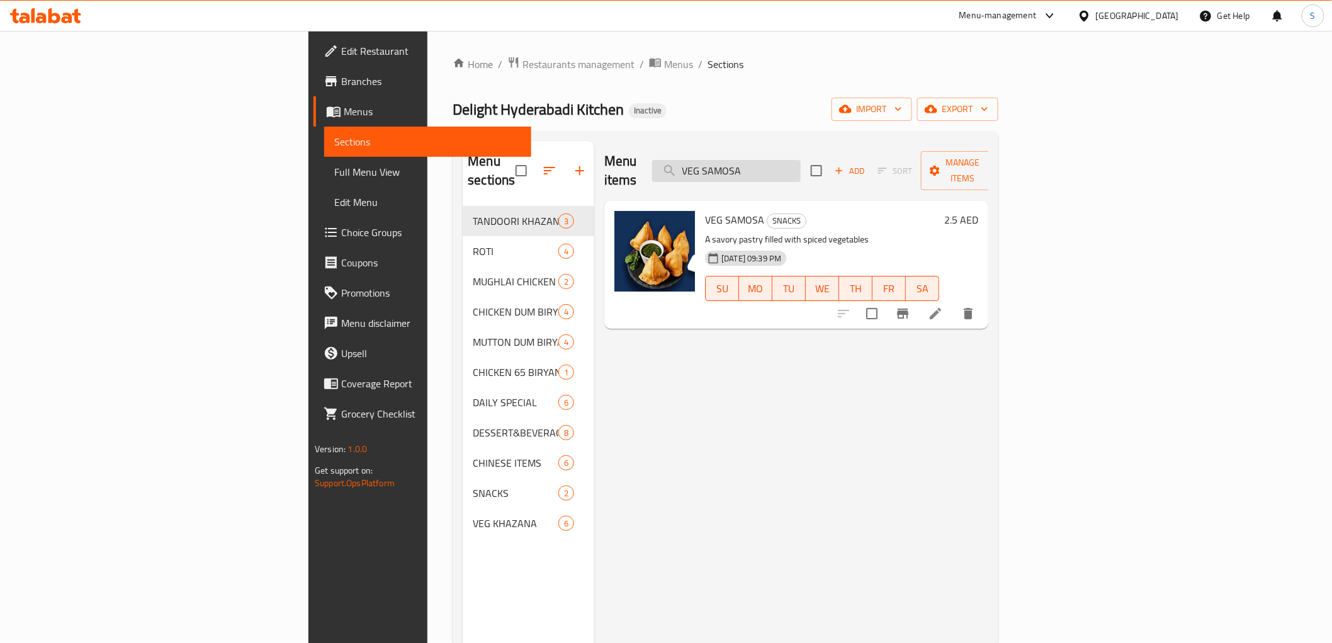
click at [801, 167] on input "VEG SAMOSA" at bounding box center [726, 171] width 149 height 22
paste input "Special Chicken Biryani"
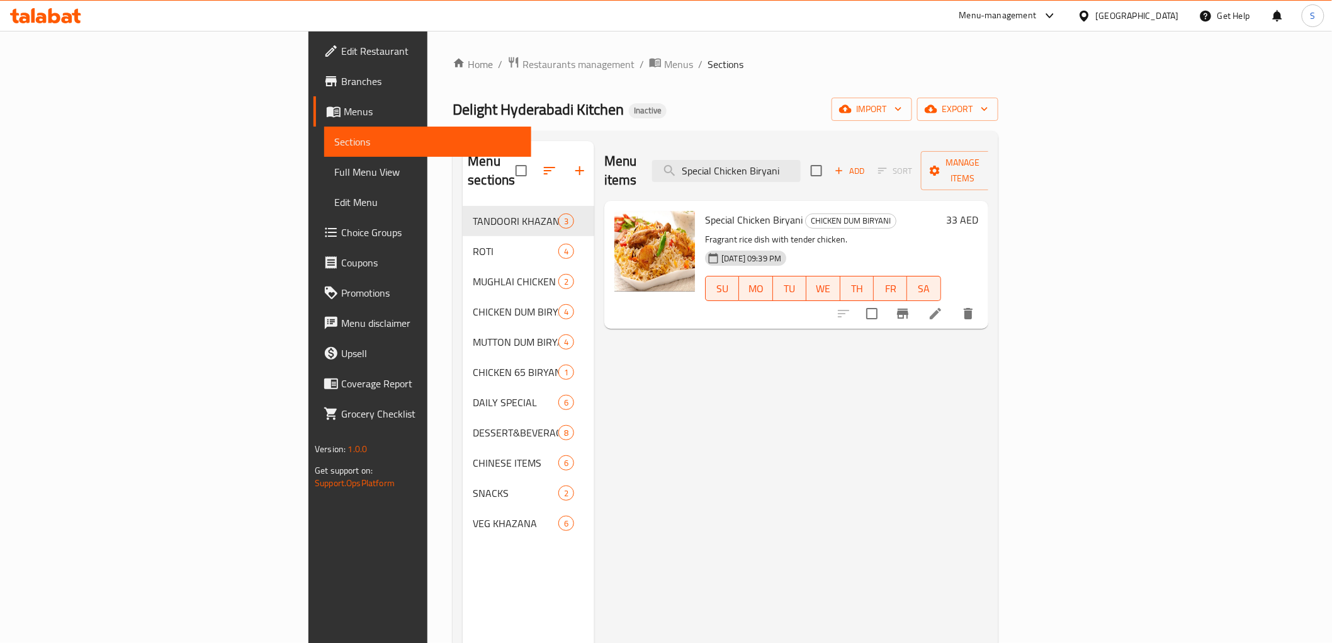
type input "Special Chicken Biryani"
click at [631, 112] on div "Delight Hyderabadi Kitchen Inactive import export" at bounding box center [725, 109] width 545 height 23
click at [801, 166] on input "Special Chicken Biryani" at bounding box center [726, 171] width 149 height 22
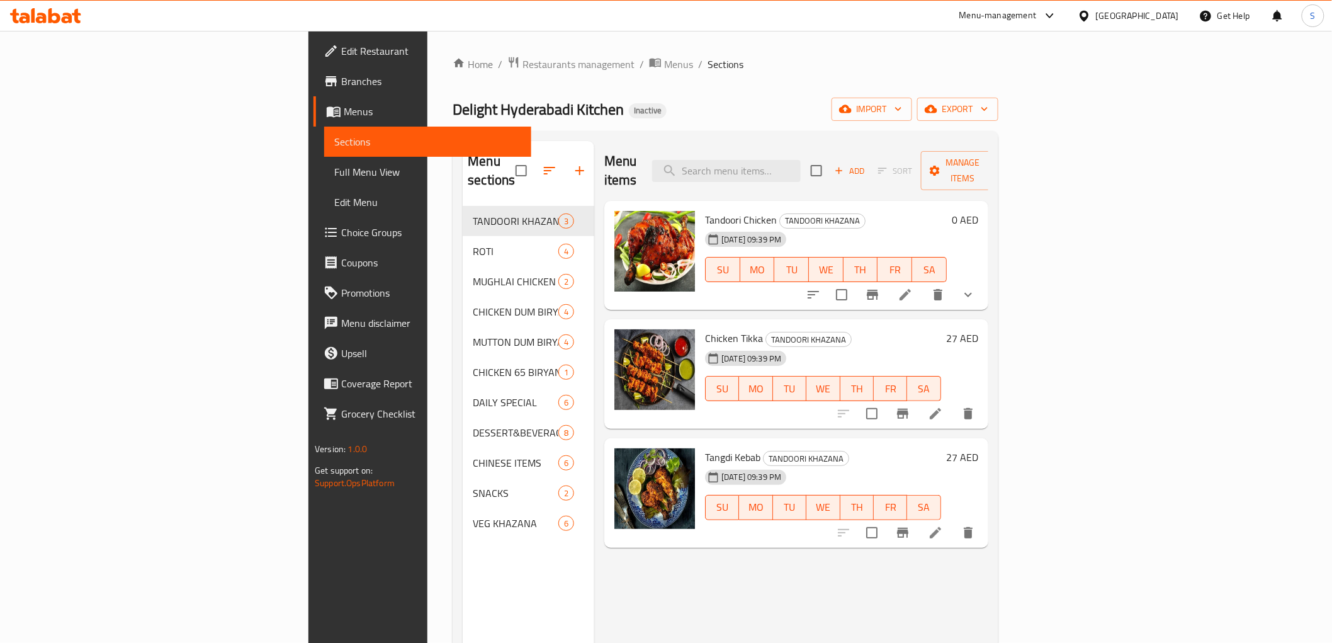
click at [810, 172] on div "Menu items Add Sort Manage items" at bounding box center [796, 171] width 384 height 60
click at [801, 160] on input "search" at bounding box center [726, 171] width 149 height 22
click at [793, 160] on input "search" at bounding box center [726, 171] width 149 height 22
paste input "CHICKEN 65 BIRYANI"
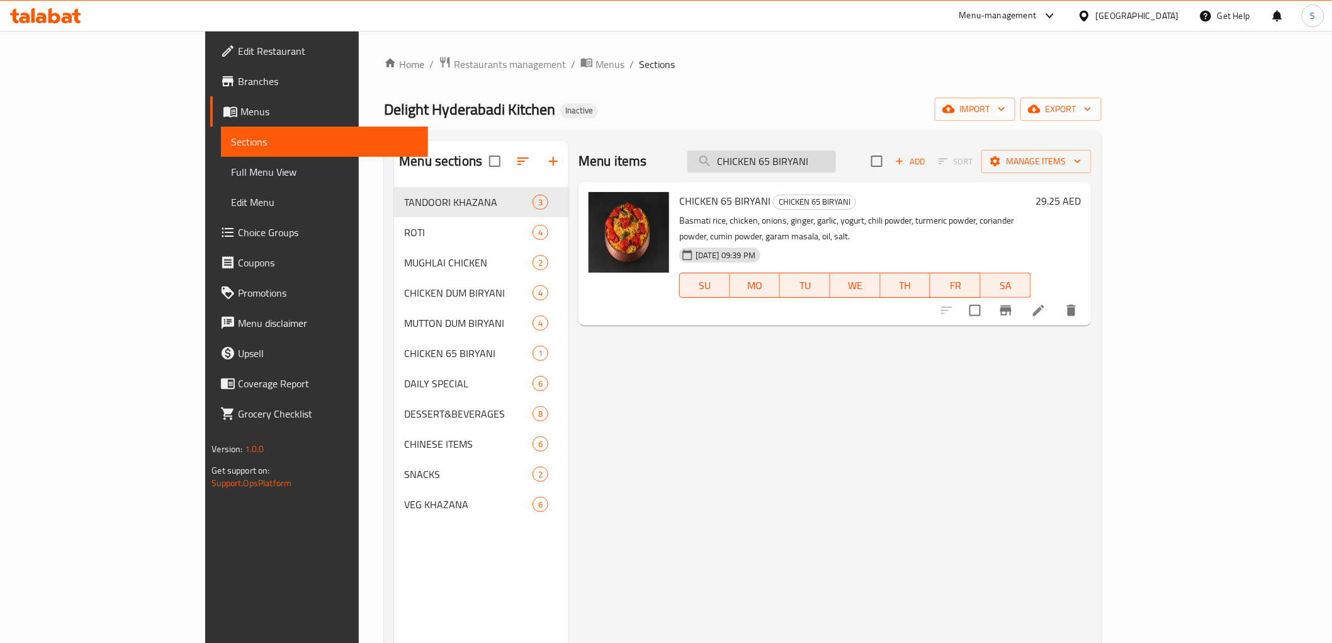
click at [836, 171] on input "CHICKEN 65 BIRYANI" at bounding box center [761, 161] width 149 height 22
paste input "OCA COLA 330 ML"
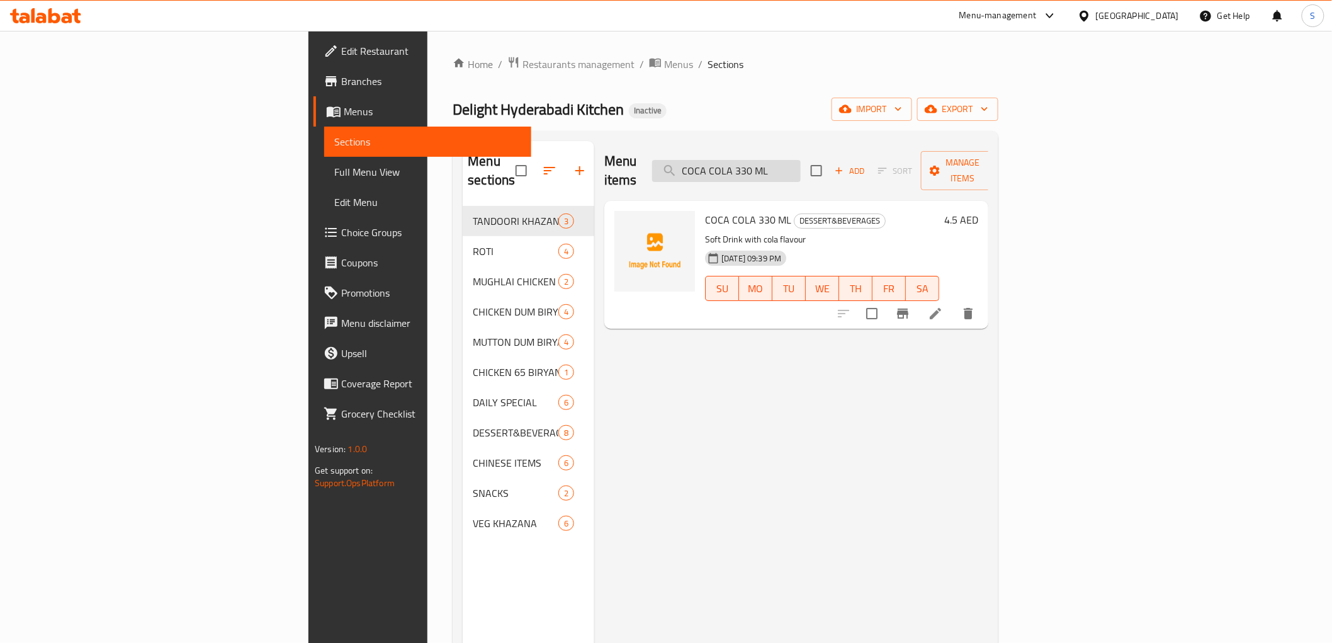
drag, startPoint x: 872, startPoint y: 160, endPoint x: 859, endPoint y: 166, distance: 14.1
click at [859, 166] on div "Menu items COCA COLA 330 ML Add Sort Manage items" at bounding box center [796, 171] width 384 height 60
click at [801, 166] on input "COCA COLA 330 ML" at bounding box center [726, 171] width 149 height 22
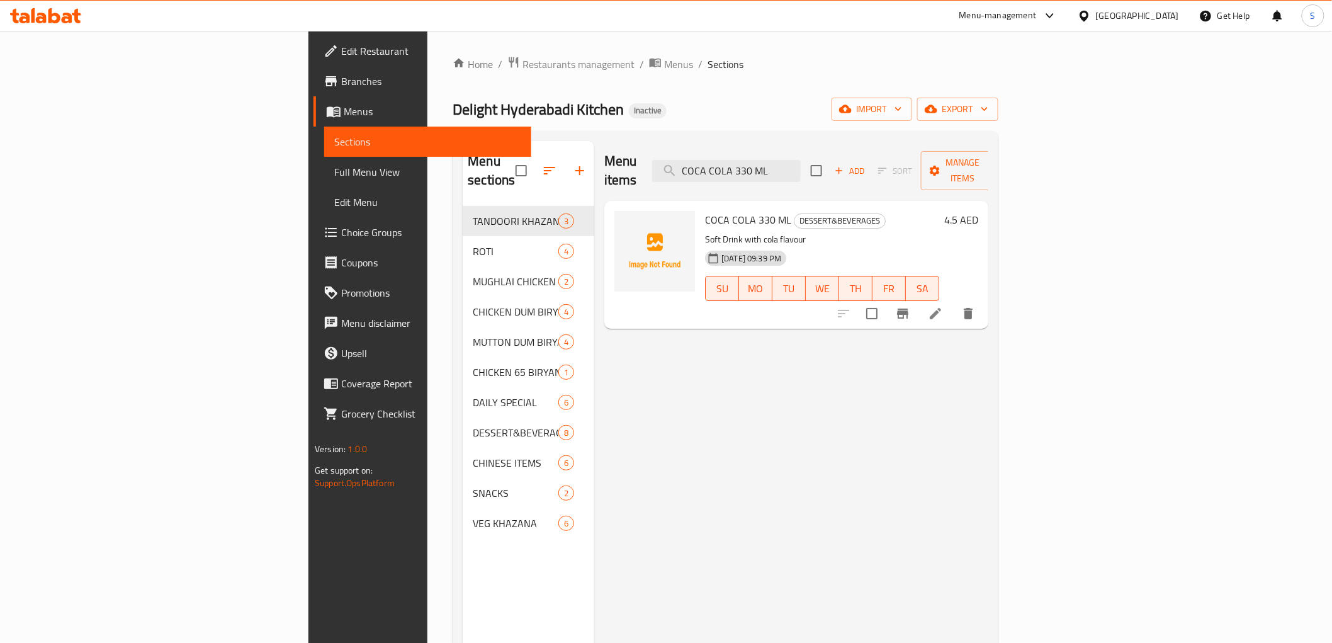
paste input "WHITE RICE+ DAA"
type input "WHITE RICE+ DAAL"
click at [1091, 11] on icon at bounding box center [1084, 15] width 13 height 13
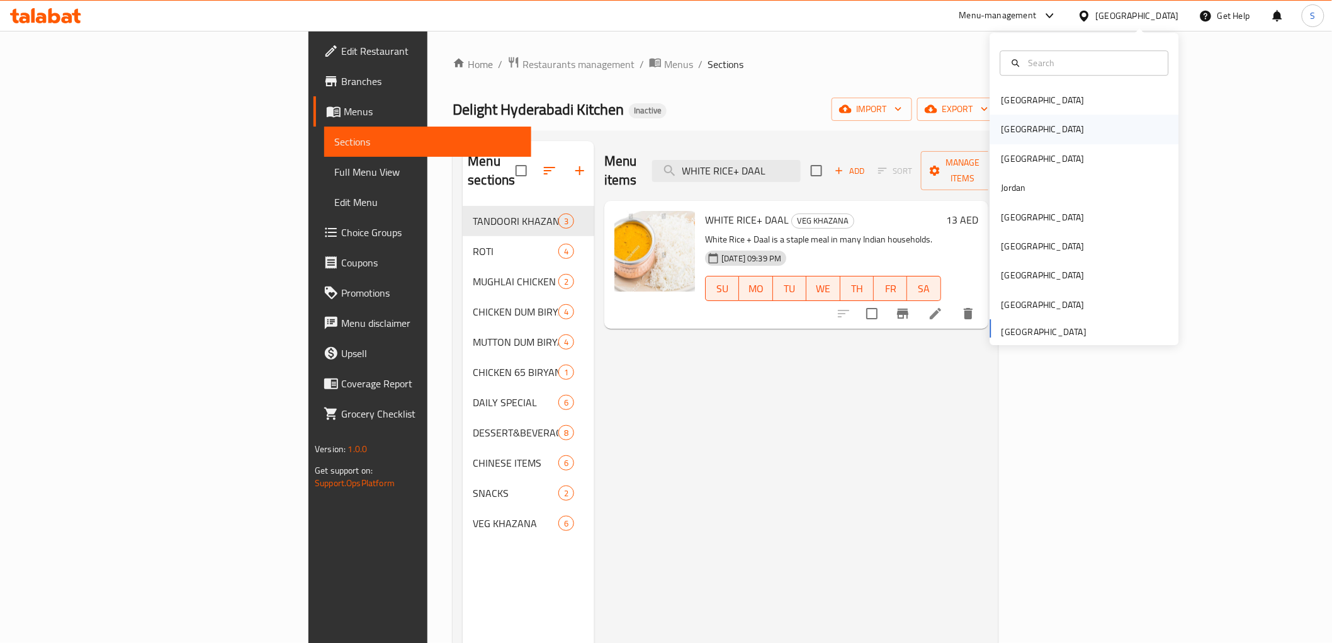
click at [1015, 132] on div "Egypt" at bounding box center [1042, 129] width 103 height 29
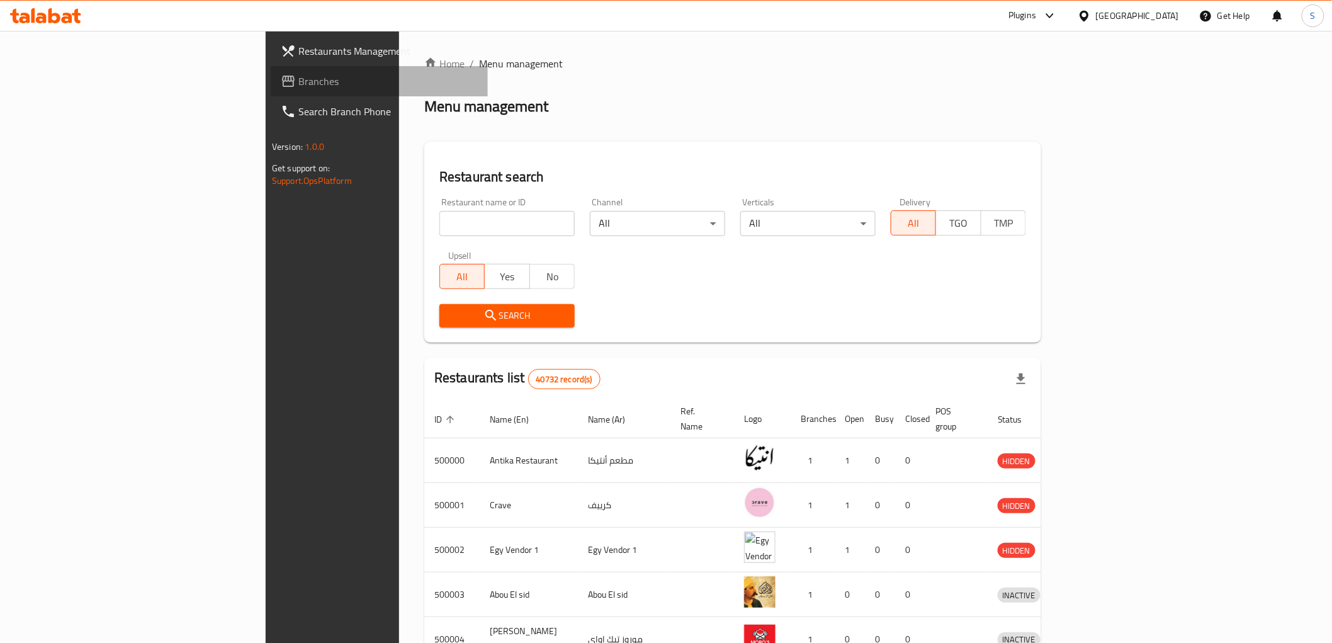
click at [298, 76] on span "Branches" at bounding box center [387, 81] width 179 height 15
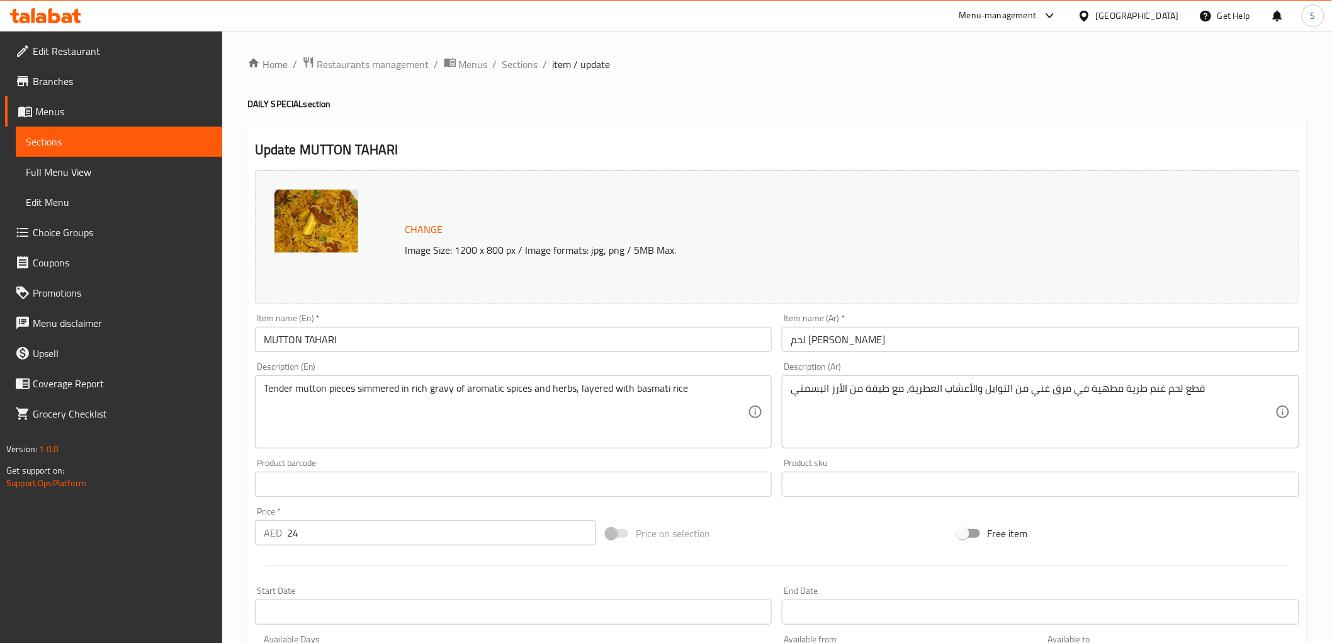
click at [625, 432] on textarea "Tender mutton pieces simmered in rich gravy of aromatic spices and herbs, layer…" at bounding box center [506, 412] width 485 height 60
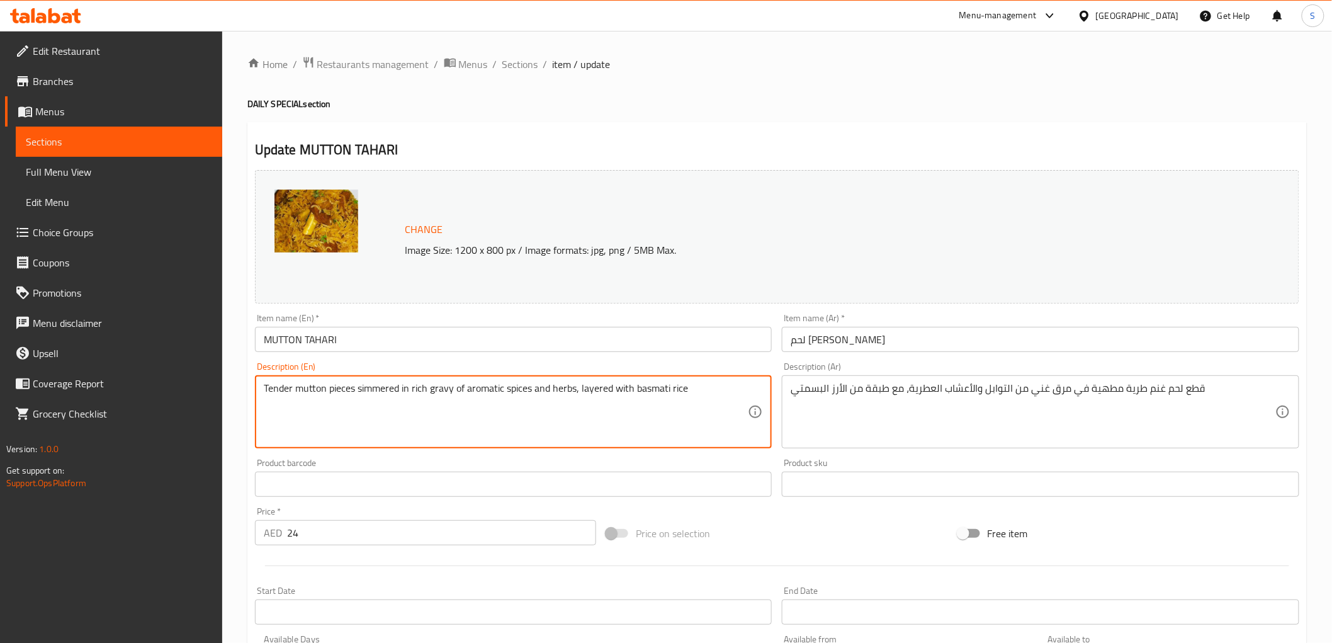
click at [625, 432] on textarea "Tender mutton pieces simmered in rich gravy of aromatic spices and herbs, layer…" at bounding box center [506, 412] width 485 height 60
click at [954, 395] on textarea "قطع لحم غنم طرية مطهية في مرق غني من التوابل والأعشاب العطرية، مع طبقة من الأرز…" at bounding box center [1033, 412] width 485 height 60
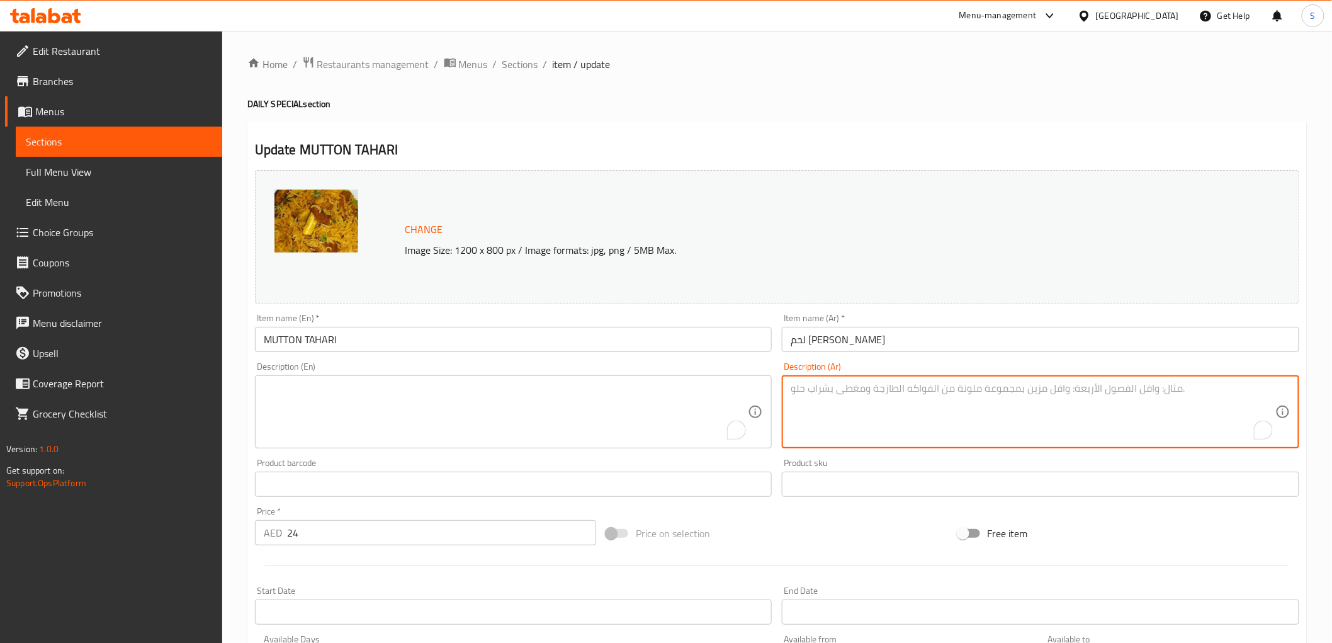
click at [913, 337] on input "لحم ضأن طاهري" at bounding box center [1040, 339] width 517 height 25
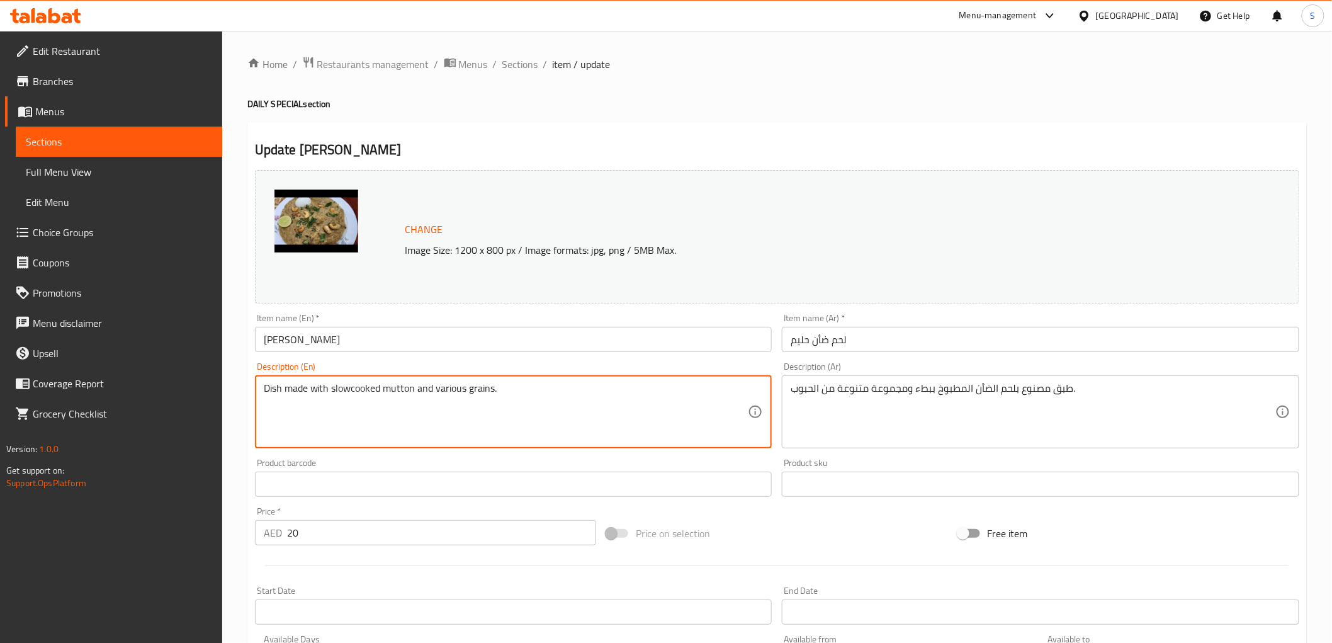
click at [539, 398] on textarea "Dish made with slowcooked mutton and various grains." at bounding box center [506, 412] width 485 height 60
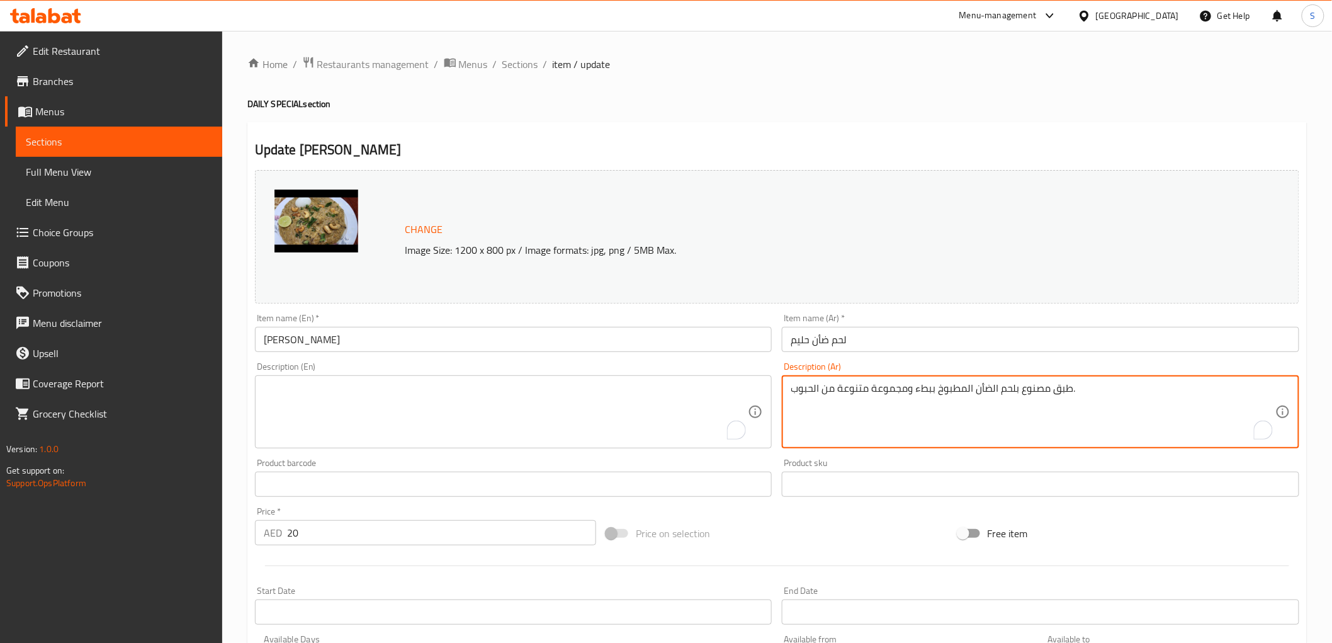
click at [847, 395] on textarea "طبق مصنوع بلحم الضأن المطبوخ ببطء ومجموعة متنوعة من الحبوب." at bounding box center [1033, 412] width 485 height 60
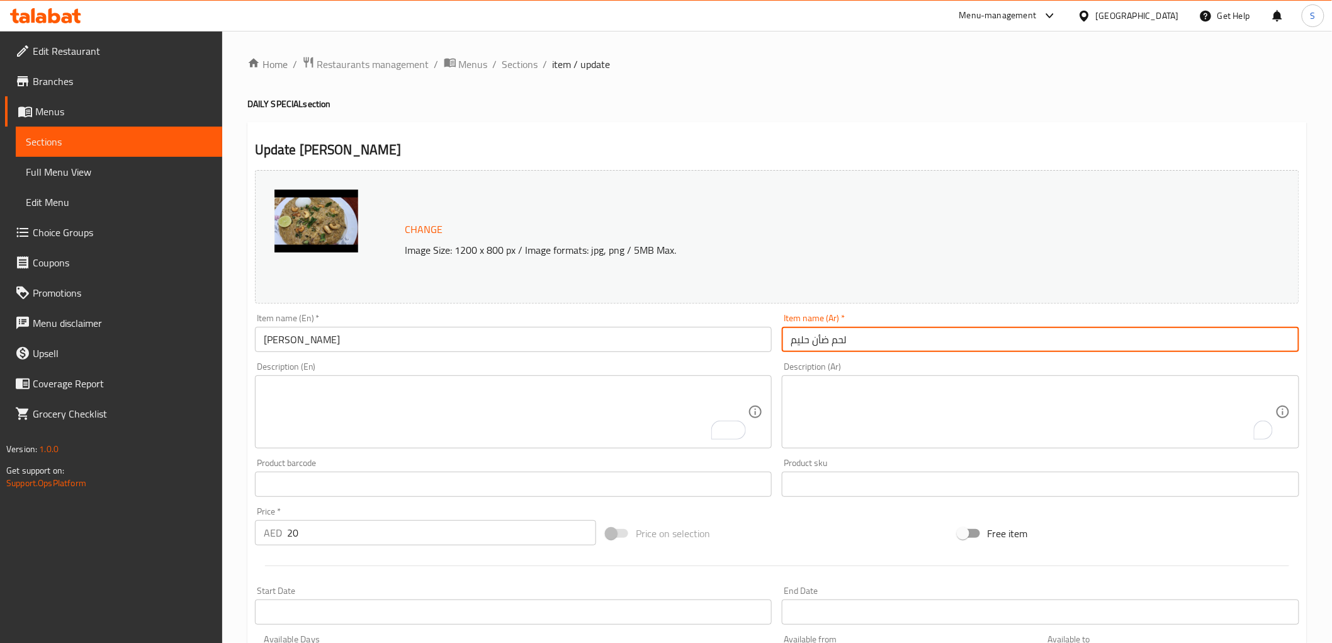
click at [898, 329] on input "لحم ضأن حليم" at bounding box center [1040, 339] width 517 height 25
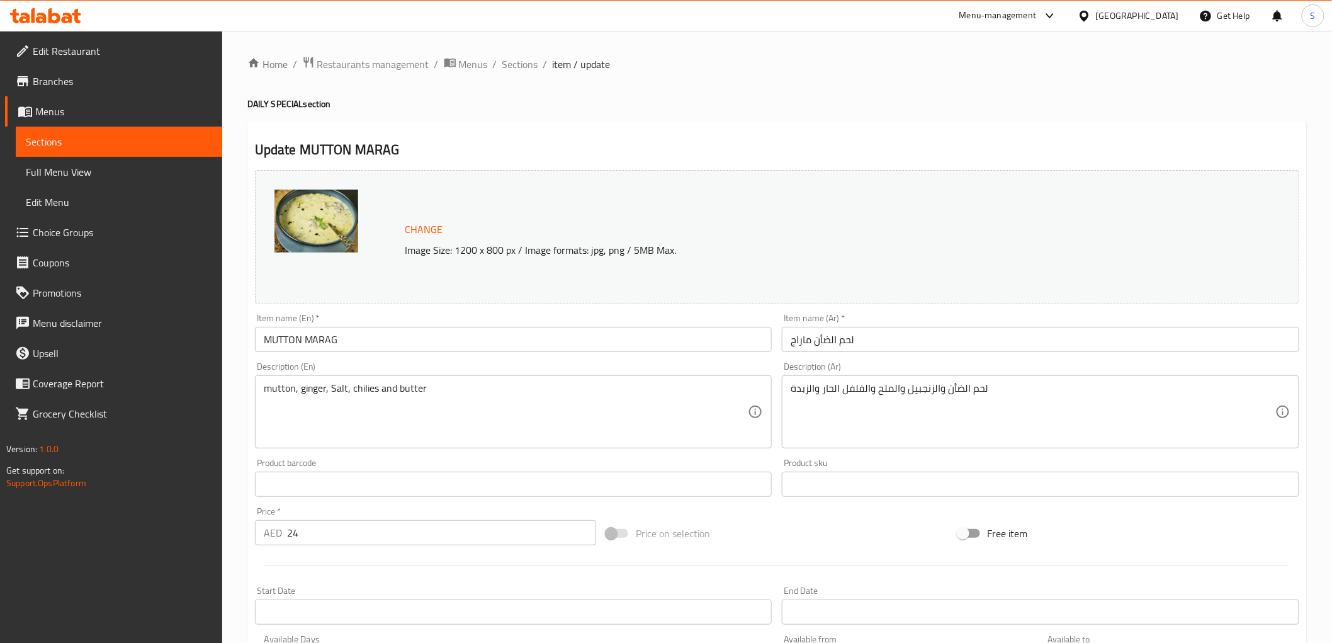
click at [532, 406] on textarea "mutton, ginger, Salt, chilies and butter" at bounding box center [506, 412] width 485 height 60
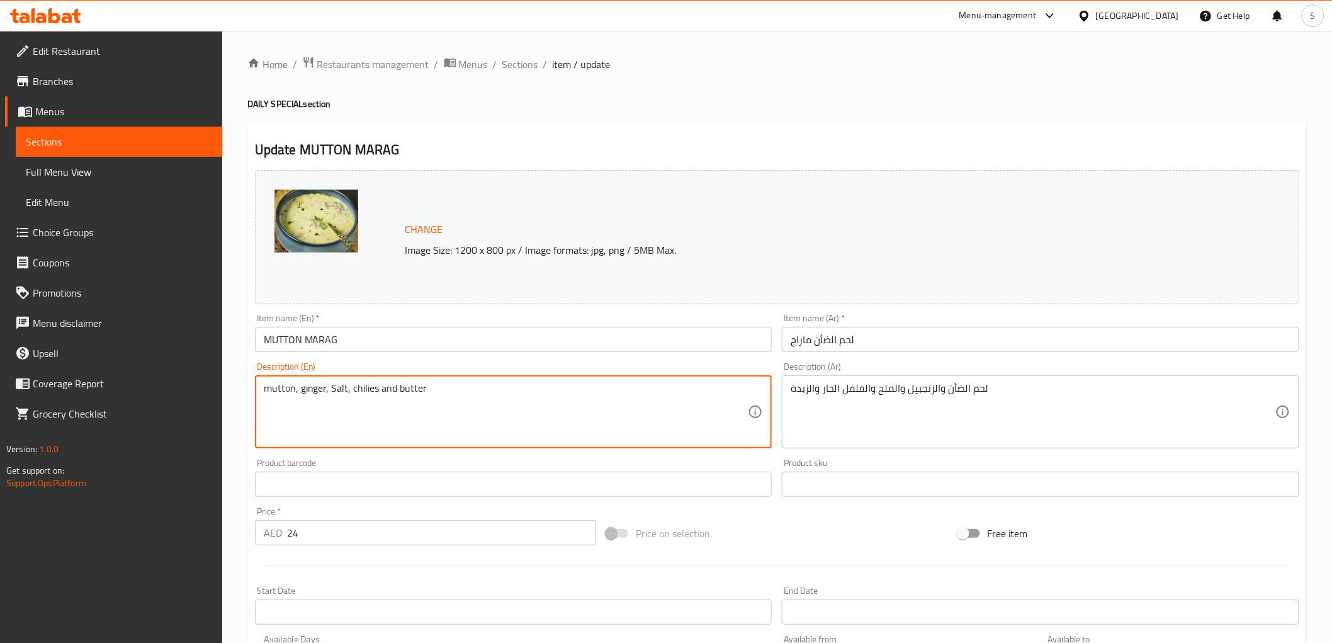
click at [532, 406] on textarea "mutton, ginger, Salt, chilies and butter" at bounding box center [506, 412] width 485 height 60
click at [864, 405] on textarea "لحم الضأن والزنجبيل والملح والفلفل الحار والزبدة" at bounding box center [1033, 412] width 485 height 60
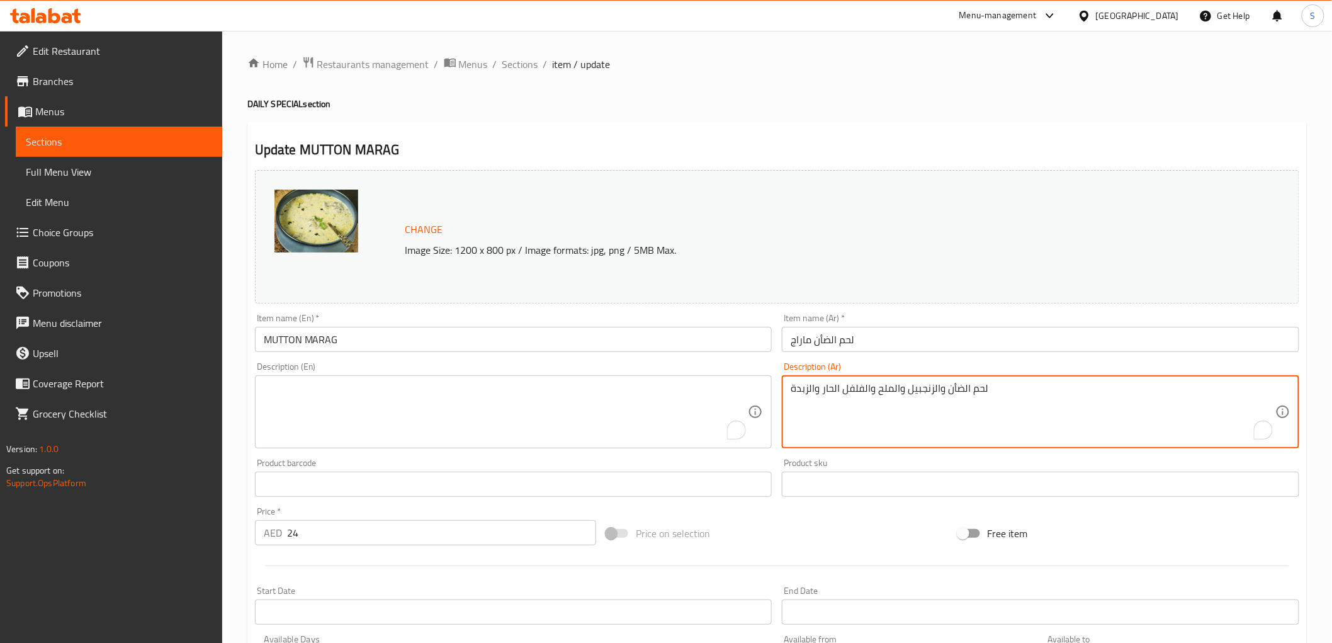
click at [864, 405] on textarea "لحم الضأن والزنجبيل والملح والفلفل الحار والزبدة" at bounding box center [1033, 412] width 485 height 60
click at [884, 351] on input "لحم الضأن ماراج" at bounding box center [1040, 339] width 517 height 25
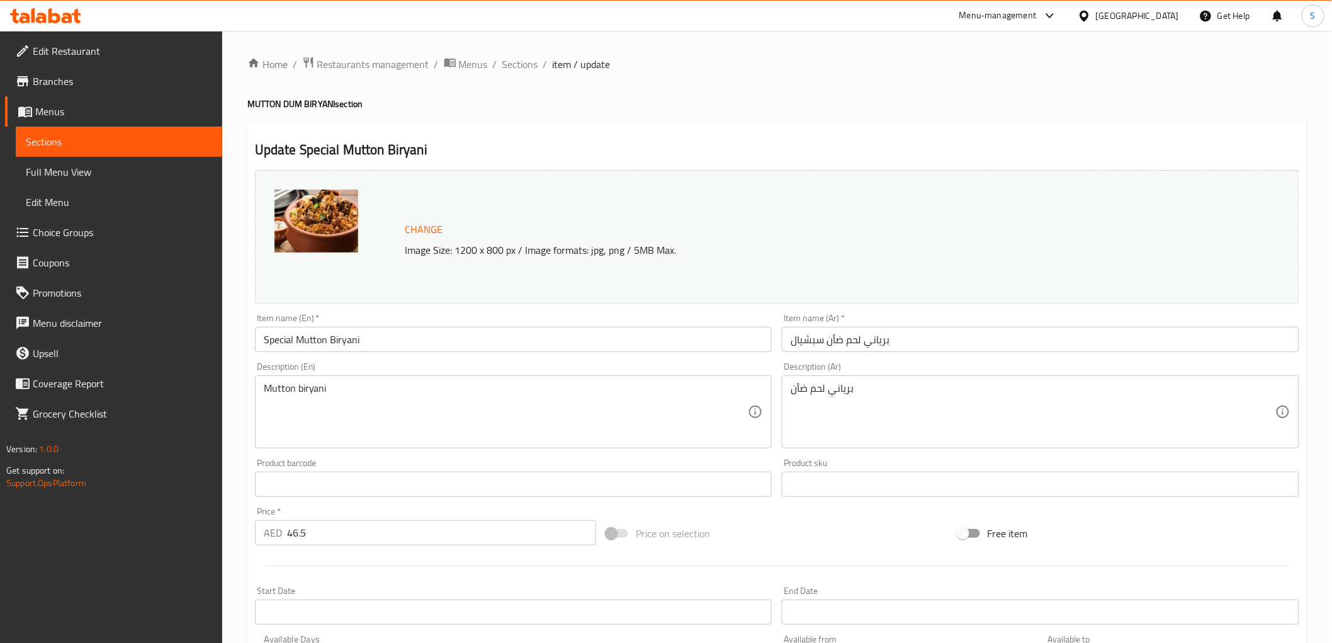
click at [514, 407] on textarea "Mutton biryani" at bounding box center [506, 412] width 485 height 60
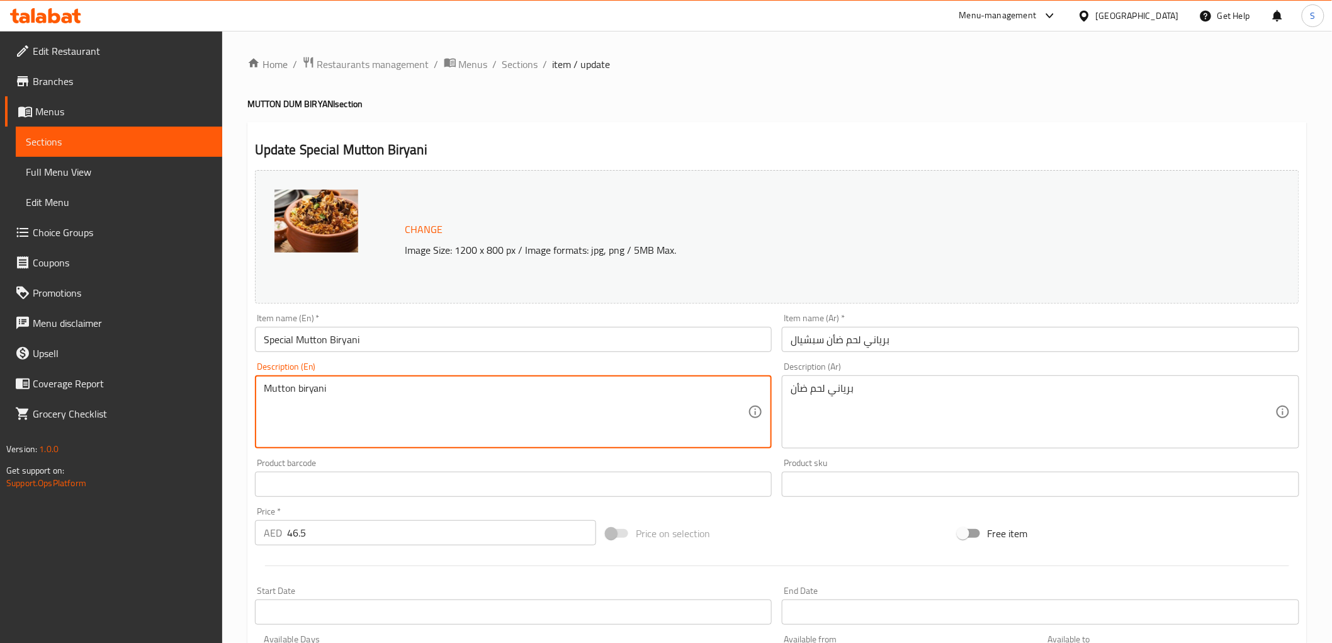
click at [514, 407] on textarea "Mutton biryani" at bounding box center [506, 412] width 485 height 60
type textarea "\"
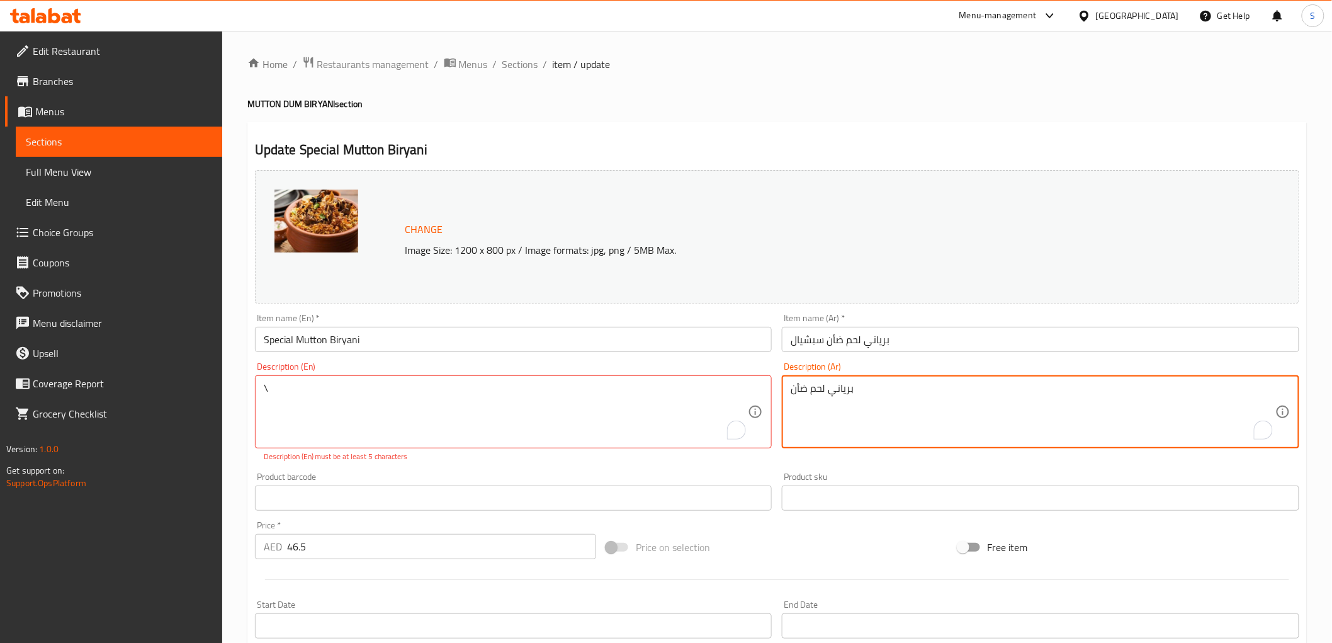
click at [866, 425] on textarea "برياني لحم ضأن" at bounding box center [1033, 412] width 485 height 60
type textarea "\"
click at [916, 344] on input "برياني لحم ضأن سبشيال" at bounding box center [1040, 339] width 517 height 25
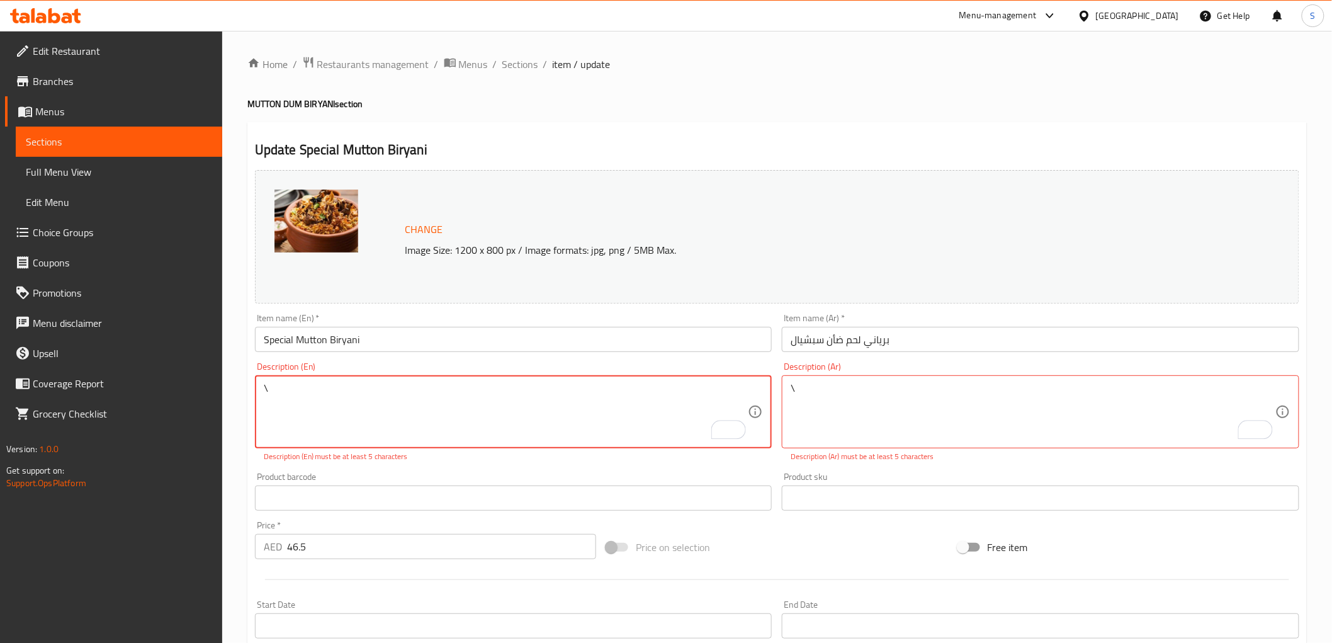
click at [322, 386] on textarea "\" at bounding box center [506, 412] width 485 height 60
click at [386, 357] on div "Description (En) Description (En)" at bounding box center [513, 412] width 527 height 110
click at [399, 342] on input "Special Mutton Biryani" at bounding box center [513, 339] width 517 height 25
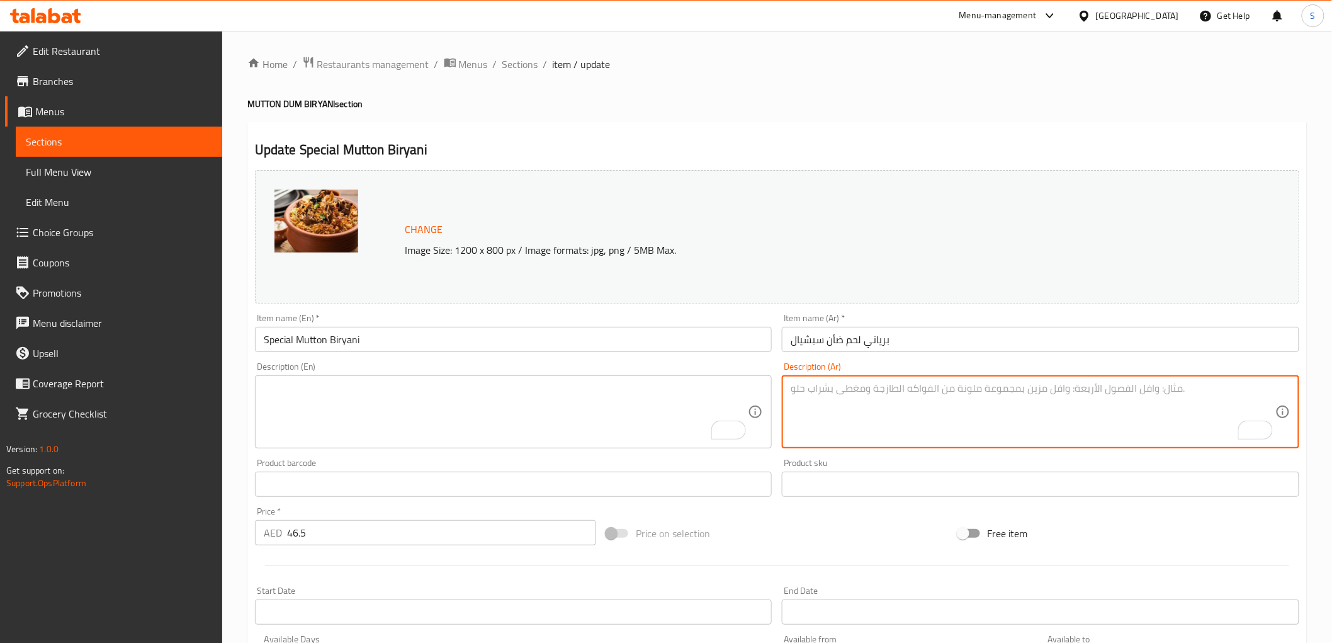
click at [920, 339] on input "برياني لحم ضأن سبشيال" at bounding box center [1040, 339] width 517 height 25
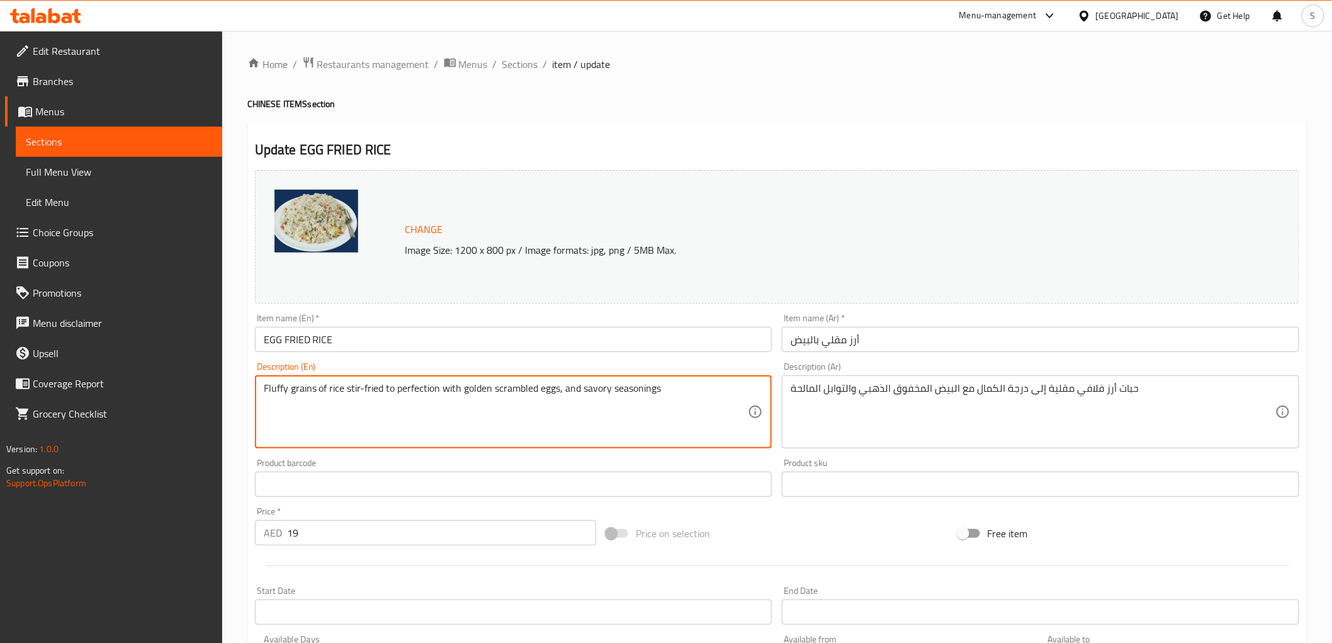
click at [571, 404] on textarea "Fluffy grains of rice stir-fried to perfection with golden scrambled eggs, and …" at bounding box center [506, 412] width 485 height 60
click at [906, 378] on div "حبات أرز فلافي مقلية إلى درجة الكمال مع البيض المخفوق الذهبي والتوابل المالحة D…" at bounding box center [1040, 411] width 517 height 73
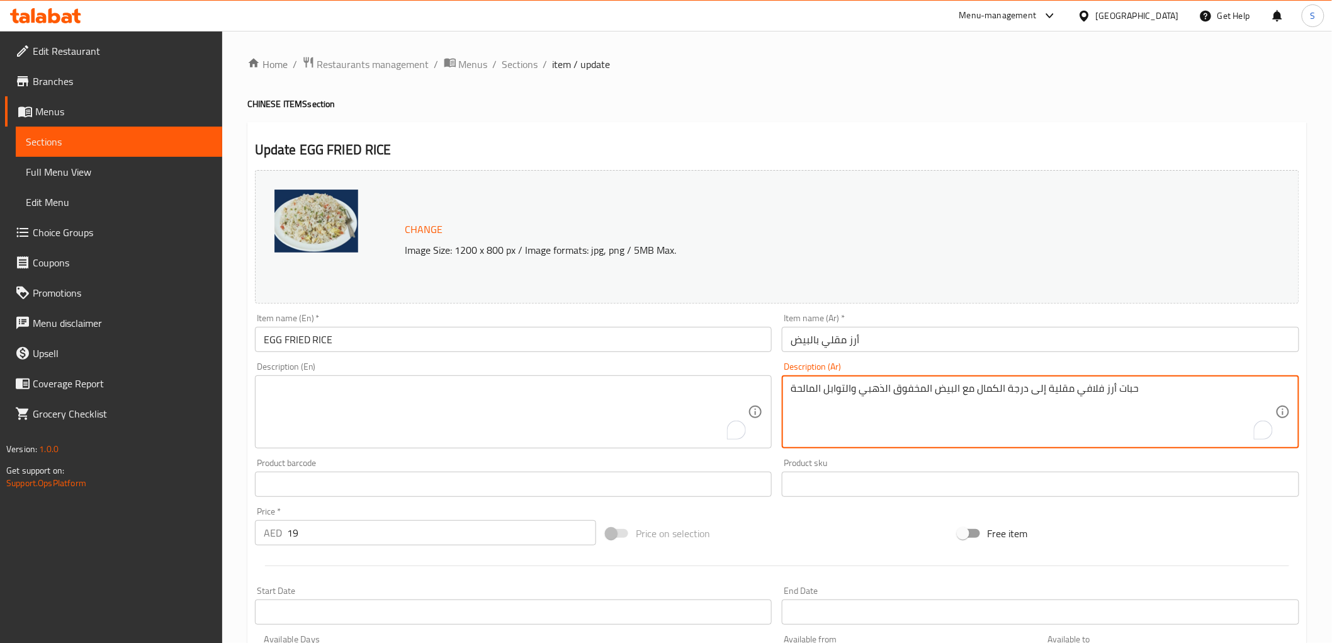
click at [906, 378] on div "حبات أرز فلافي مقلية إلى درجة الكمال مع البيض المخفوق الذهبي والتوابل المالحة D…" at bounding box center [1040, 411] width 517 height 73
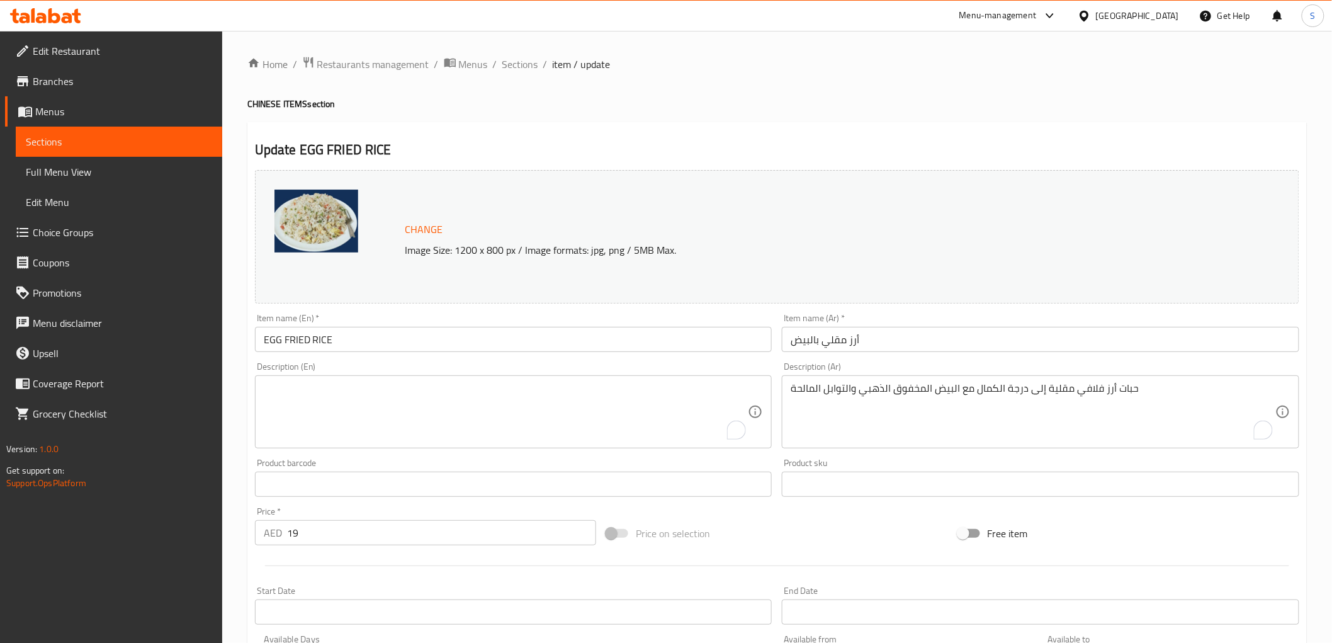
click at [906, 378] on div "حبات أرز فلافي مقلية إلى درجة الكمال مع البيض المخفوق الذهبي والتوابل المالحة D…" at bounding box center [1040, 411] width 517 height 73
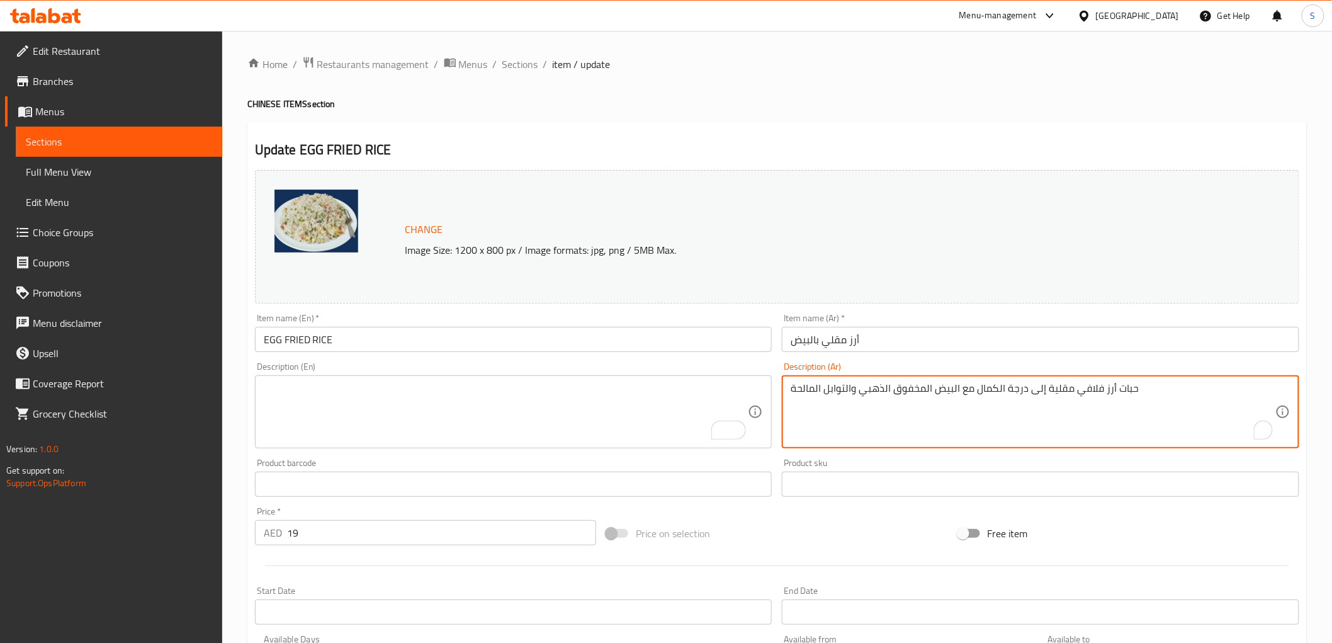
click at [901, 383] on textarea "حبات أرز فلافي مقلية إلى درجة الكمال مع البيض المخفوق الذهبي والتوابل المالحة" at bounding box center [1033, 412] width 485 height 60
click at [884, 336] on input "أرز مقلي بالبيض" at bounding box center [1040, 339] width 517 height 25
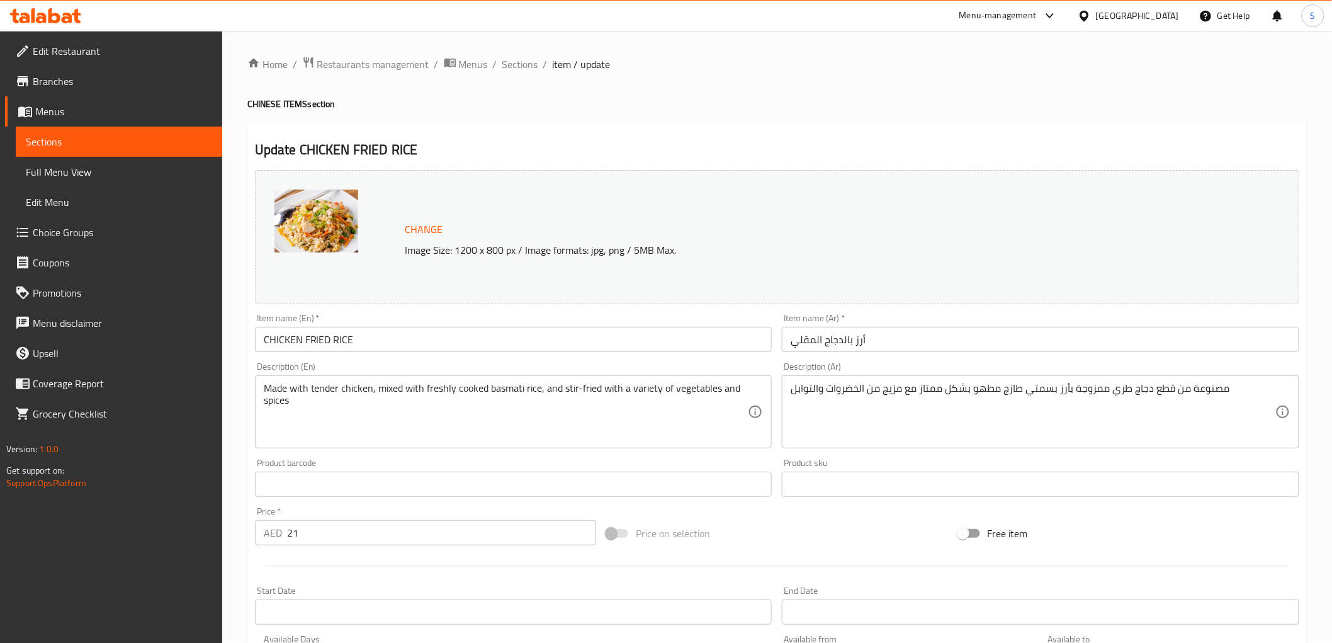
click at [650, 381] on div "Made with tender chicken, mixed with freshly cooked basmati rice, and stir-frie…" at bounding box center [513, 411] width 517 height 73
click at [650, 380] on div "Made with tender chicken, mixed with freshly cooked basmati rice, and stir-frie…" at bounding box center [513, 411] width 517 height 73
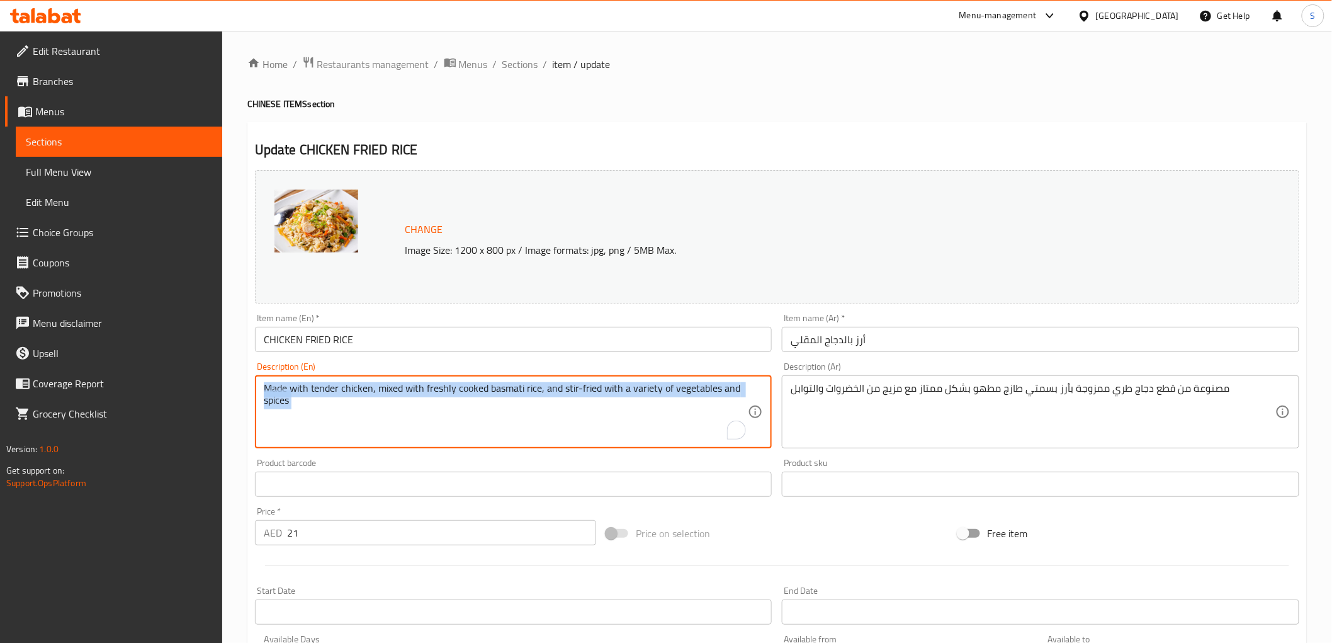
click at [650, 380] on div "Made with tender chicken, mixed with freshly cooked basmati rice, and stir-frie…" at bounding box center [513, 411] width 517 height 73
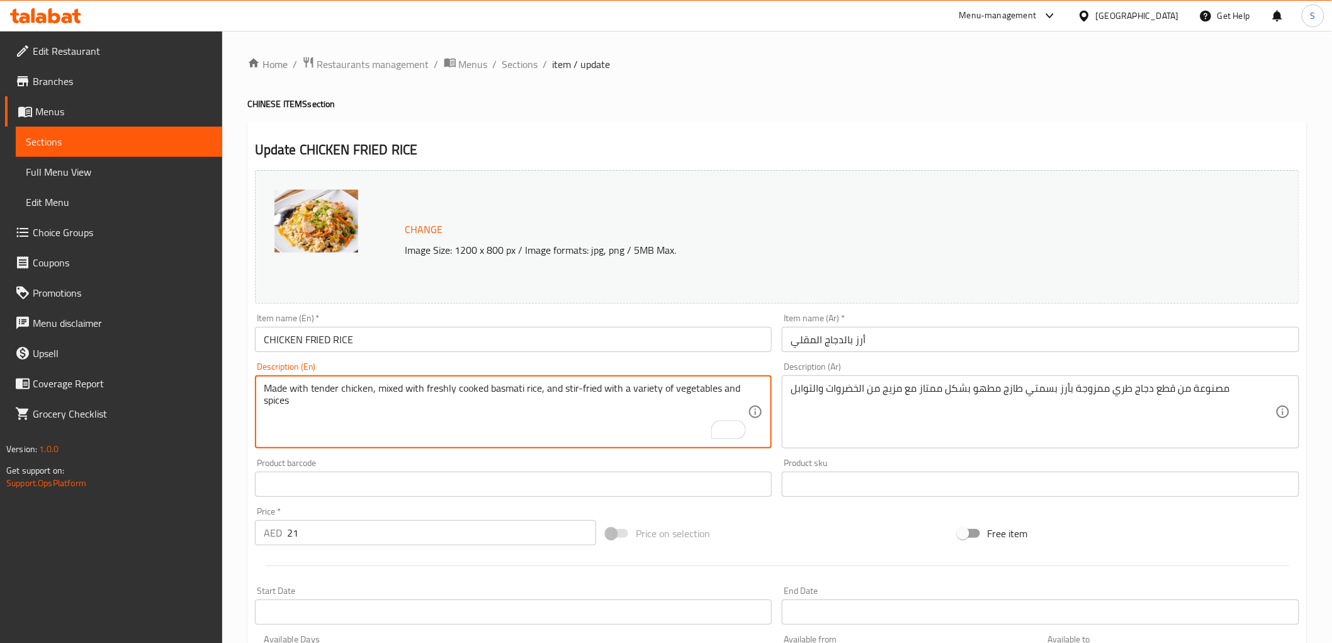
click at [650, 385] on textarea "Made with tender chicken, mixed with freshly cooked basmati rice, and stir-frie…" at bounding box center [506, 412] width 485 height 60
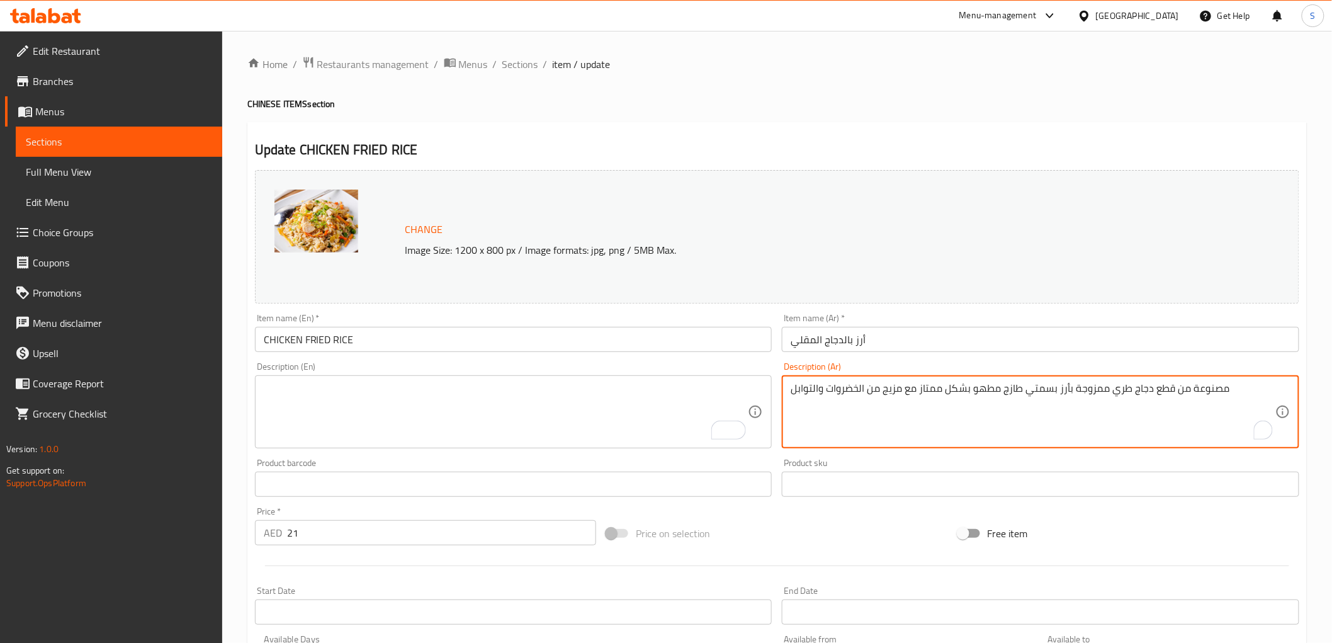
click at [864, 390] on textarea "مصنوعة من قطع دجاج طري ممزوجة بأرز بسمتي طازج مطهو بشكل ممتاز مع مزيج من الخضرو…" at bounding box center [1033, 412] width 485 height 60
click at [903, 329] on input "أرز بالدجاج المقلي" at bounding box center [1040, 339] width 517 height 25
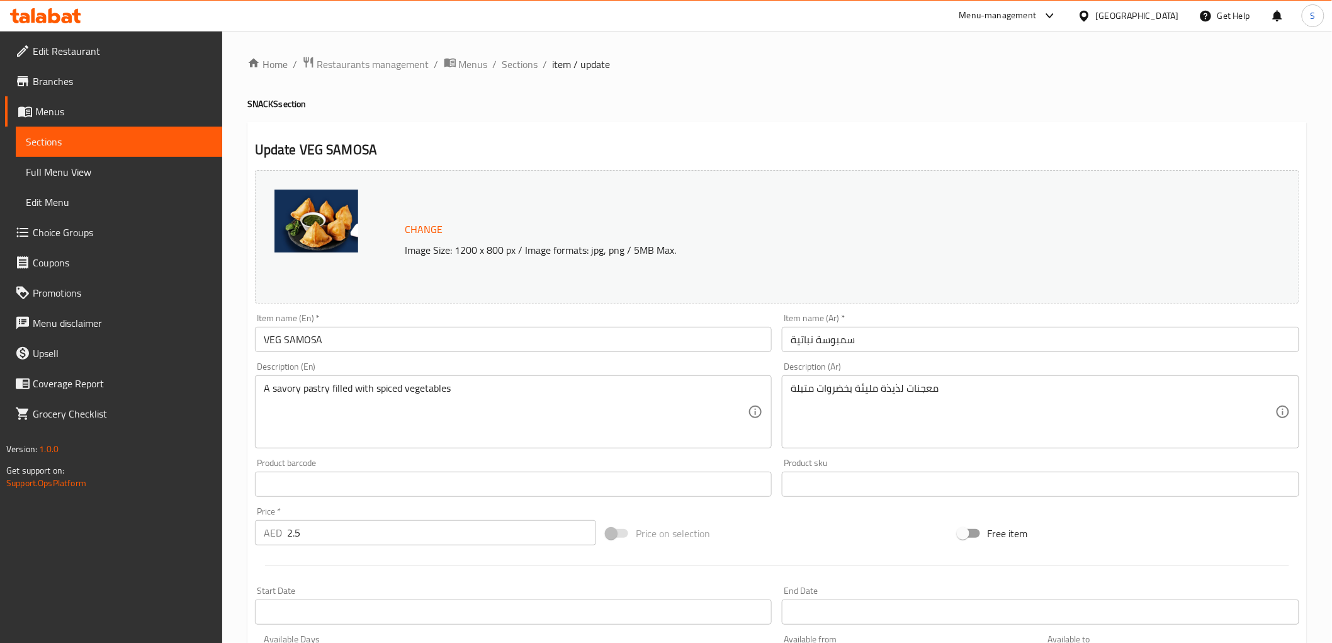
click at [543, 411] on textarea "A savory pastry filled with spiced vegetables" at bounding box center [506, 412] width 485 height 60
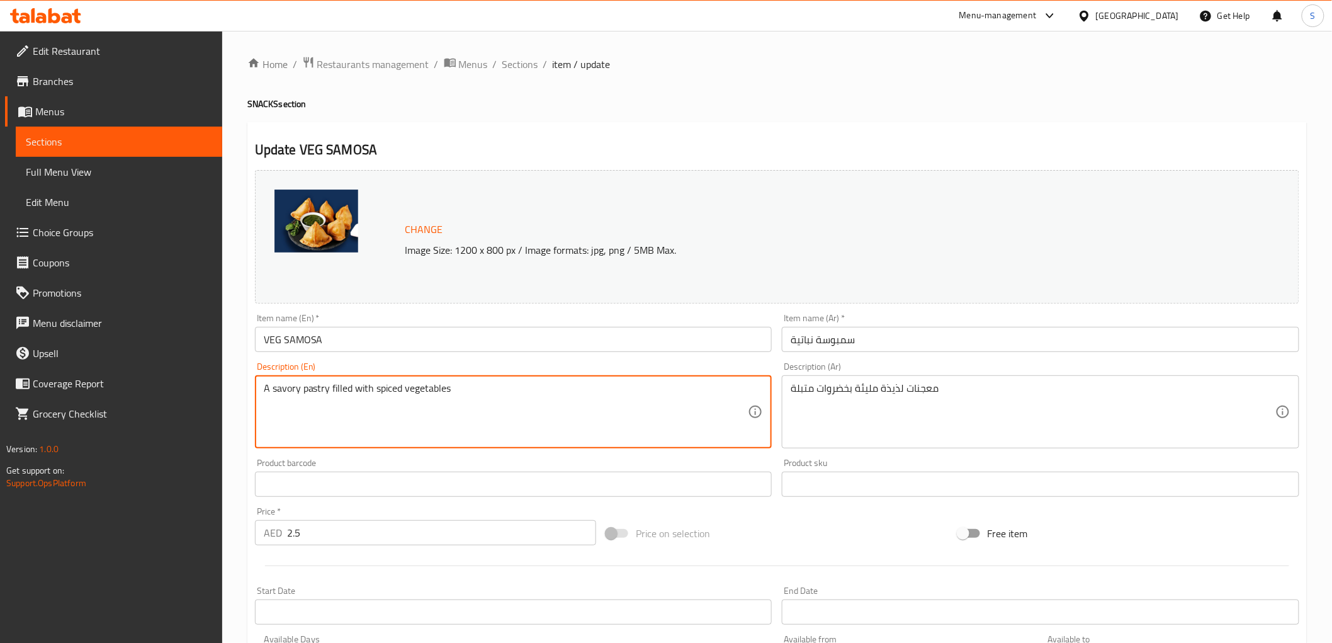
click at [543, 411] on textarea "A savory pastry filled with spiced vegetables" at bounding box center [506, 412] width 485 height 60
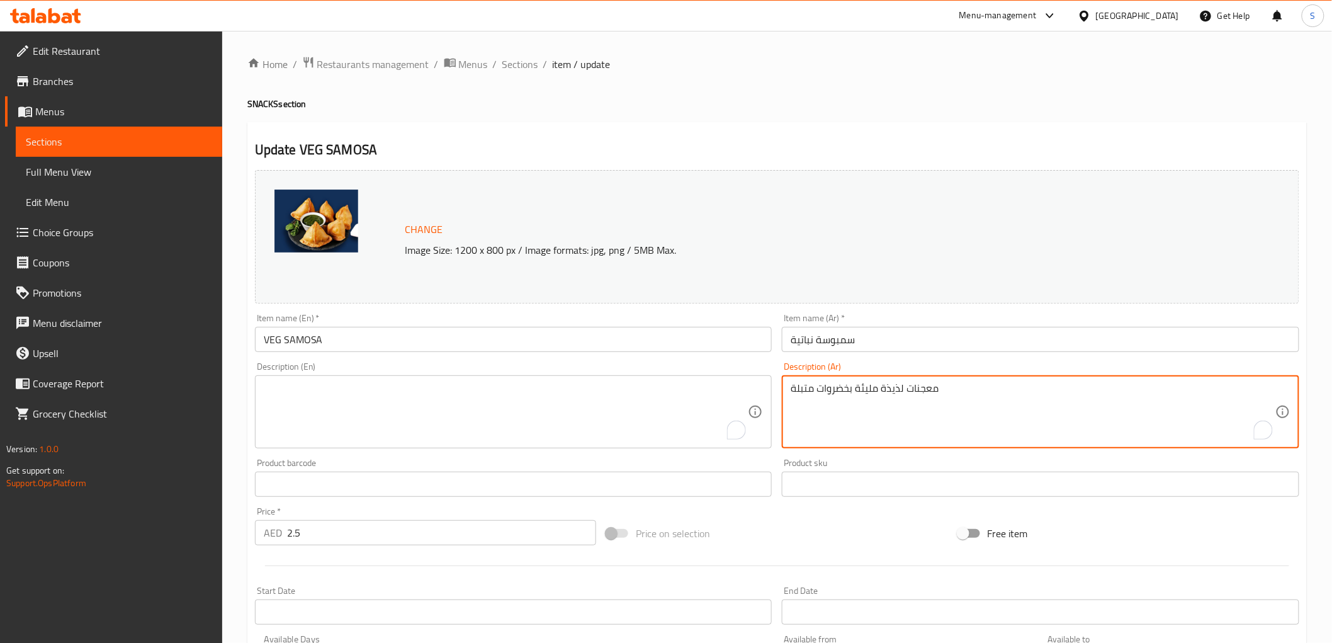
click at [908, 389] on textarea "معجنات لذيذة مليئة بخضروات متبلة" at bounding box center [1033, 412] width 485 height 60
click at [891, 347] on input "سمبوسة نباتية" at bounding box center [1040, 339] width 517 height 25
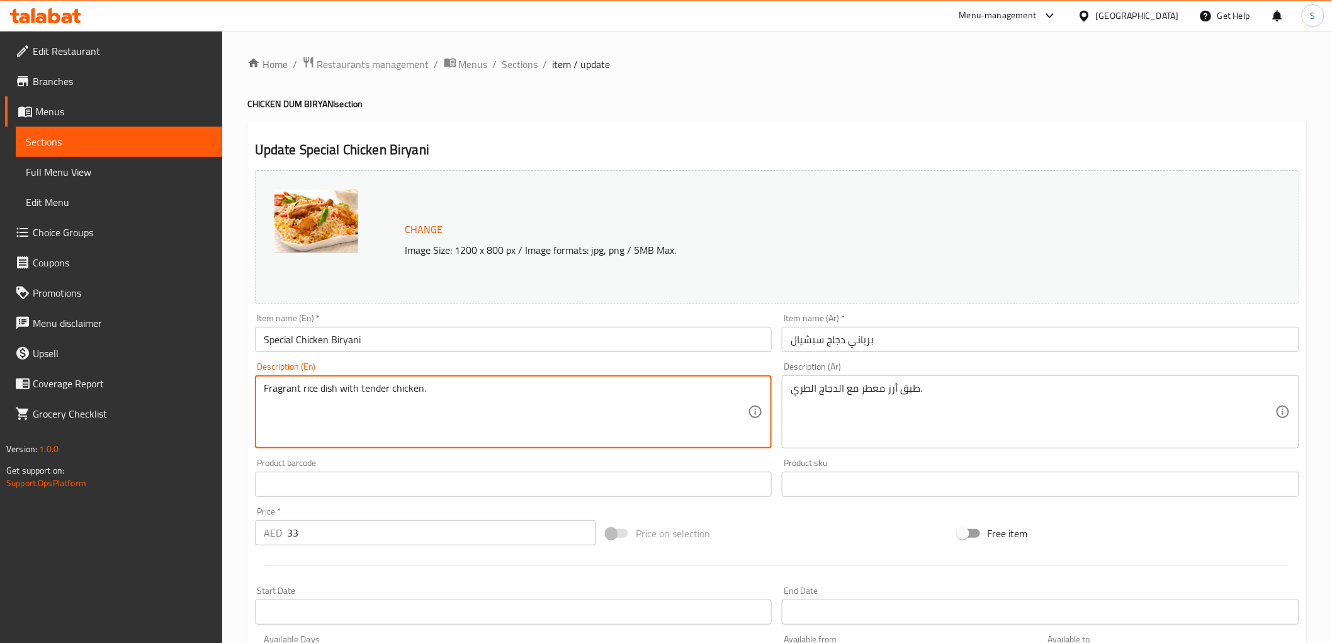
click at [502, 404] on textarea "Fragrant rice dish with tender chicken." at bounding box center [506, 412] width 485 height 60
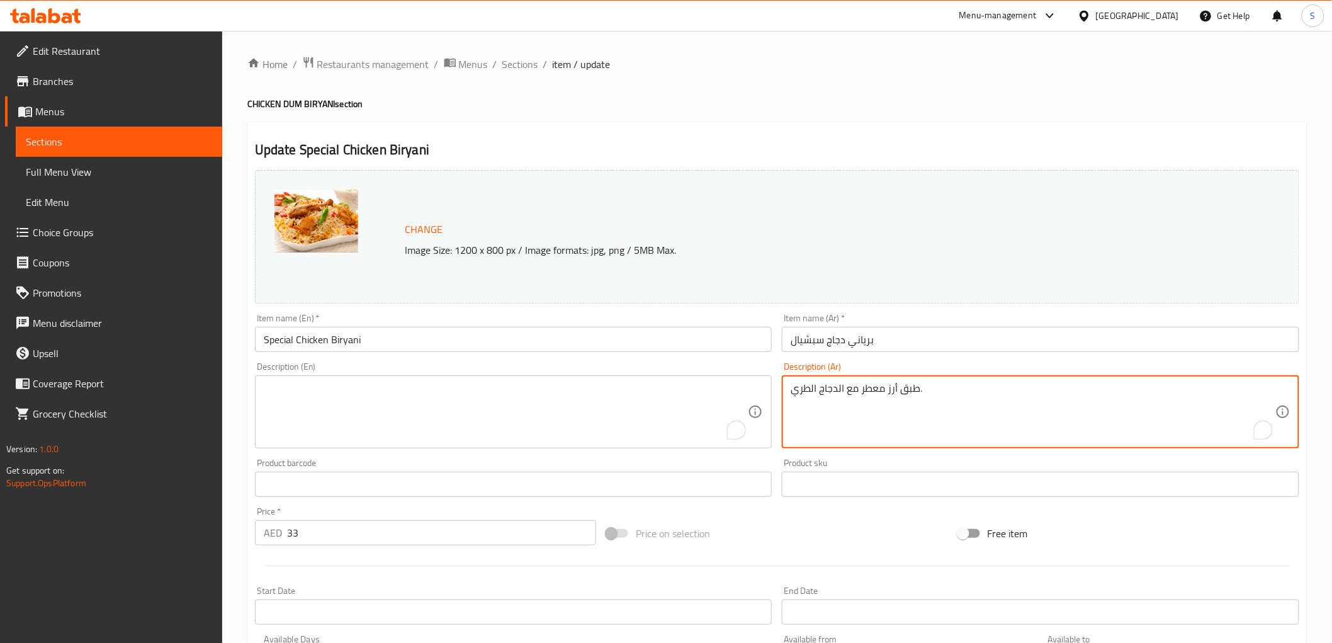
click at [879, 393] on textarea "طبق أرز معطر مع الدجاج الطري." at bounding box center [1033, 412] width 485 height 60
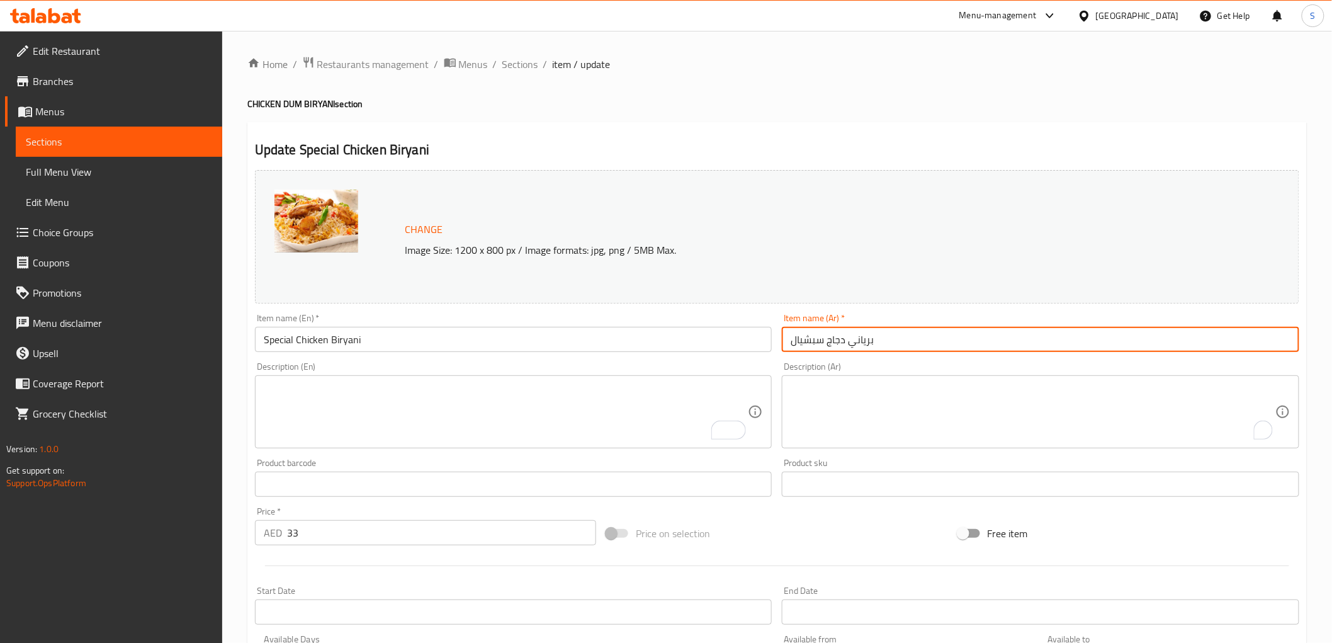
click at [882, 330] on input "برياني دجاج سبشيال" at bounding box center [1040, 339] width 517 height 25
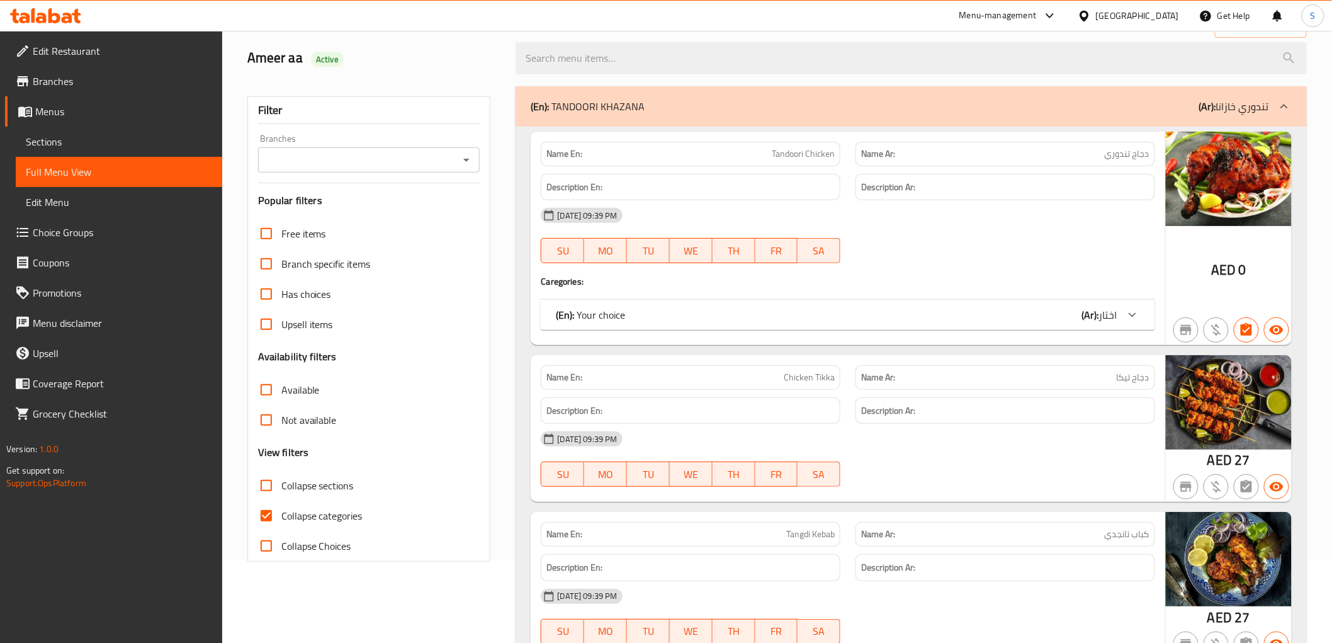
scroll to position [167, 0]
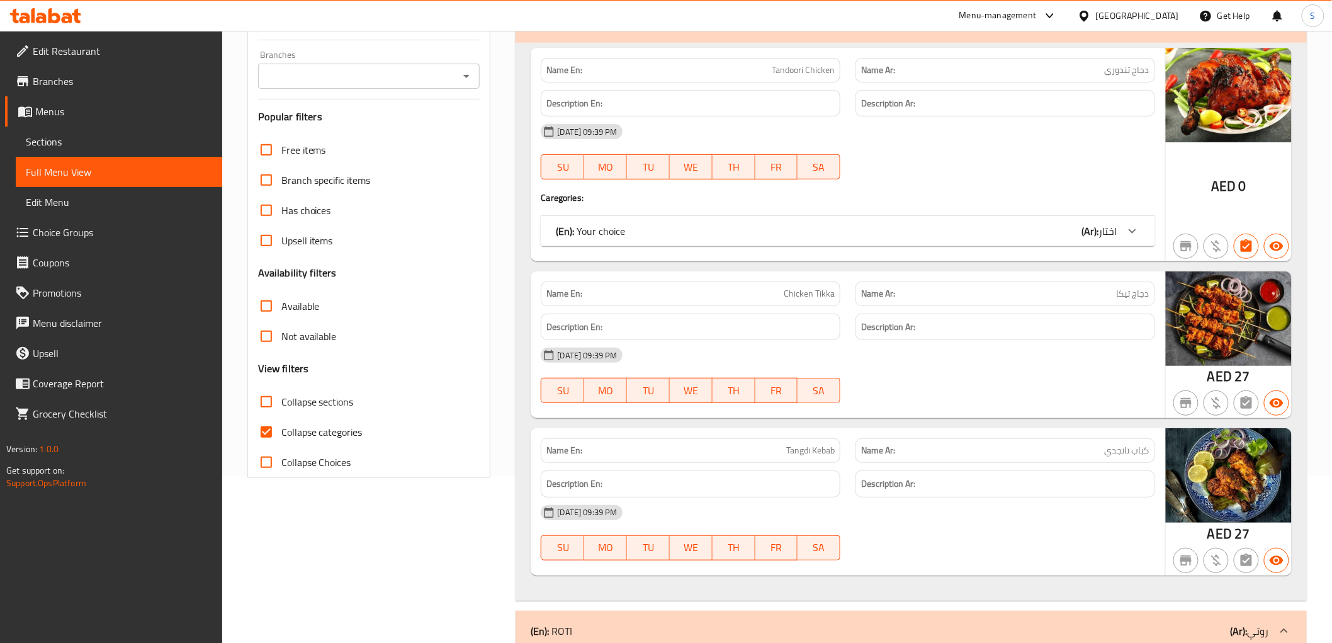
click at [280, 436] on input "Collapse categories" at bounding box center [266, 432] width 30 height 30
checkbox input "false"
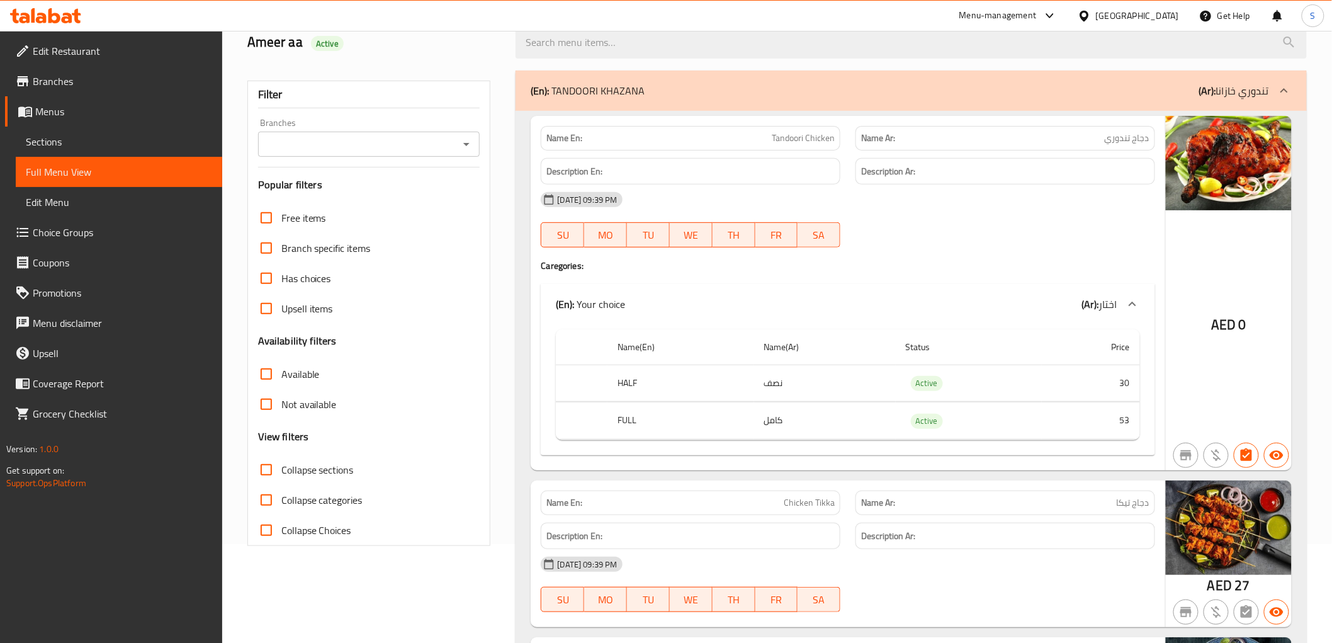
scroll to position [0, 0]
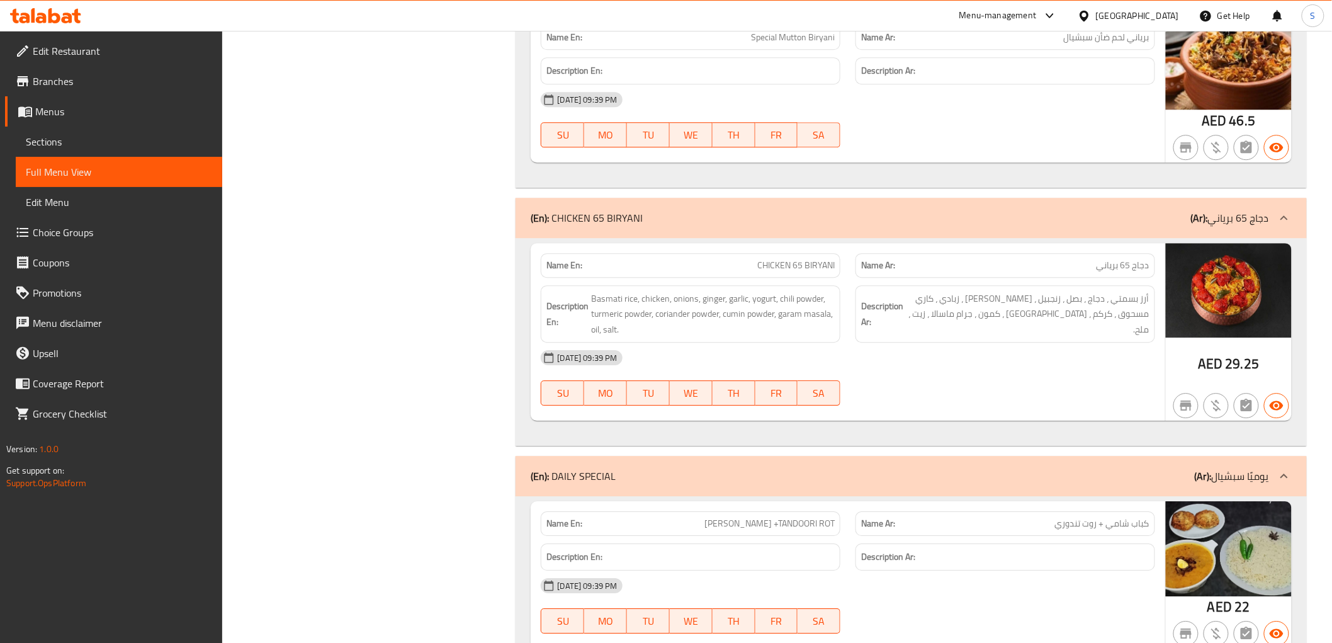
scroll to position [3426, 0]
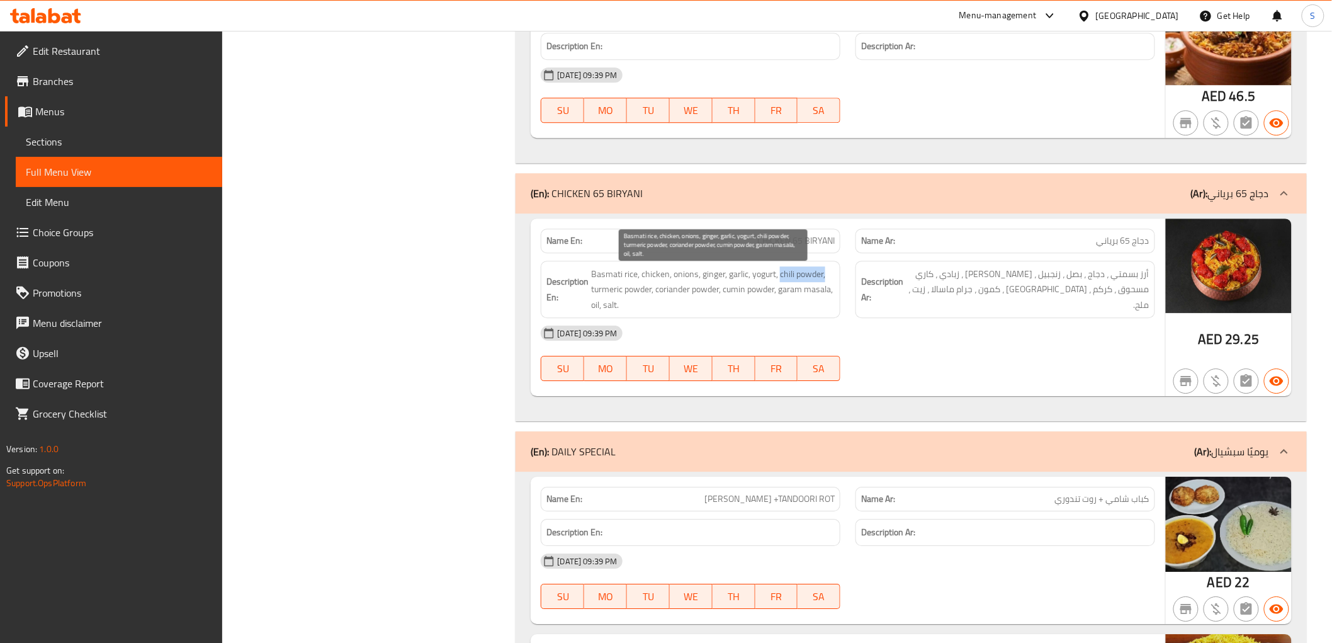
drag, startPoint x: 779, startPoint y: 273, endPoint x: 825, endPoint y: 269, distance: 45.5
click at [825, 269] on span "Basmati rice, chicken, onions, ginger, garlic, yogurt, chili powder, turmeric p…" at bounding box center [713, 289] width 244 height 47
click at [695, 298] on span "Basmati rice, chicken, onions, ginger, garlic, yogurt, chili powder, turmeric p…" at bounding box center [713, 289] width 244 height 47
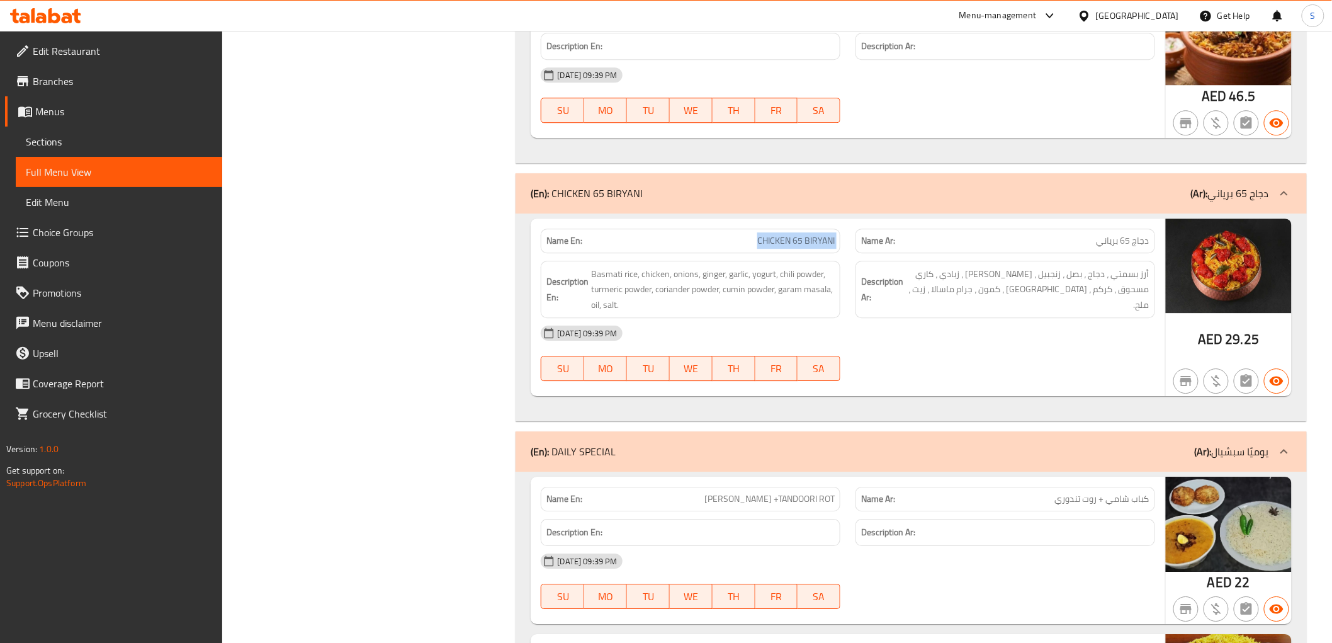
copy span "CHICKEN 65 BIRYANI"
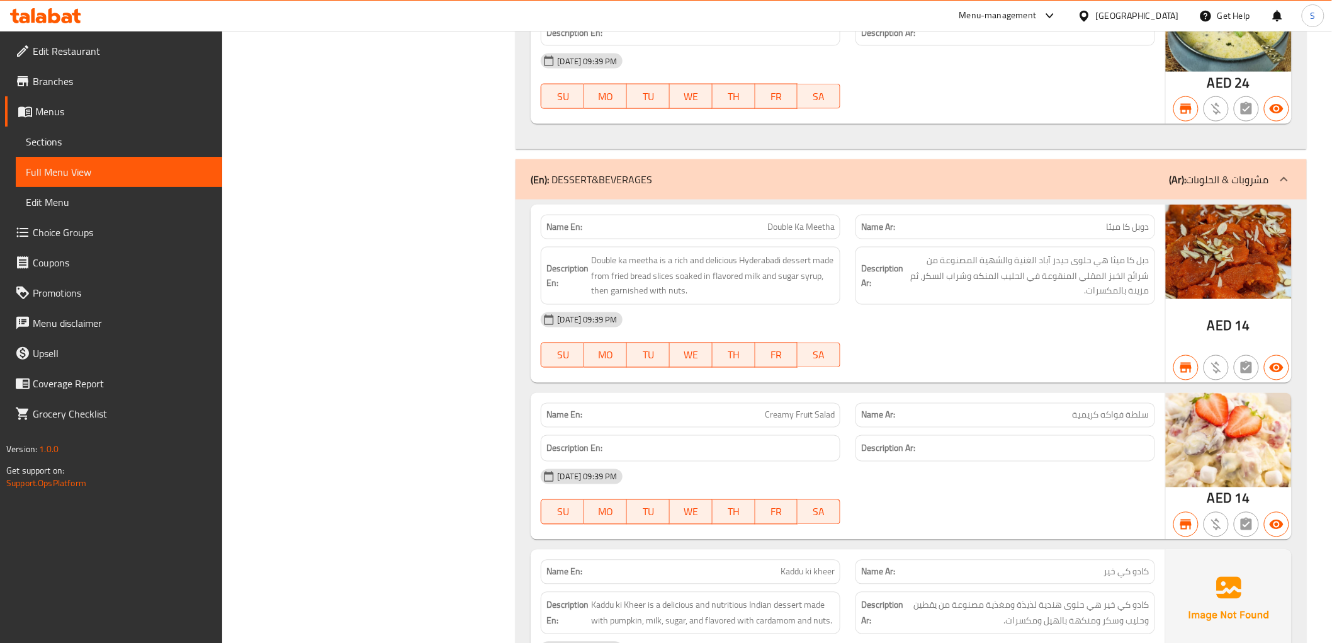
scroll to position [4755, 0]
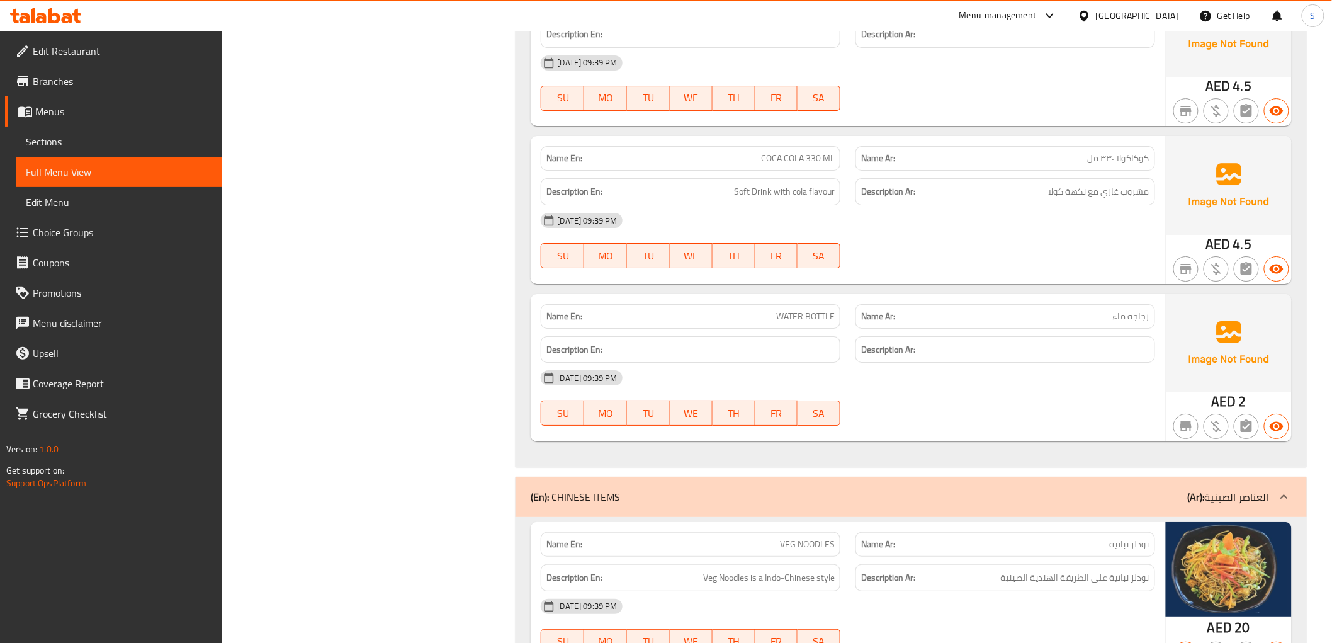
scroll to position [5804, 0]
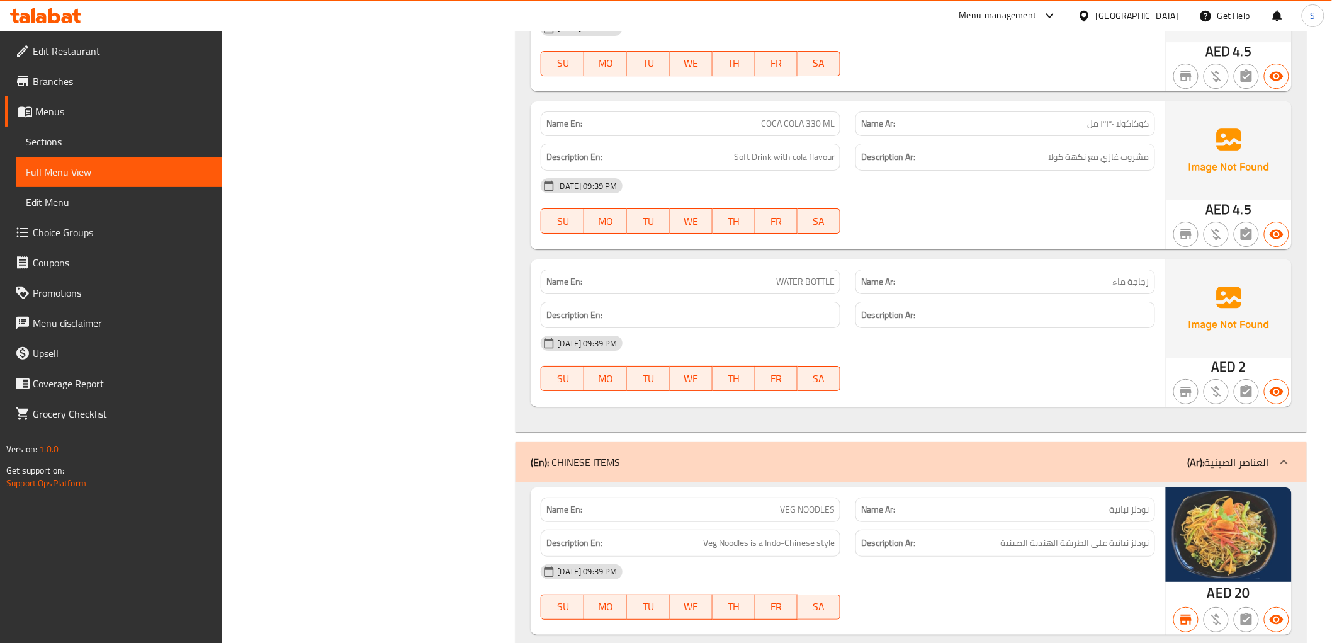
click at [712, 273] on div "Name En: WATER BOTTLE" at bounding box center [690, 282] width 315 height 40
click at [782, 127] on span "COCA COLA 330 ML" at bounding box center [798, 123] width 74 height 13
copy span "COCA COLA 330 ML"
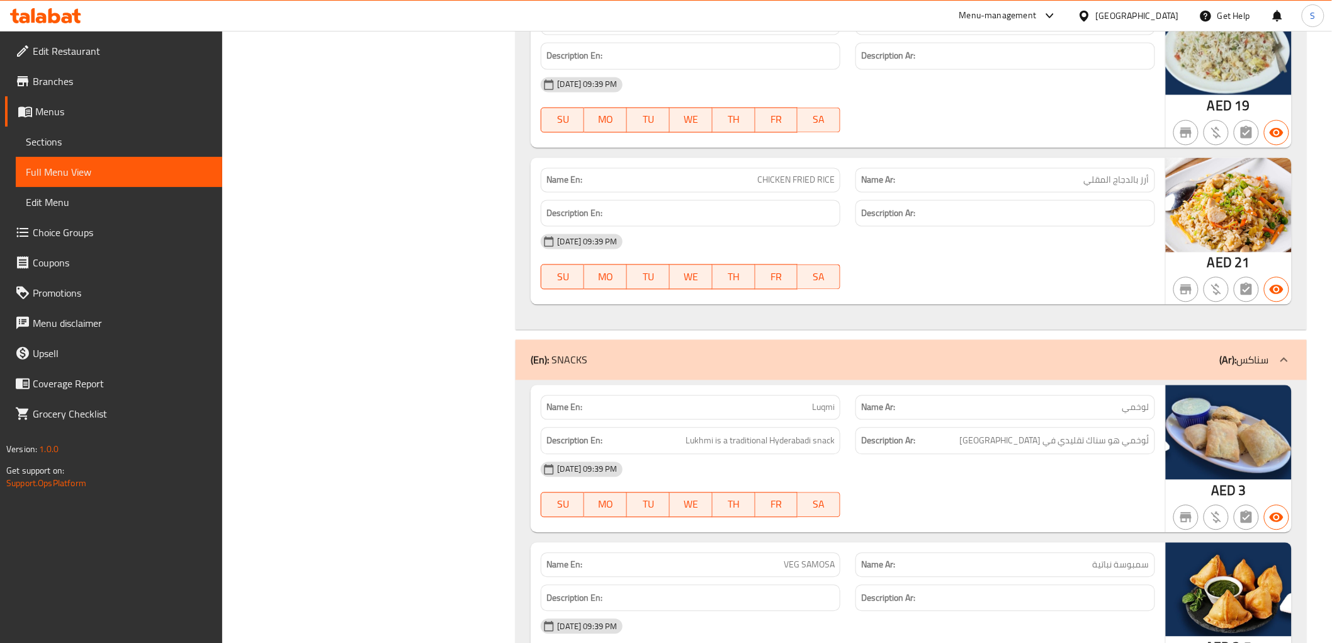
scroll to position [7133, 0]
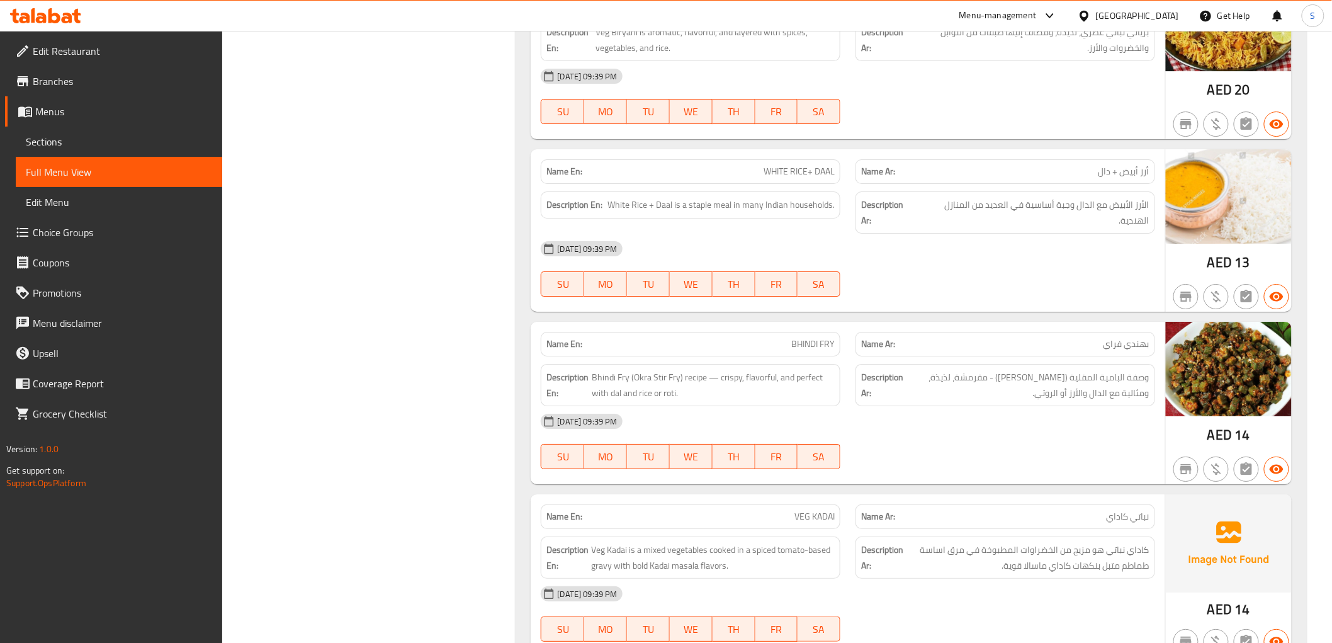
scroll to position [7762, 0]
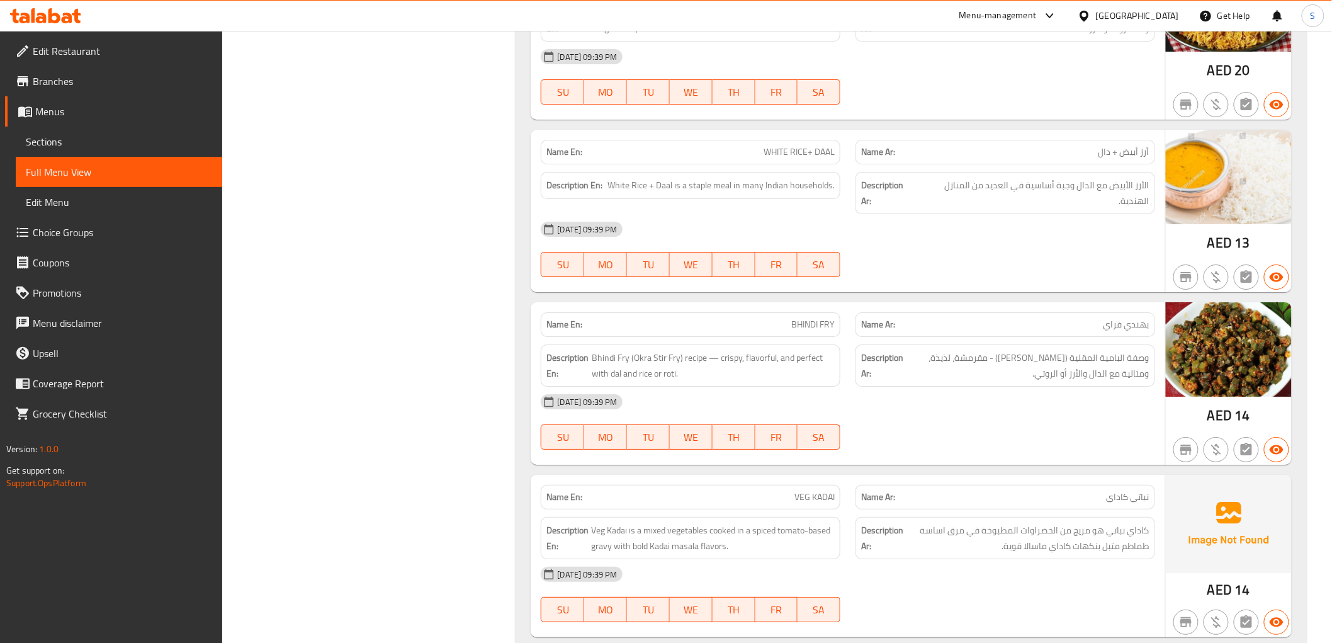
copy span "WHITE RICE+ DAAL"
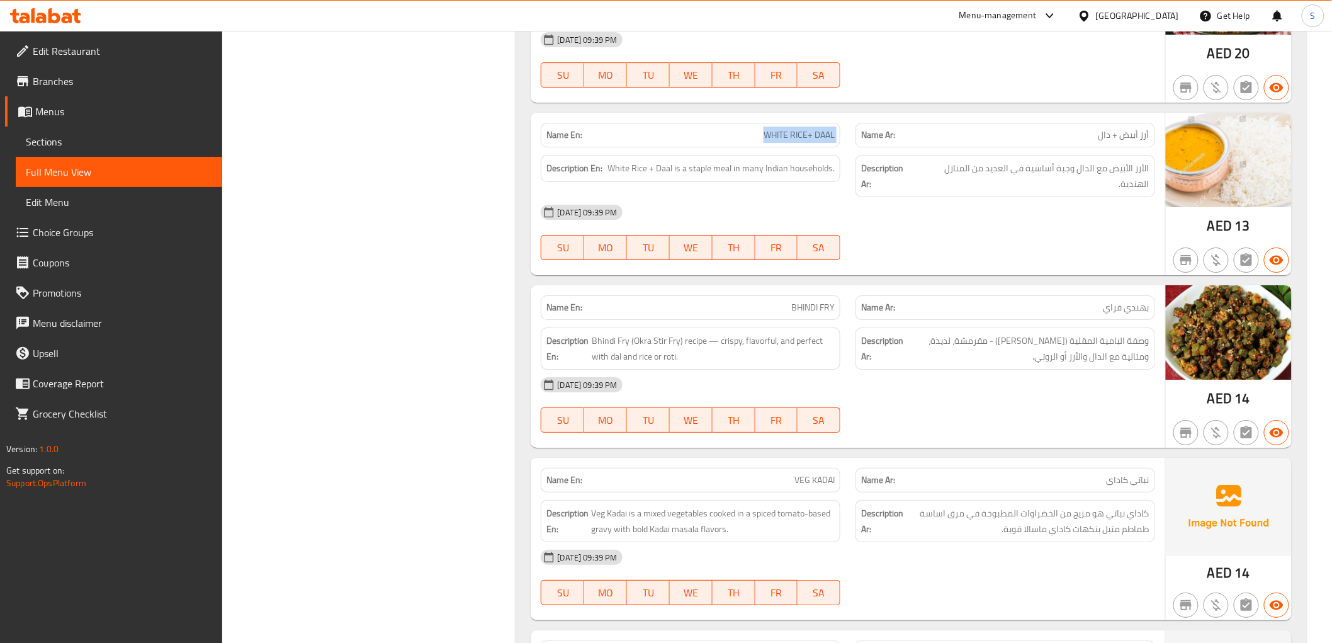
scroll to position [7902, 0]
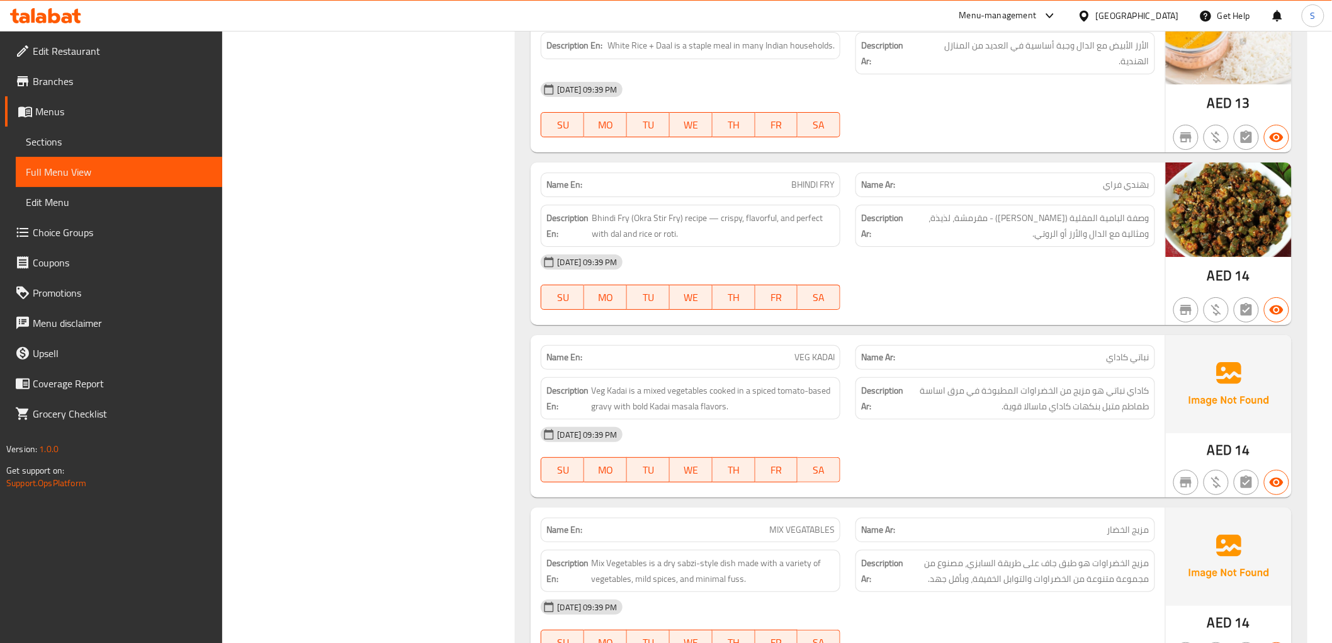
copy span "BHINDI FRY"
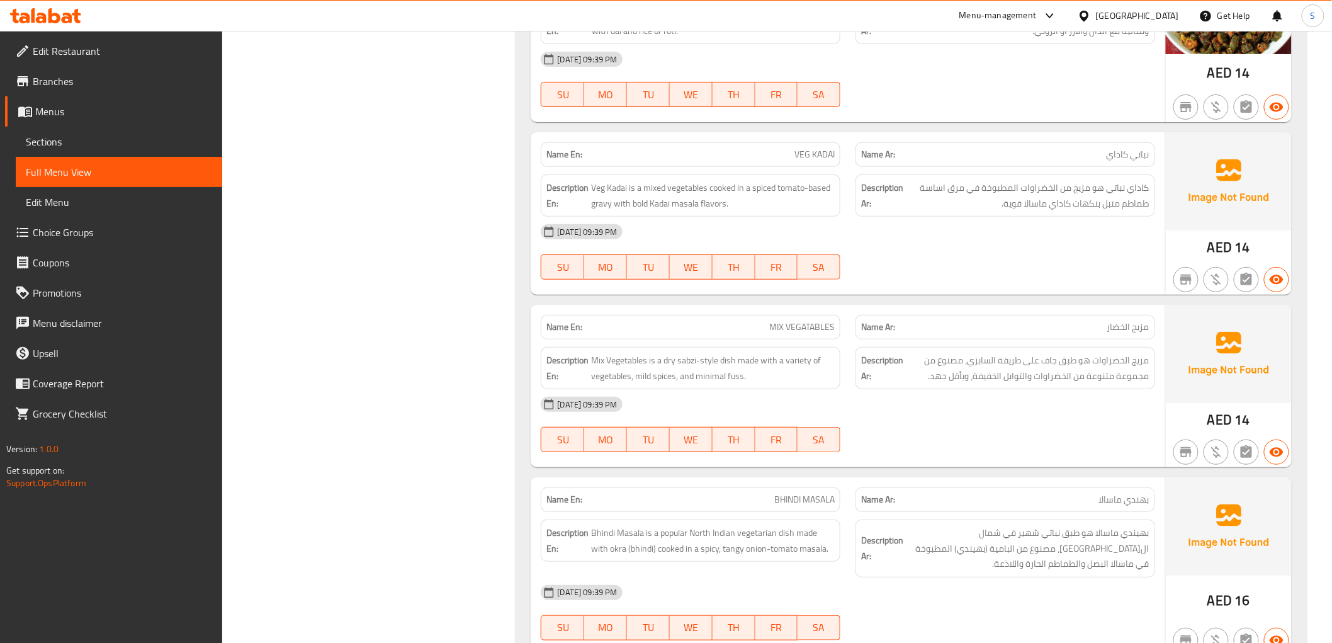
scroll to position [8175, 0]
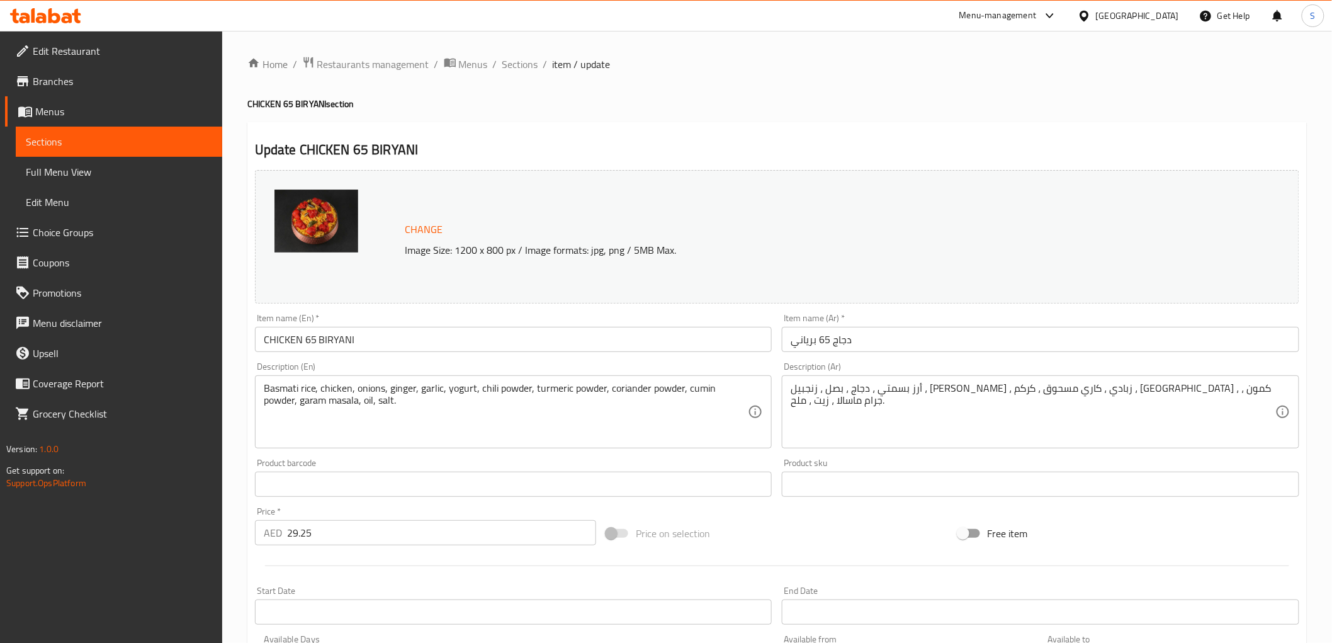
click at [643, 391] on textarea "Basmati rice, chicken, onions, ginger, garlic, yogurt, chili powder, turmeric p…" at bounding box center [506, 412] width 485 height 60
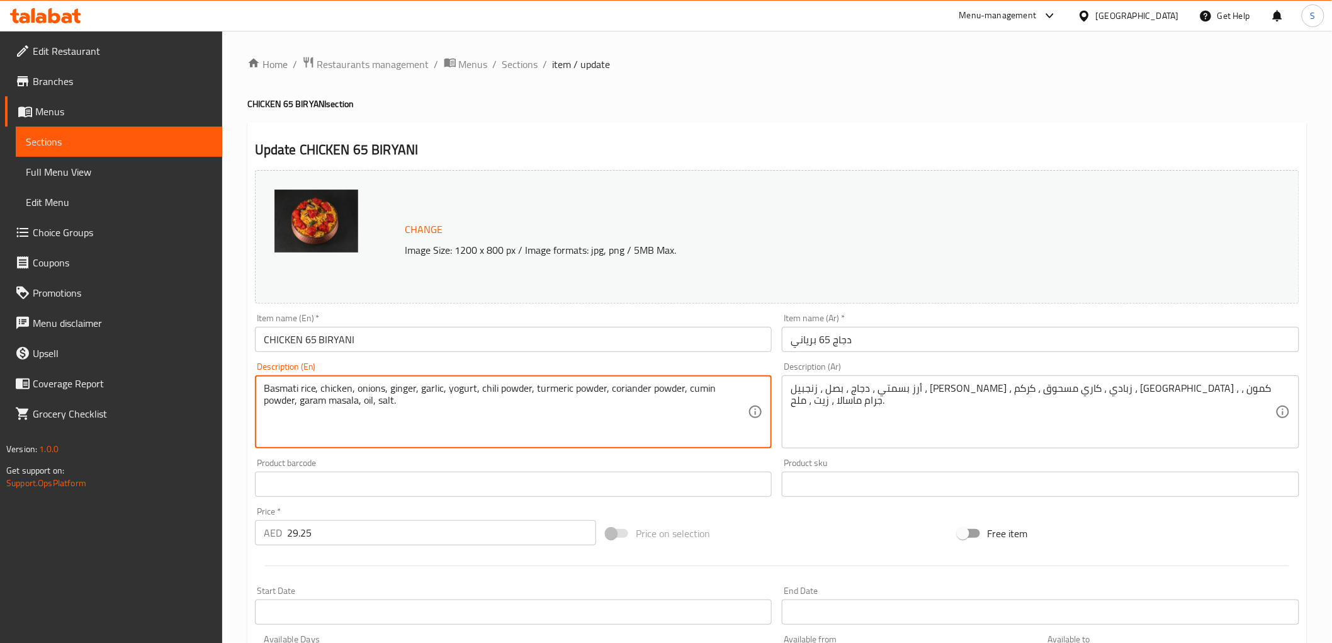
click at [643, 391] on textarea "Basmati rice, chicken, onions, ginger, garlic, yogurt, chili powder, turmeric p…" at bounding box center [506, 412] width 485 height 60
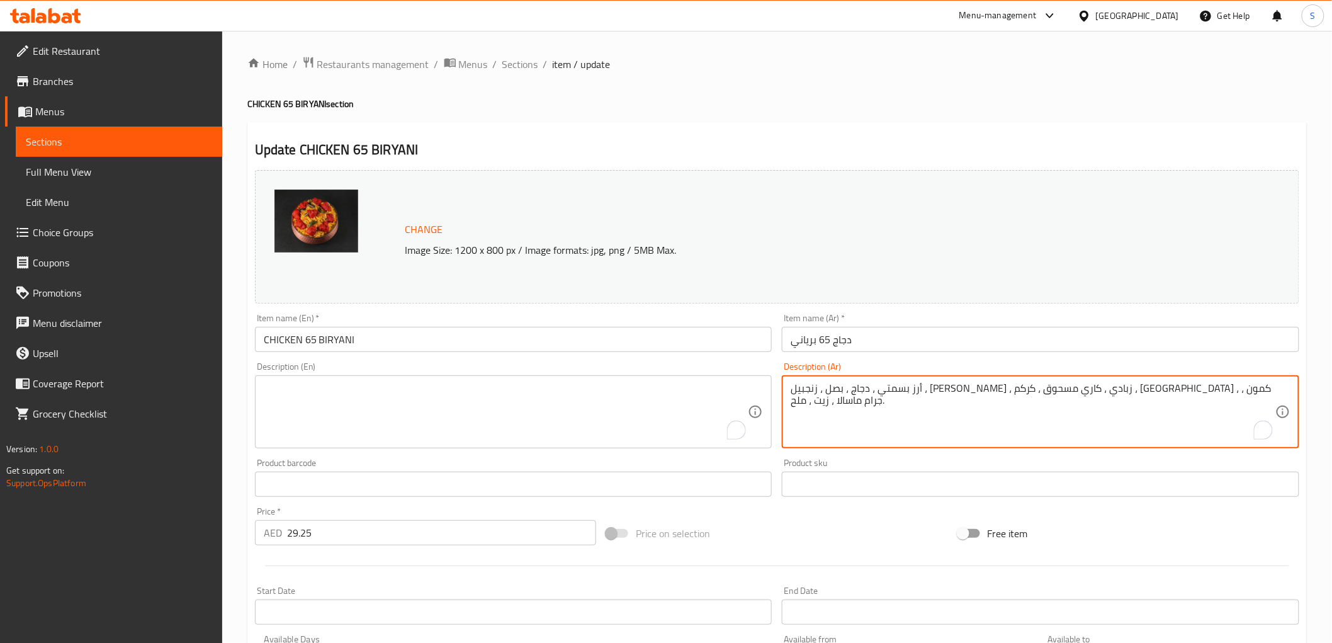
click at [938, 397] on textarea "أرز بسمتي ، دجاج ، بصل ، زنجبيل ، [PERSON_NAME] ، زبادي ، كاري مسحوق ، كركم ، […" at bounding box center [1033, 412] width 485 height 60
click at [902, 338] on input "دجاج 65 برياني" at bounding box center [1040, 339] width 517 height 25
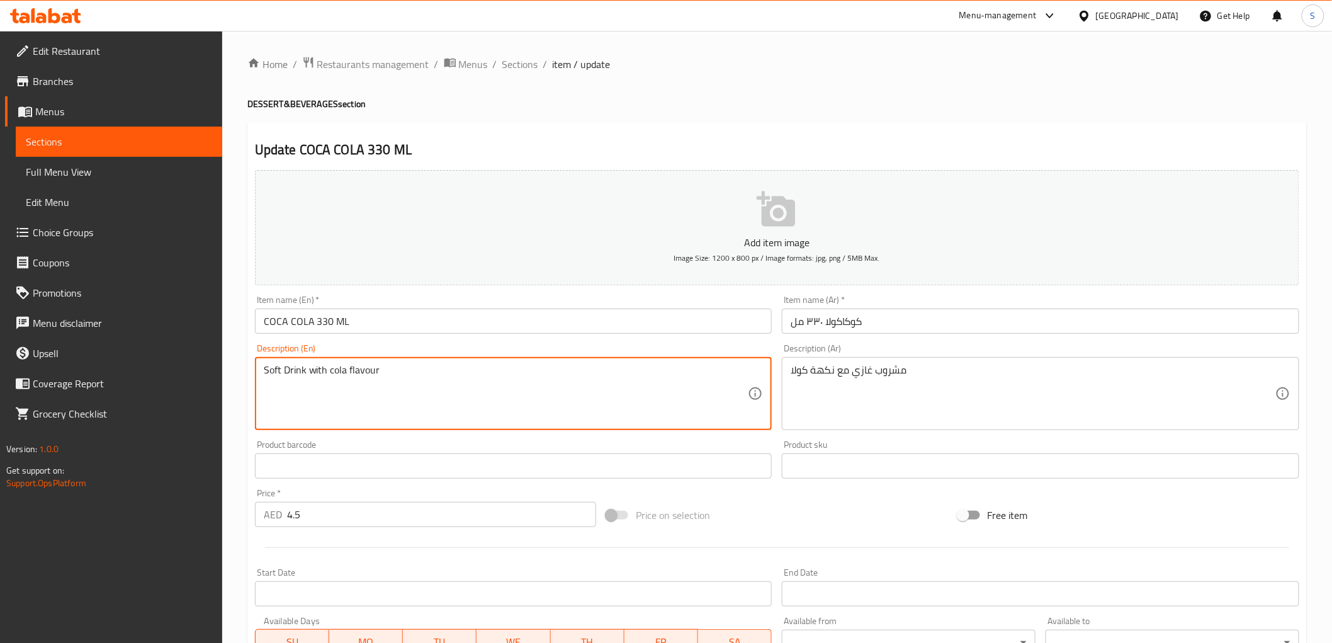
click at [417, 380] on textarea "Soft Drink with cola flavour" at bounding box center [506, 394] width 485 height 60
click at [780, 372] on div "Description (Ar) مشروب غازي مع نكهة كولا Description (Ar)" at bounding box center [1040, 387] width 527 height 96
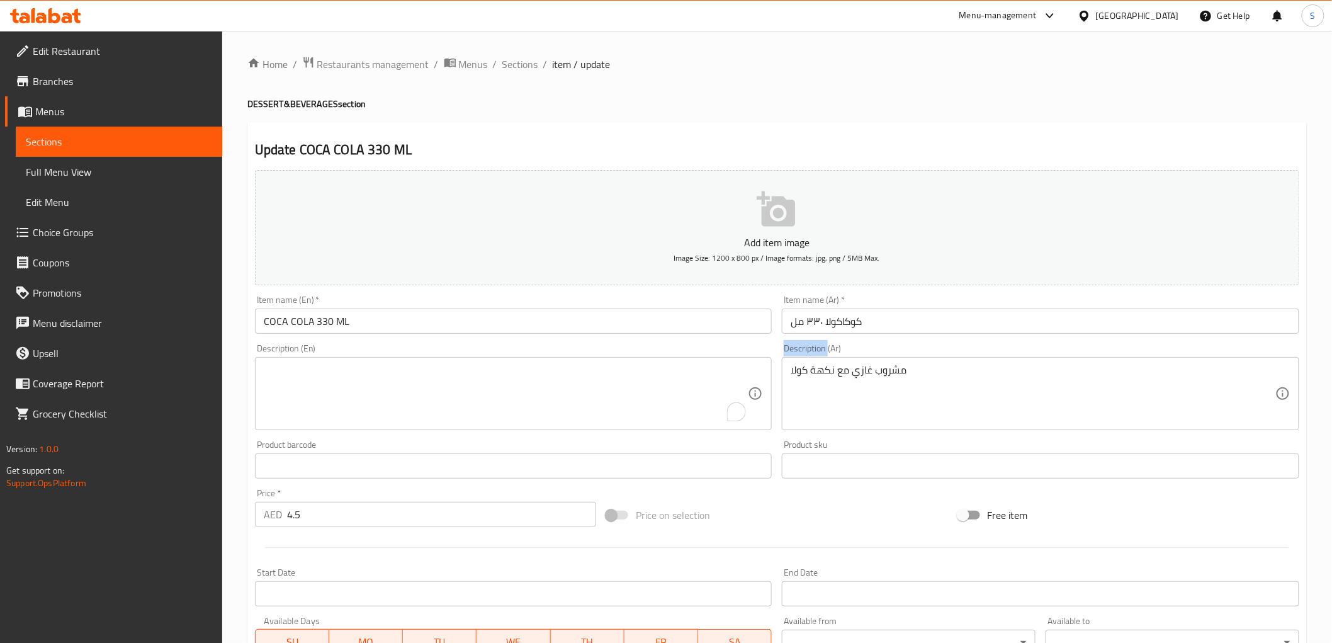
click at [780, 372] on div "Description (Ar) مشروب غازي مع نكهة كولا Description (Ar)" at bounding box center [1040, 387] width 527 height 96
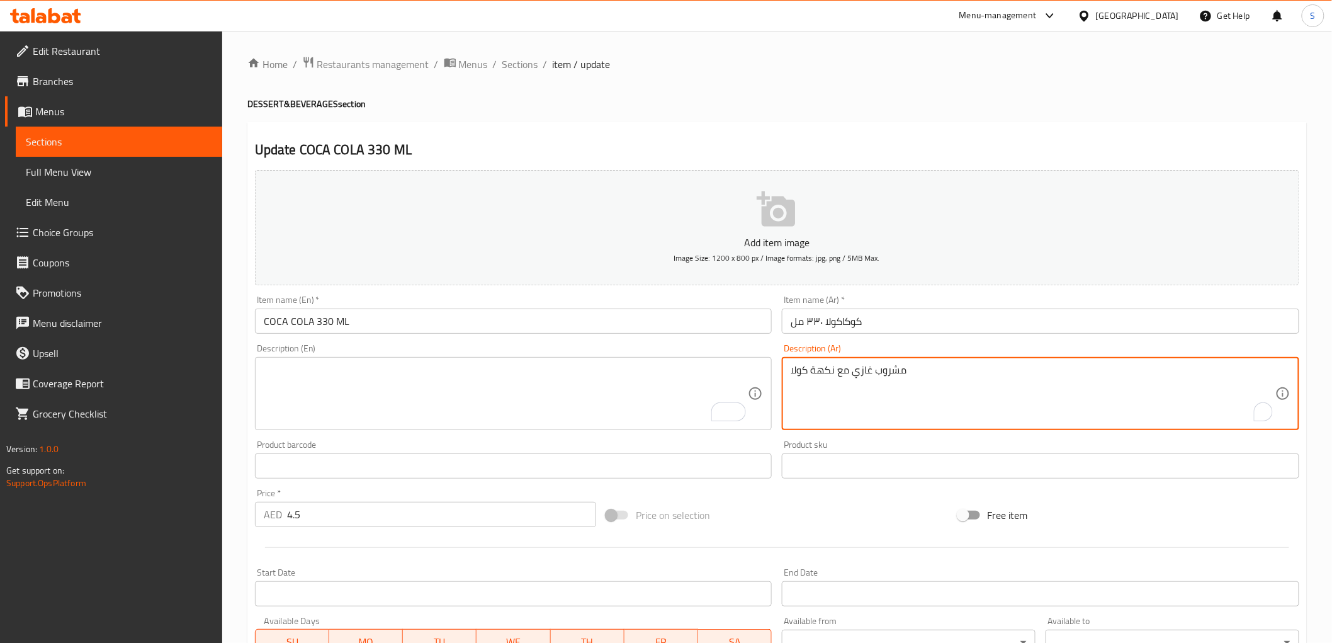
click at [843, 384] on textarea "مشروب غازي مع نكهة كولا" at bounding box center [1033, 394] width 485 height 60
click at [935, 323] on input "كوكاكولا ٣٣٠ مل" at bounding box center [1040, 320] width 517 height 25
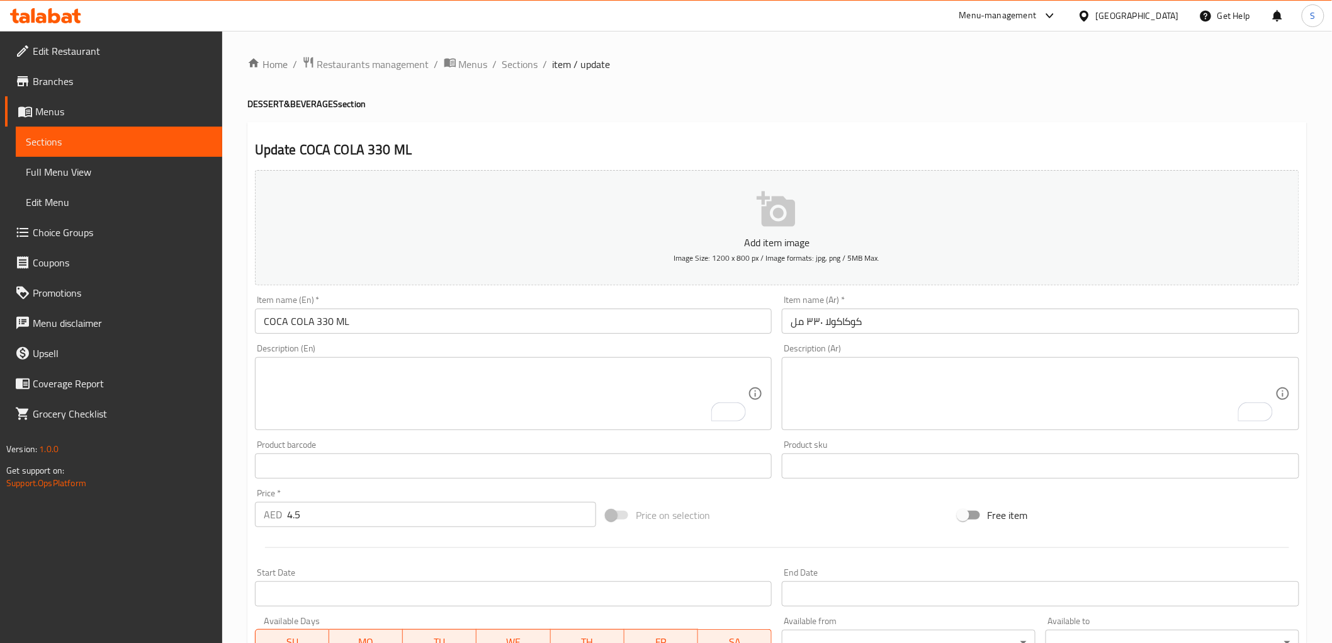
click at [436, 325] on input "COCA COLA 330 ML" at bounding box center [513, 320] width 517 height 25
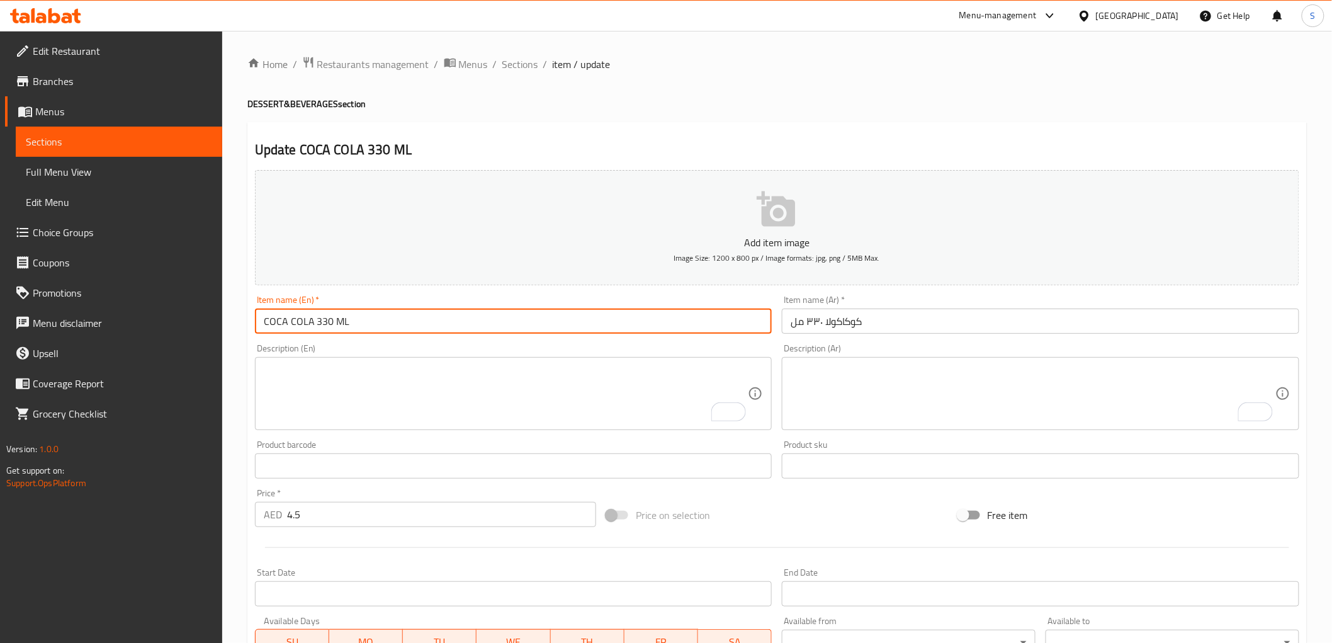
click at [436, 325] on input "COCA COLA 330 ML" at bounding box center [513, 320] width 517 height 25
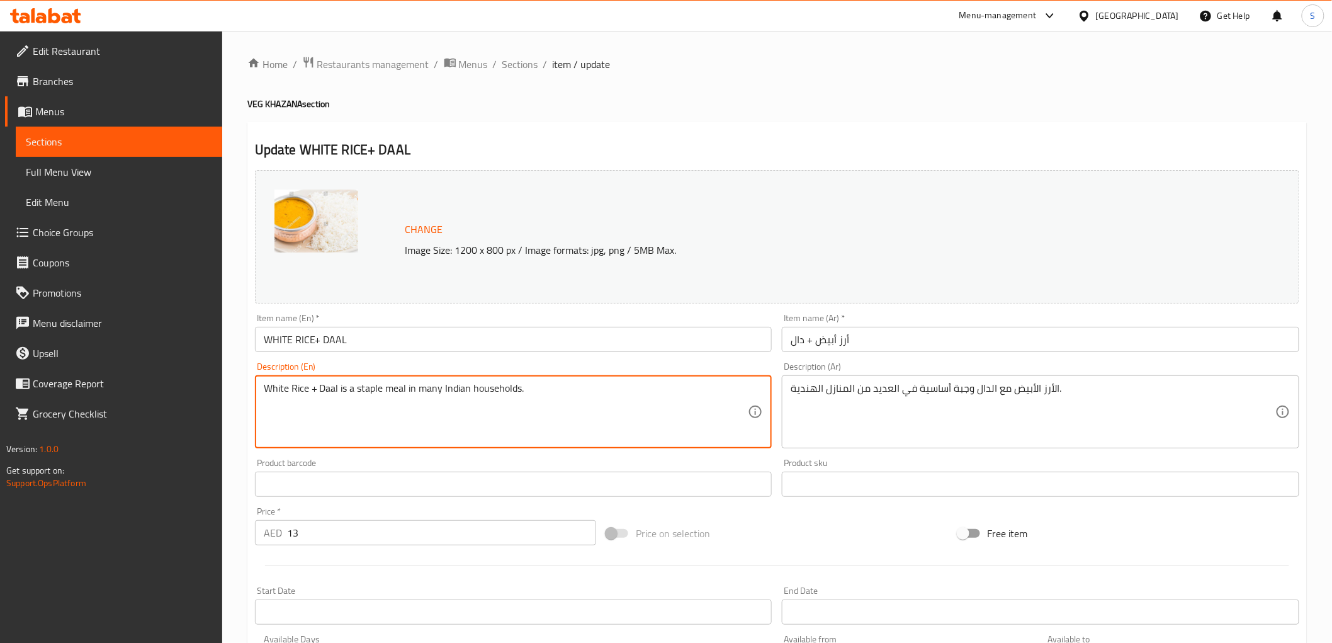
click at [583, 388] on textarea "White Rice + Daal is a staple meal in many Indian households." at bounding box center [506, 412] width 485 height 60
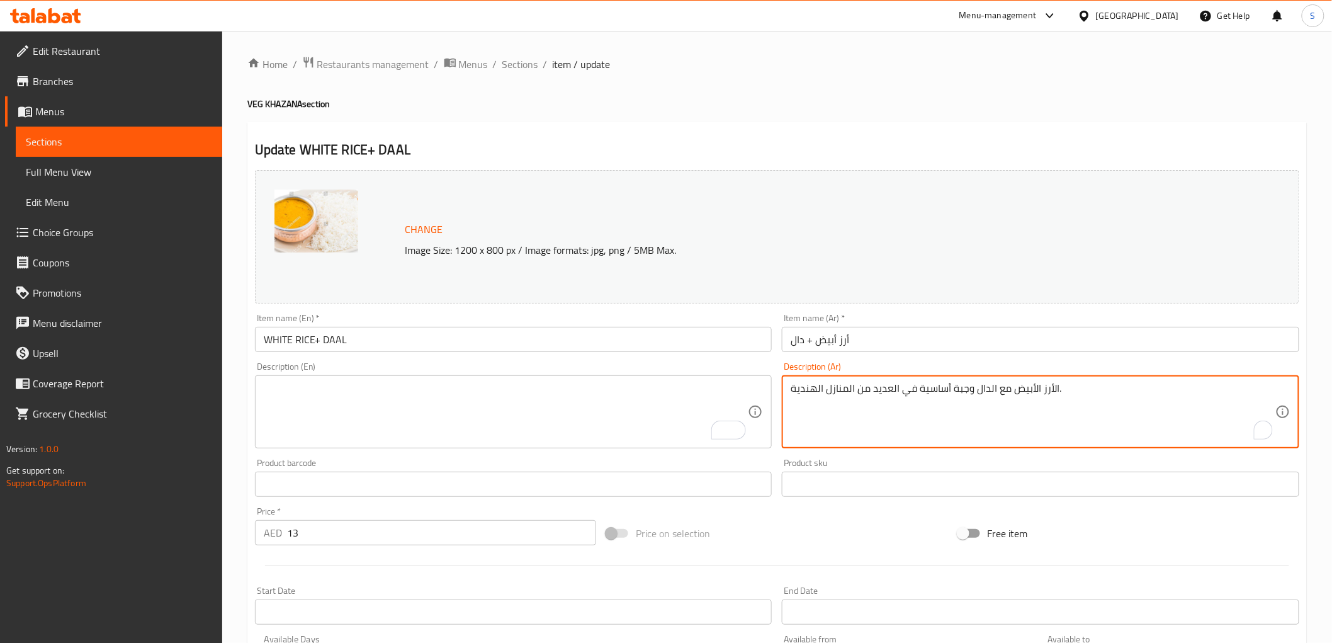
click at [901, 390] on textarea "الأرز الأبيض مع الدال وجبة أساسية في العديد من المنازل الهندية." at bounding box center [1033, 412] width 485 height 60
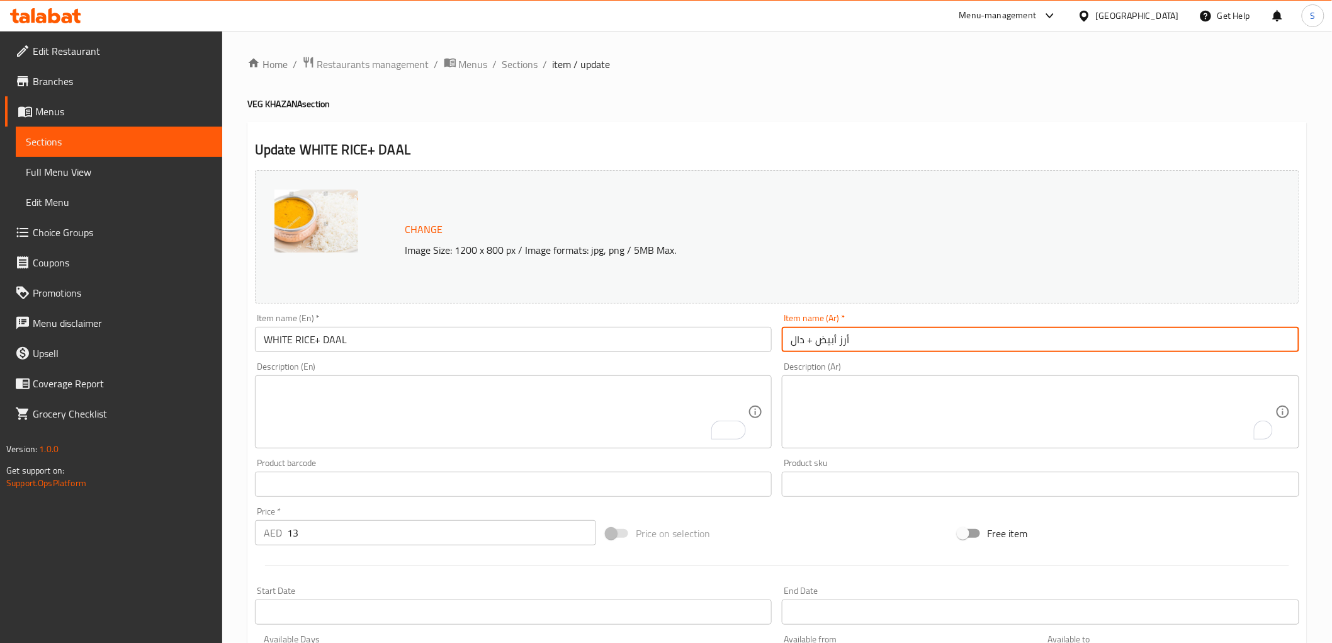
click at [896, 342] on input "أرز أبيض + دال" at bounding box center [1040, 339] width 517 height 25
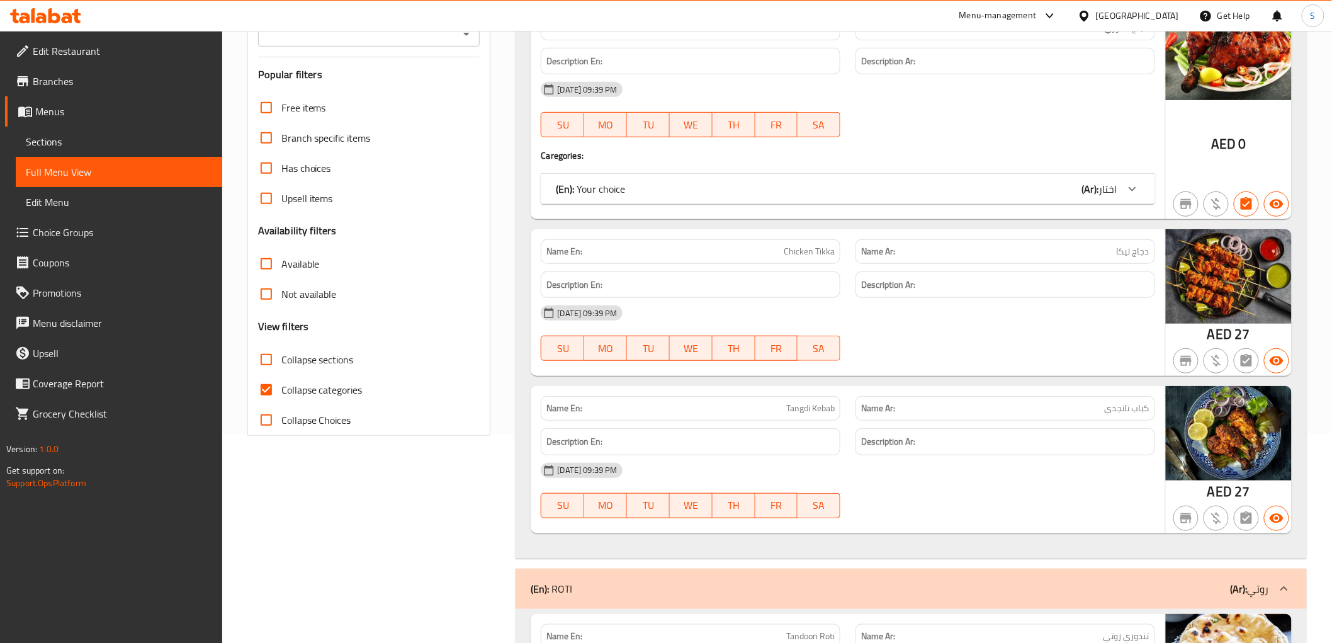
scroll to position [210, 0]
click at [282, 387] on span "Collapse categories" at bounding box center [321, 388] width 81 height 15
click at [281, 387] on input "Collapse categories" at bounding box center [266, 389] width 30 height 30
checkbox input "false"
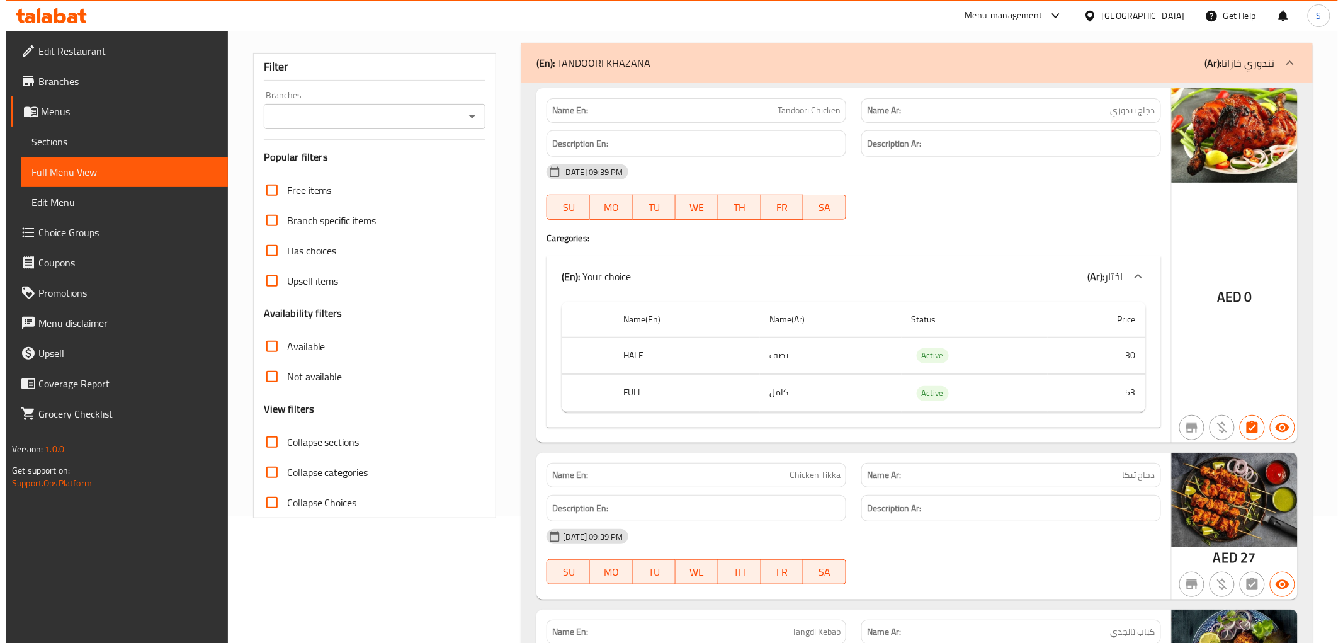
scroll to position [0, 0]
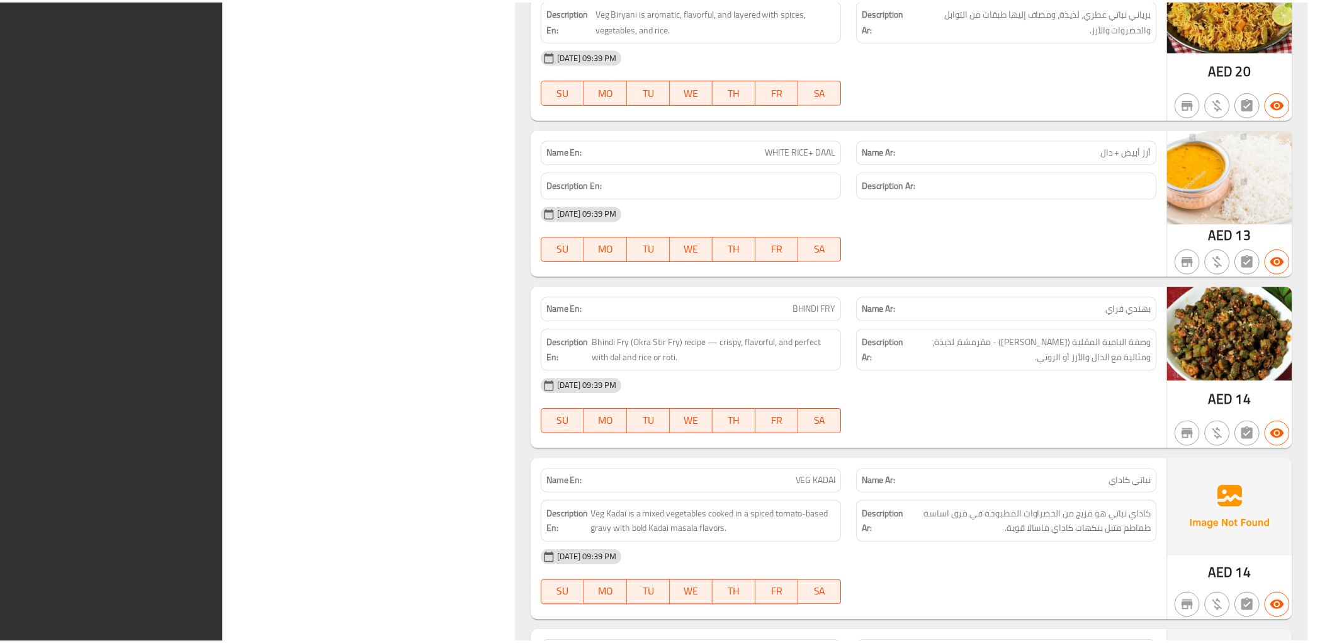
scroll to position [8128, 0]
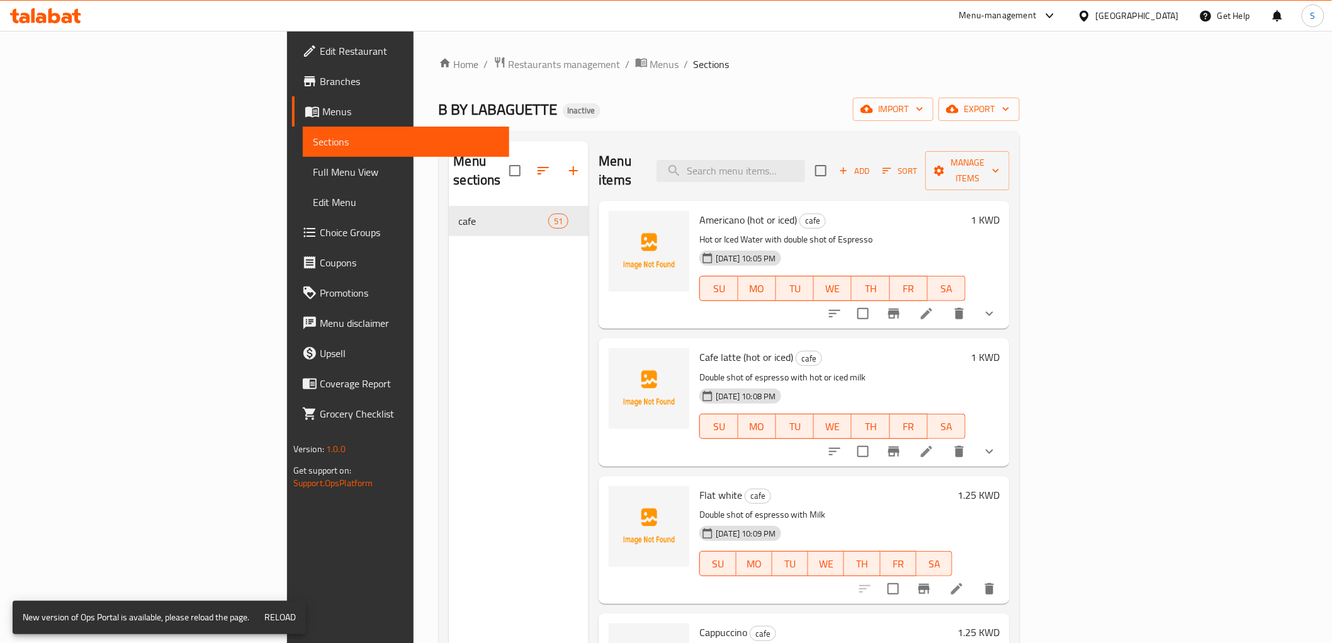
click at [313, 170] on span "Full Menu View" at bounding box center [406, 171] width 186 height 15
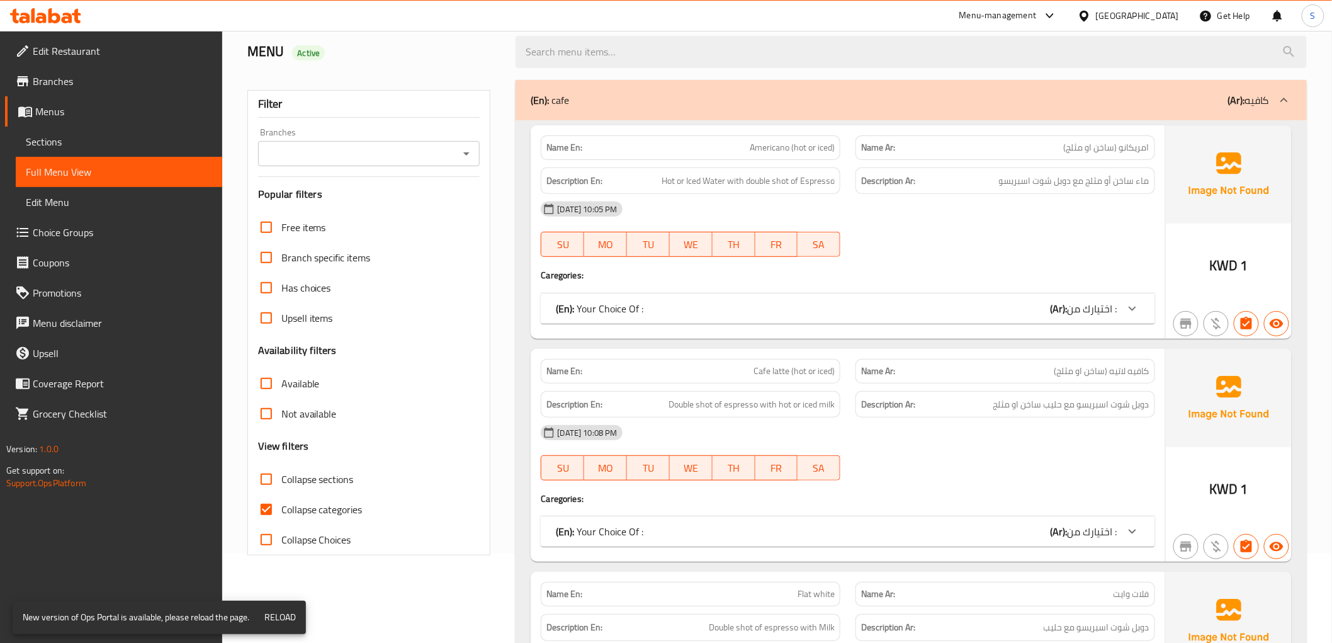
scroll to position [210, 0]
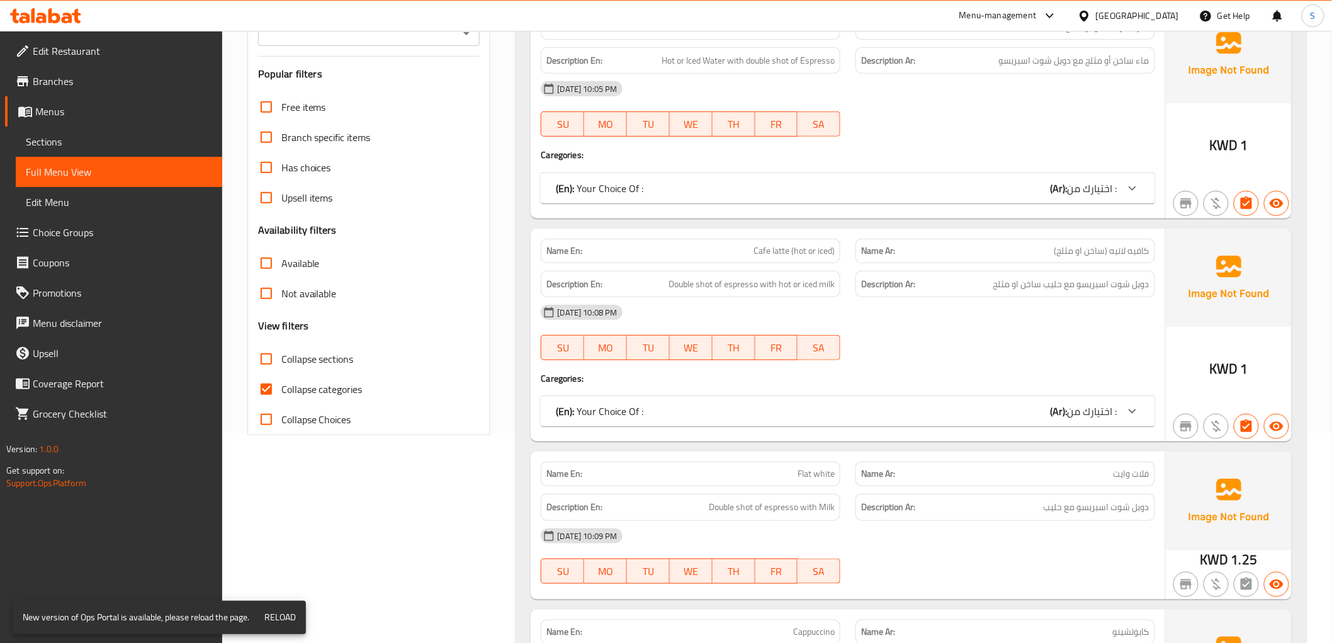
click at [300, 378] on label "Collapse categories" at bounding box center [306, 389] width 111 height 30
click at [281, 378] on input "Collapse categories" at bounding box center [266, 389] width 30 height 30
checkbox input "false"
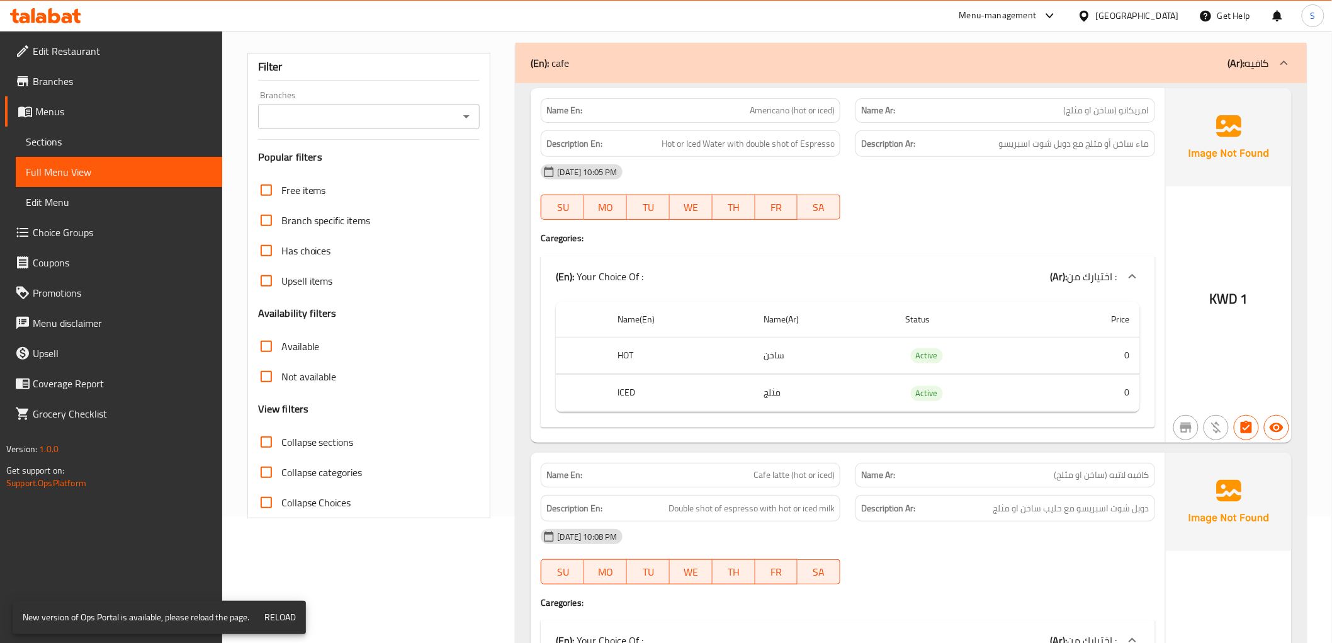
scroll to position [0, 0]
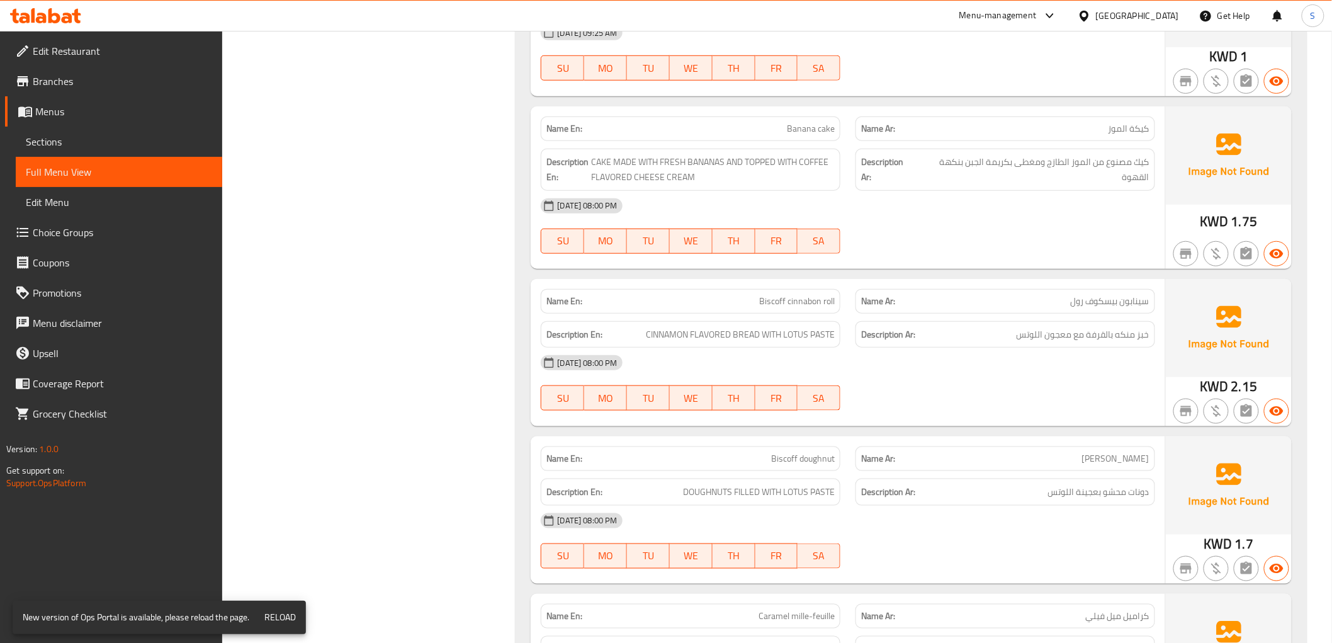
scroll to position [2377, 0]
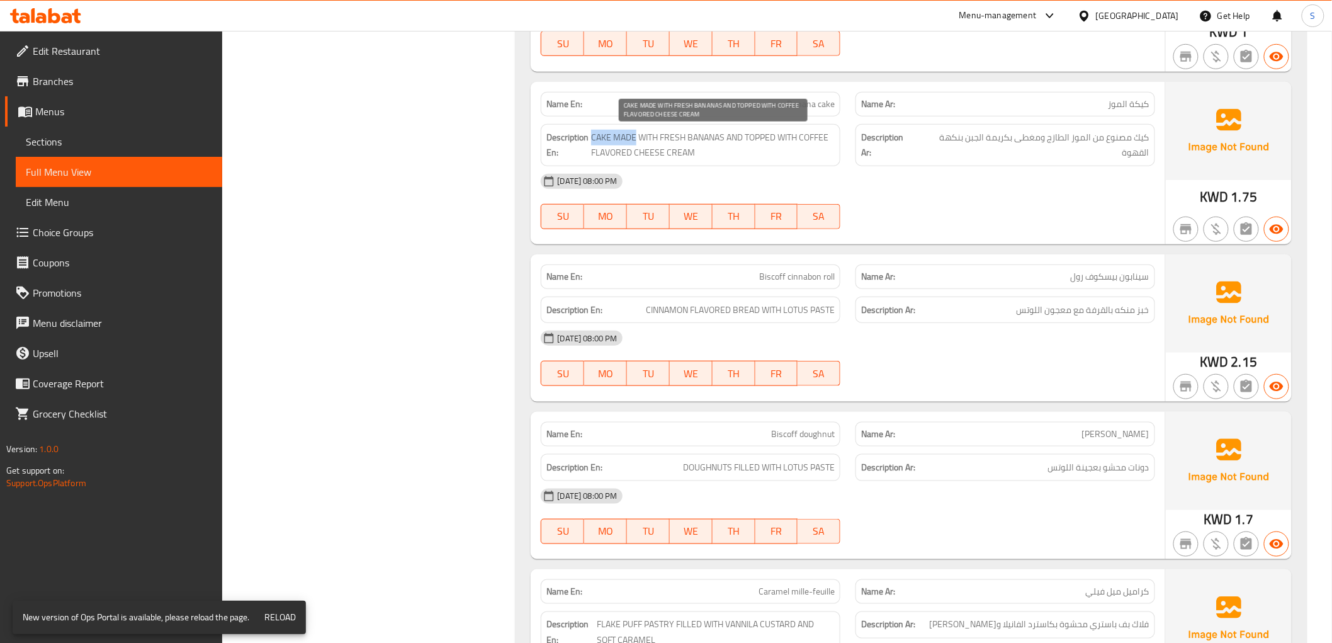
drag, startPoint x: 636, startPoint y: 135, endPoint x: 592, endPoint y: 133, distance: 44.1
click at [592, 133] on span "CAKE MADE WITH FRESH BANANAS AND TOPPED WITH COFFEE FLAVORED CHEESE CREAM" at bounding box center [713, 145] width 244 height 31
drag, startPoint x: 747, startPoint y: 133, endPoint x: 784, endPoint y: 149, distance: 40.0
click at [784, 149] on span "CAKE MADE WITH FRESH BANANAS AND TOPPED WITH COFFEE FLAVORED CHEESE CREAM" at bounding box center [713, 145] width 244 height 31
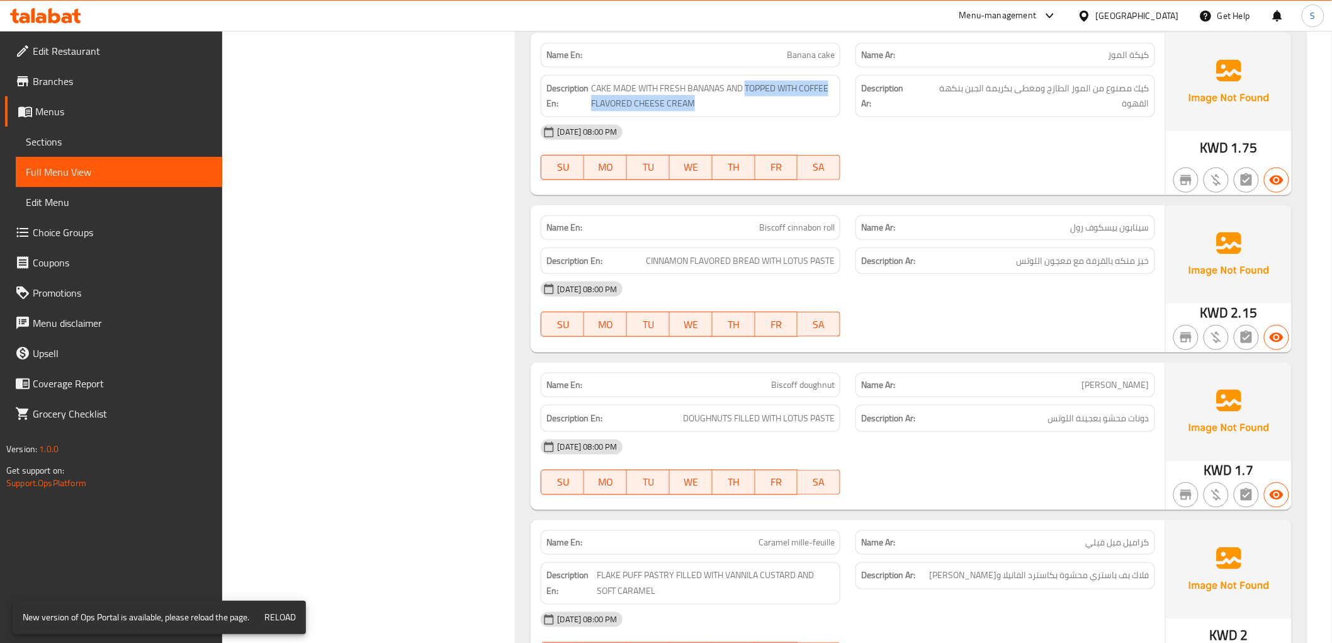
scroll to position [2447, 0]
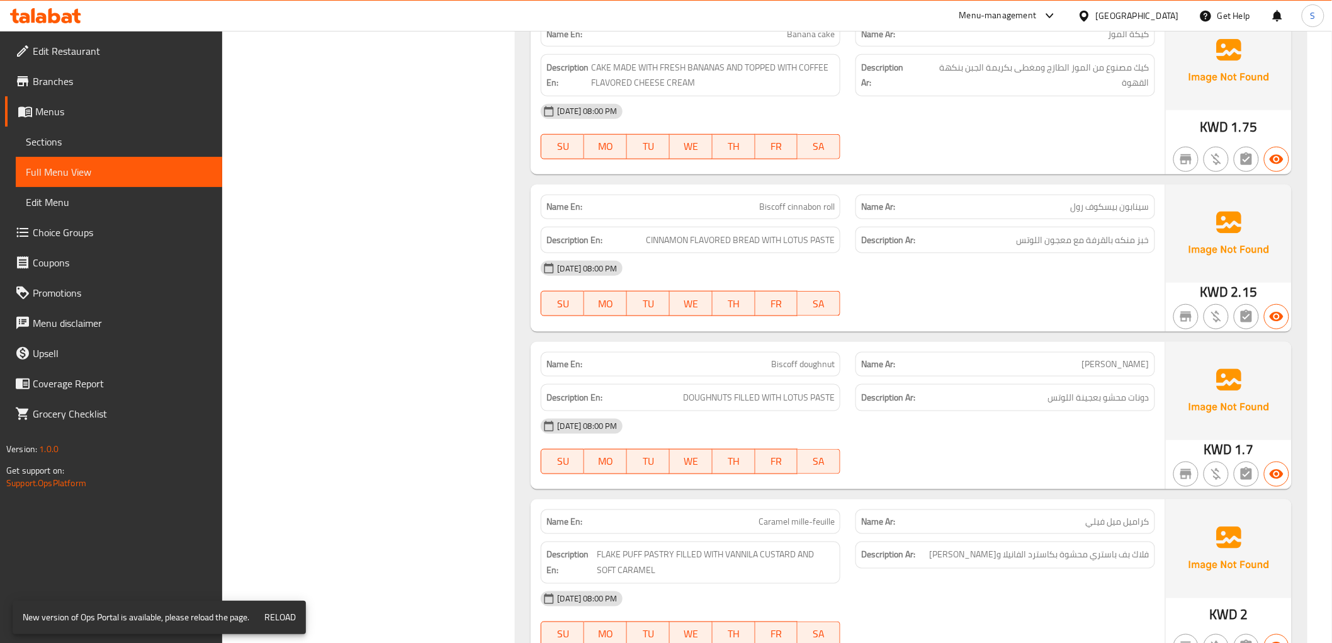
click at [760, 209] on span "Biscoff cinnabon roll" at bounding box center [797, 206] width 76 height 13
drag, startPoint x: 757, startPoint y: 241, endPoint x: 643, endPoint y: 235, distance: 114.7
click at [643, 235] on h6 "Description En: CINNAMON FLAVORED BREAD WITH LOTUS PASTE" at bounding box center [690, 240] width 288 height 16
click at [1068, 243] on span "خبز منكه بالقرفة مع معجون اللوتس" at bounding box center [1082, 240] width 133 height 16
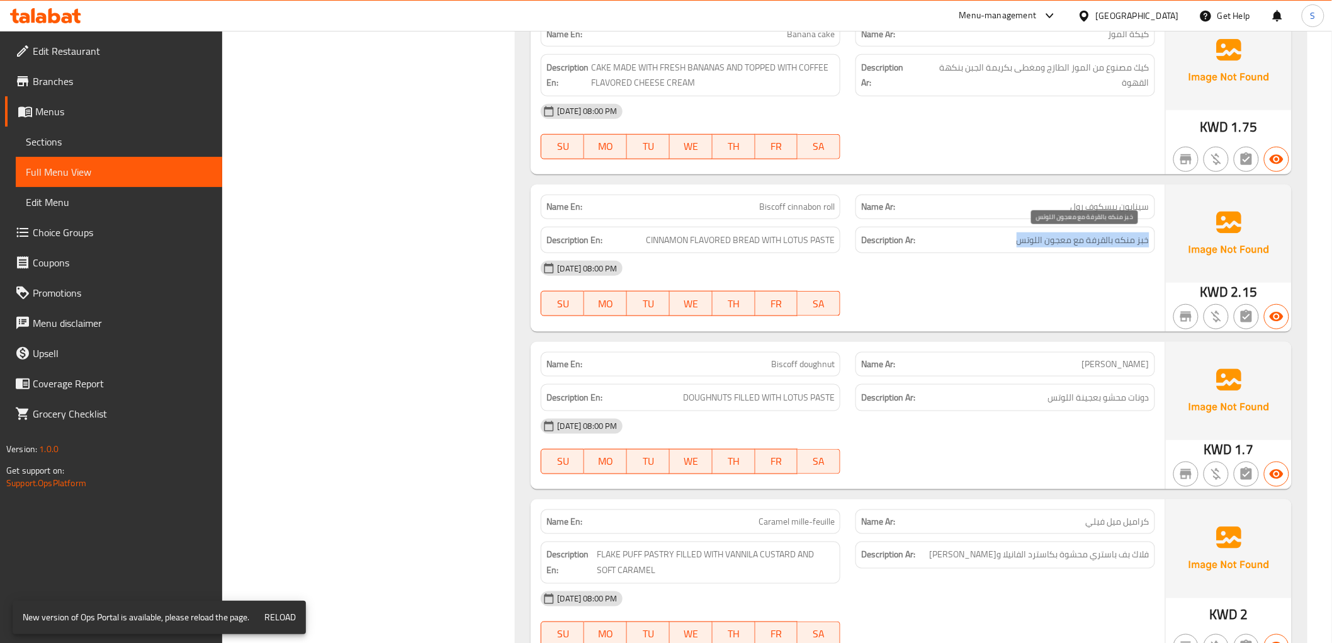
click at [1068, 243] on span "خبز منكه بالقرفة مع معجون اللوتس" at bounding box center [1082, 240] width 133 height 16
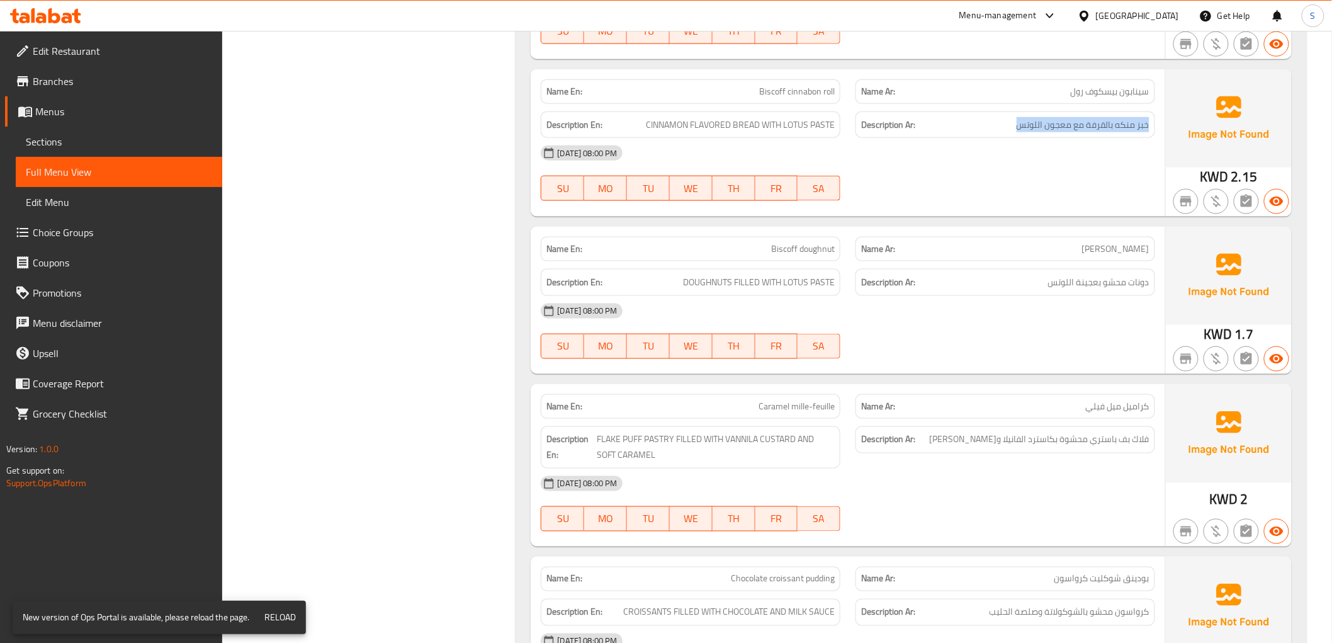
scroll to position [2587, 0]
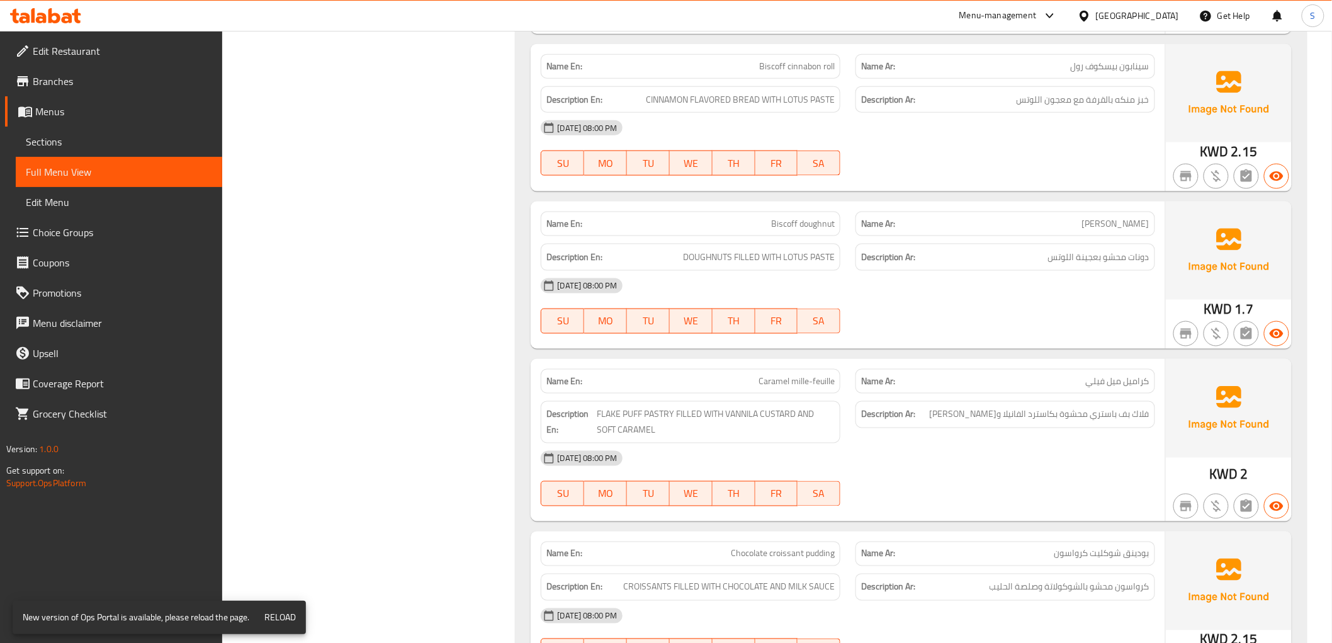
click at [794, 227] on span "Biscoff doughnut" at bounding box center [803, 223] width 64 height 13
click at [794, 225] on span "Biscoff doughnut" at bounding box center [803, 223] width 64 height 13
copy span "Biscoff doughnut"
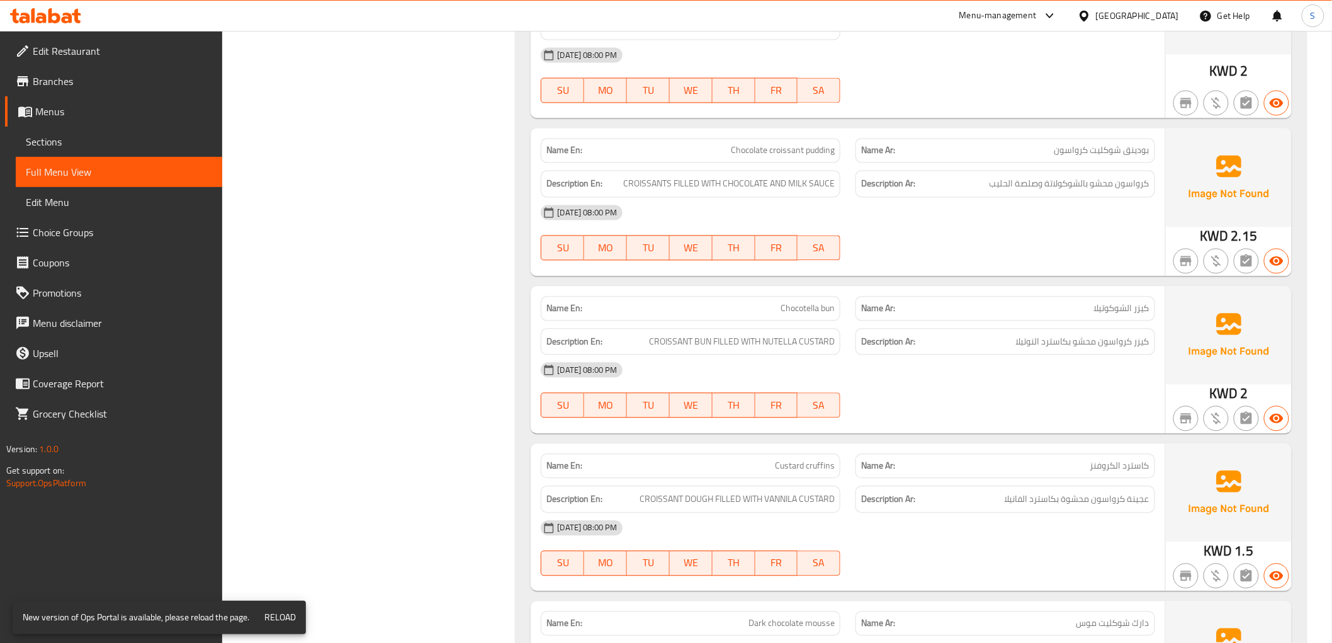
scroll to position [3077, 0]
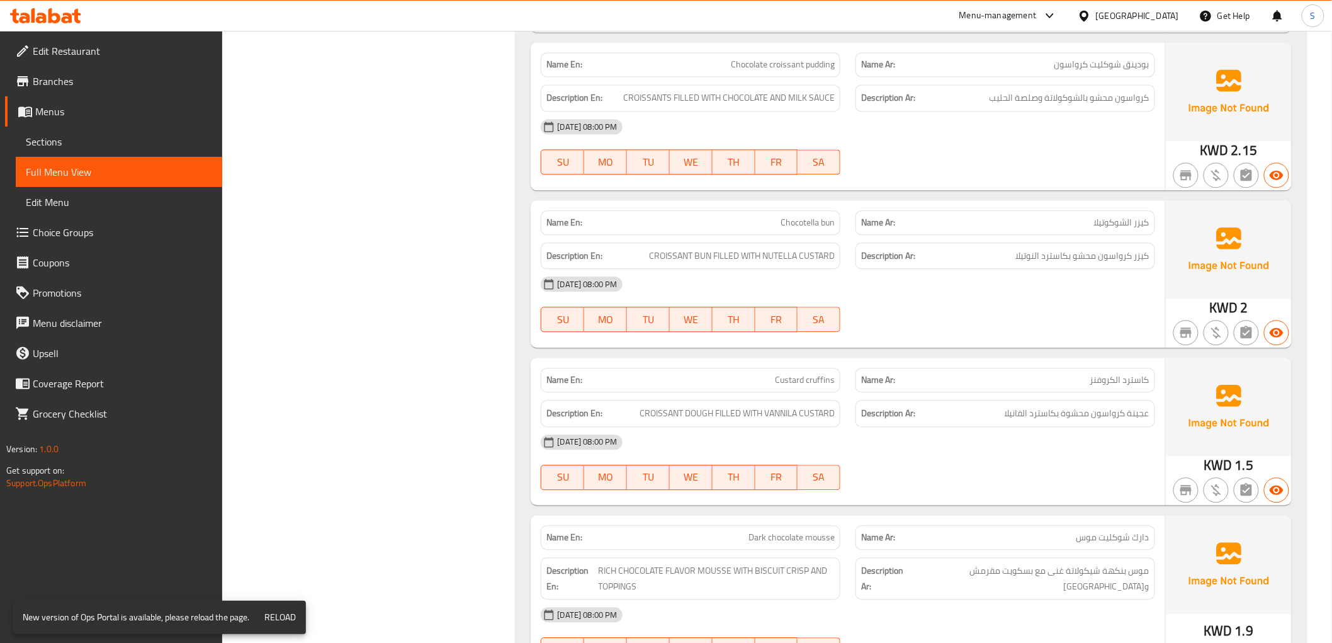
click at [1123, 65] on span "بودينق شوكليت كرواسون" at bounding box center [1101, 64] width 95 height 13
click at [1071, 144] on div "17-08-2025 08:00 PM SU MO TU WE TH FR SA" at bounding box center [847, 146] width 629 height 70
click at [706, 91] on span "CROISSANTS FILLED WITH CHOCOLATE AND MILK SAUCE" at bounding box center [728, 98] width 211 height 16
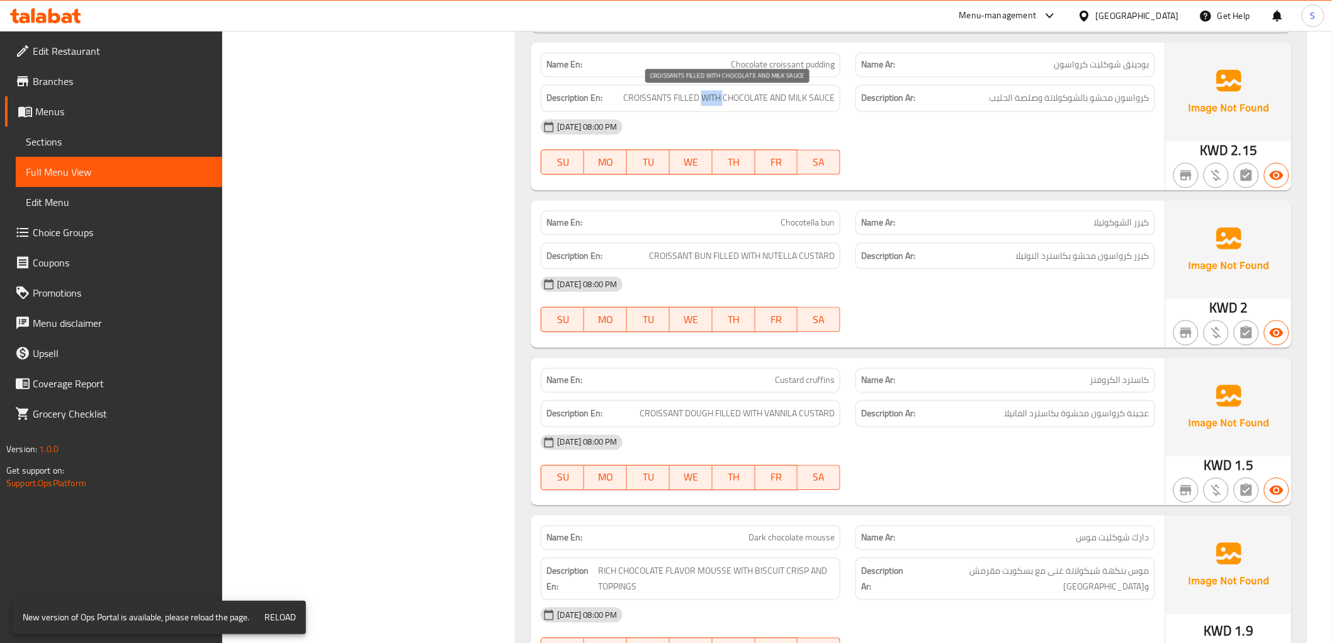
click at [706, 91] on span "CROISSANTS FILLED WITH CHOCOLATE AND MILK SAUCE" at bounding box center [728, 98] width 211 height 16
click at [1095, 126] on div "17-08-2025 08:00 PM" at bounding box center [847, 126] width 629 height 30
click at [634, 99] on span "CROISSANTS FILLED WITH CHOCOLATE AND MILK SAUCE" at bounding box center [728, 98] width 211 height 16
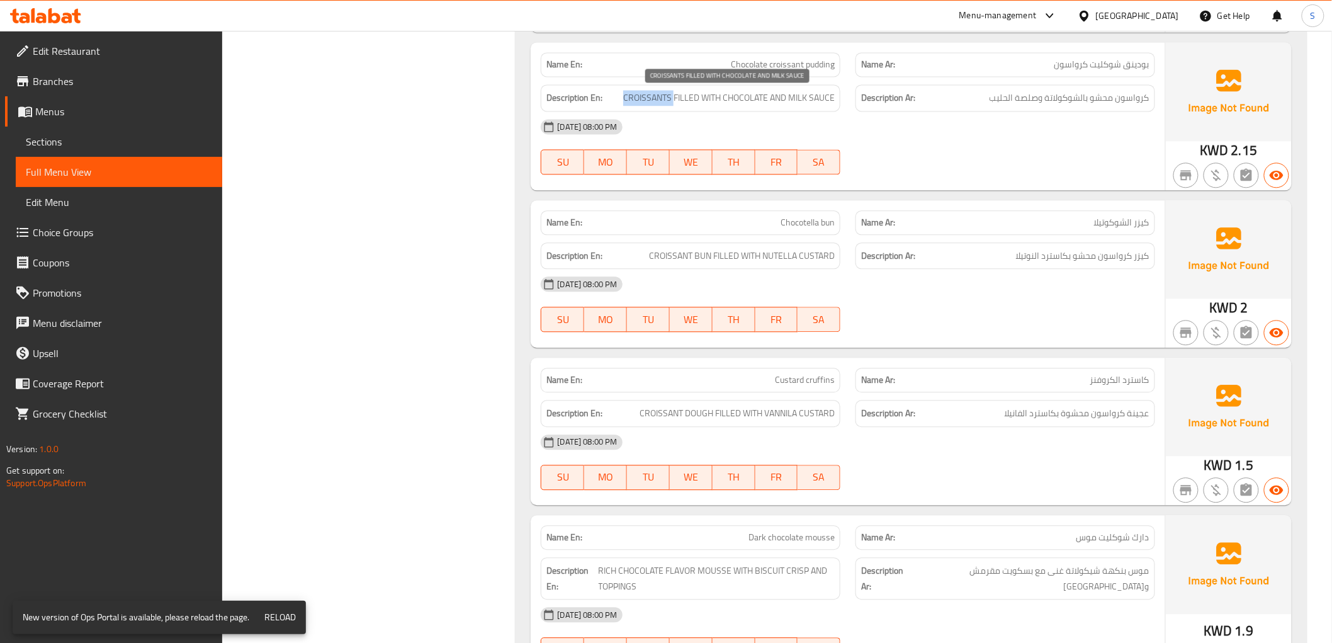
click at [634, 98] on span "CROISSANTS FILLED WITH CHOCOLATE AND MILK SAUCE" at bounding box center [728, 98] width 211 height 16
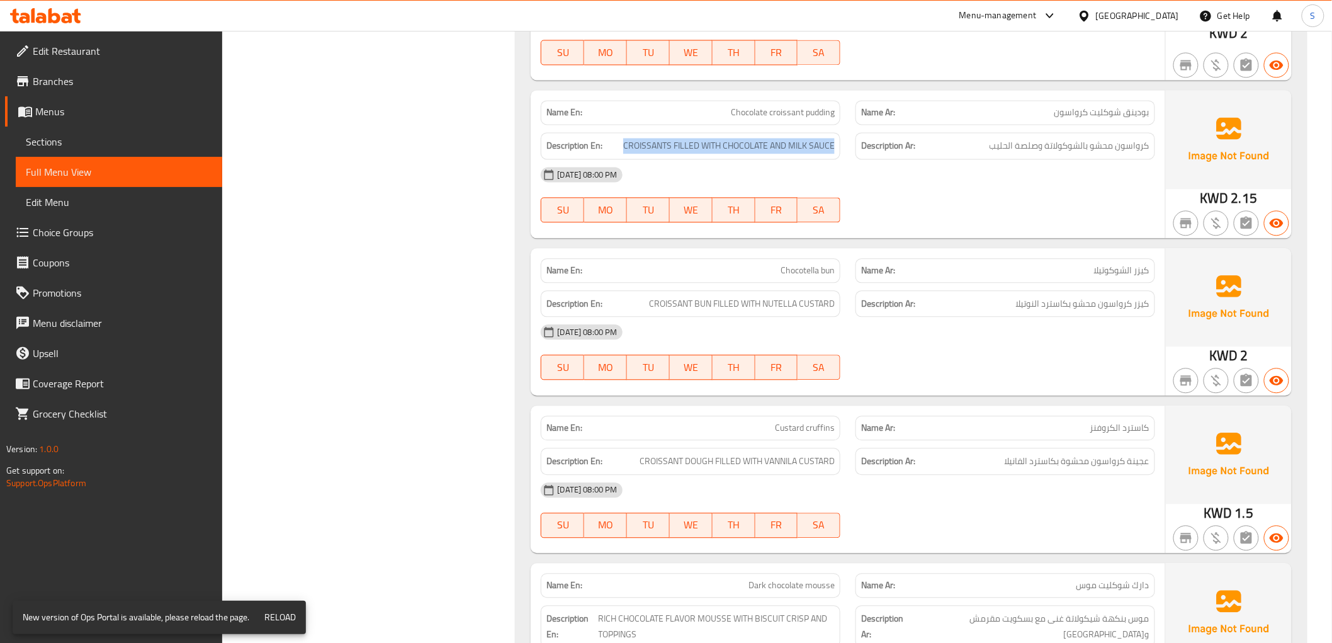
scroll to position [3007, 0]
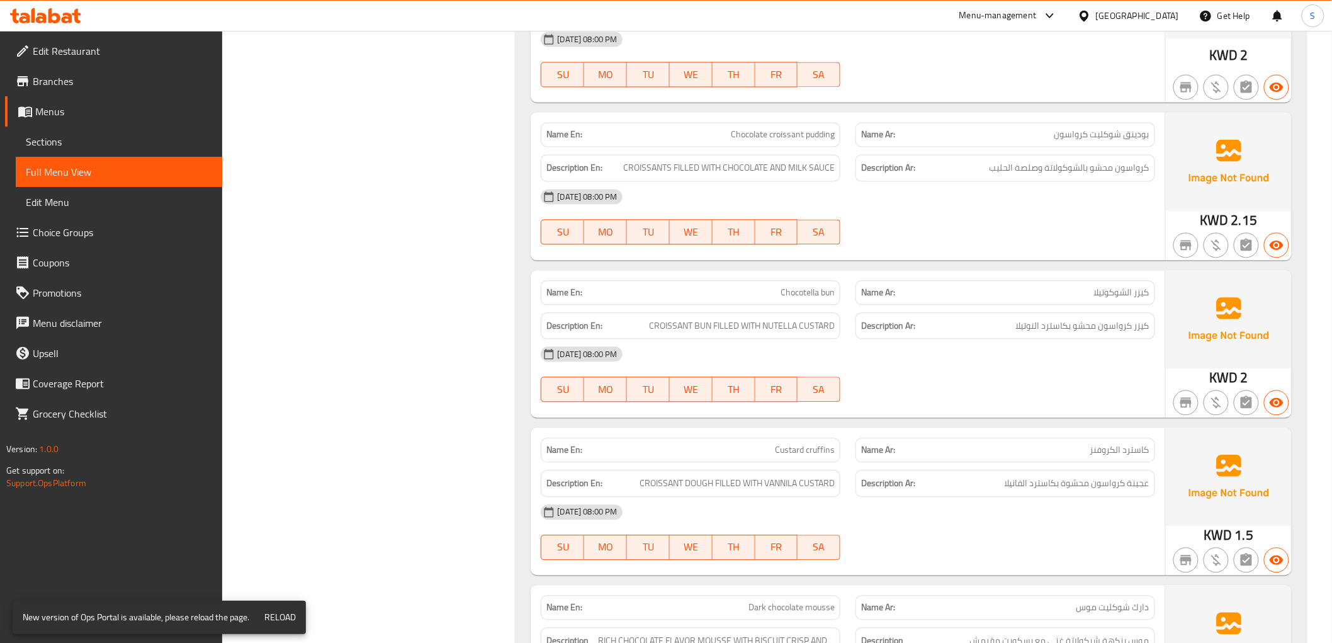
click at [1087, 200] on div "17-08-2025 08:00 PM" at bounding box center [847, 196] width 629 height 30
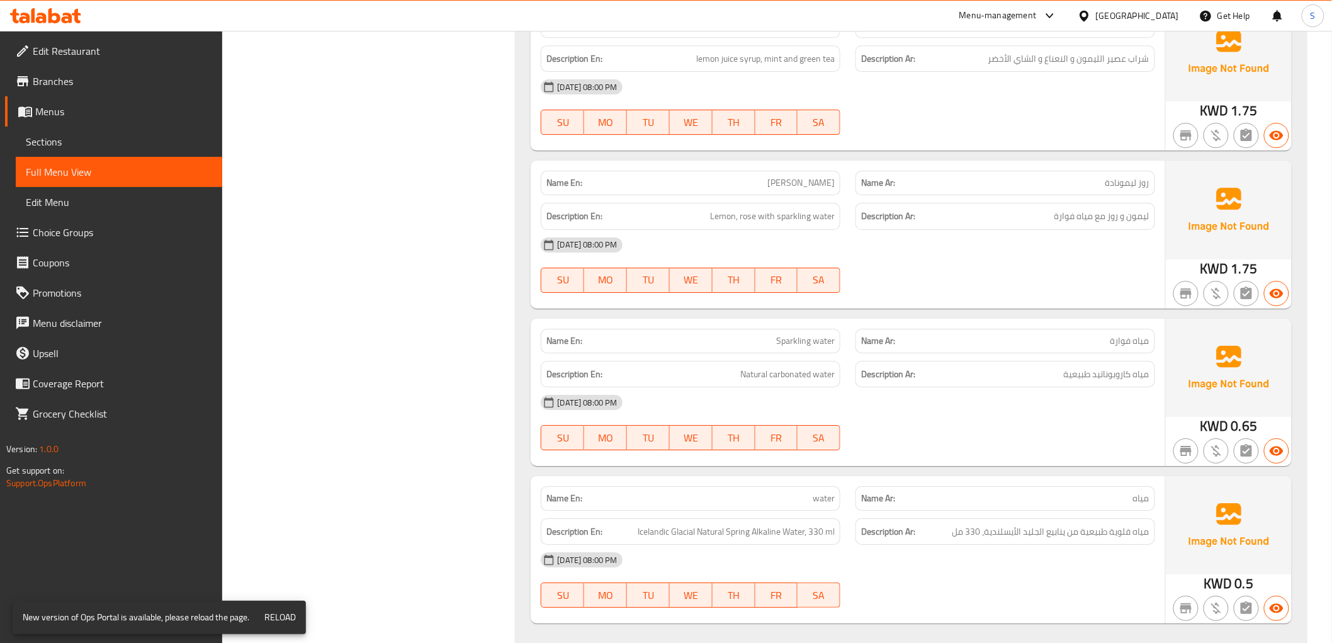
scroll to position [9690, 0]
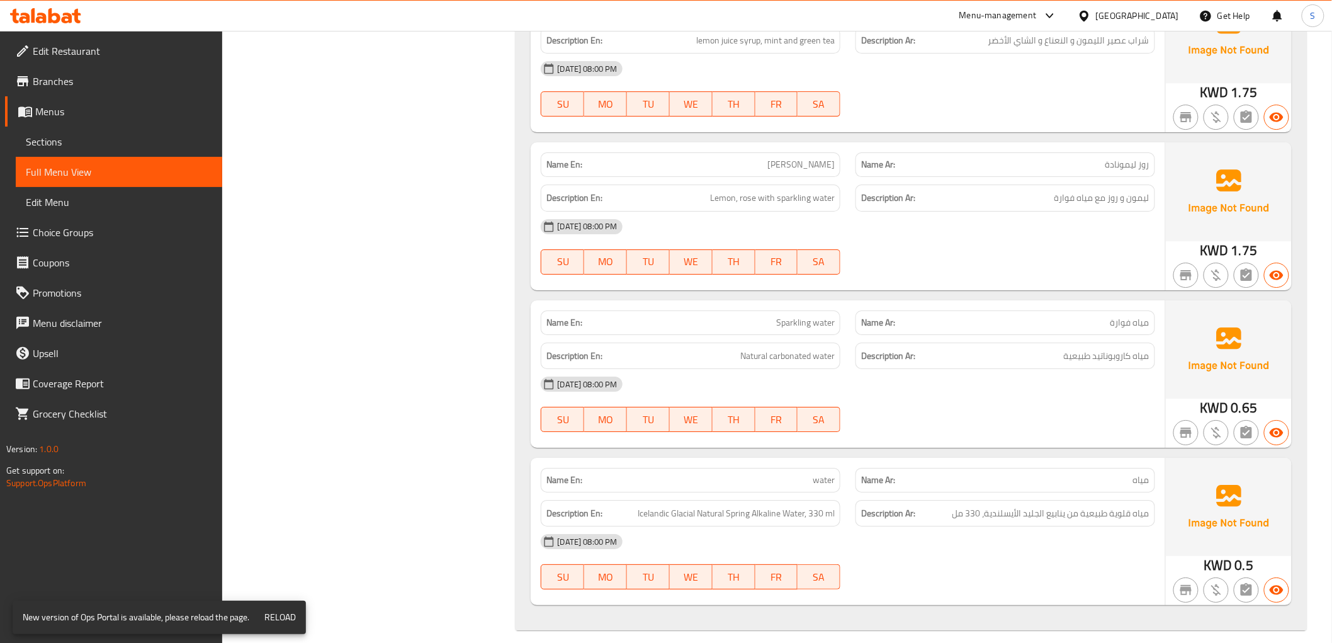
drag, startPoint x: 452, startPoint y: 438, endPoint x: 424, endPoint y: 427, distance: 30.5
click at [1154, 11] on div "[GEOGRAPHIC_DATA]" at bounding box center [1137, 16] width 83 height 14
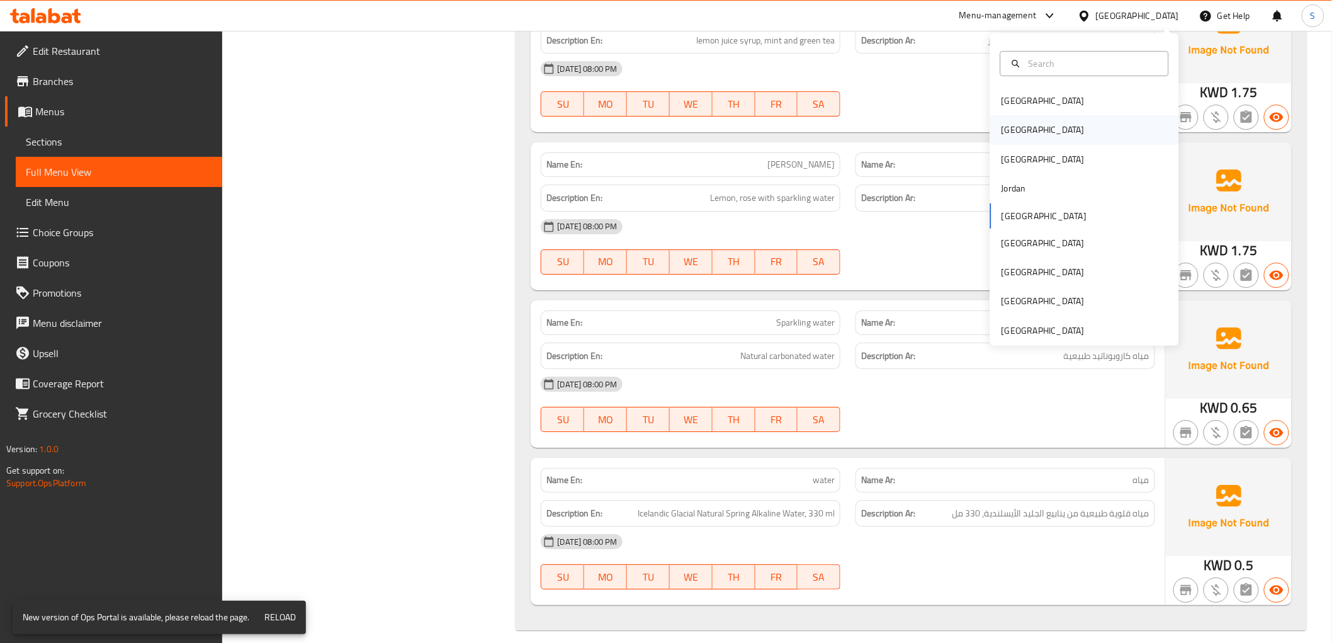
click at [1001, 129] on div "Egypt" at bounding box center [1042, 130] width 83 height 14
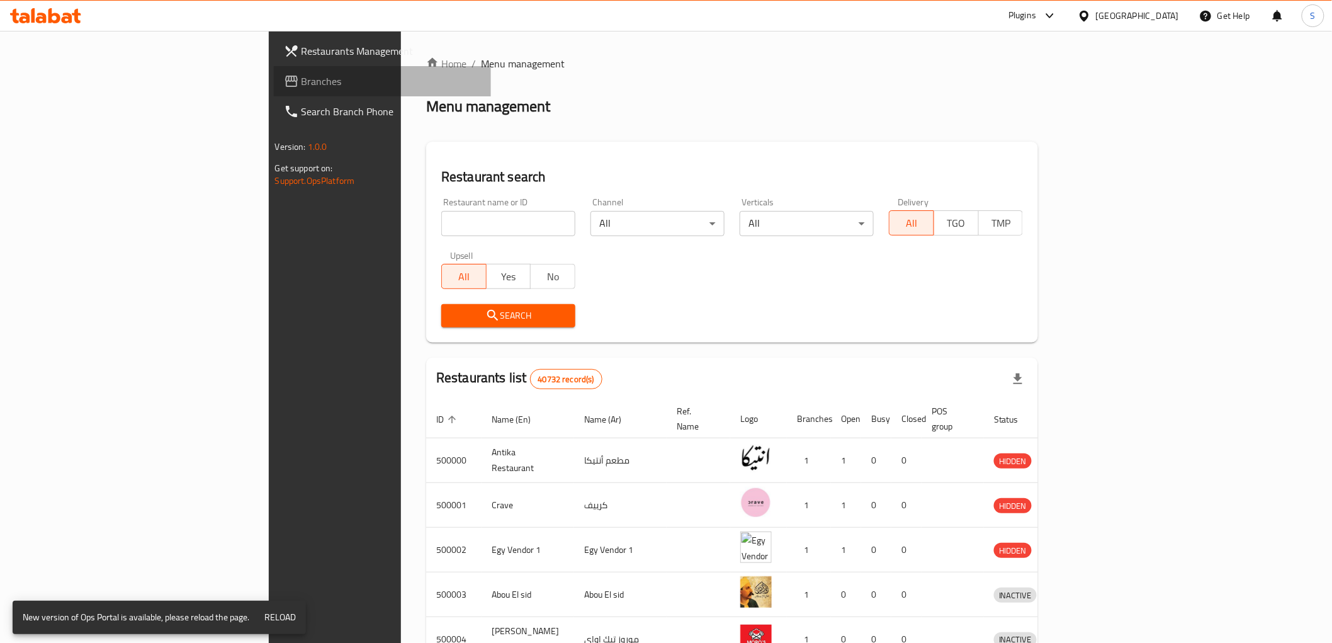
click at [301, 74] on span "Branches" at bounding box center [390, 81] width 179 height 15
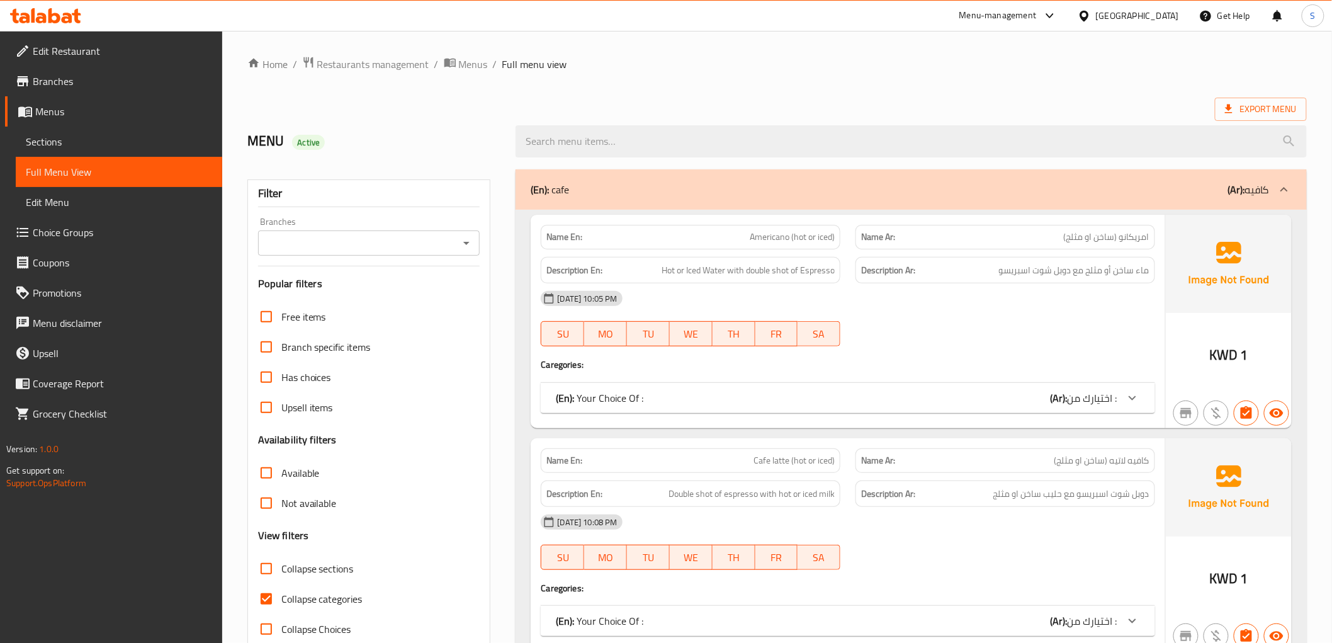
click at [64, 137] on span "Sections" at bounding box center [119, 141] width 186 height 15
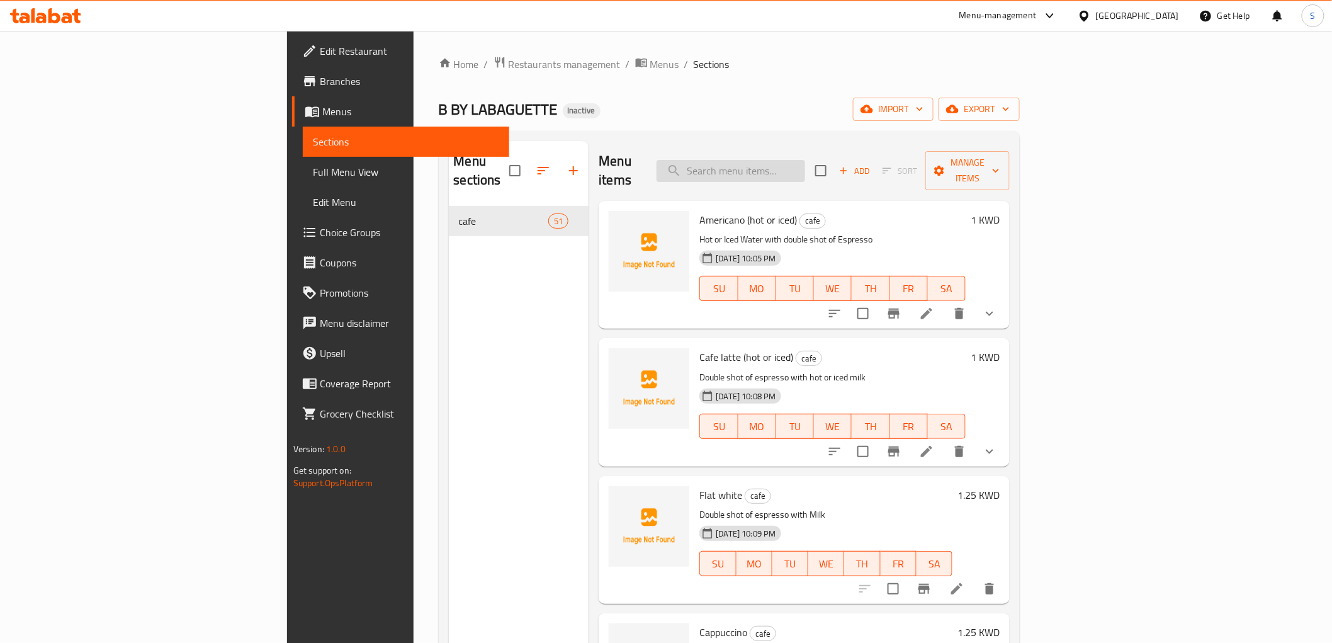
click at [805, 160] on input "search" at bounding box center [730, 171] width 149 height 22
paste input "Biscoff doughnut"
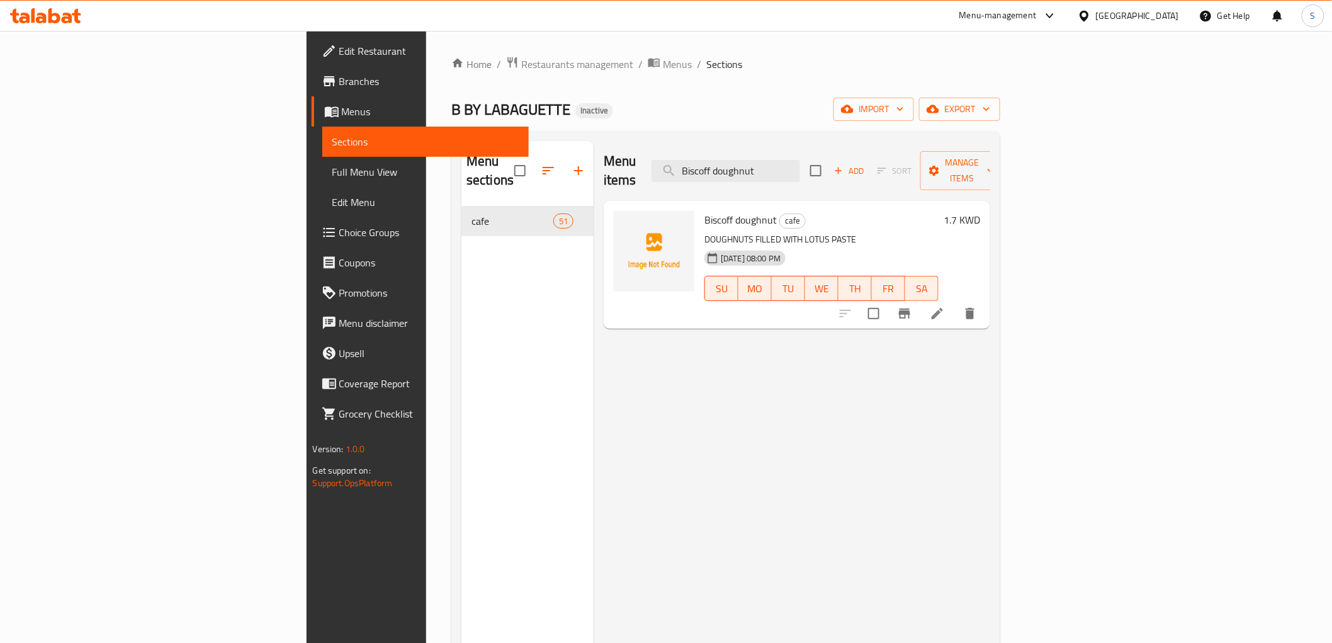
type input "Biscoff doughnut"
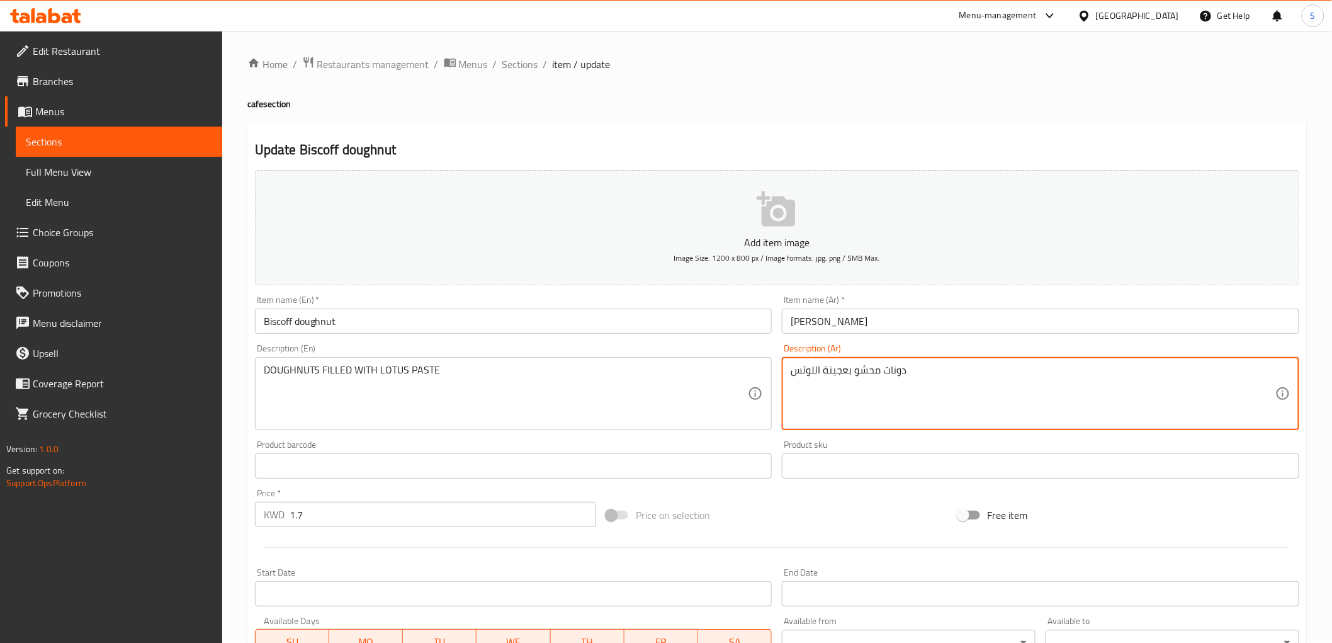
click at [844, 369] on textarea "دونات محشو بعجينة اللوتس" at bounding box center [1033, 394] width 485 height 60
click at [843, 369] on textarea "دونات محشو بعجينة اللوتس" at bounding box center [1033, 394] width 485 height 60
drag, startPoint x: 848, startPoint y: 372, endPoint x: 823, endPoint y: 370, distance: 24.6
click at [823, 370] on textarea "دونات محشو بعجينة اللوتس" at bounding box center [1033, 394] width 485 height 60
type textarea "دونات محشو بمعجون اللوتس"
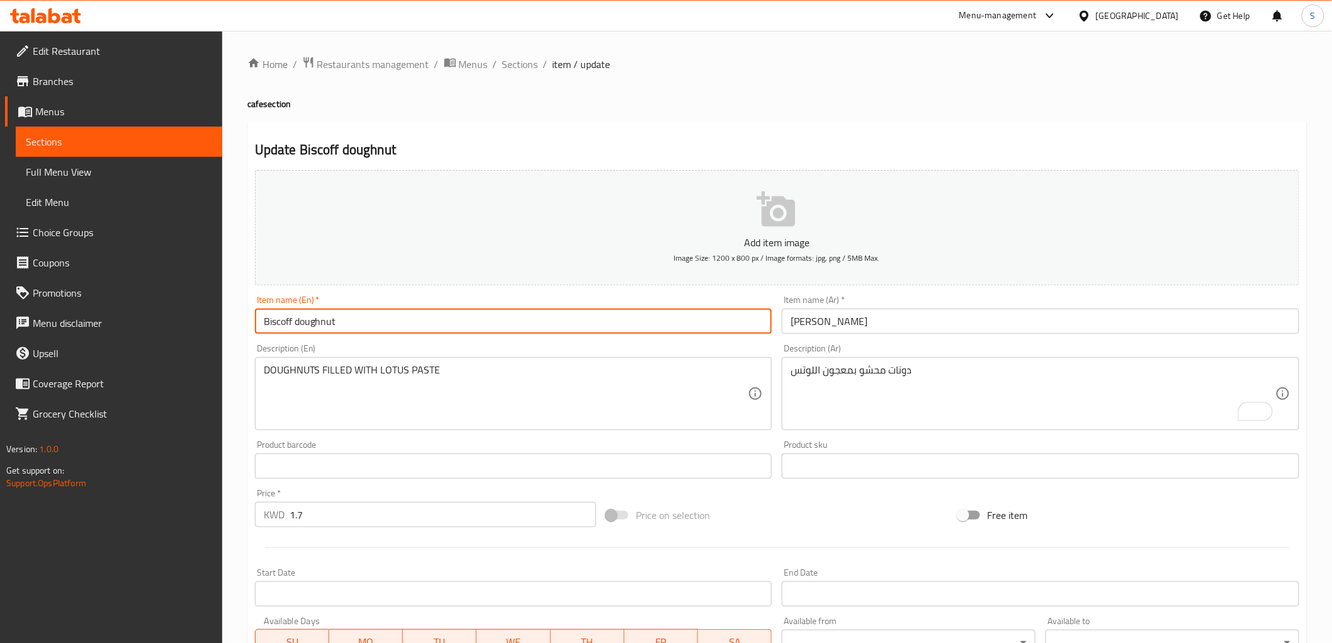
click at [741, 332] on input "Biscoff doughnut" at bounding box center [513, 320] width 517 height 25
